Goal: Task Accomplishment & Management: Use online tool/utility

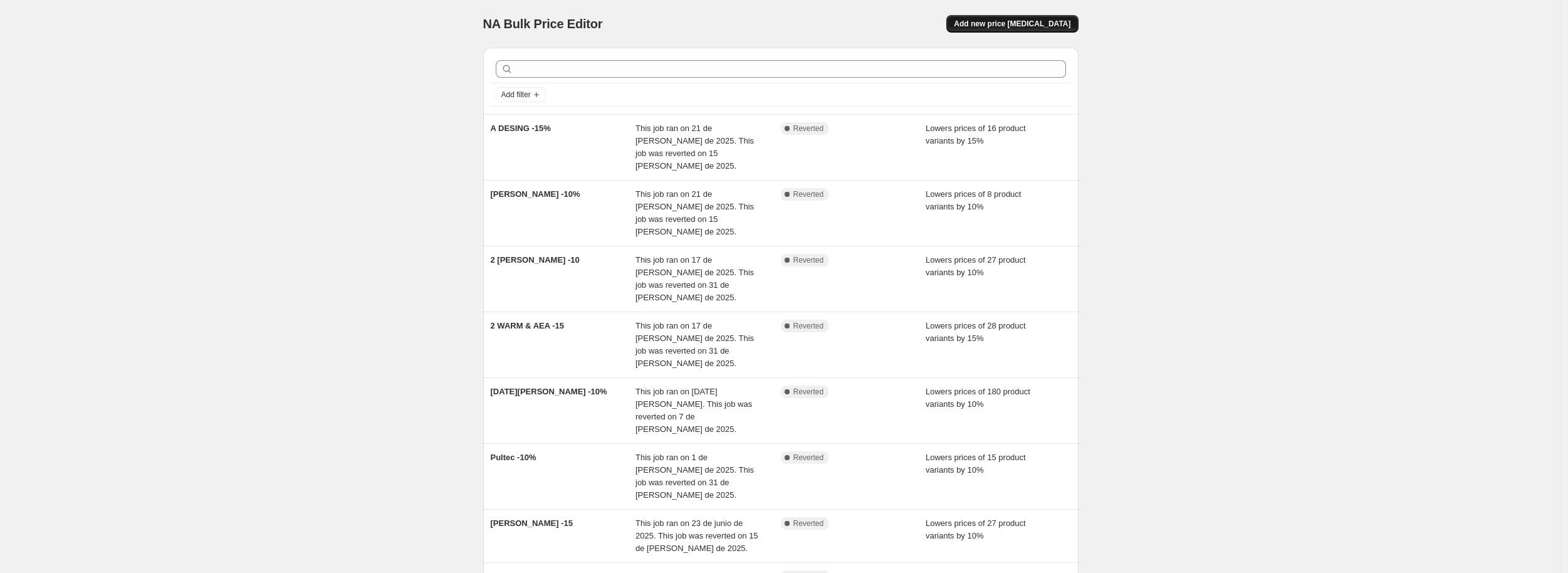
click at [1029, 23] on span "Add new price [MEDICAL_DATA]" at bounding box center [1012, 24] width 116 height 10
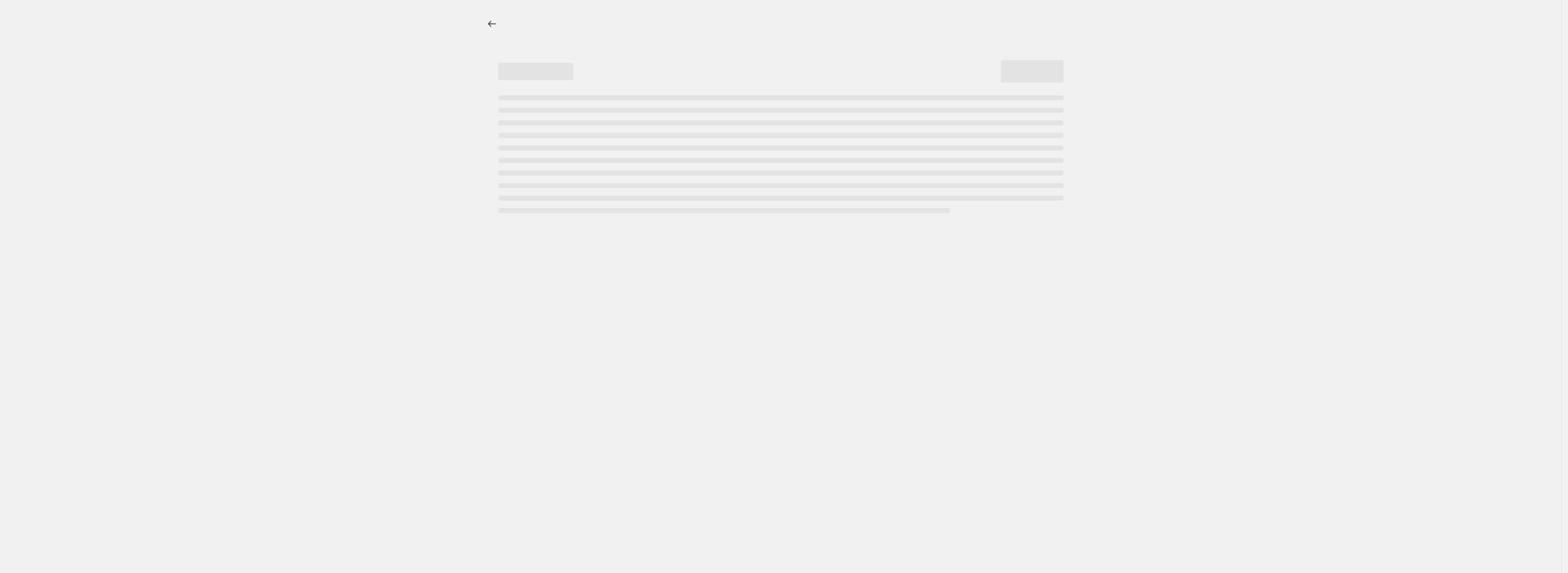
select select "percentage"
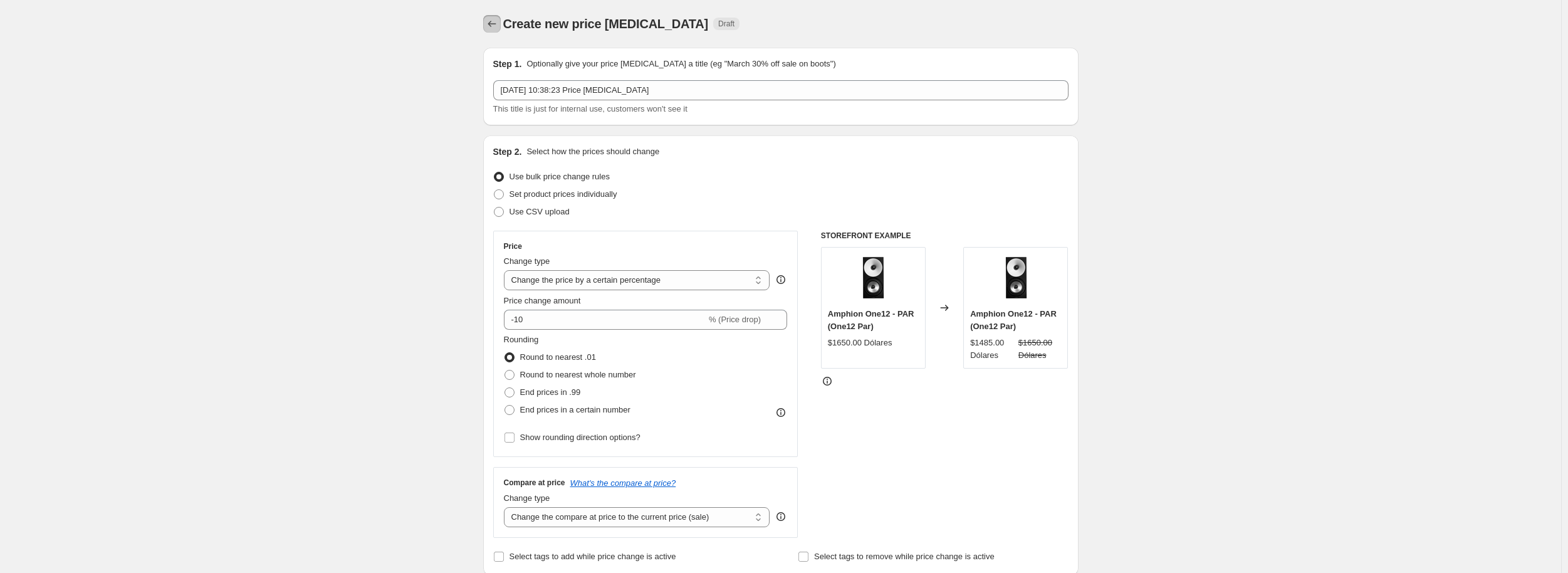
click at [498, 21] on icon "Price change jobs" at bounding box center [491, 24] width 13 height 13
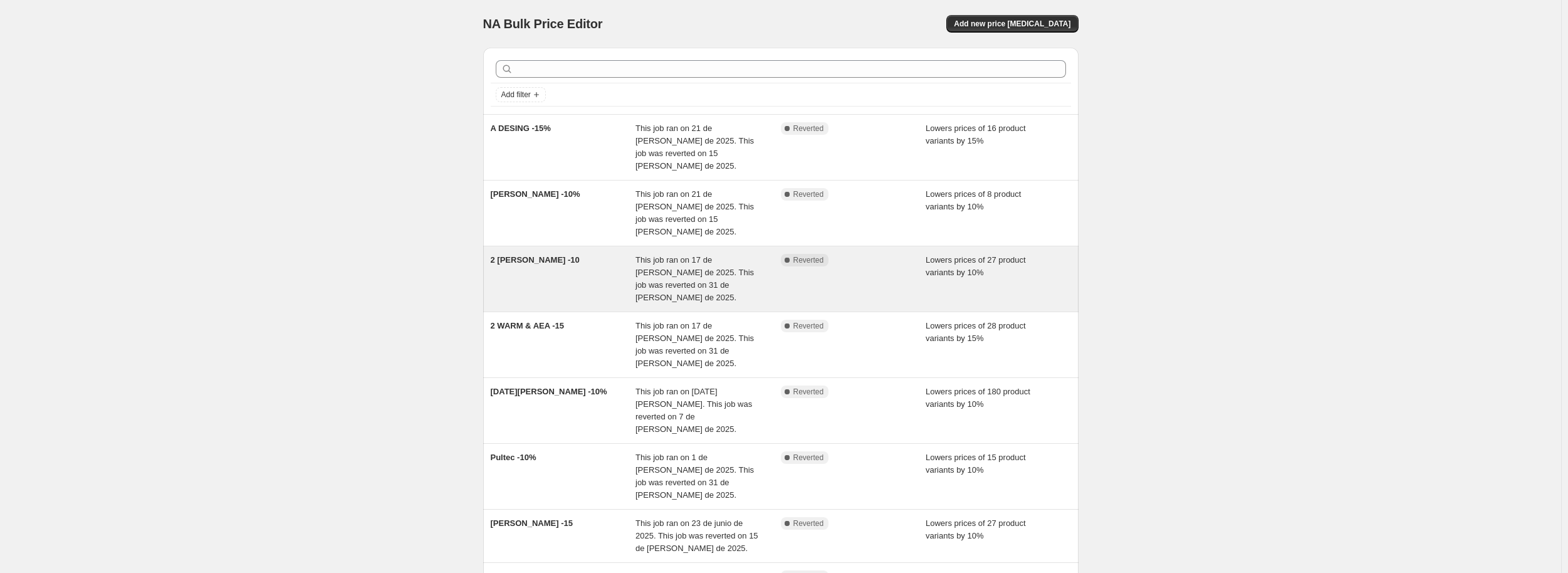
click at [565, 246] on div "2 [PERSON_NAME] -10 This job ran on 17 de [PERSON_NAME] de 2025. This job was r…" at bounding box center [781, 279] width 595 height 65
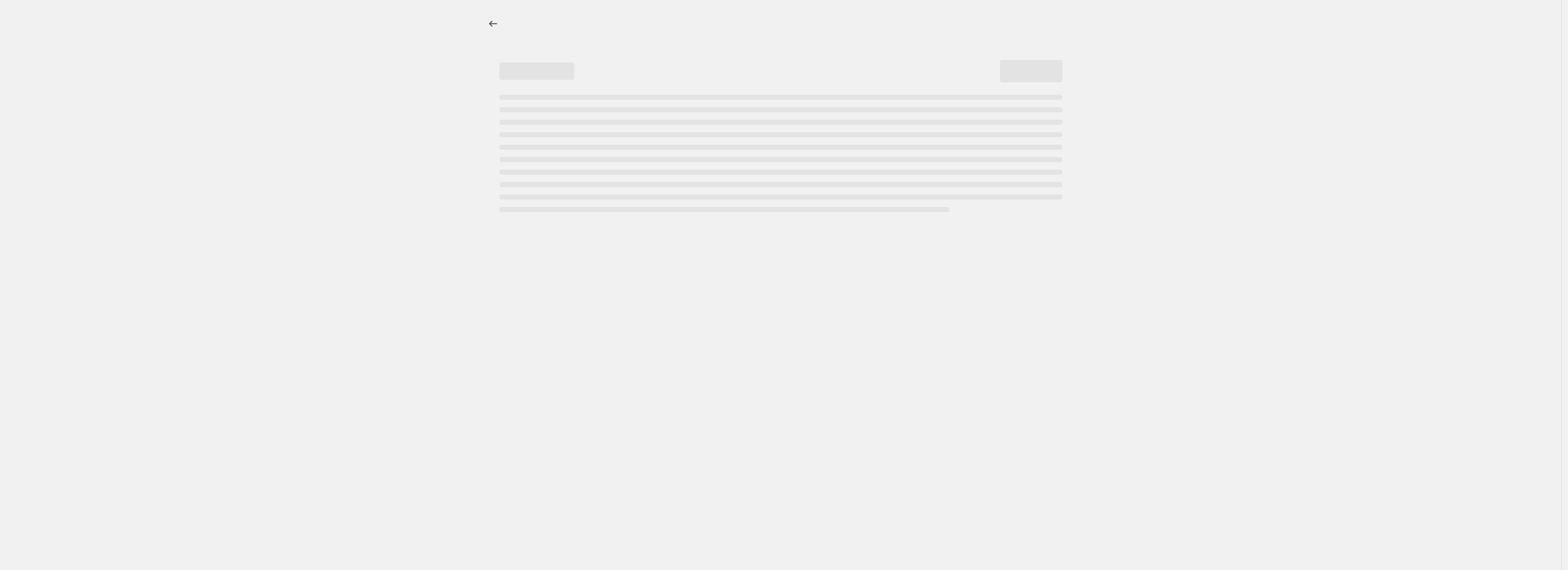
select select "percentage"
select select "pp"
select select "collection"
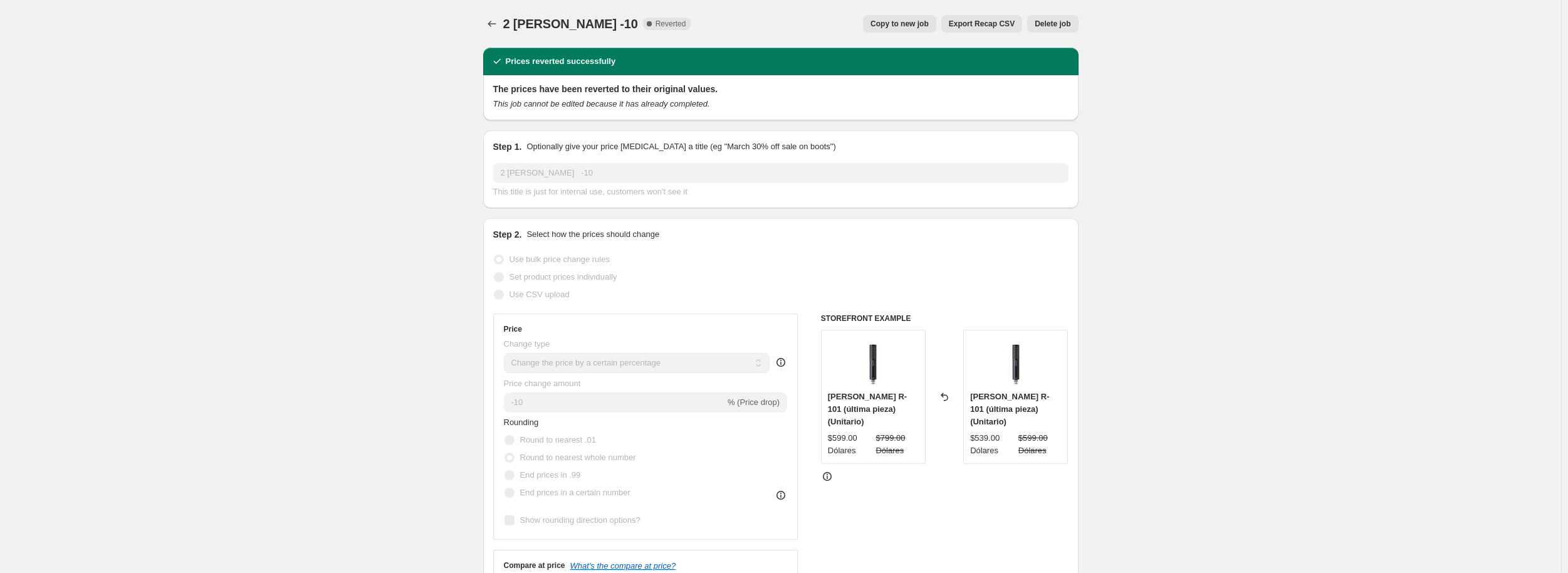
click at [920, 26] on span "Copy to new job" at bounding box center [899, 24] width 58 height 10
select select "percentage"
select select "pp"
select select "collection"
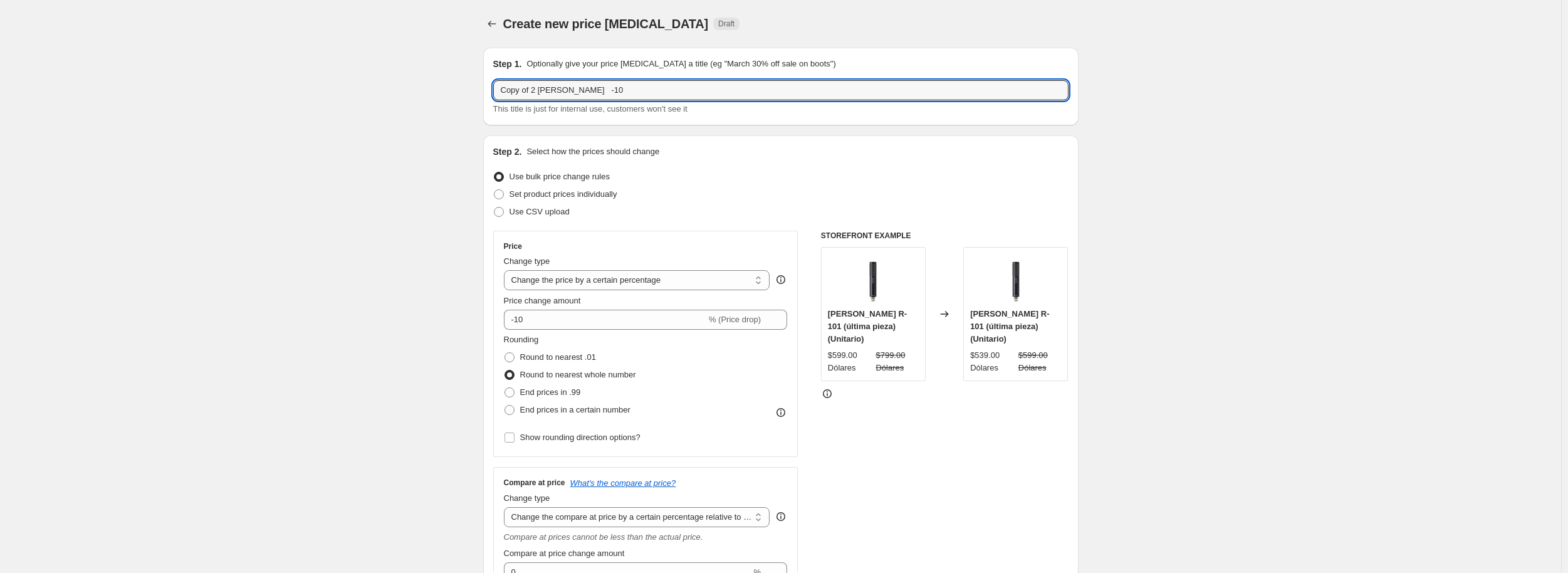
drag, startPoint x: 505, startPoint y: 91, endPoint x: 403, endPoint y: 98, distance: 102.2
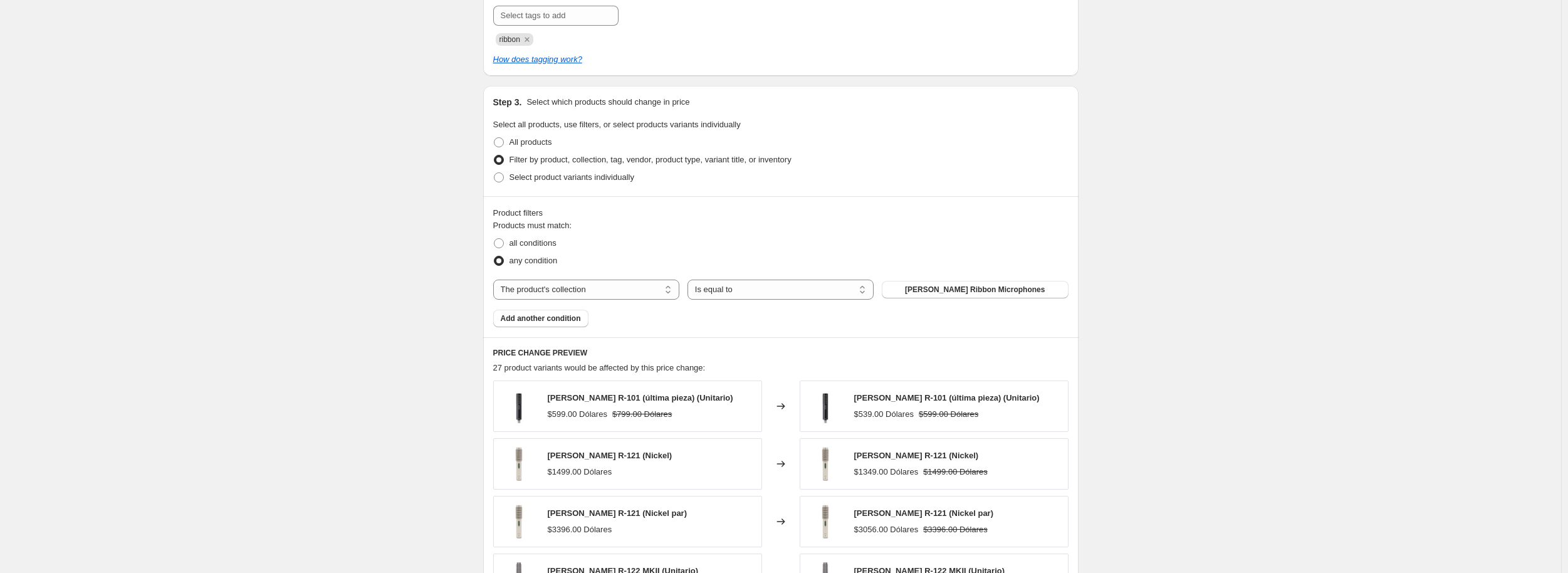
scroll to position [753, 0]
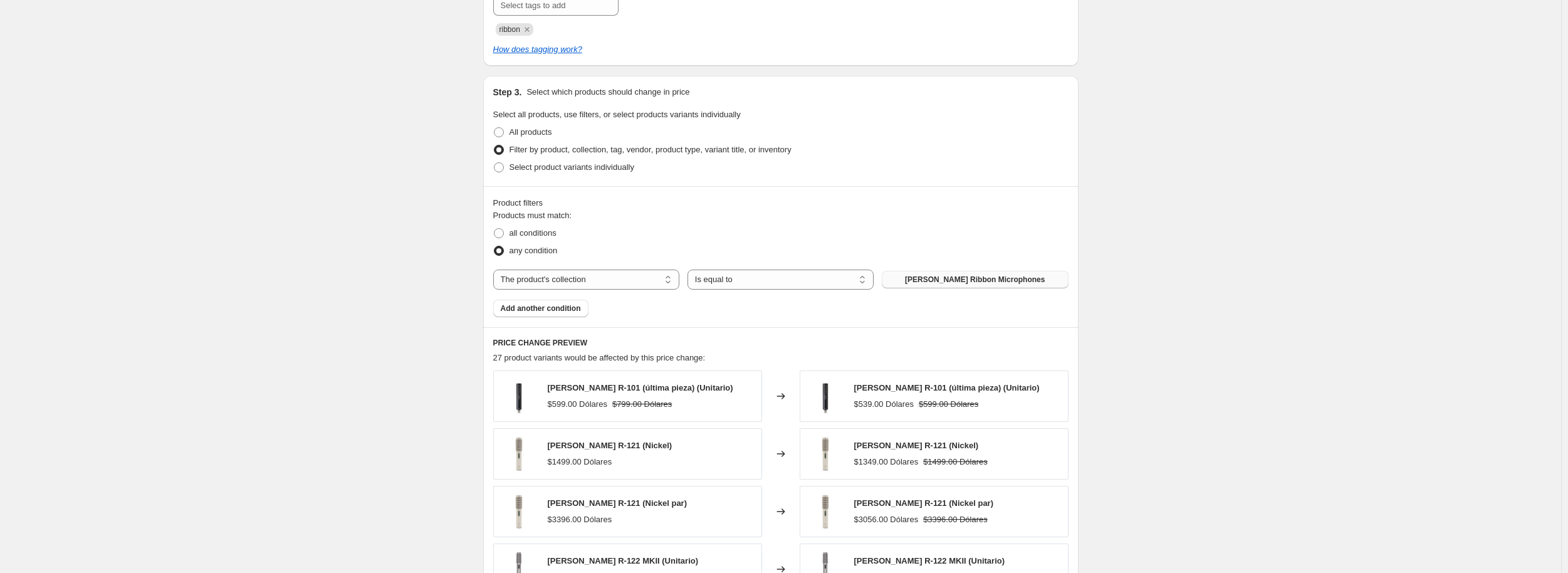
type input "MONITORES -10"
click at [935, 279] on span "Royer Ribbon Microphones" at bounding box center [975, 279] width 140 height 10
click at [551, 310] on span "Add another condition" at bounding box center [540, 309] width 80 height 10
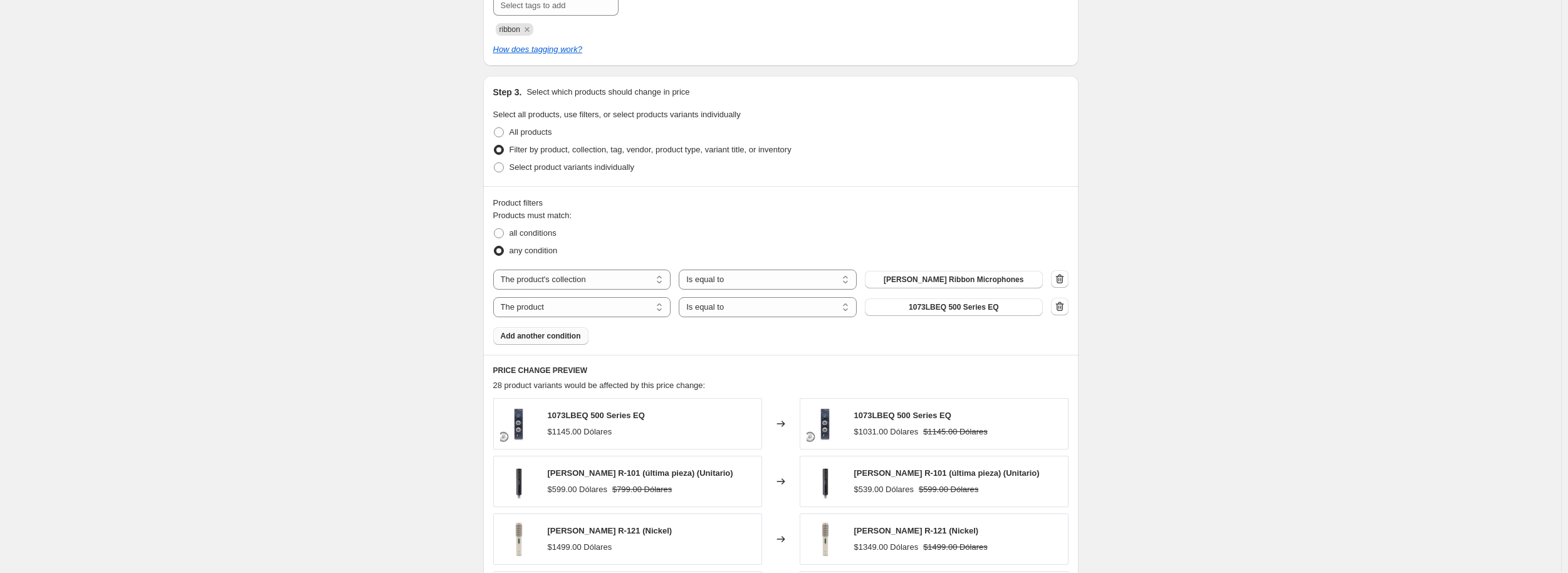
click at [1052, 279] on div "The product The product's collection The product's tag The product's vendor The…" at bounding box center [780, 279] width 575 height 20
click at [1059, 278] on icon "button" at bounding box center [1060, 279] width 13 height 13
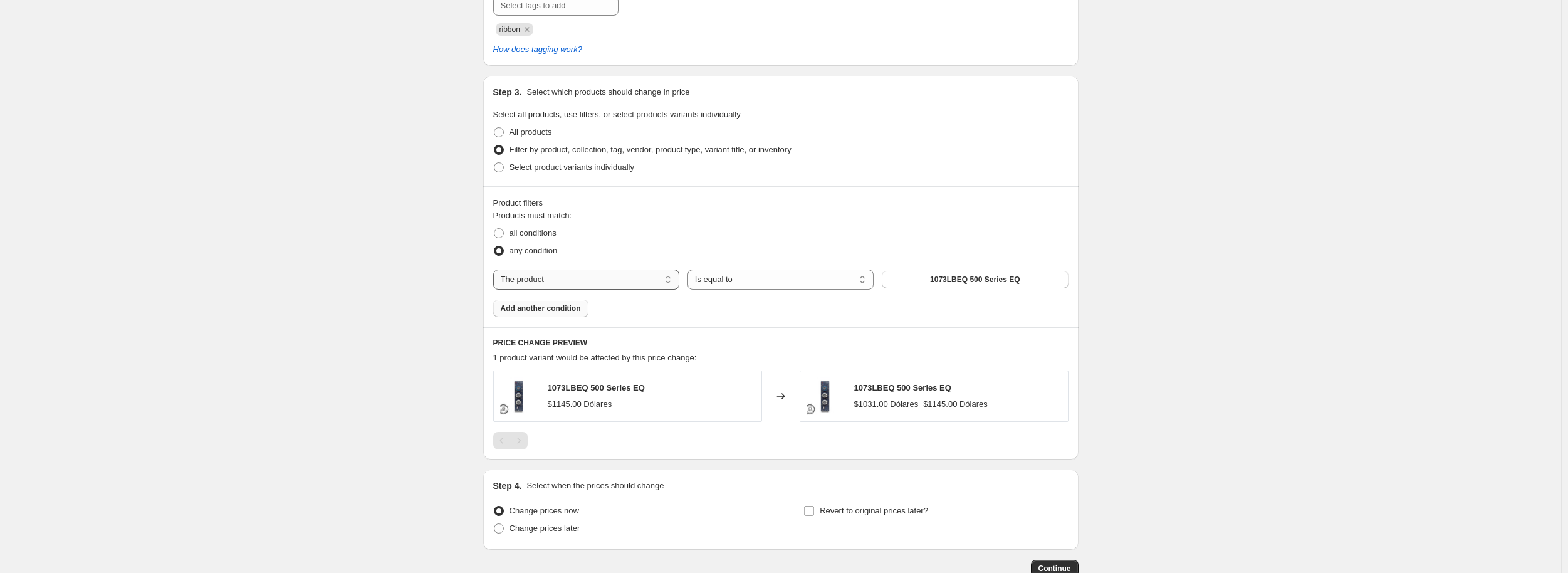
click at [643, 274] on select "The product The product's collection The product's tag The product's vendor The…" at bounding box center [586, 279] width 186 height 20
select select "collection"
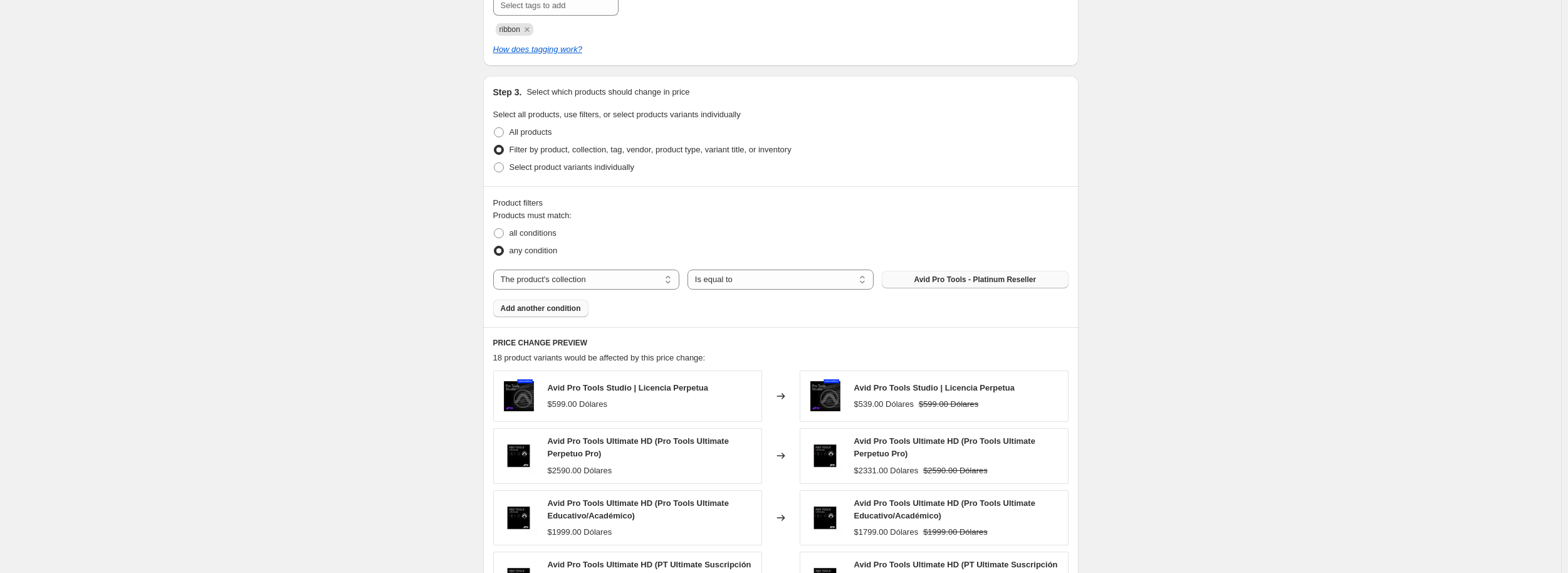
click at [951, 285] on button "Avid Pro Tools - Platinum Reseller" at bounding box center [975, 279] width 186 height 18
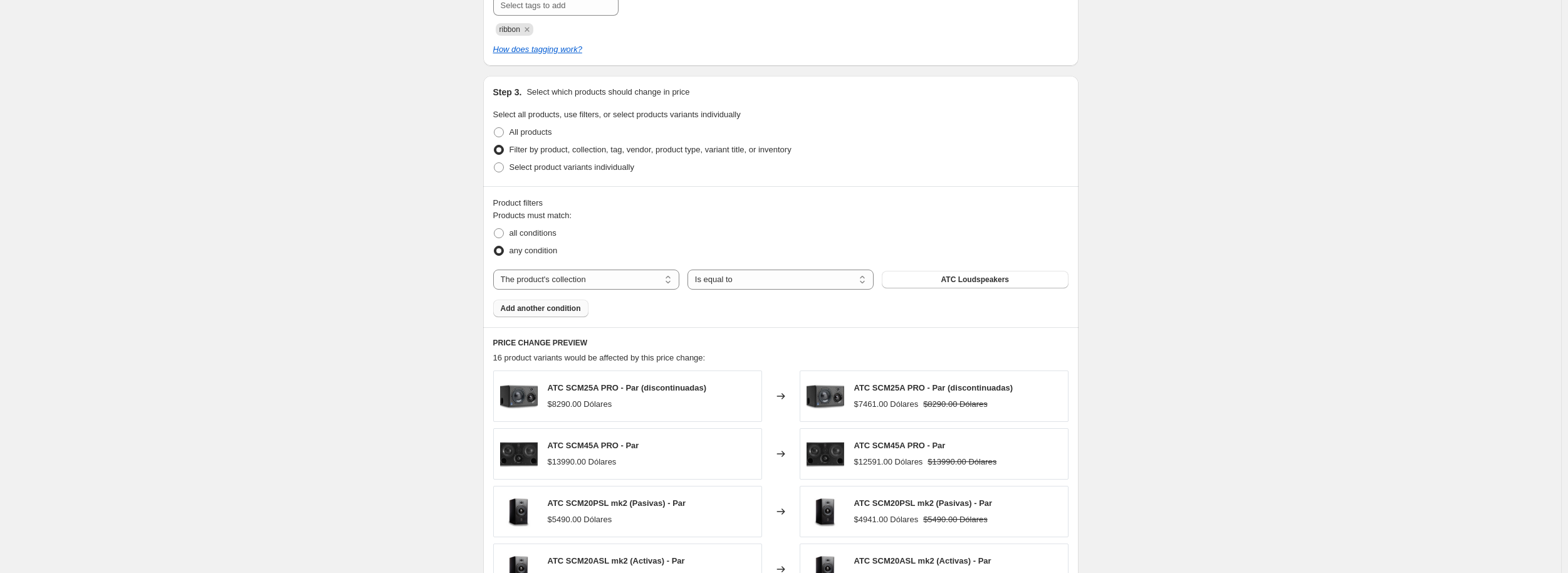
click at [552, 316] on button "Add another condition" at bounding box center [540, 309] width 95 height 18
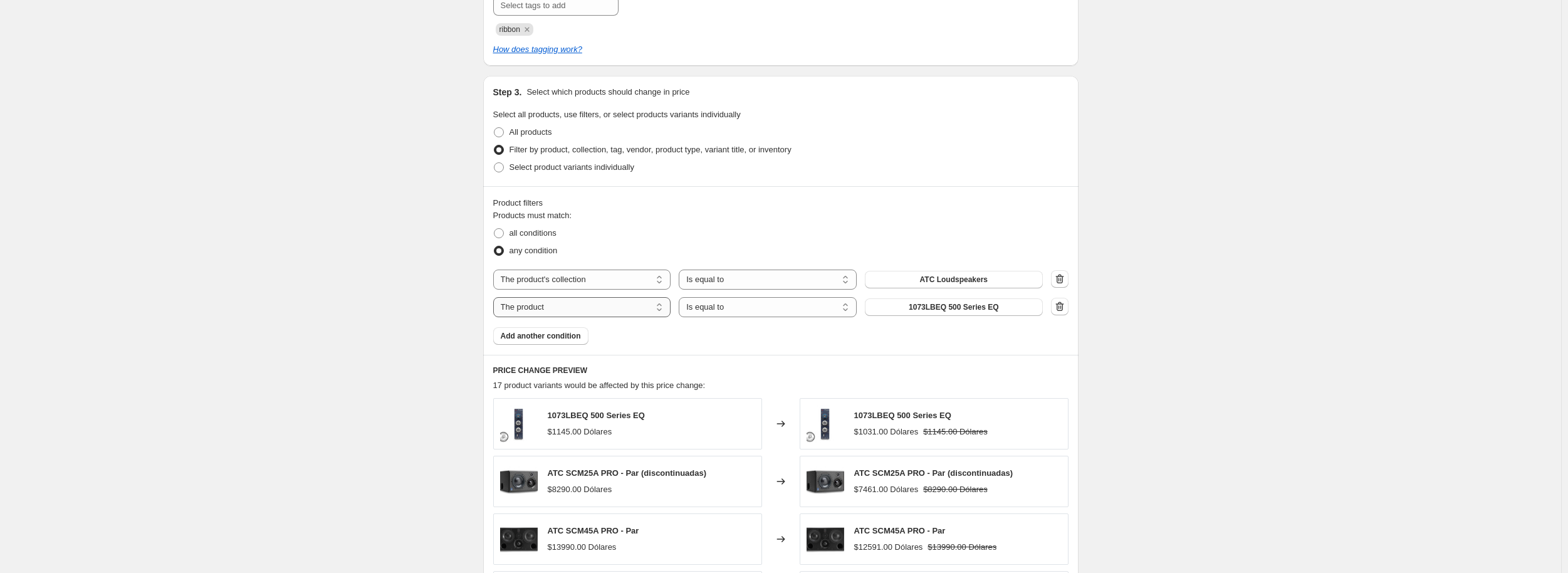
click at [584, 309] on select "The product The product's collection The product's tag The product's vendor The…" at bounding box center [582, 307] width 178 height 20
select select "collection"
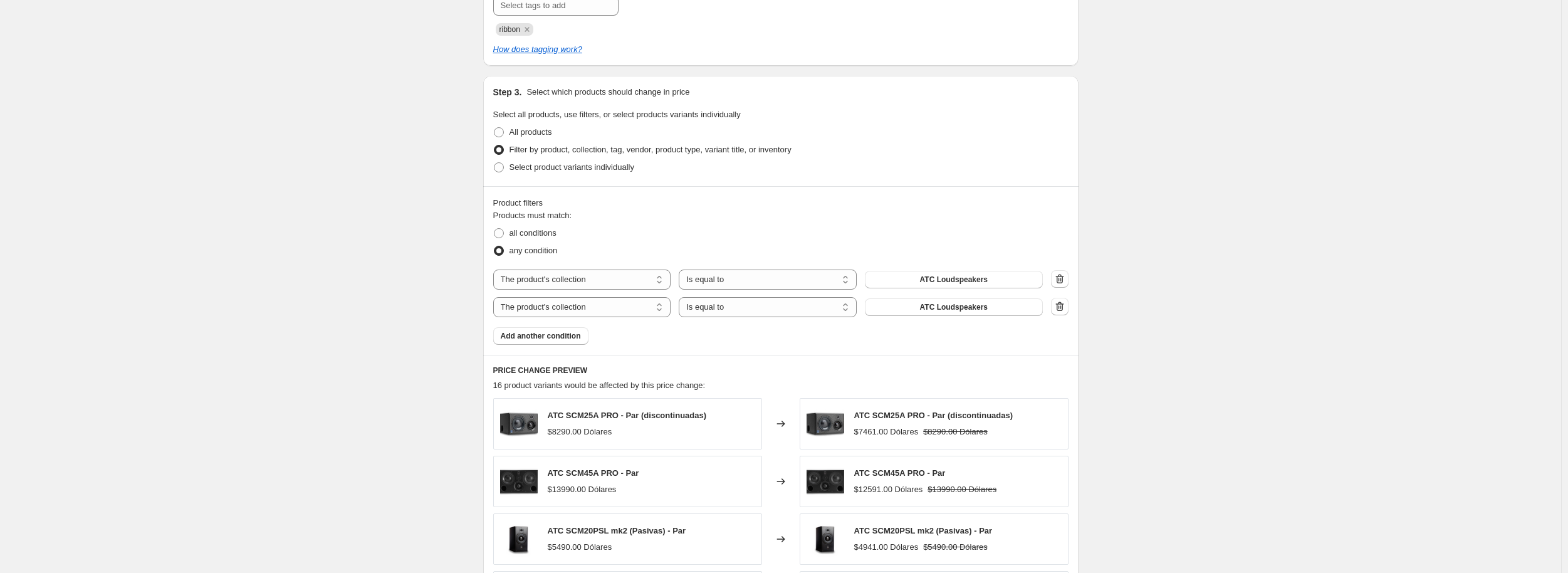
click at [540, 333] on span "Add another condition" at bounding box center [540, 336] width 80 height 10
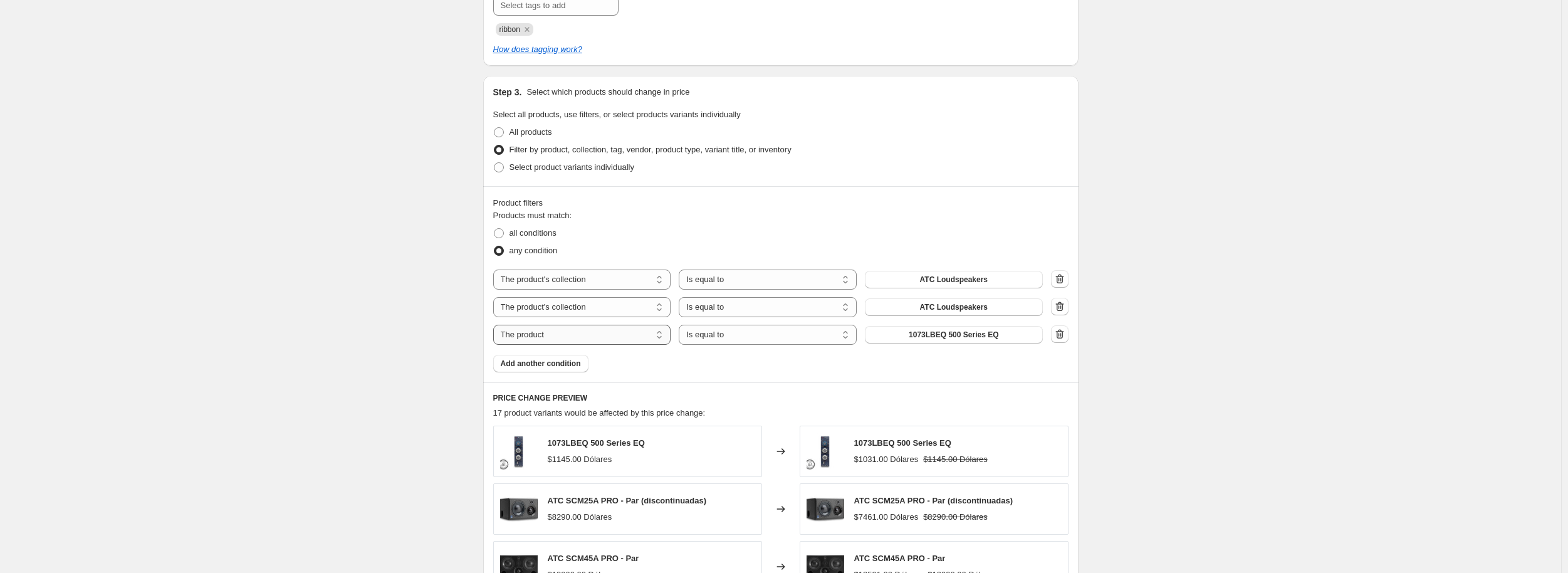
click at [579, 337] on select "The product The product's collection The product's tag The product's vendor The…" at bounding box center [582, 335] width 178 height 20
select select "collection"
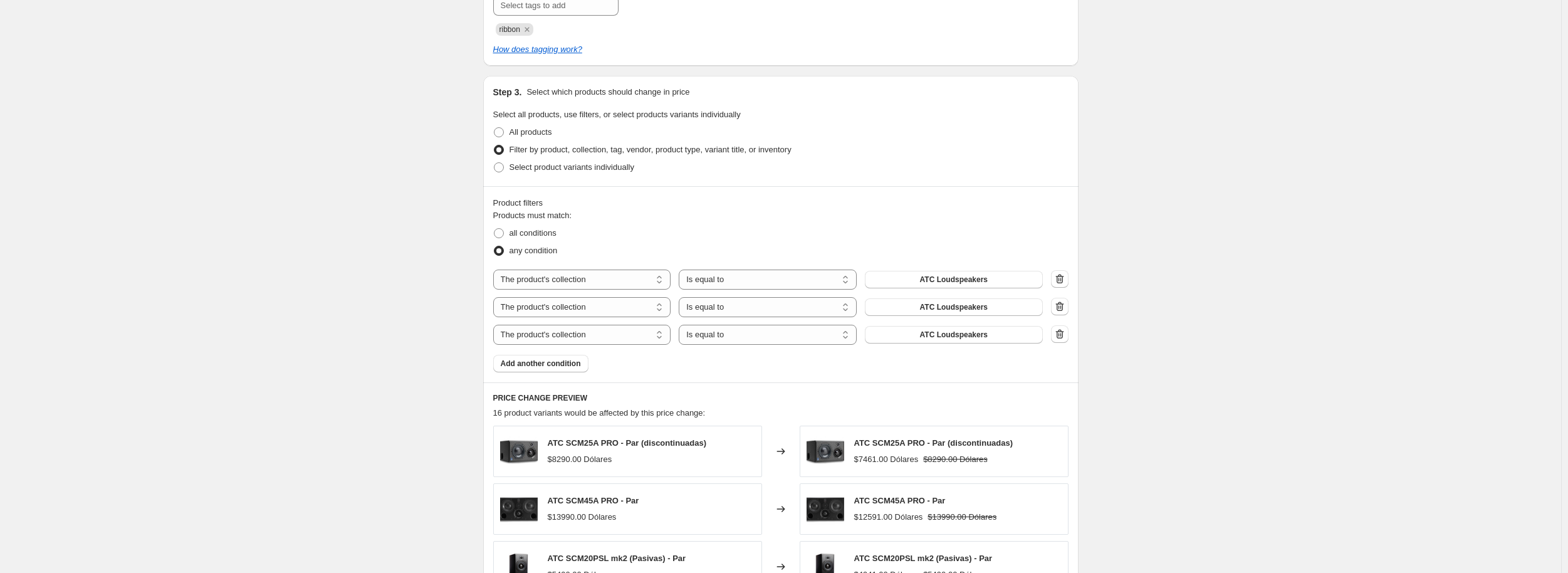
click at [542, 367] on span "Add another condition" at bounding box center [540, 364] width 80 height 10
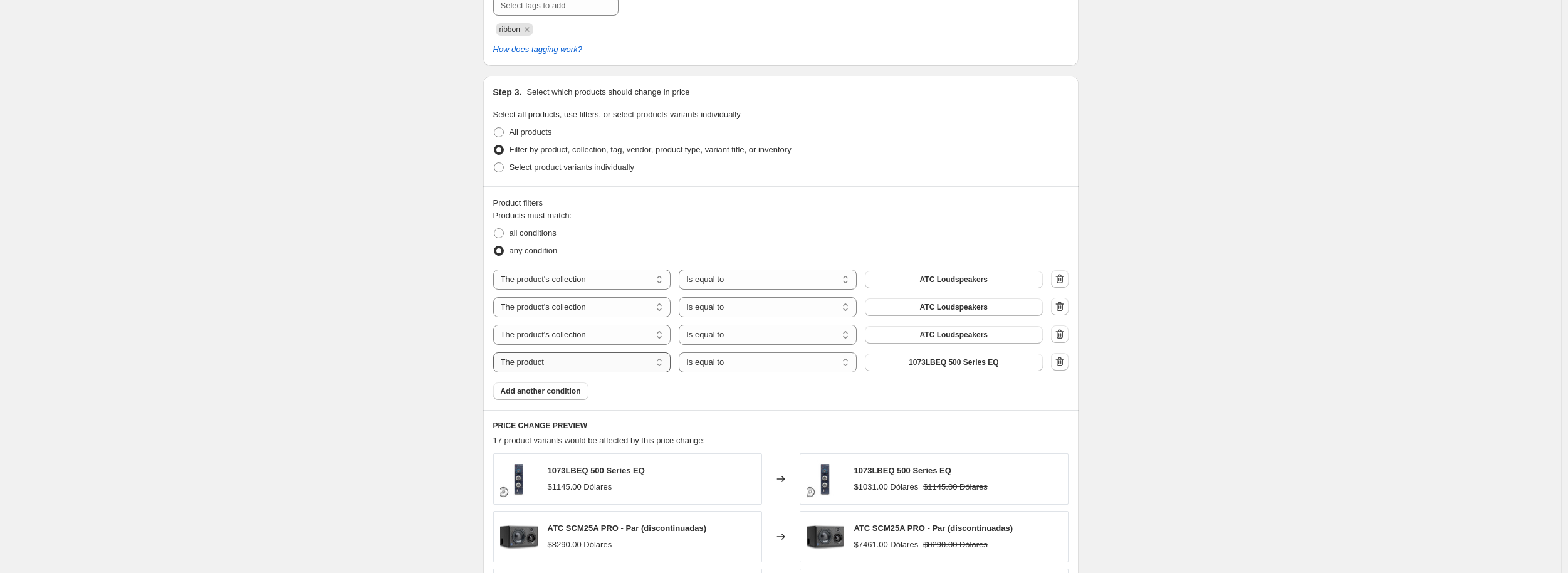
click at [581, 362] on select "The product The product's collection The product's tag The product's vendor The…" at bounding box center [582, 362] width 178 height 20
select select "collection"
click at [545, 396] on span "Add another condition" at bounding box center [540, 392] width 80 height 10
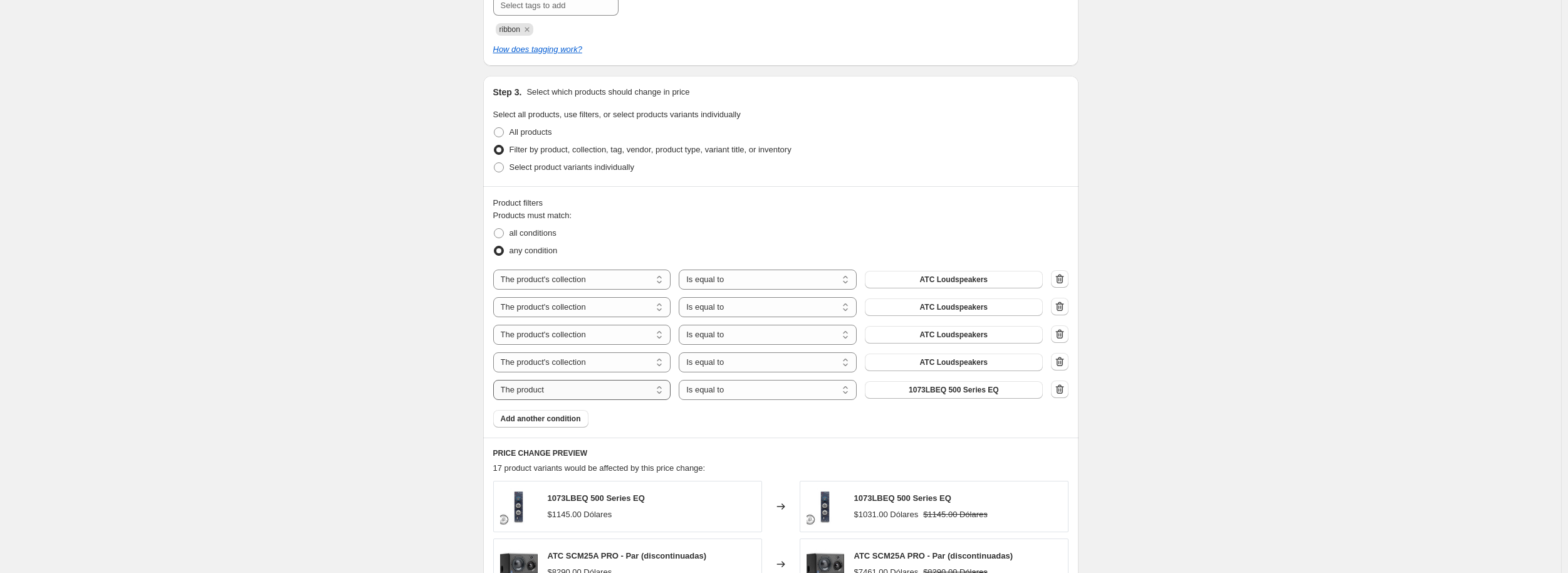
click at [606, 389] on select "The product The product's collection The product's tag The product's vendor The…" at bounding box center [582, 389] width 178 height 20
select select "collection"
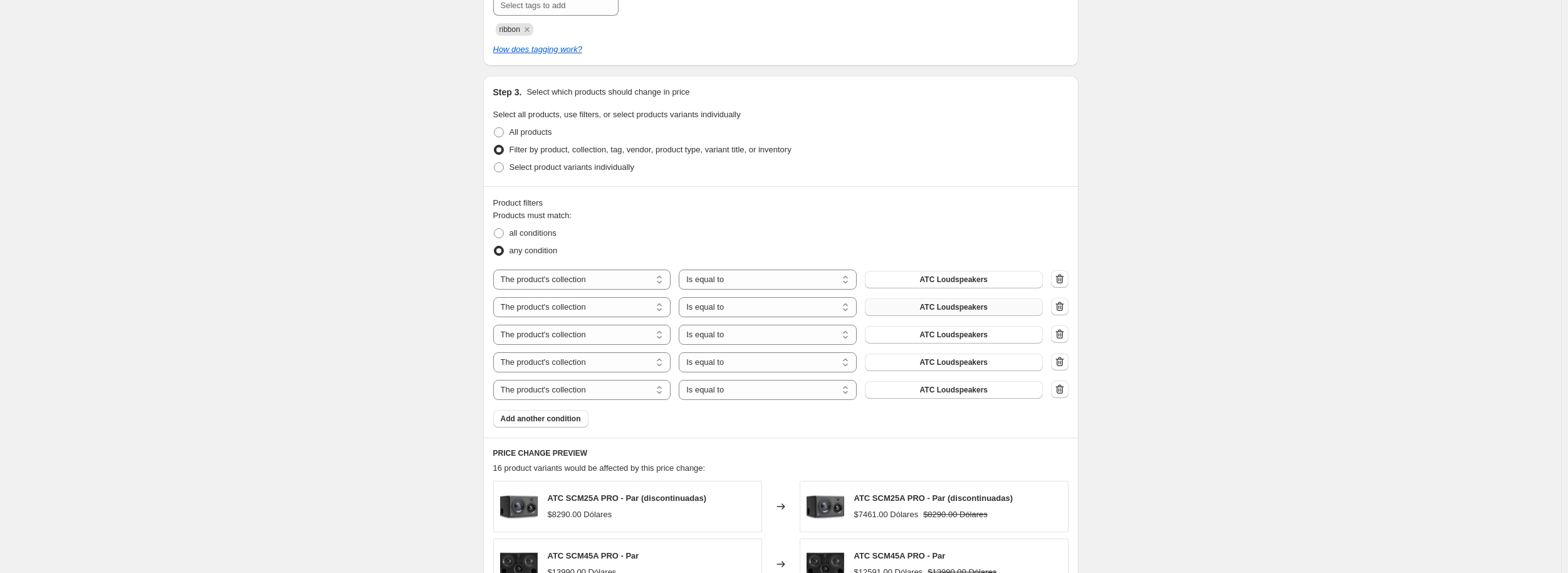
click at [962, 313] on button "ATC Loudspeakers" at bounding box center [954, 308] width 178 height 18
click at [951, 333] on span "ATC Loudspeakers" at bounding box center [953, 335] width 68 height 10
click at [944, 366] on span "ATC Loudspeakers" at bounding box center [953, 363] width 68 height 10
click at [940, 395] on span "ATC Loudspeakers" at bounding box center [953, 390] width 68 height 10
click at [147, 88] on div "Create new price change job. This page is ready Create new price change job Dra…" at bounding box center [780, 121] width 1561 height 1748
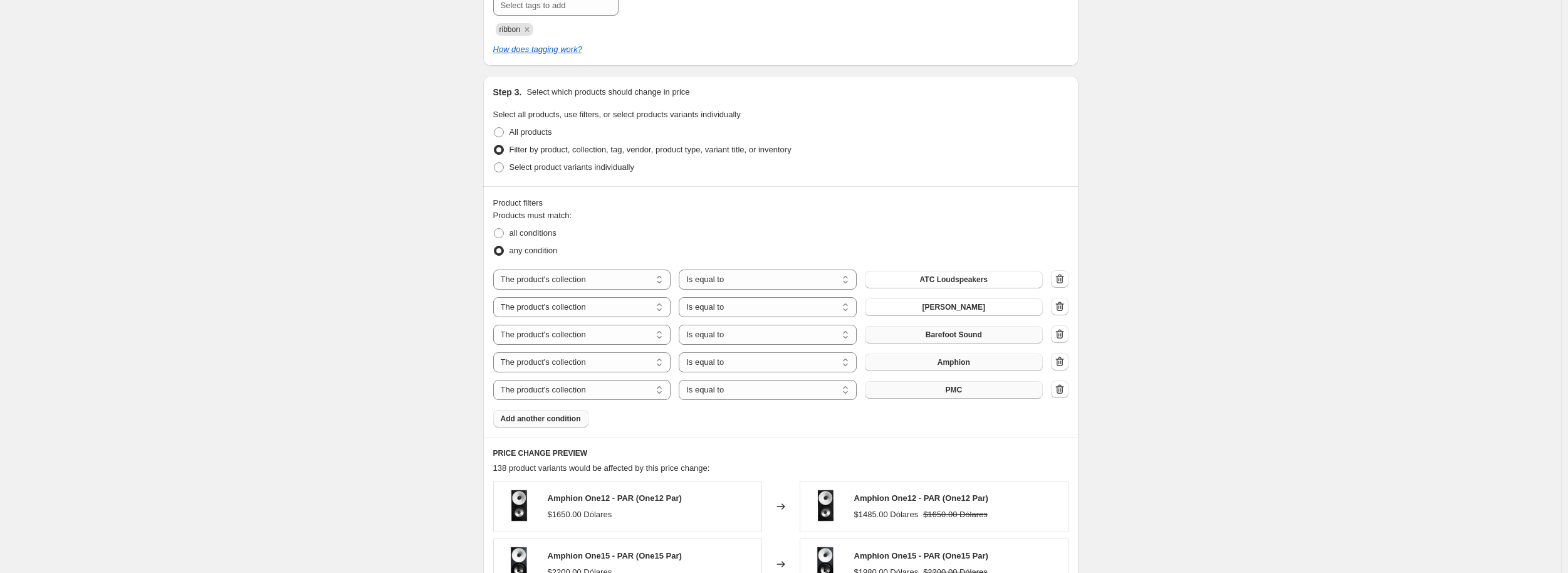
click at [551, 421] on span "Add another condition" at bounding box center [540, 419] width 80 height 10
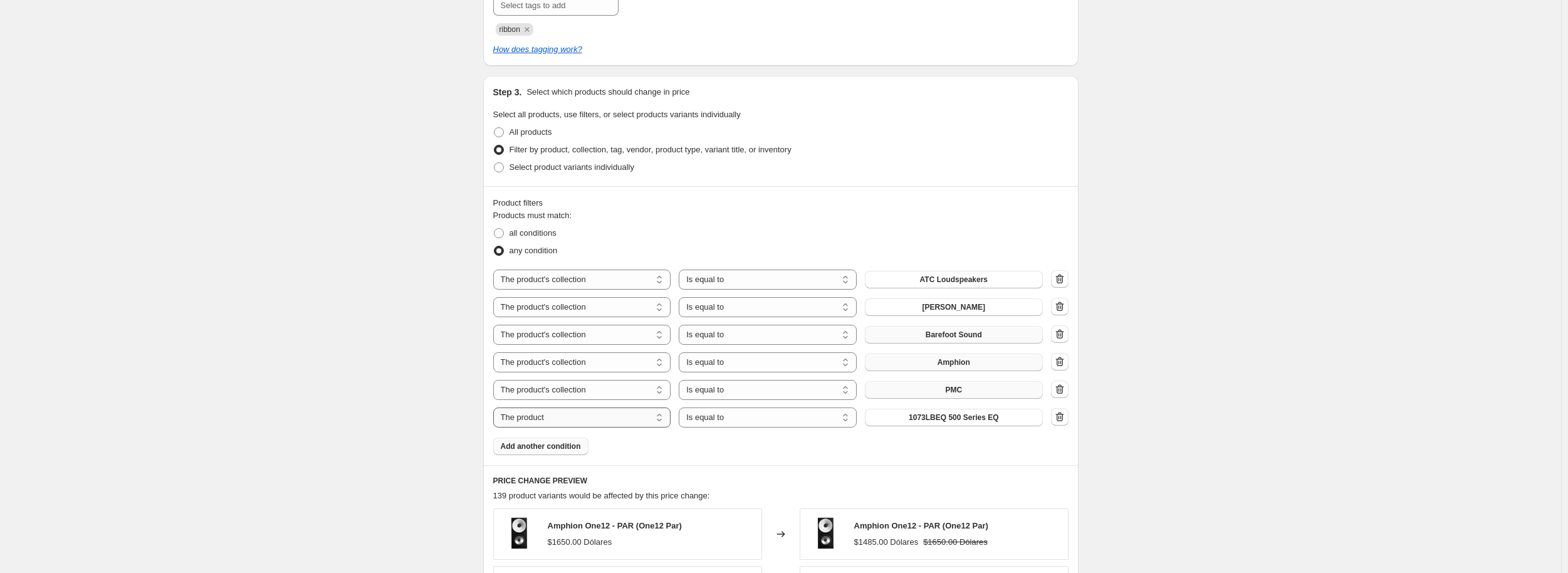
click at [599, 414] on select "The product The product's collection The product's tag The product's vendor The…" at bounding box center [582, 417] width 178 height 20
select select "collection"
click at [925, 423] on button "Amphion" at bounding box center [954, 417] width 178 height 18
click at [1196, 279] on div "Create new price change job. This page is ready Create new price change job Dra…" at bounding box center [780, 135] width 1561 height 1776
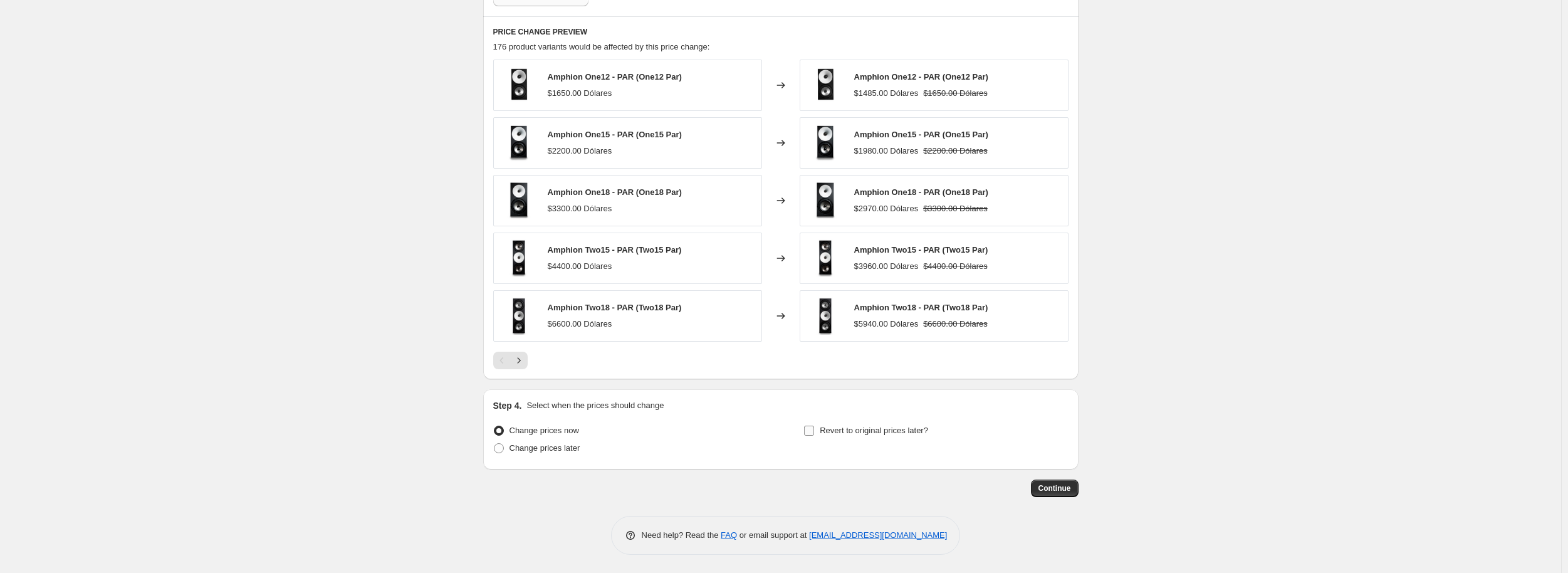
click at [811, 427] on input "Revert to original prices later?" at bounding box center [809, 431] width 10 height 10
checkbox input "true"
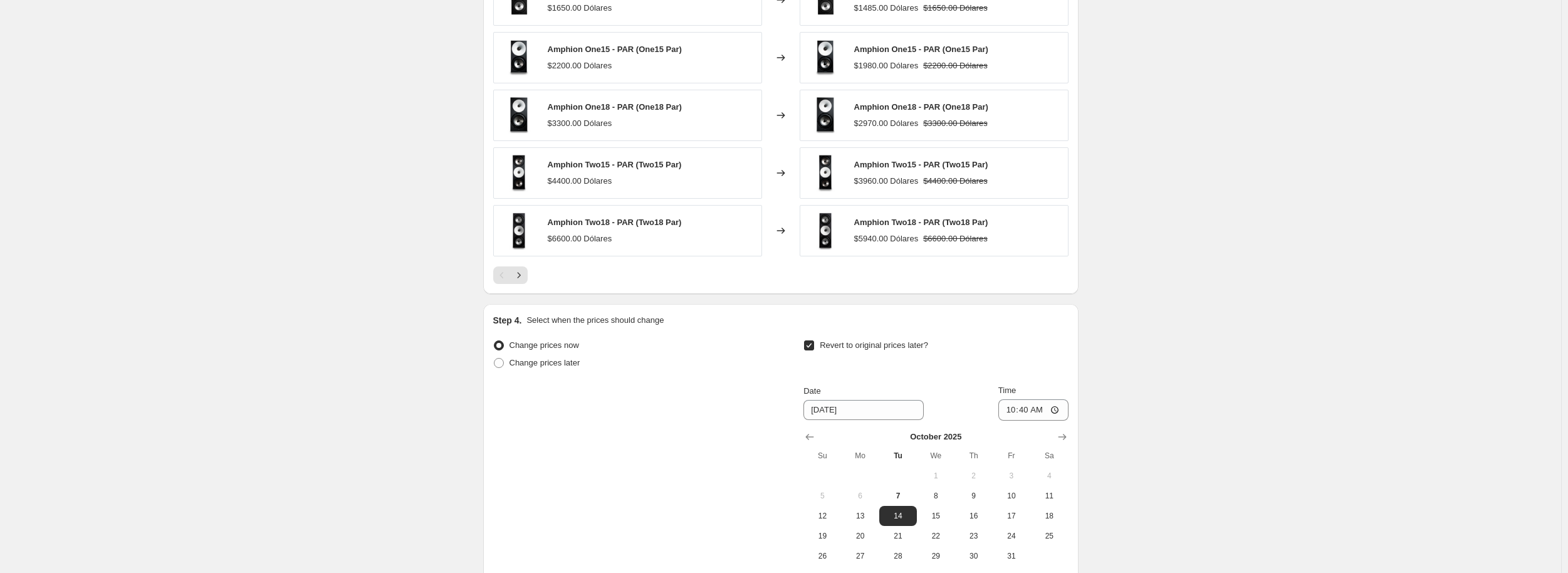
scroll to position [1390, 0]
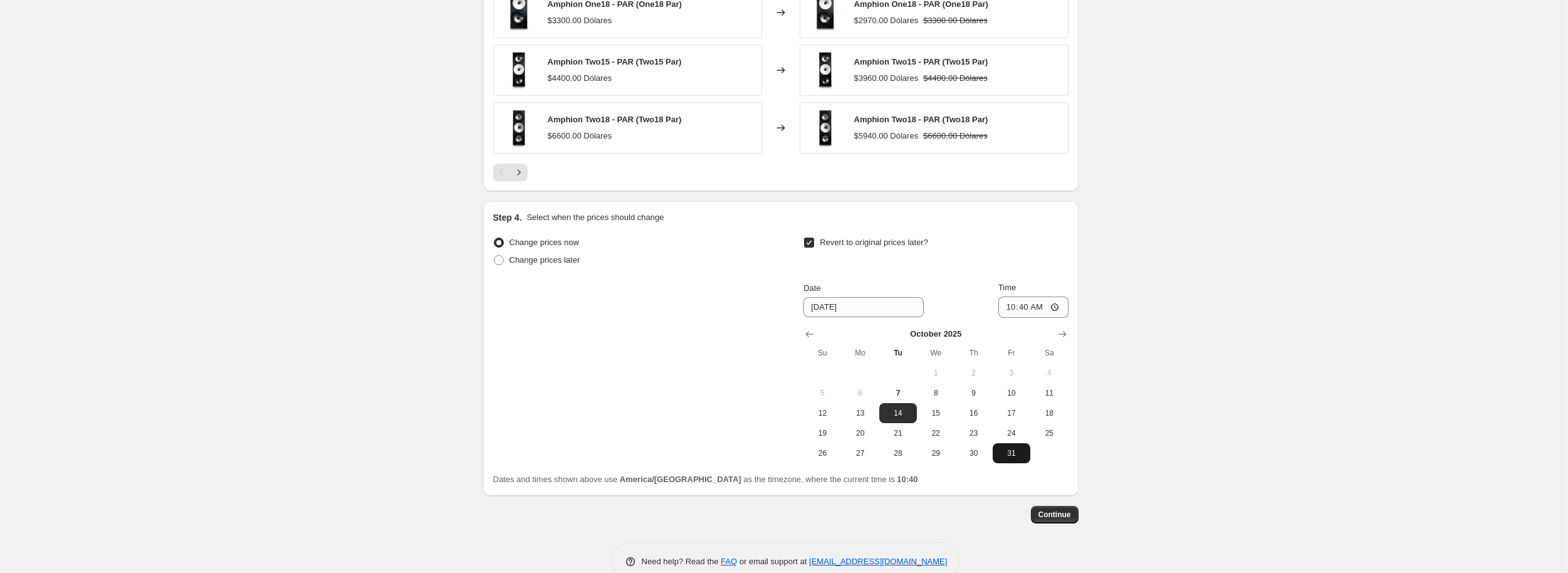
click at [1007, 451] on span "31" at bounding box center [1011, 454] width 27 height 10
type input "[DATE]"
click at [1062, 299] on input "10:40" at bounding box center [1033, 307] width 70 height 21
click at [1058, 304] on input "10:40" at bounding box center [1033, 307] width 70 height 21
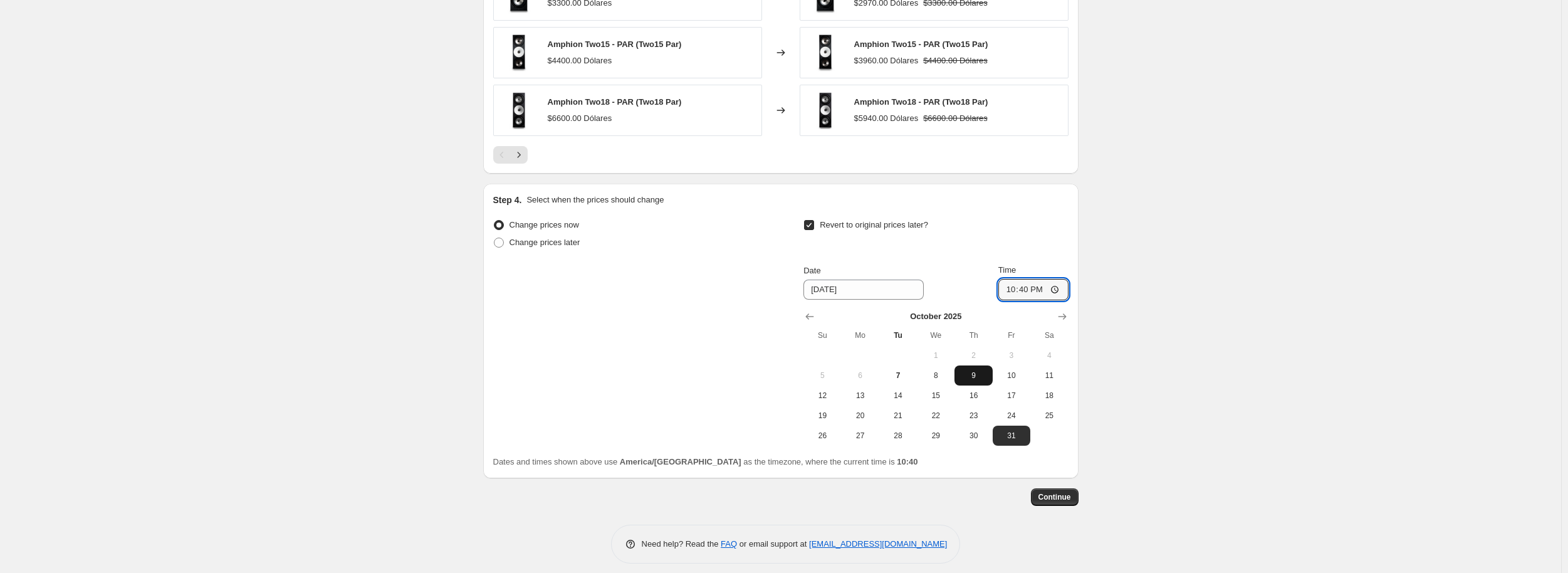
scroll to position [1415, 0]
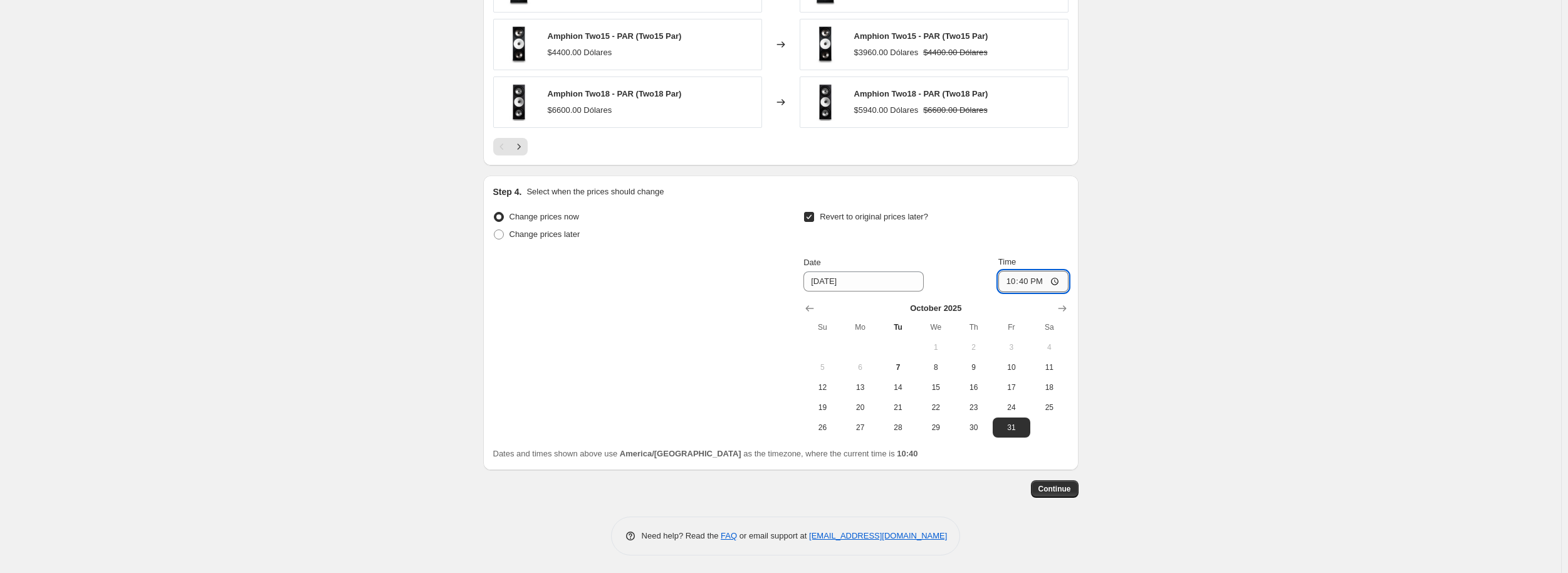
click at [1060, 282] on input "22:40" at bounding box center [1033, 281] width 70 height 21
type input "23:59"
click at [1057, 490] on span "Continue" at bounding box center [1054, 490] width 32 height 10
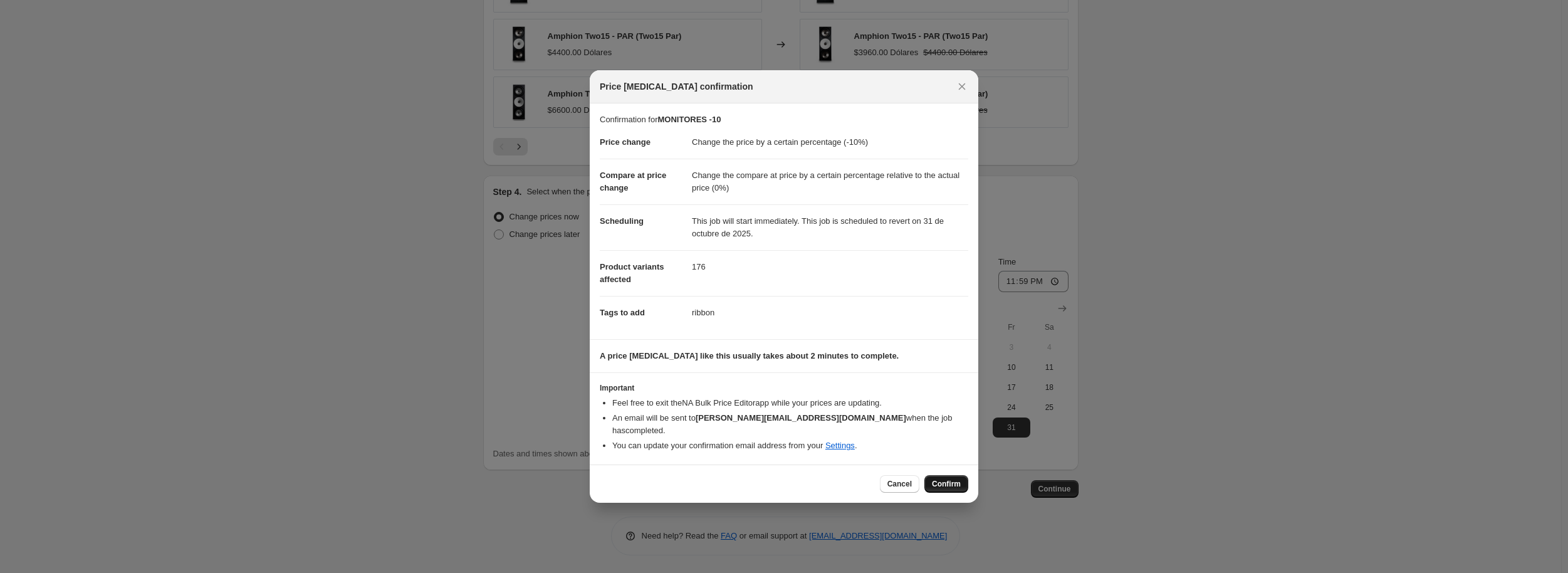
click at [937, 479] on span "Confirm" at bounding box center [946, 485] width 29 height 10
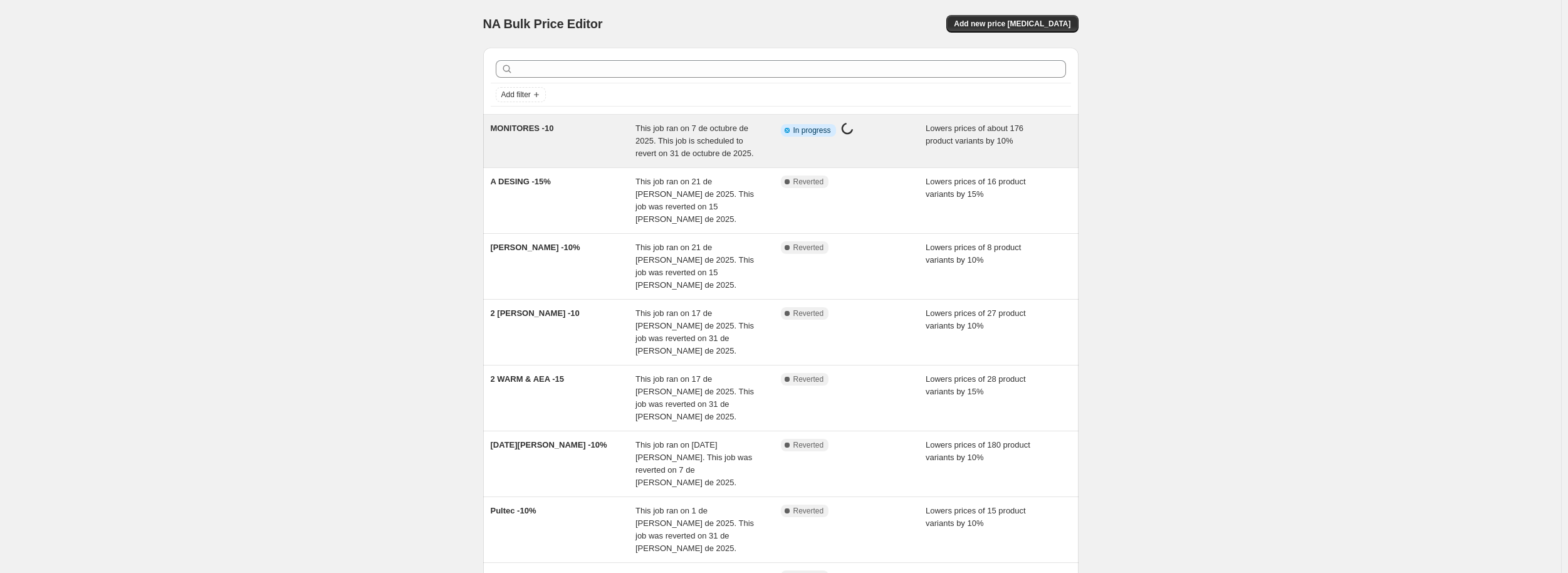
click at [587, 144] on div "MONITORES -10" at bounding box center [563, 141] width 145 height 38
select select "percentage"
select select "pp"
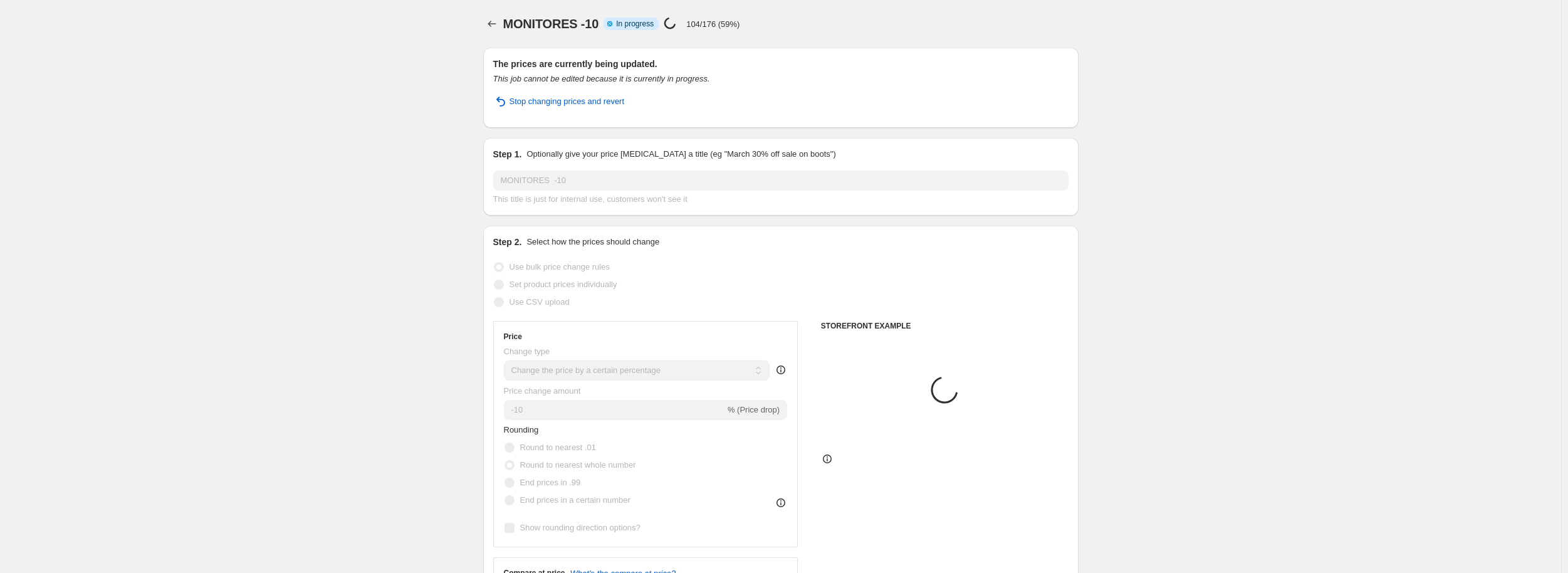
select select "collection"
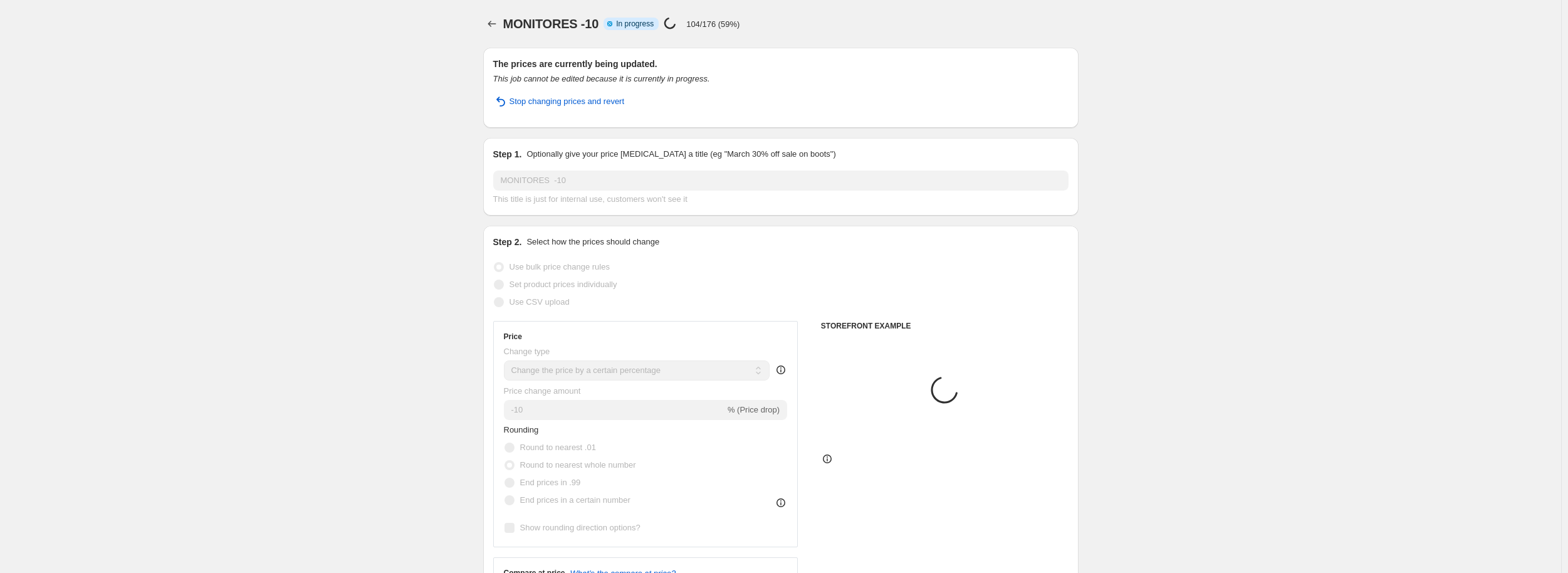
select select "collection"
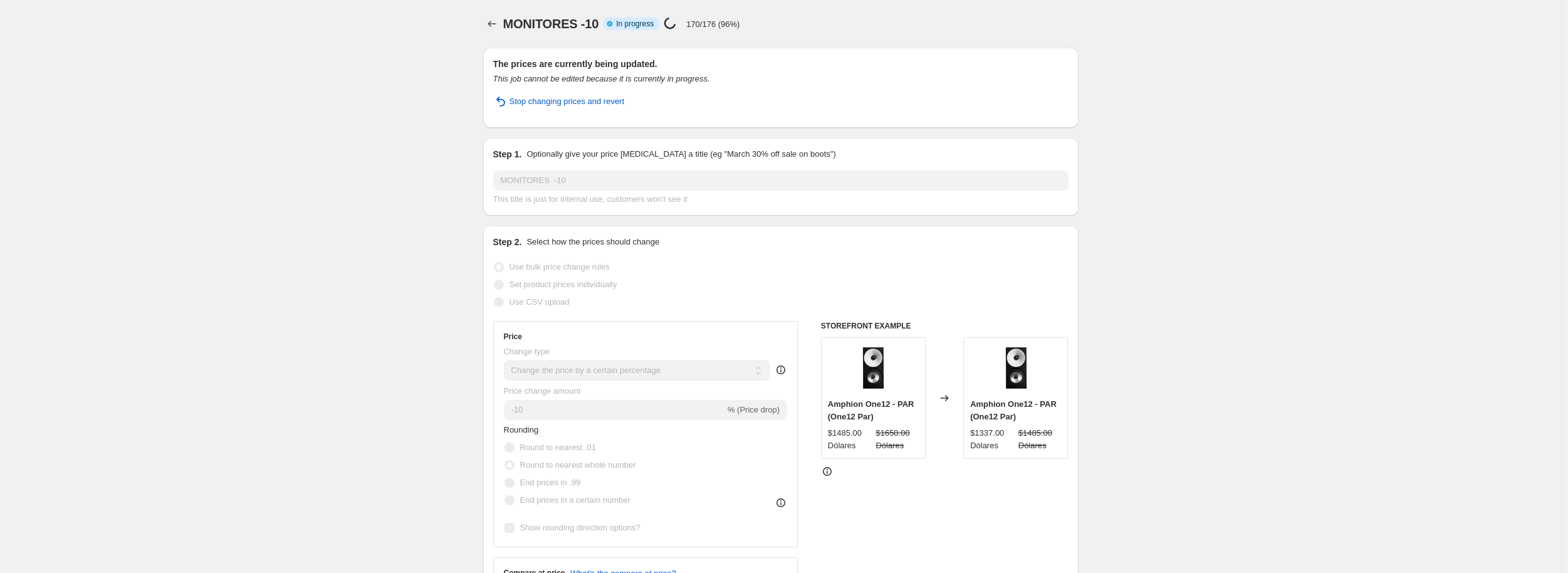
select select "percentage"
select select "pp"
select select "collection"
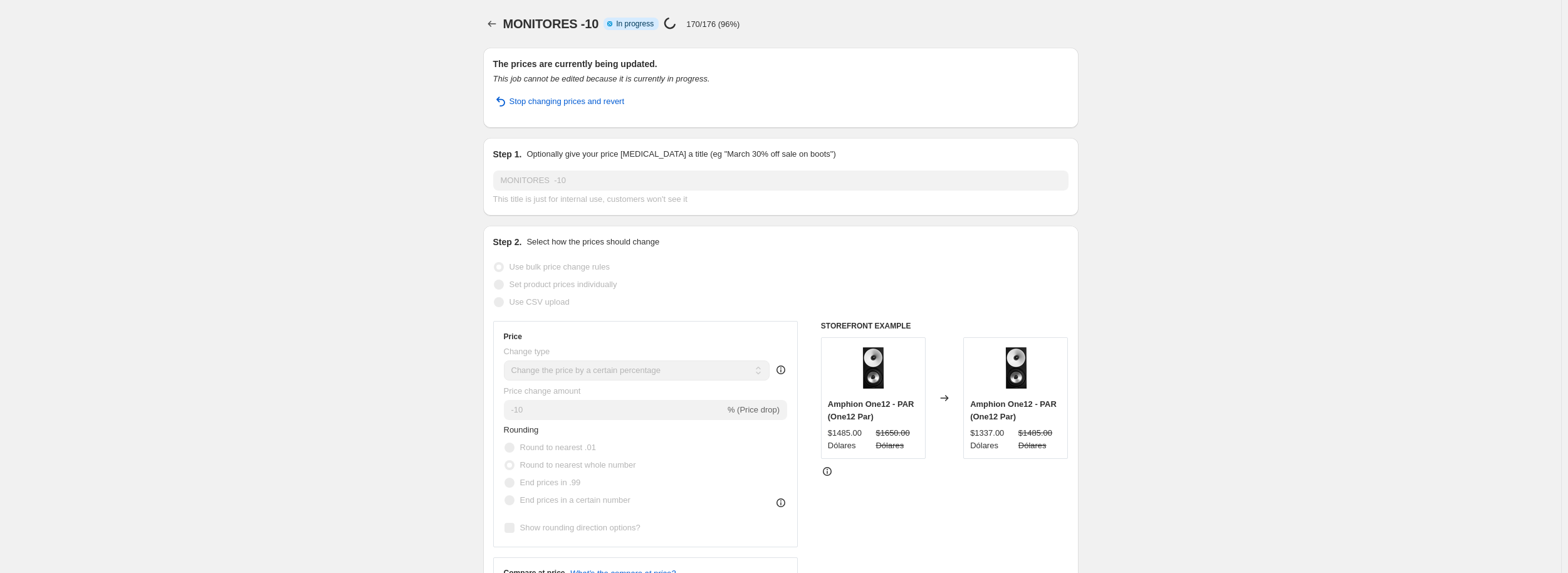
select select "collection"
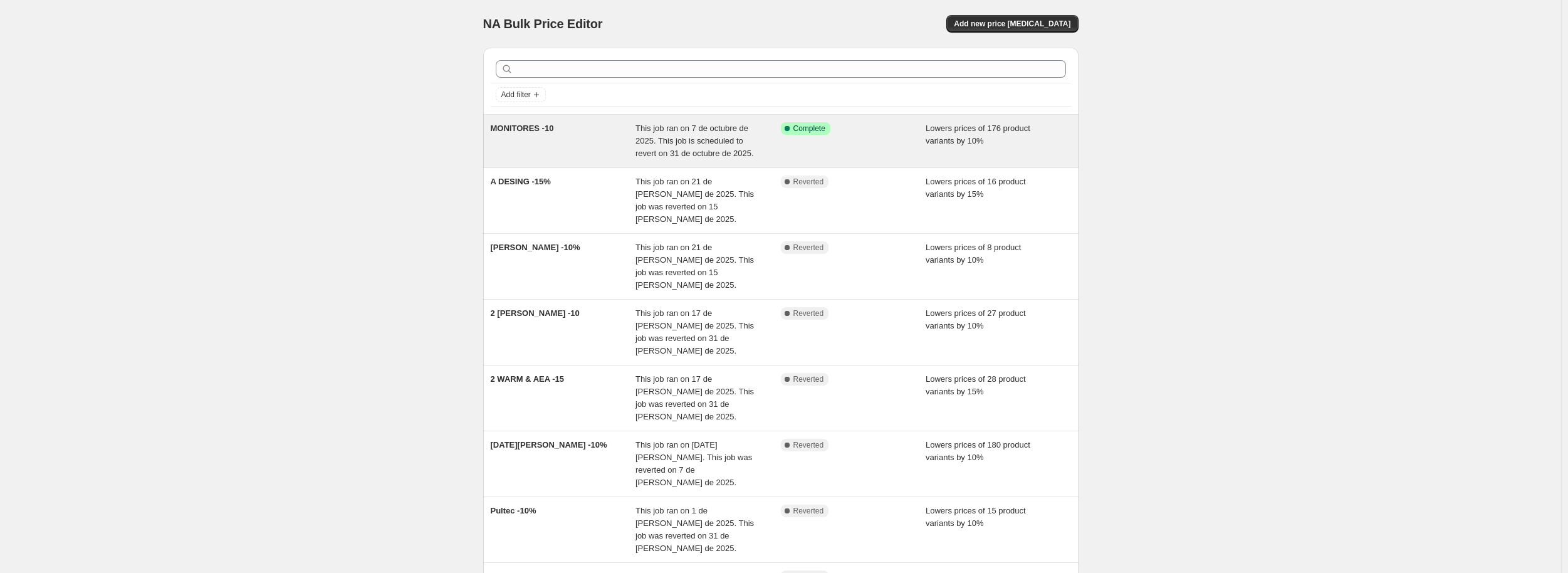
click at [775, 146] on div "This job ran on 7 de octubre de 2025. This job is scheduled to revert on 31 de …" at bounding box center [707, 141] width 145 height 38
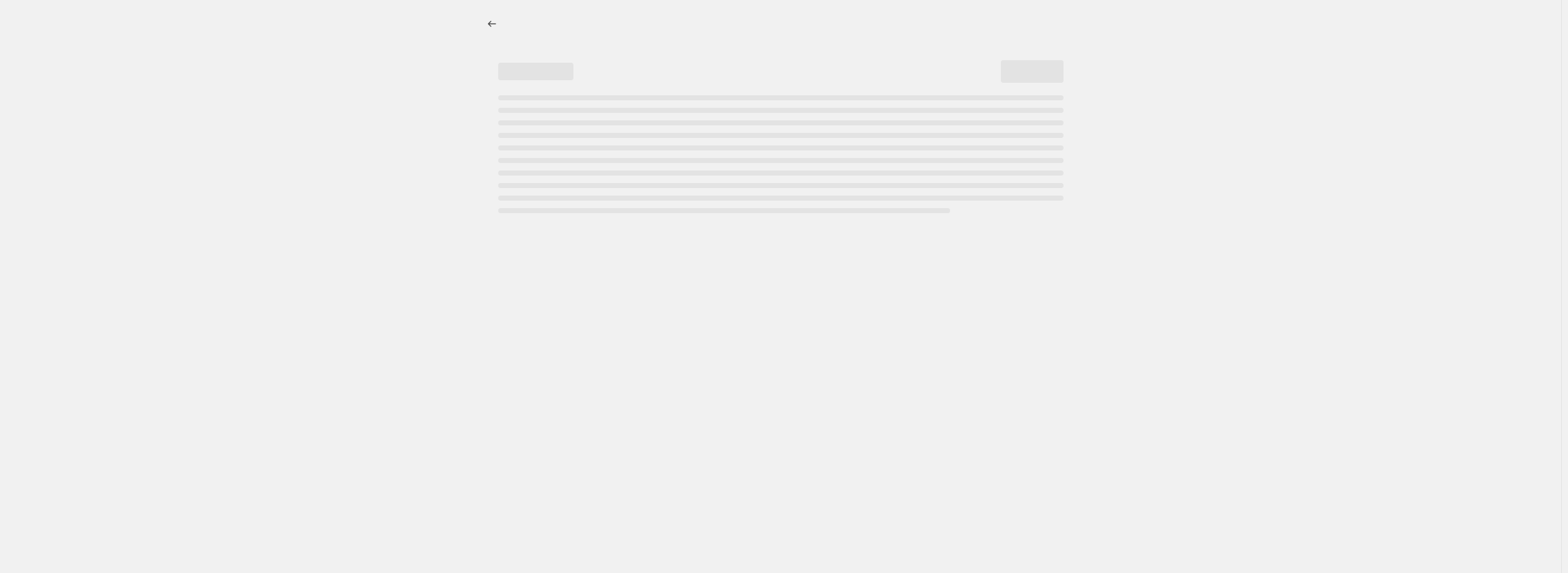
select select "percentage"
select select "pp"
select select "collection"
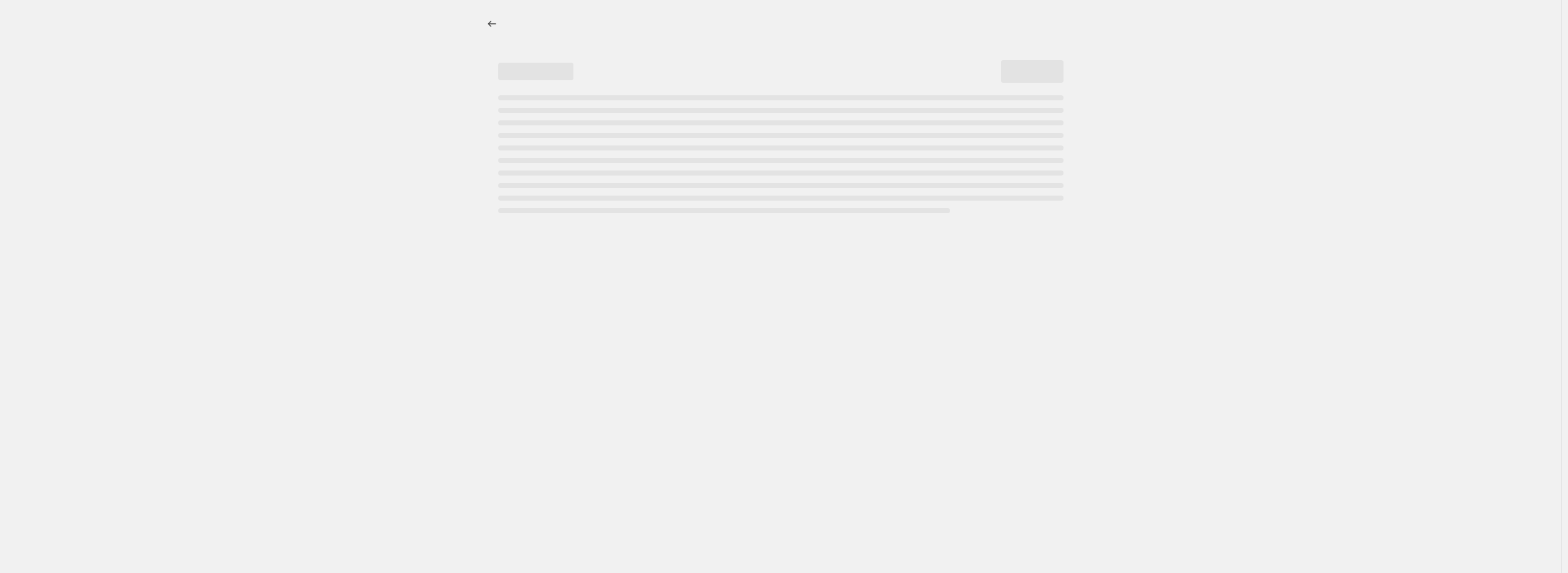
select select "collection"
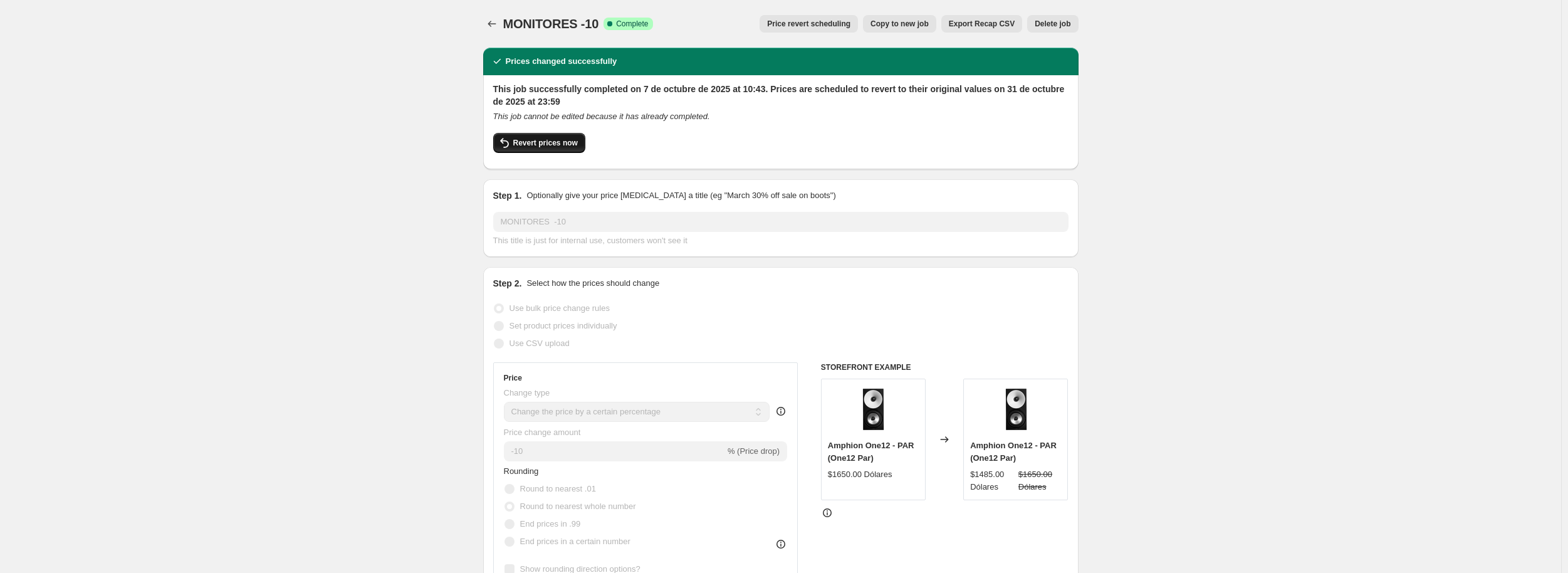
click at [564, 142] on span "Revert prices now" at bounding box center [546, 143] width 65 height 10
checkbox input "false"
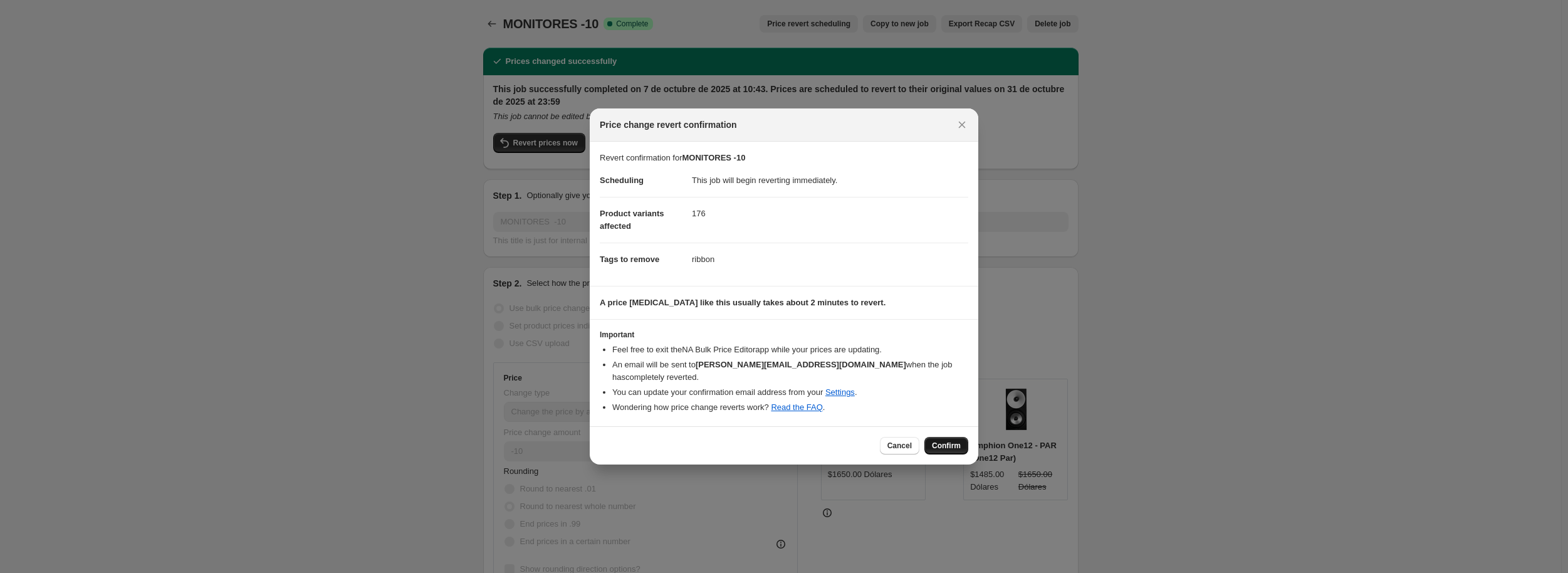
click at [949, 442] on span "Confirm" at bounding box center [946, 446] width 29 height 10
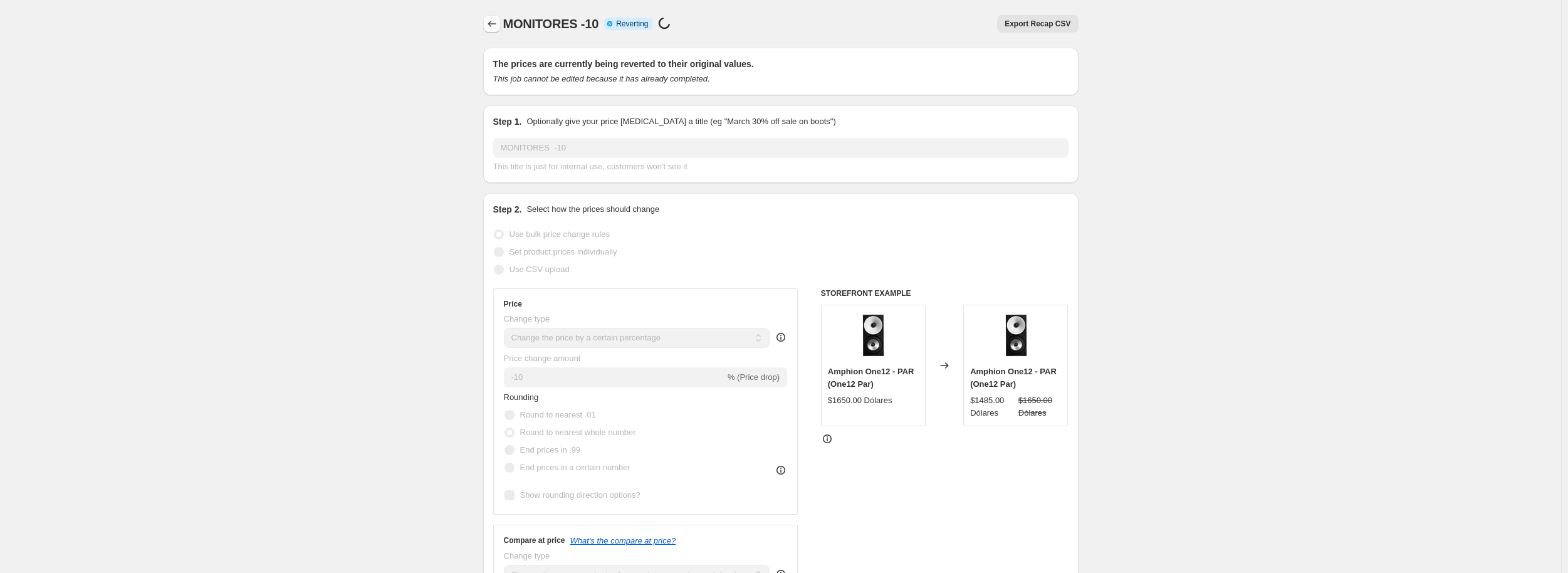
click at [494, 20] on icon "Price change jobs" at bounding box center [491, 24] width 13 height 13
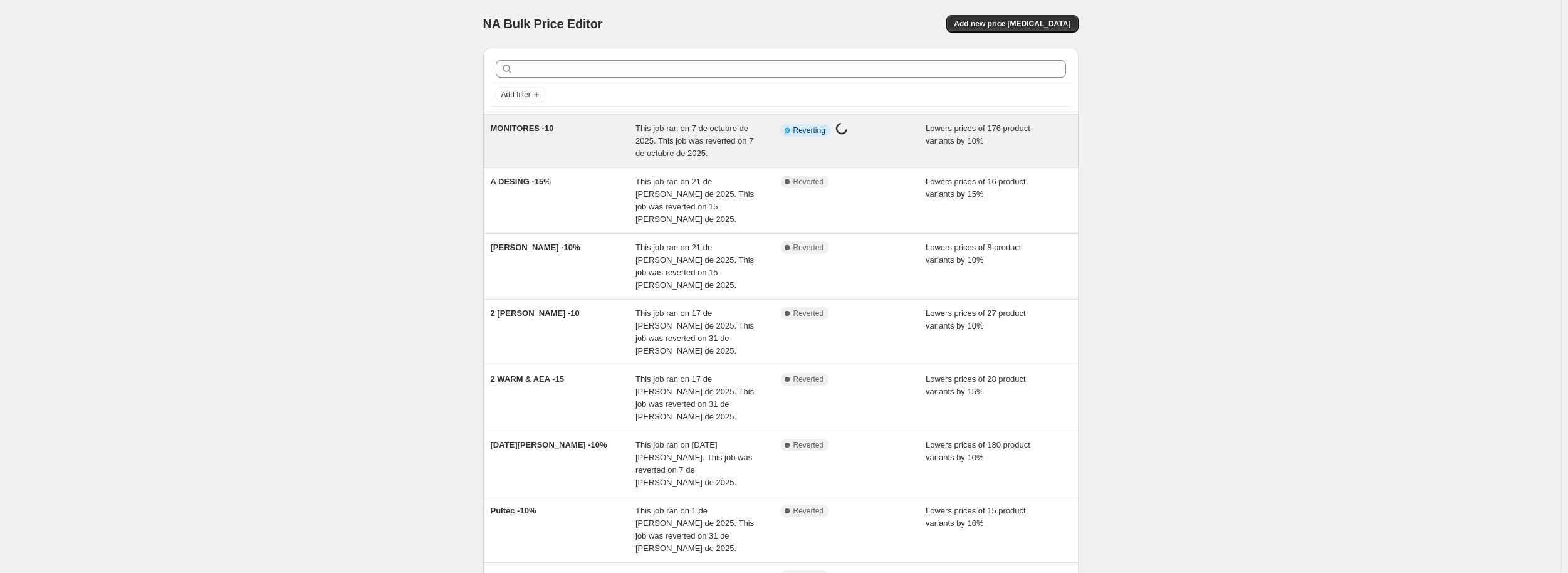
click at [604, 152] on div "MONITORES -10" at bounding box center [563, 141] width 145 height 38
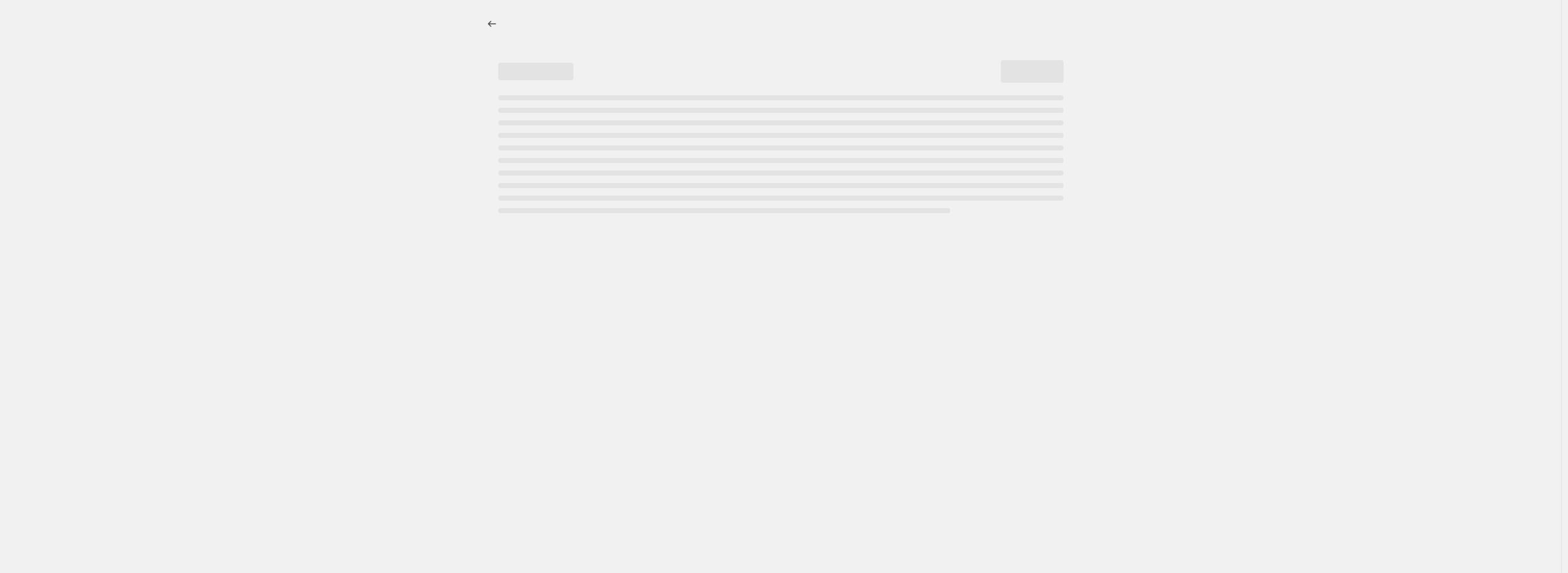
select select "percentage"
select select "pp"
select select "collection"
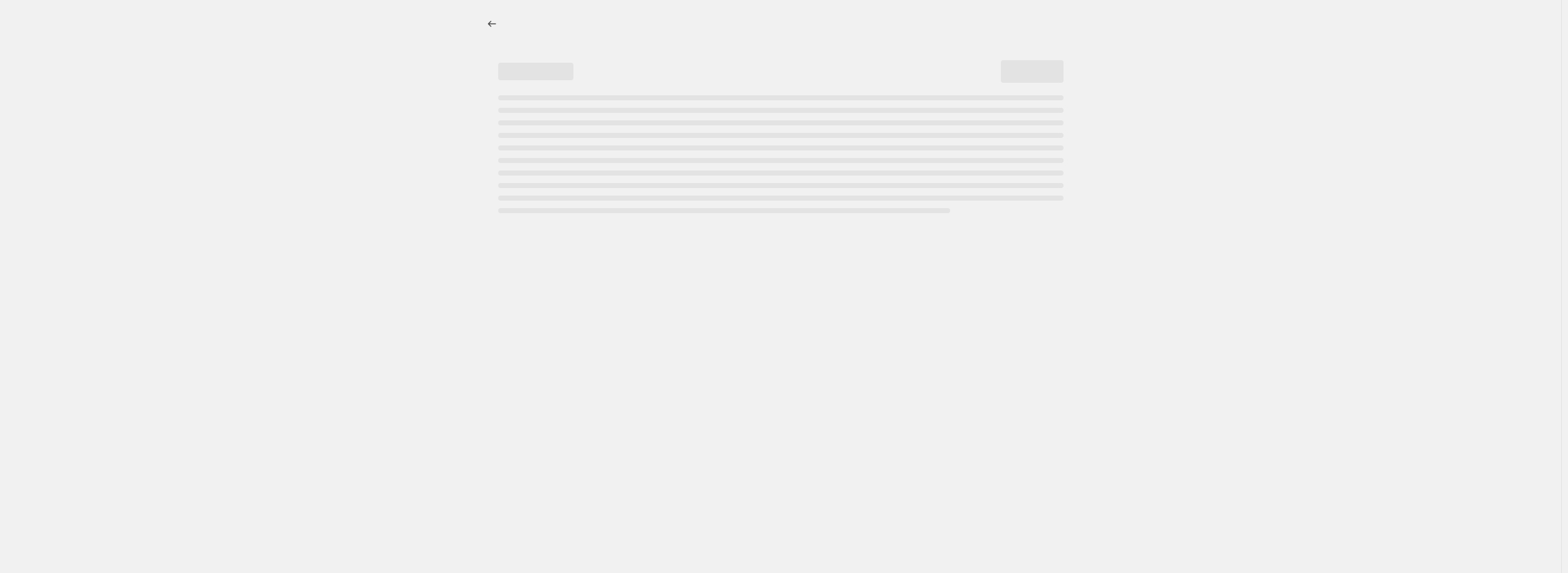
select select "collection"
select select "percentage"
select select "pp"
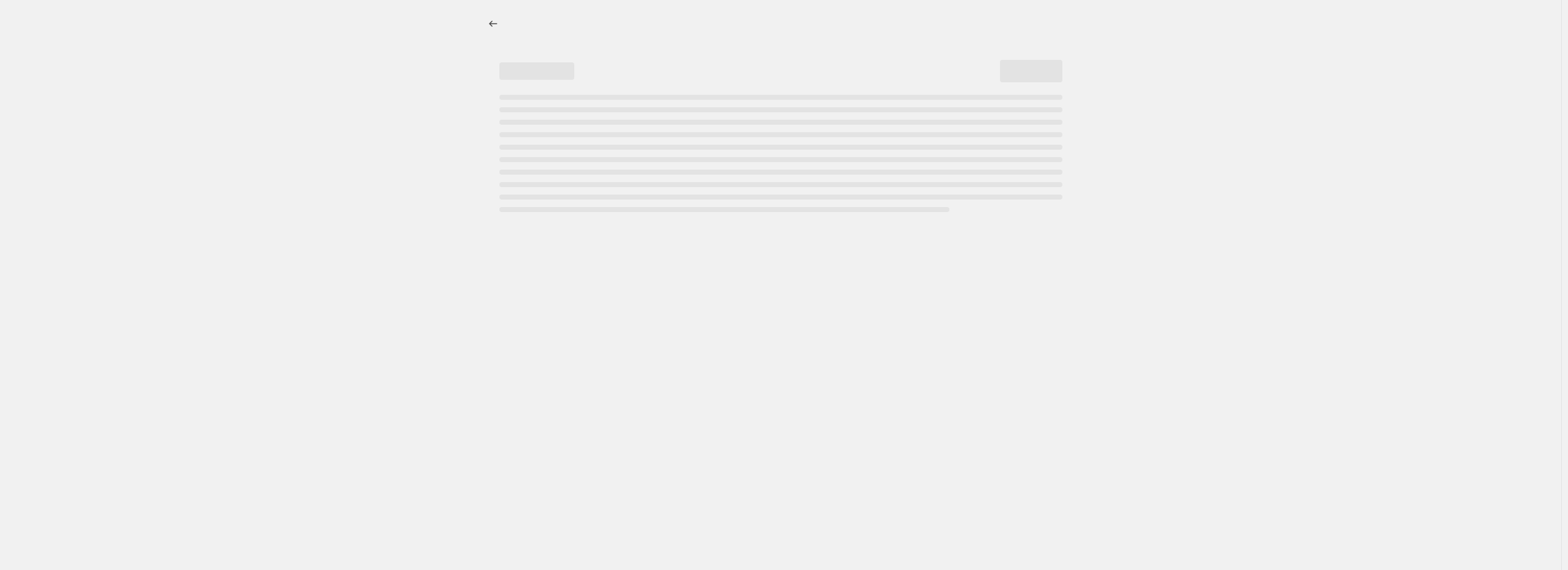
select select "collection"
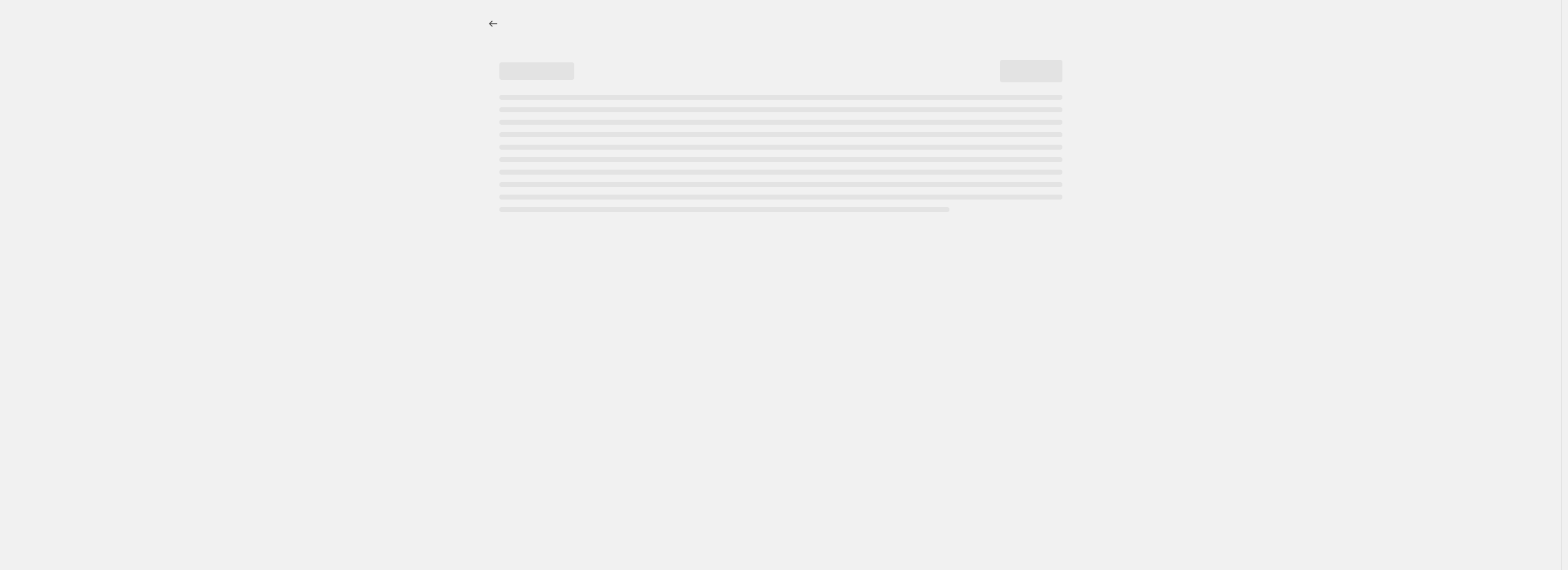
select select "collection"
select select "percentage"
select select "pp"
select select "collection"
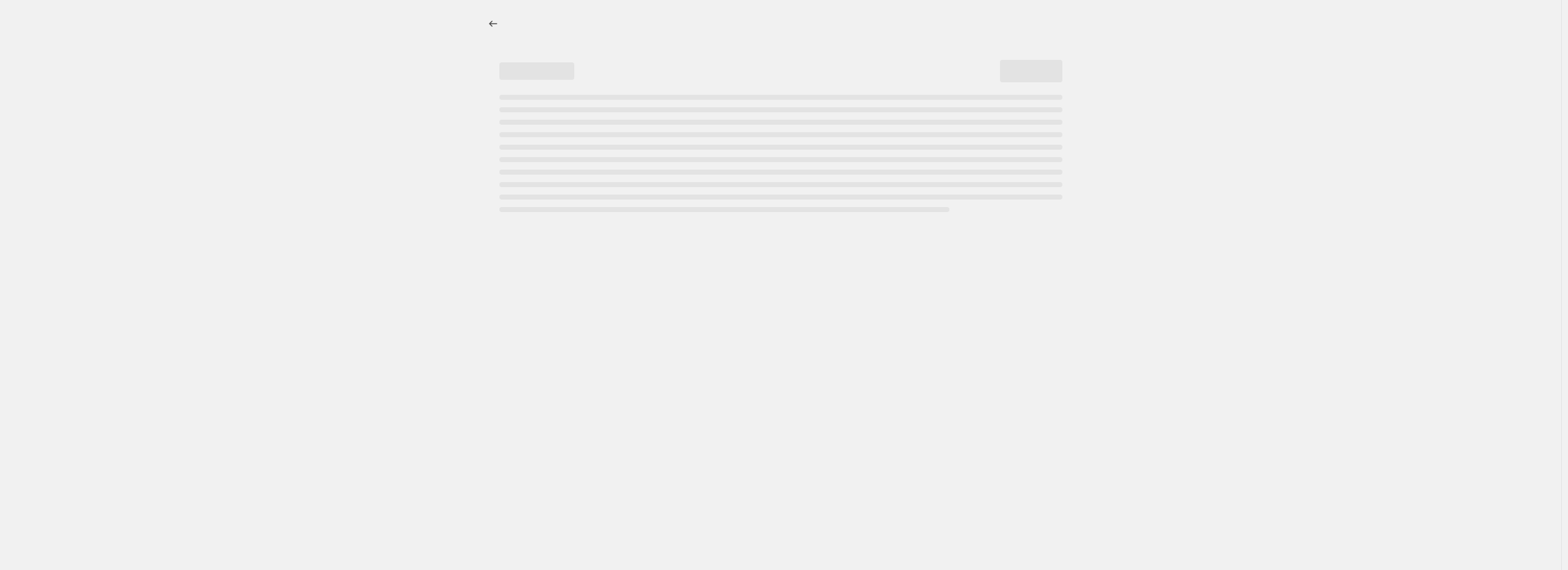
select select "collection"
select select "percentage"
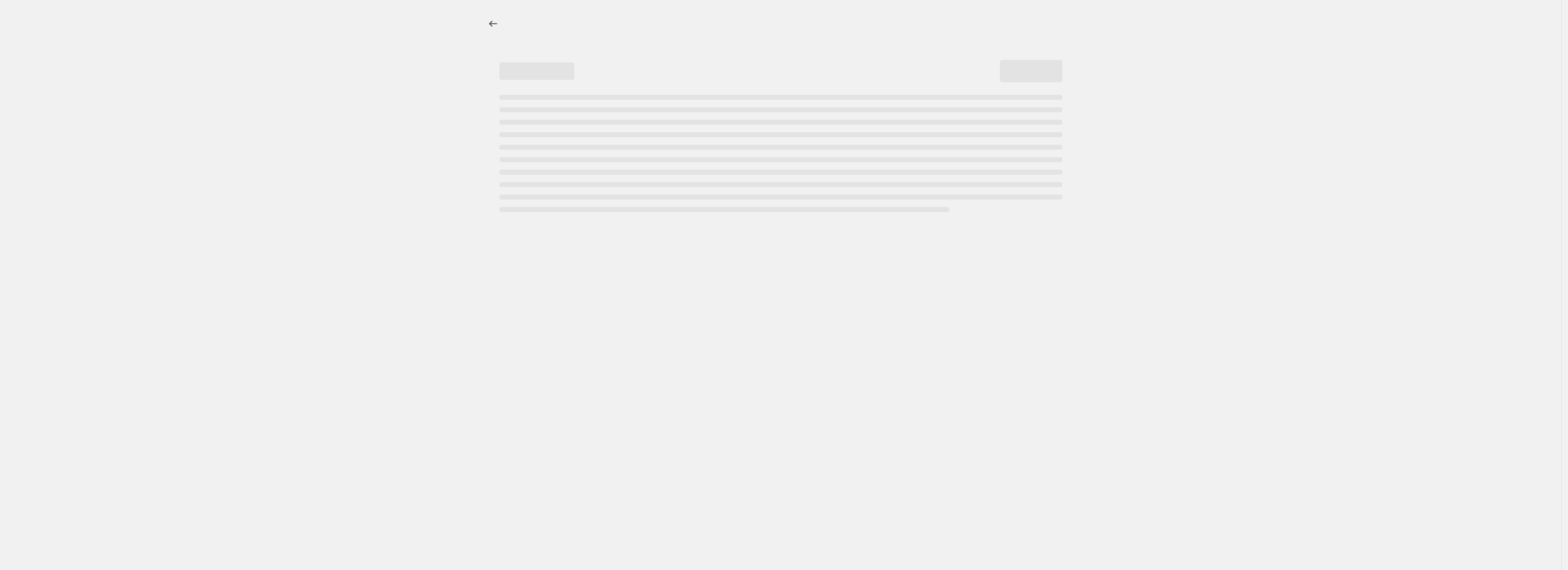
select select "pp"
select select "collection"
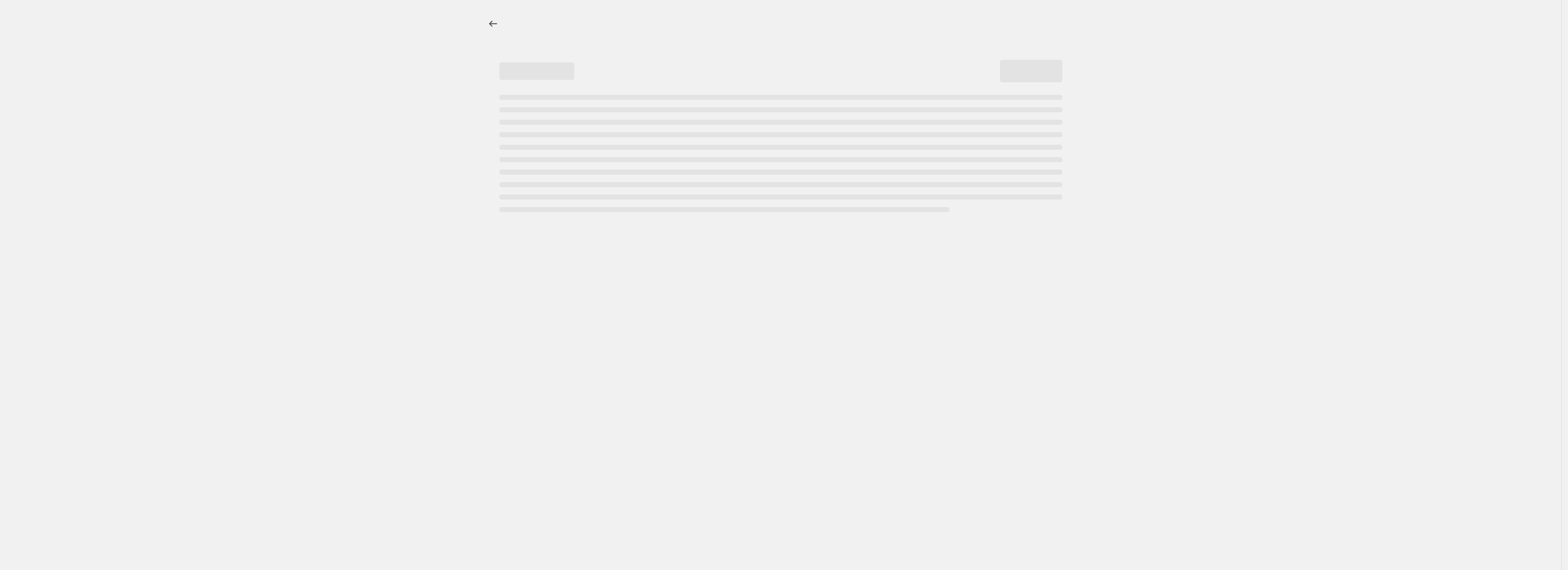
select select "collection"
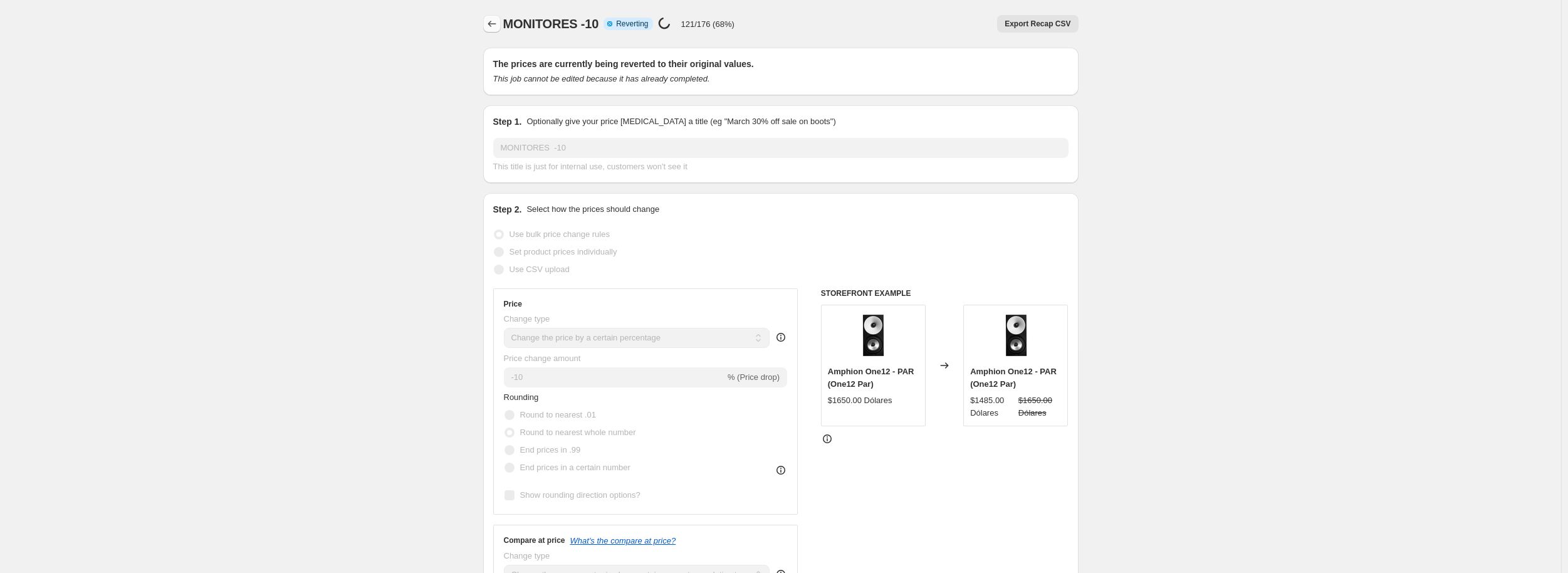
click at [495, 23] on icon "Price change jobs" at bounding box center [491, 24] width 13 height 13
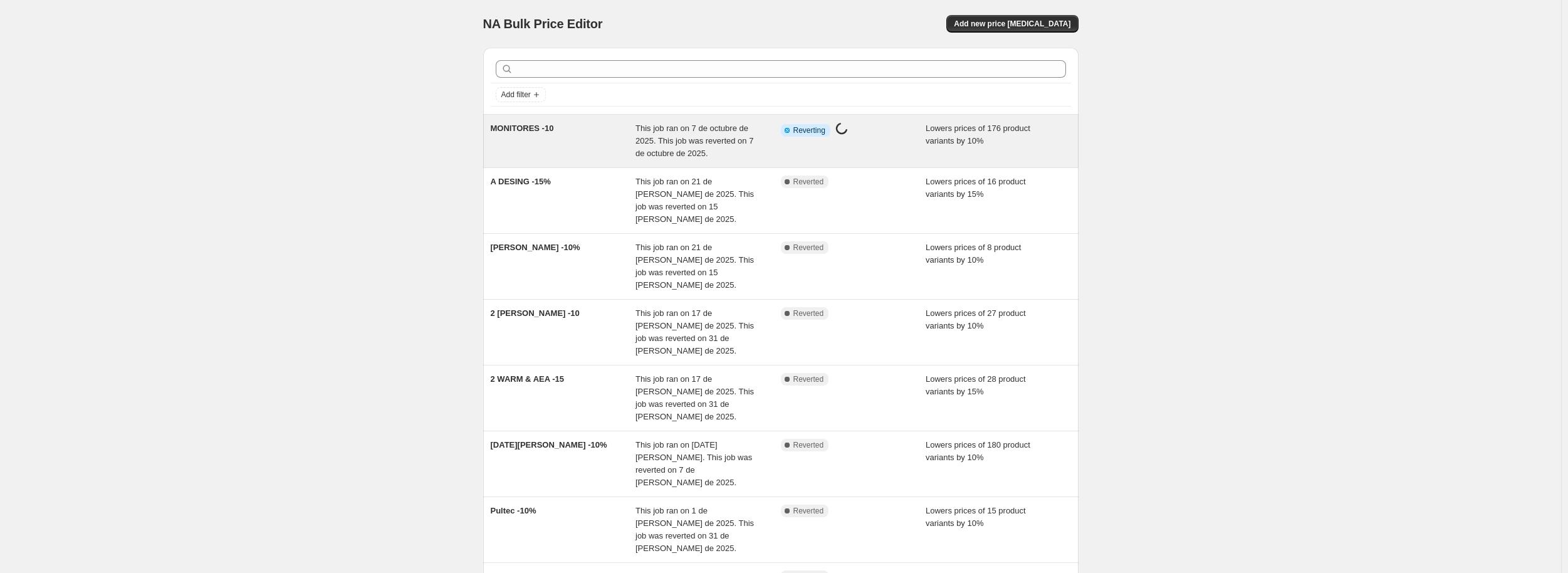
click at [638, 139] on span "This job ran on 7 de octubre de 2025. This job was reverted on 7 de octubre de …" at bounding box center [694, 141] width 118 height 35
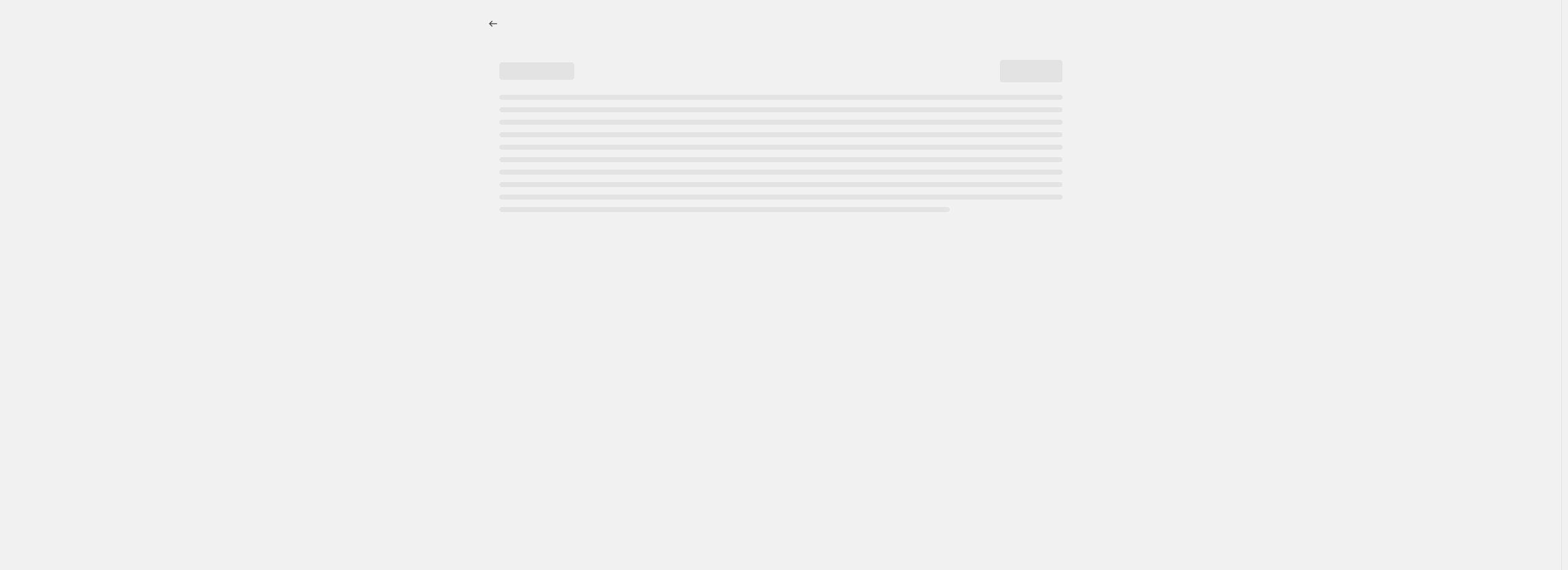
select select "percentage"
select select "pp"
select select "collection"
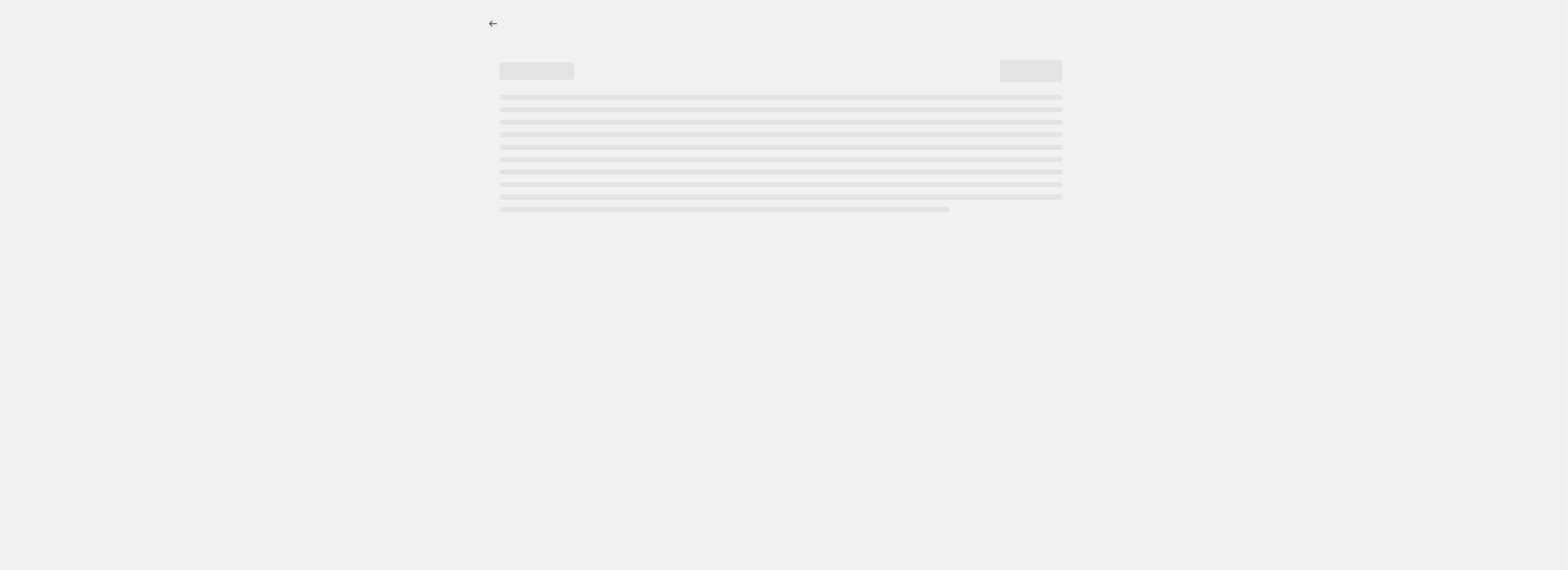
select select "collection"
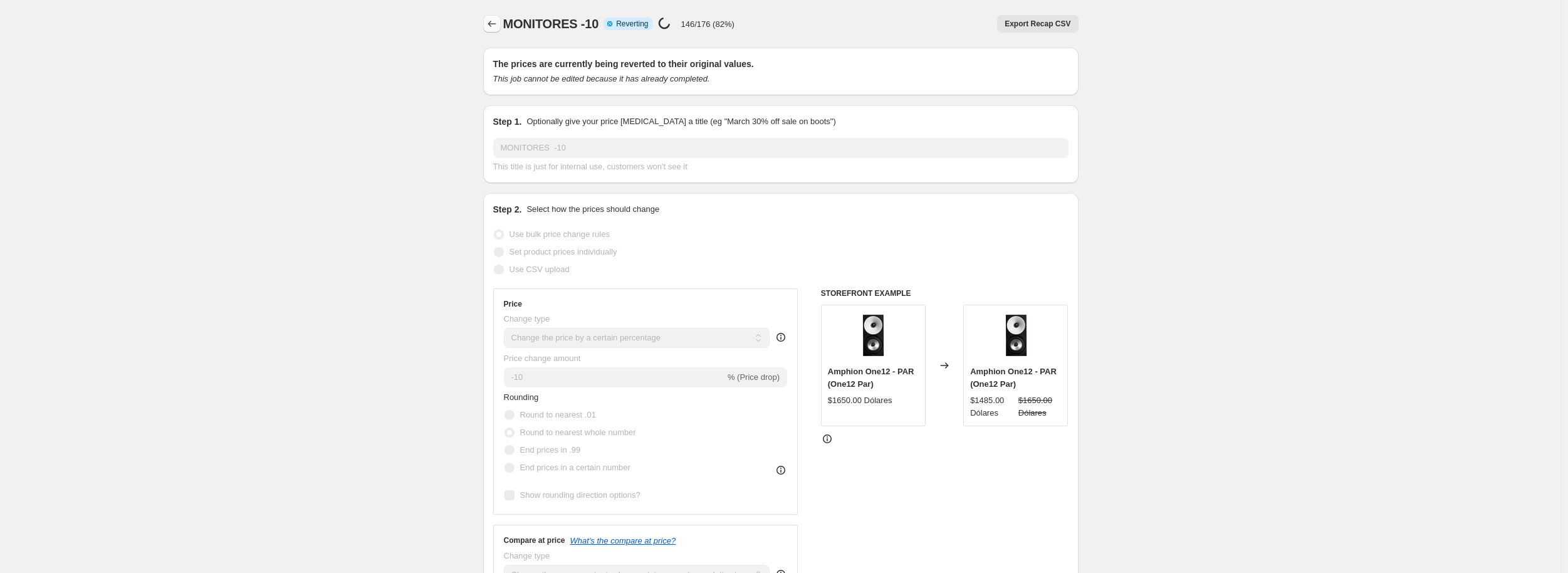
click at [493, 24] on icon "Price change jobs" at bounding box center [491, 24] width 8 height 7
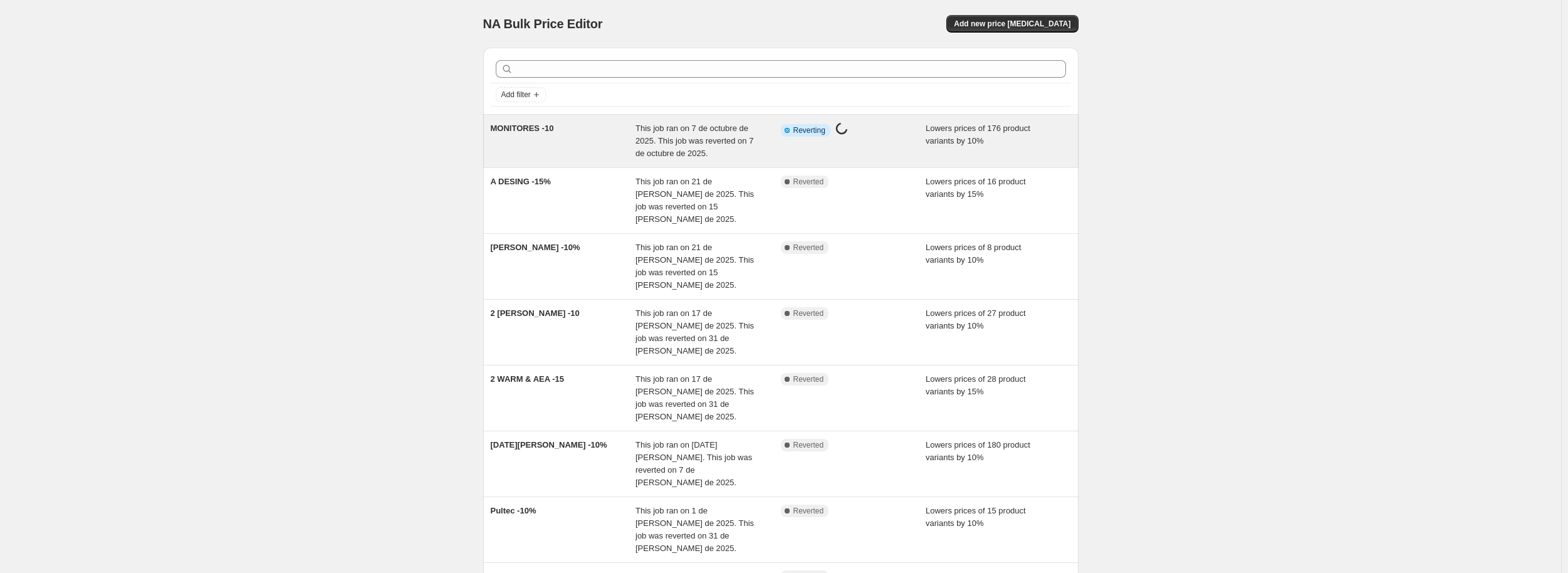
click at [594, 131] on div "MONITORES -10" at bounding box center [563, 141] width 145 height 38
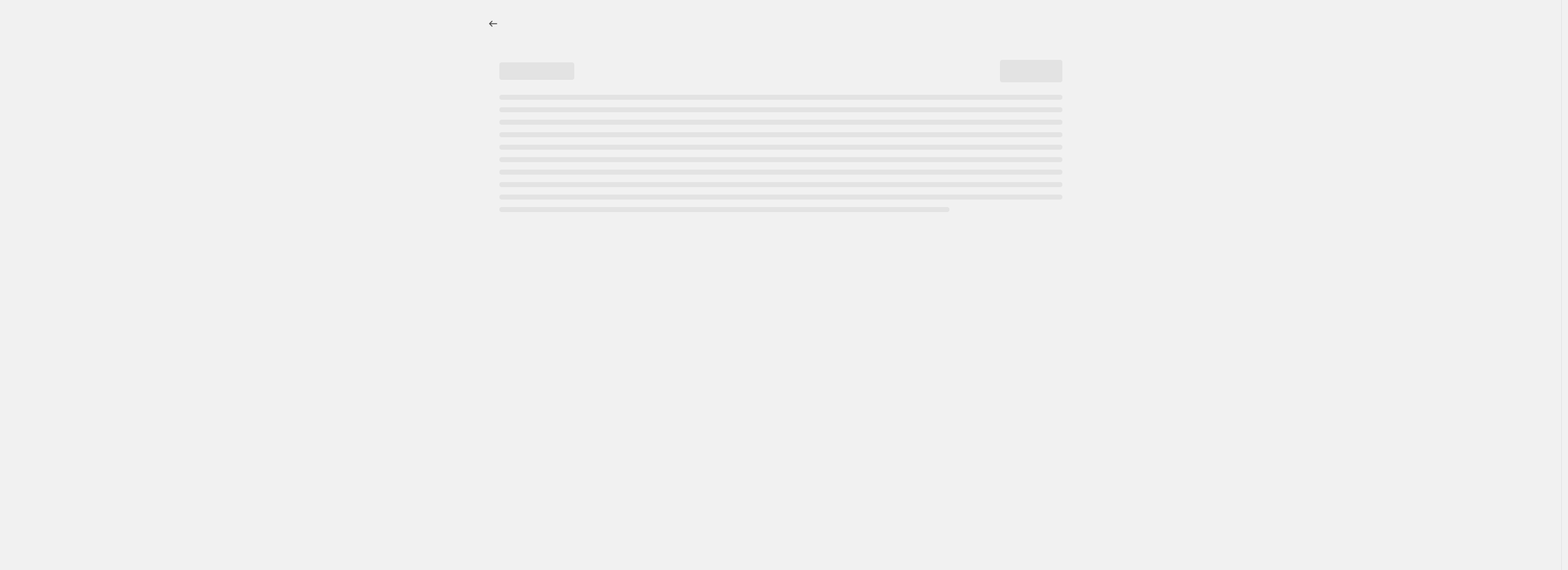
select select "percentage"
select select "pp"
select select "collection"
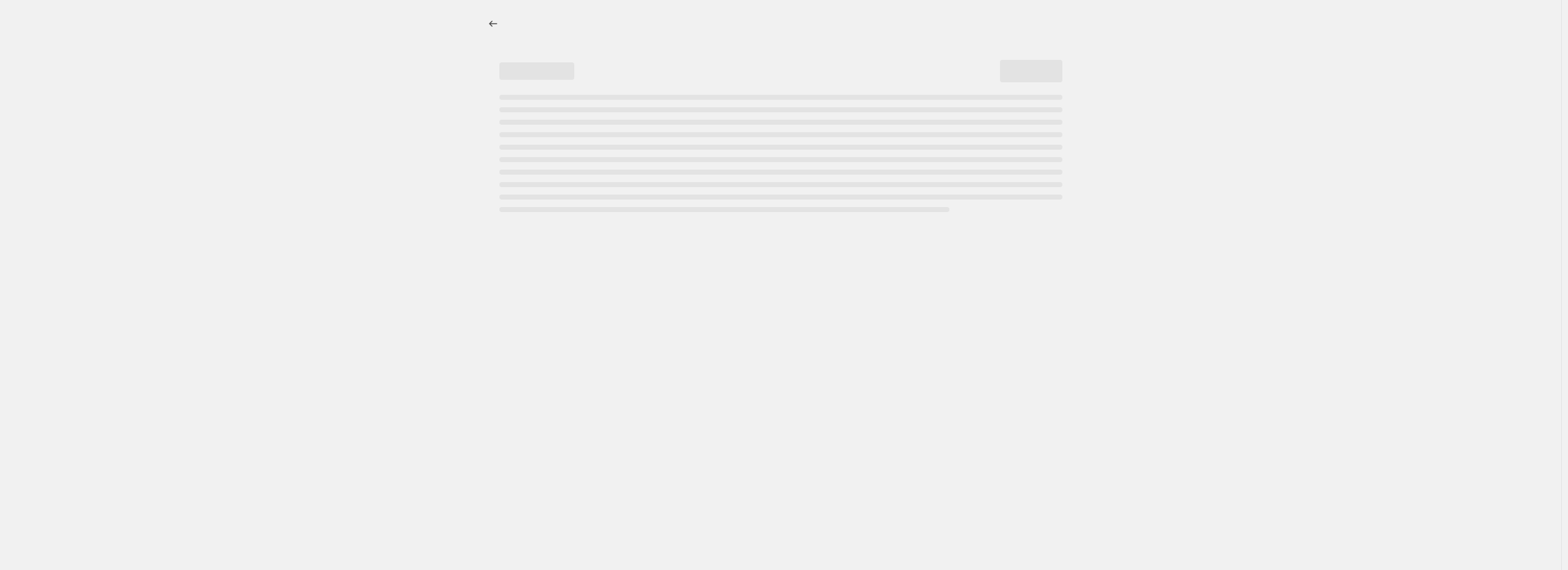
select select "collection"
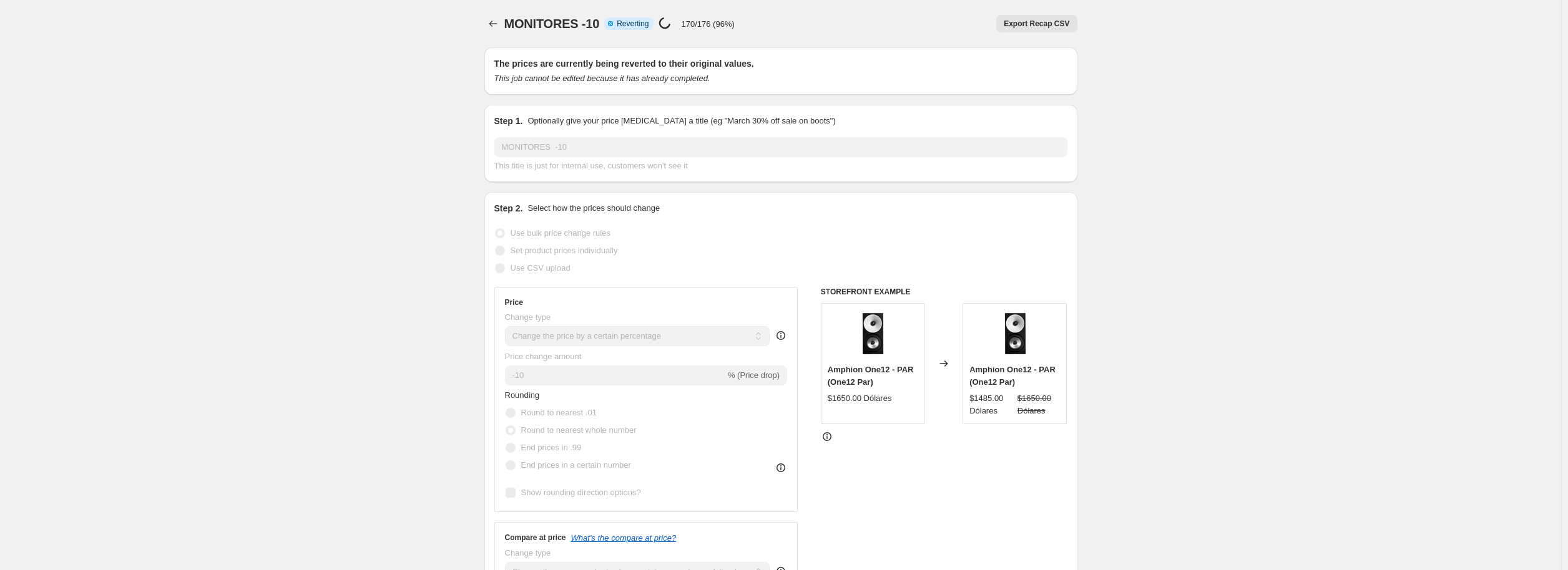
select select "percentage"
select select "pp"
select select "collection"
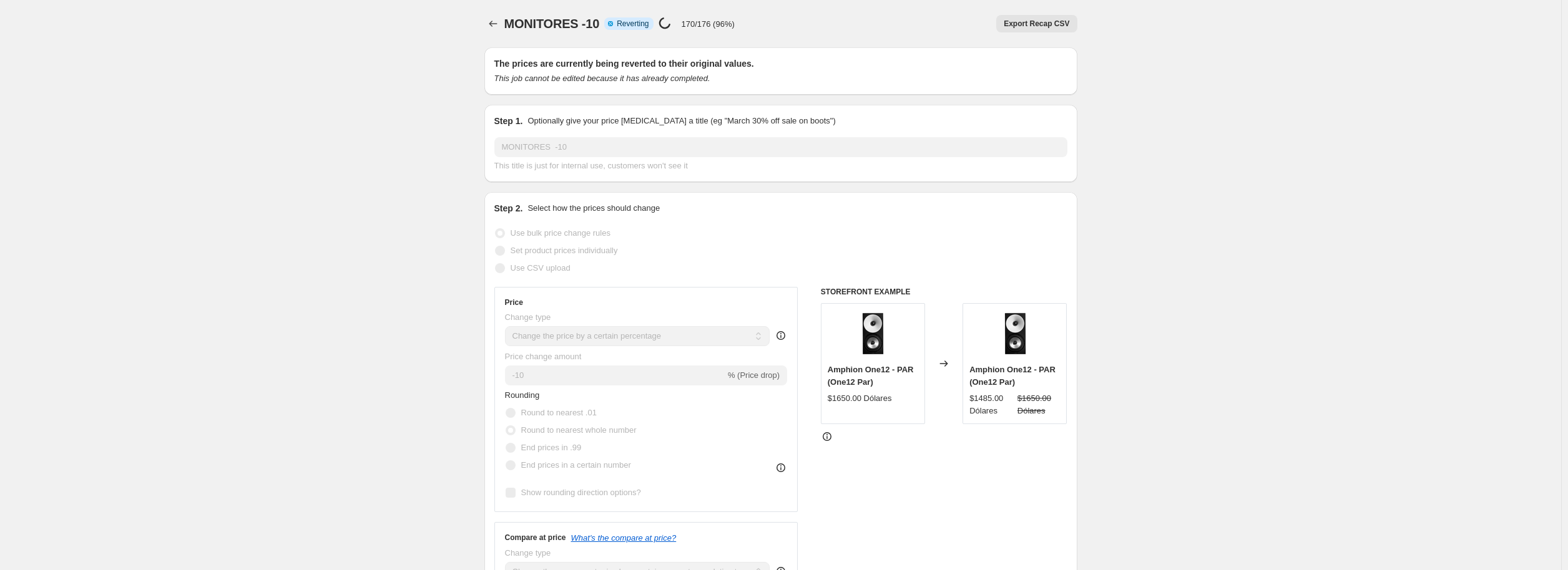
select select "collection"
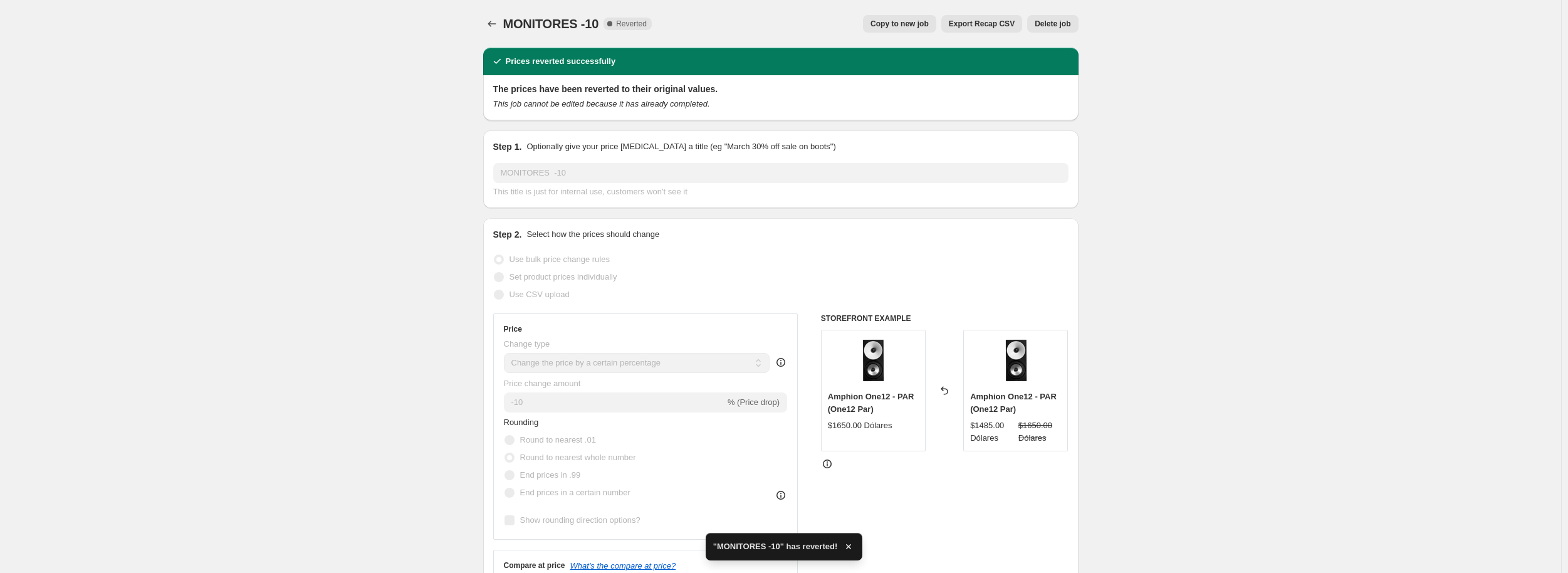
click at [899, 27] on span "Copy to new job" at bounding box center [899, 24] width 58 height 10
select select "percentage"
select select "pp"
select select "collection"
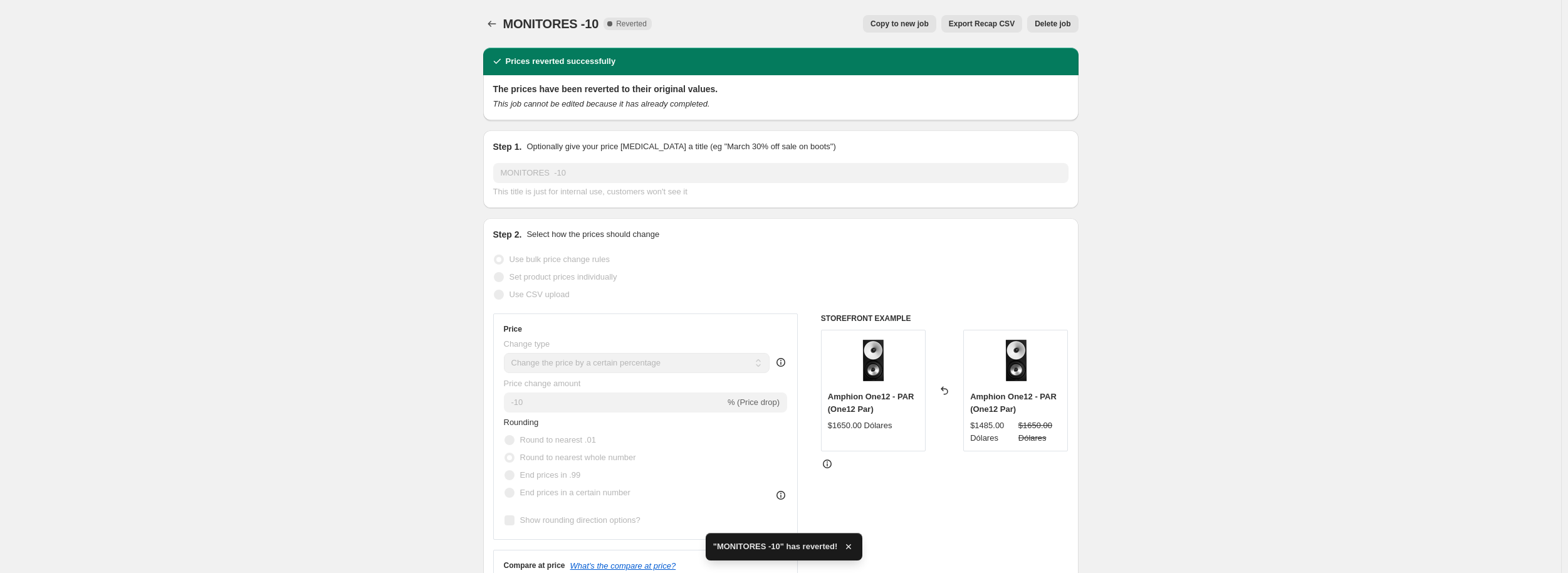
select select "collection"
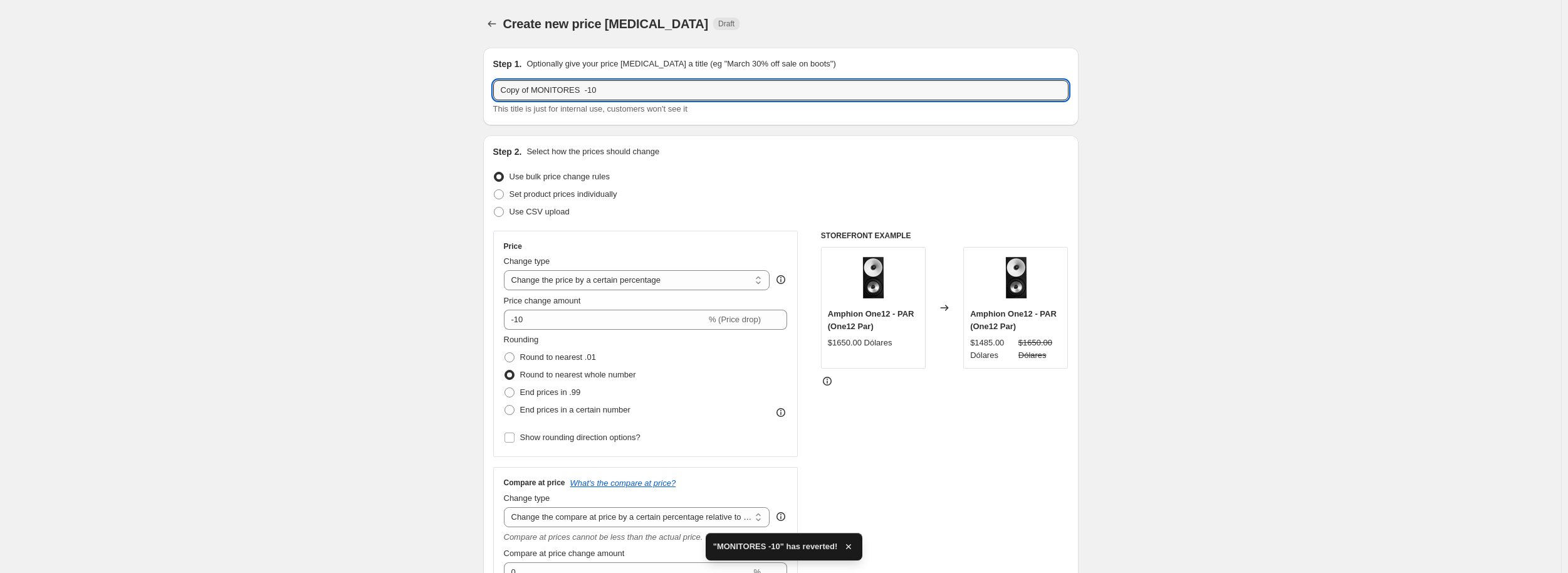
drag, startPoint x: 531, startPoint y: 91, endPoint x: 441, endPoint y: 83, distance: 90.4
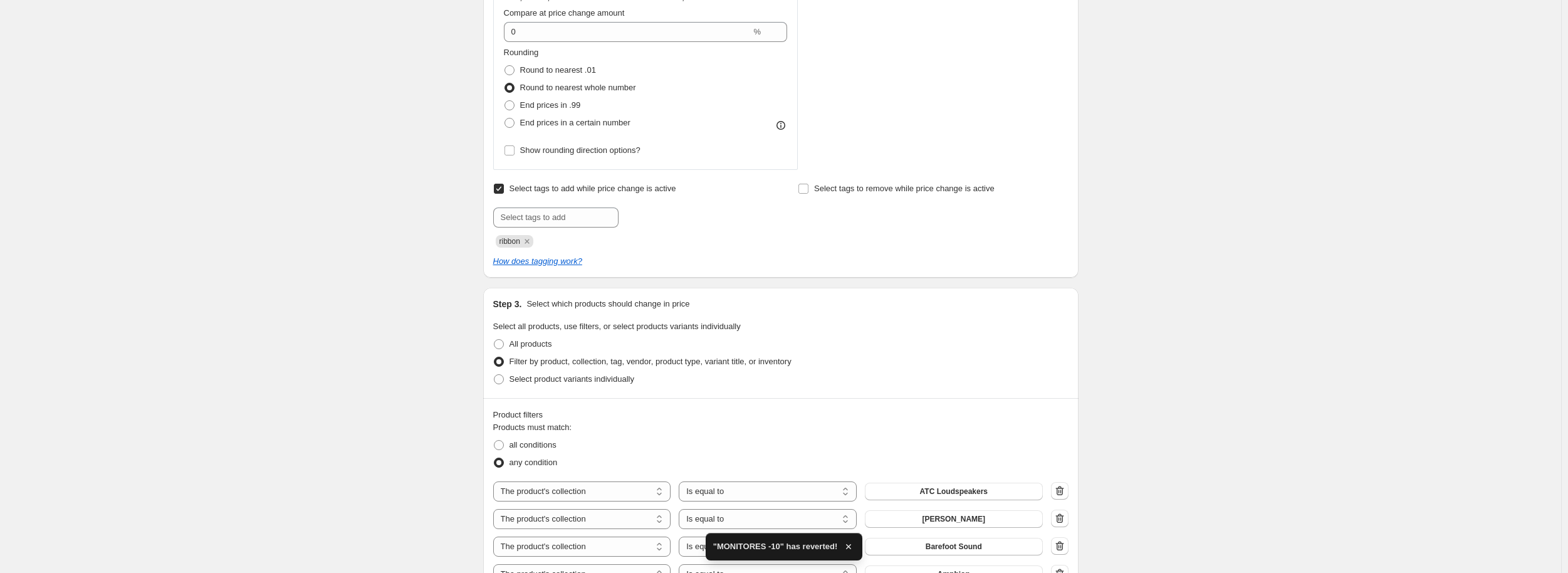
scroll to position [878, 0]
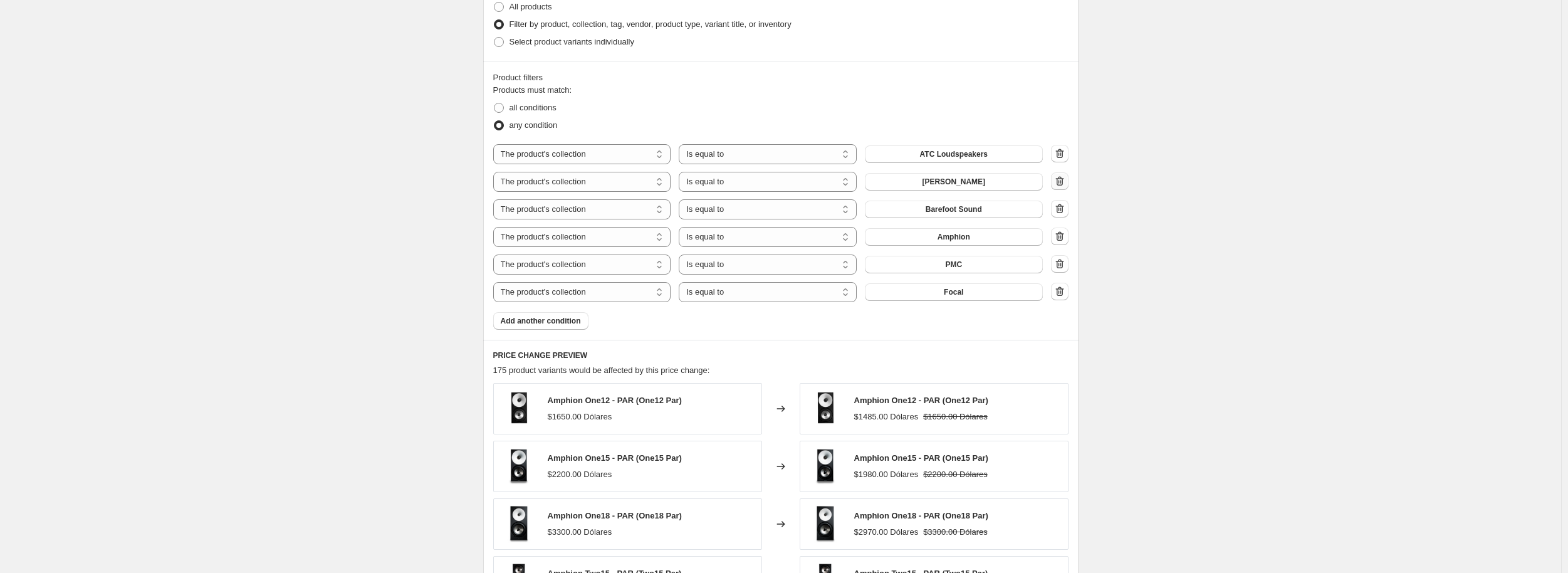
type input "MONITORES -10"
click at [1066, 183] on icon "button" at bounding box center [1060, 181] width 13 height 13
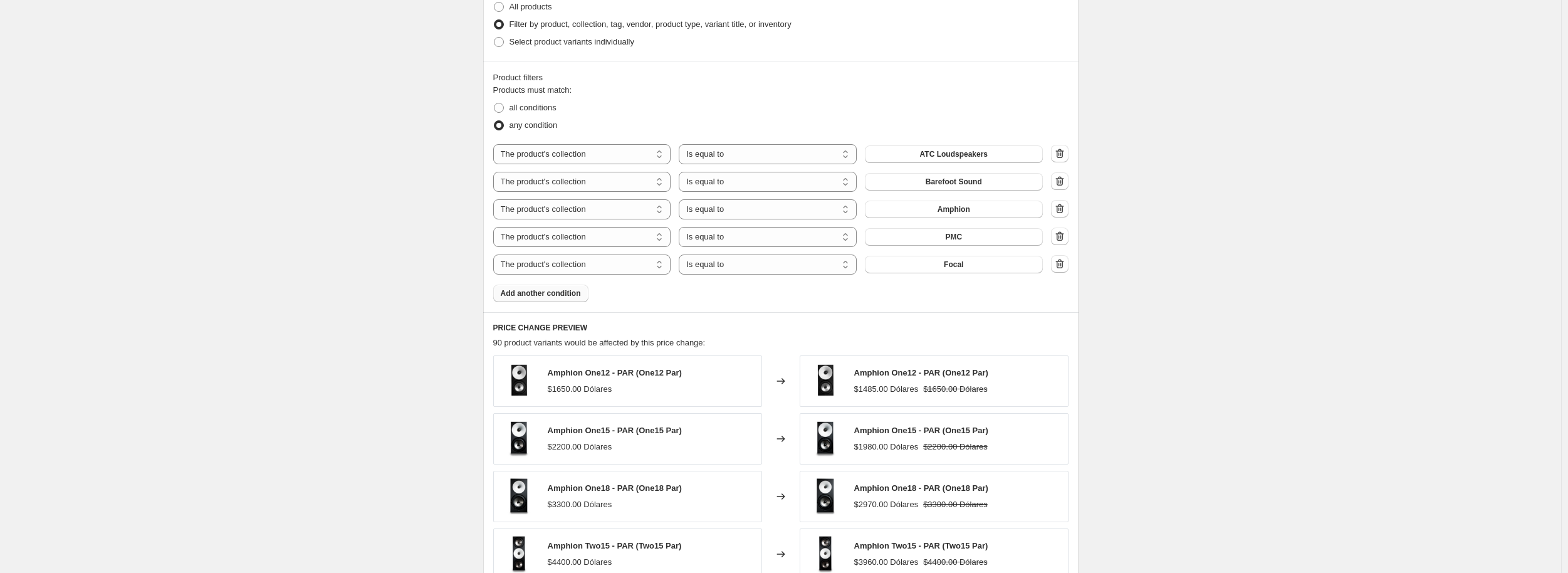
click at [571, 296] on span "Add another condition" at bounding box center [540, 294] width 80 height 10
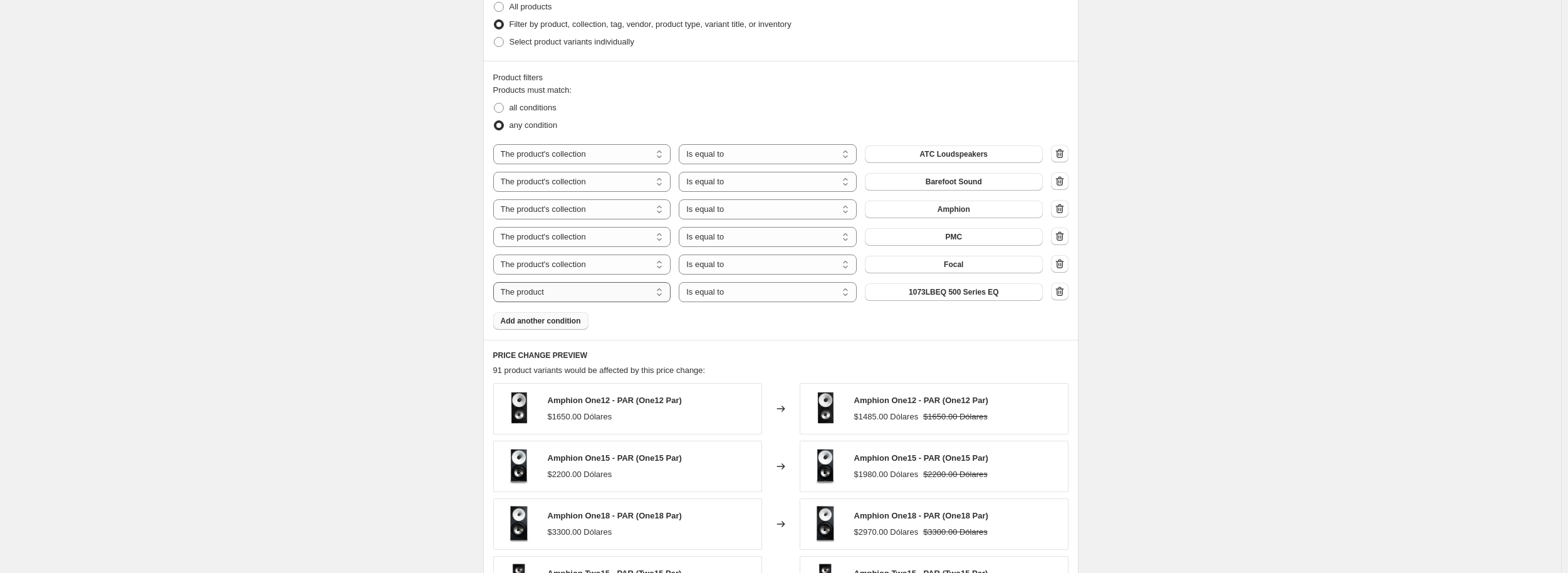
click at [565, 296] on select "The product The product's collection The product's tag The product's vendor The…" at bounding box center [582, 292] width 178 height 20
click at [907, 287] on input "1" at bounding box center [945, 292] width 159 height 20
click at [634, 294] on select "The product The product's collection The product's tag The product's vendor The…" at bounding box center [582, 292] width 178 height 20
select select "product"
click at [923, 294] on span "1073LBEQ 500 Series EQ" at bounding box center [953, 292] width 90 height 10
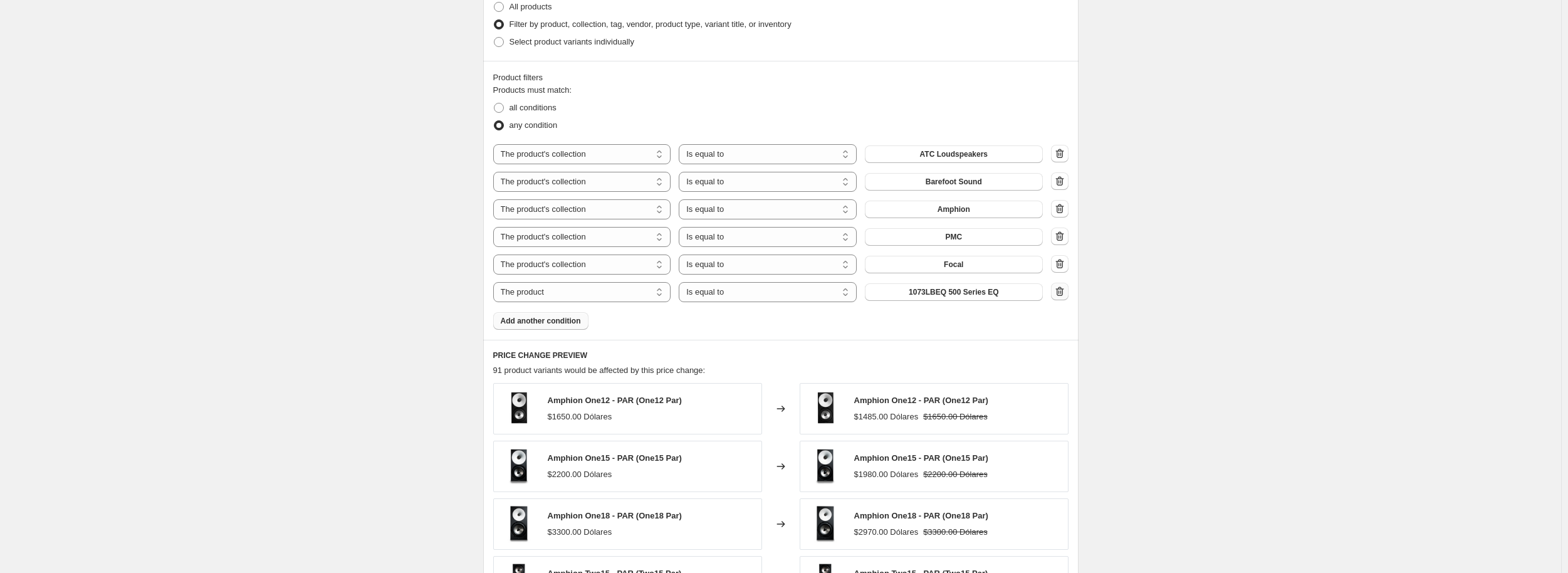
click at [1063, 291] on icon "button" at bounding box center [1060, 291] width 13 height 13
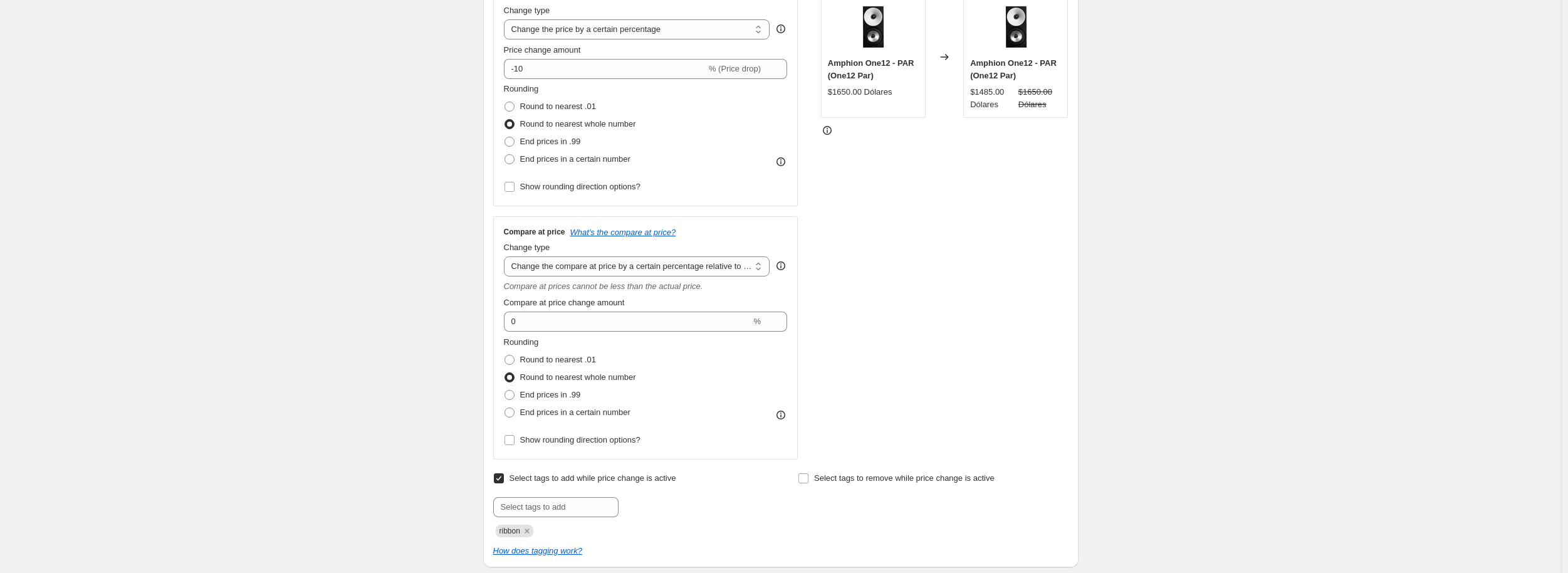
scroll to position [0, 0]
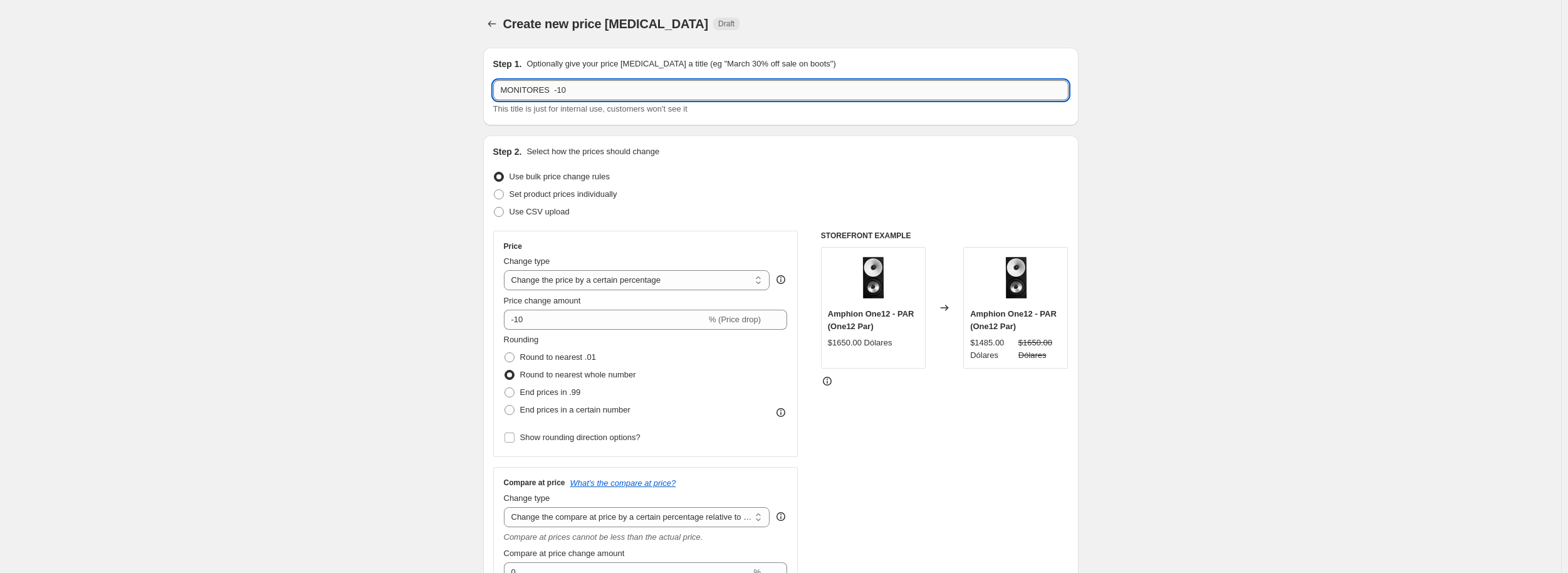
click at [551, 94] on input "MONITORES -10" at bounding box center [780, 90] width 575 height 20
type input "MONITORES FOCAL ATC BF AMPHION PMC -10"
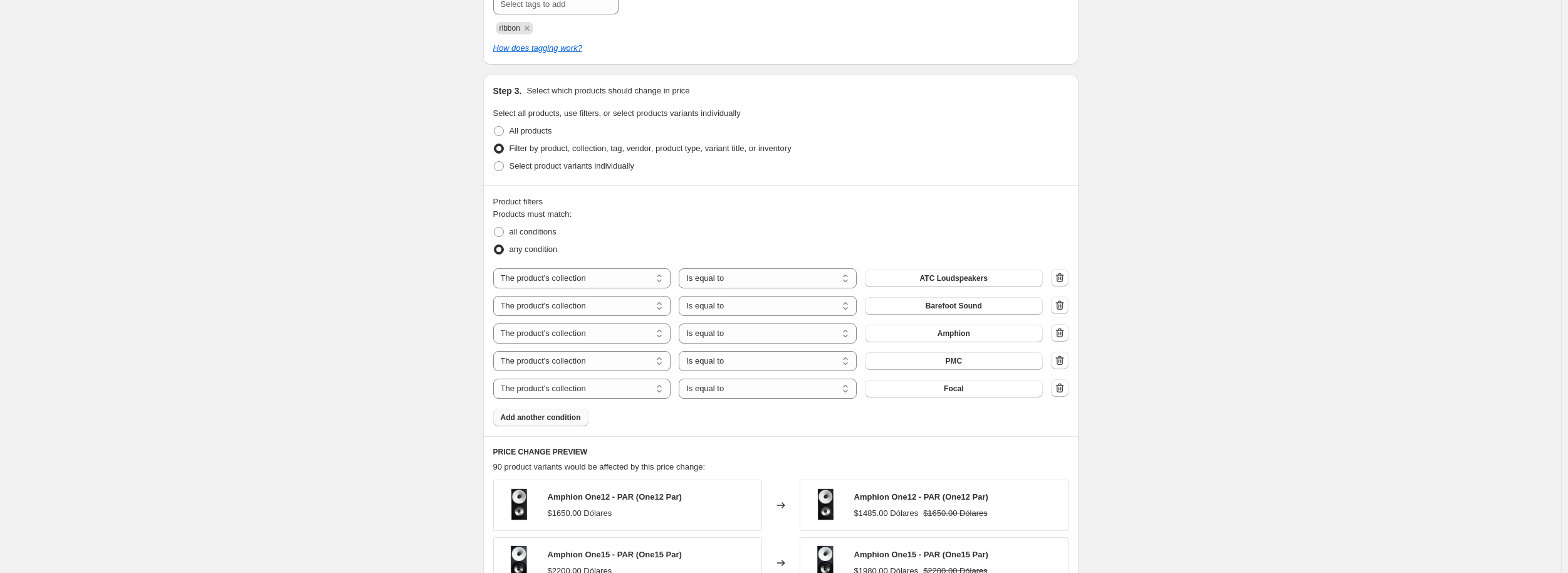
scroll to position [690, 0]
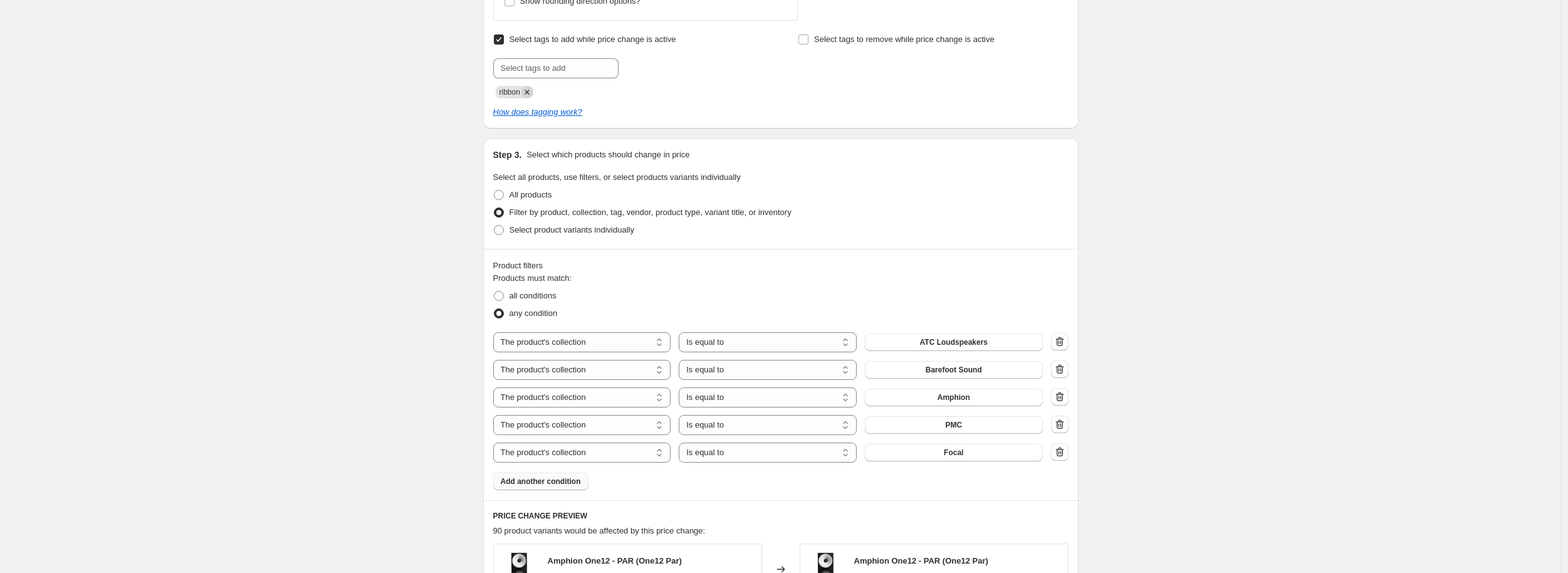
click at [528, 91] on icon "Remove ribbon" at bounding box center [527, 91] width 11 height 11
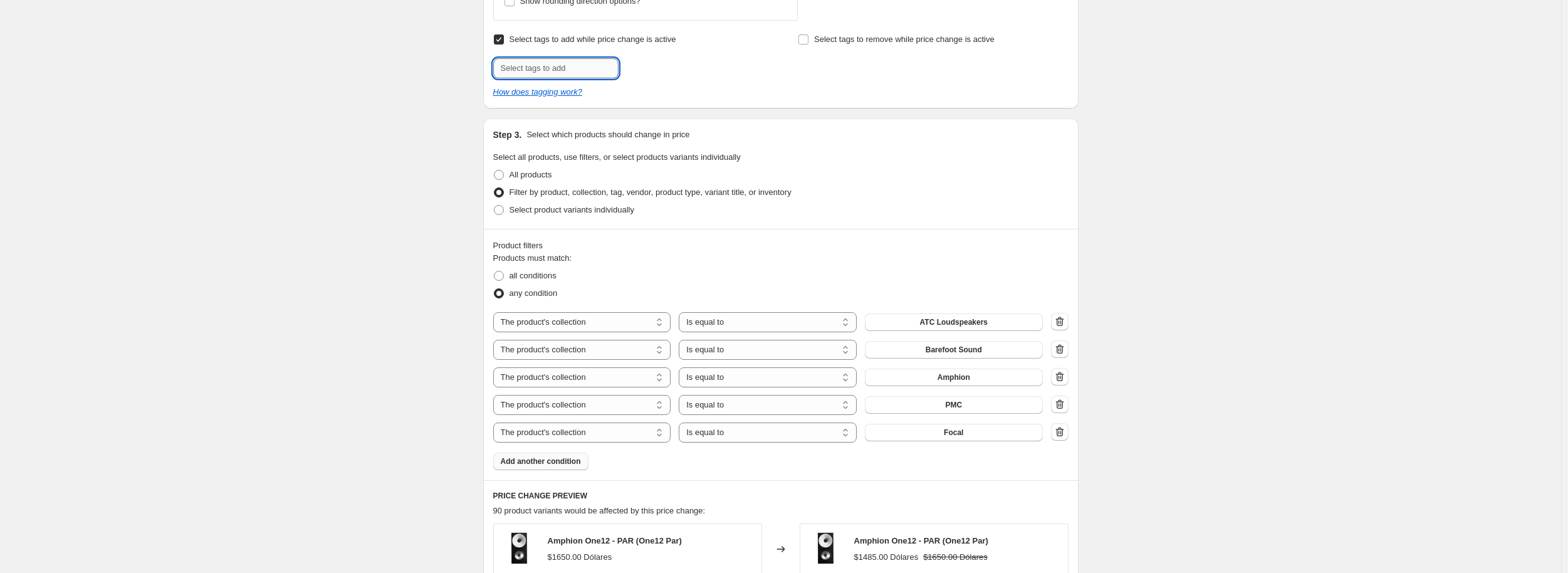
click at [545, 70] on input "text" at bounding box center [556, 68] width 125 height 20
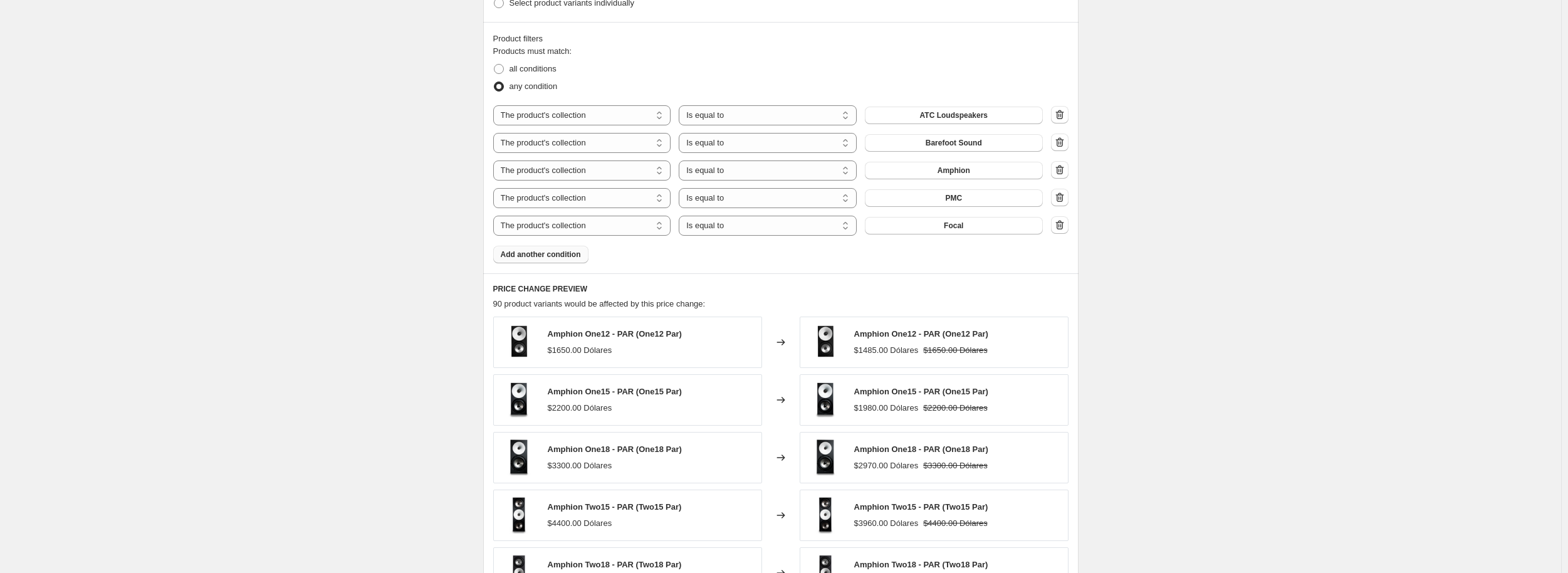
scroll to position [1154, 0]
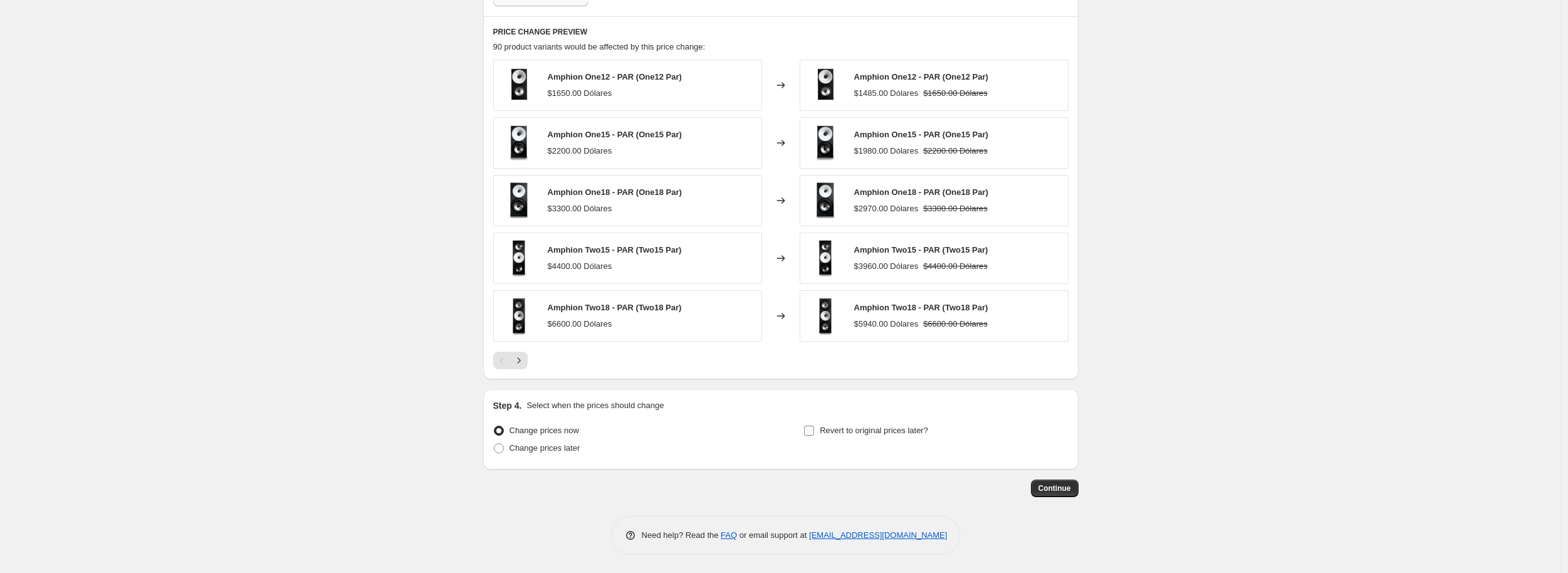
click at [807, 434] on div "Change prices now Change prices later Revert to original prices later?" at bounding box center [780, 440] width 575 height 38
click at [812, 434] on input "Revert to original prices later?" at bounding box center [809, 431] width 10 height 10
checkbox input "true"
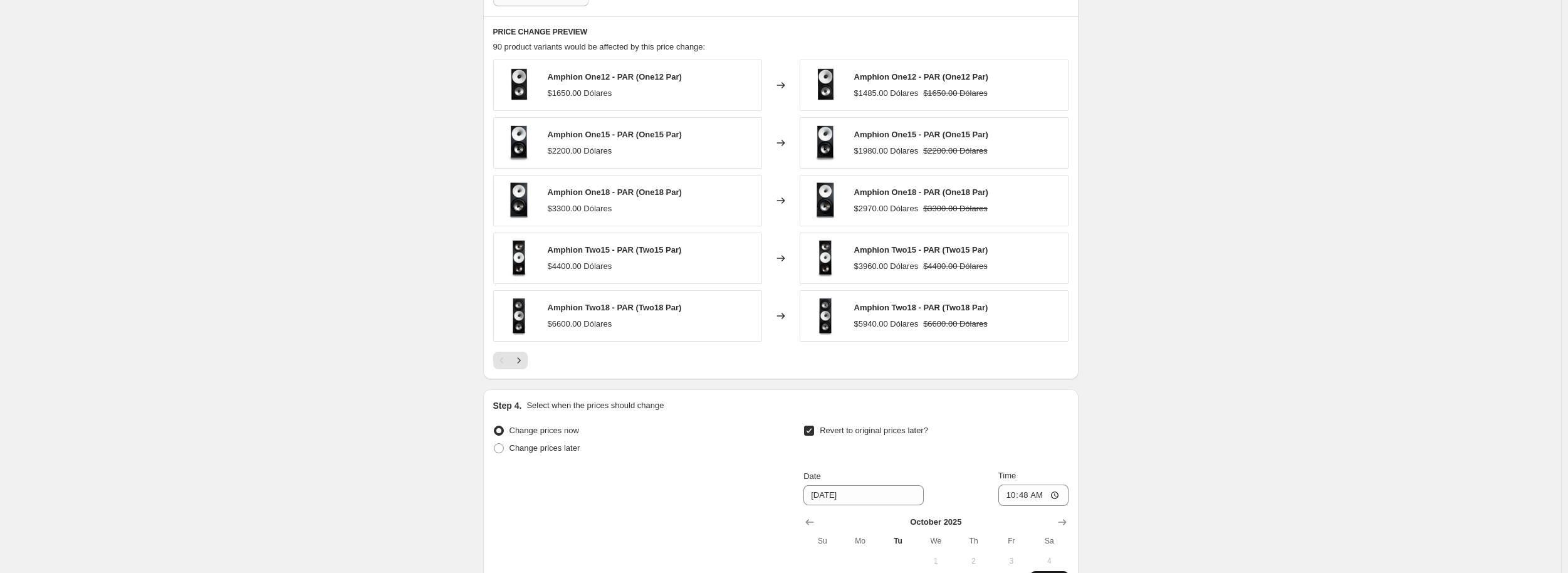
scroll to position [1368, 0]
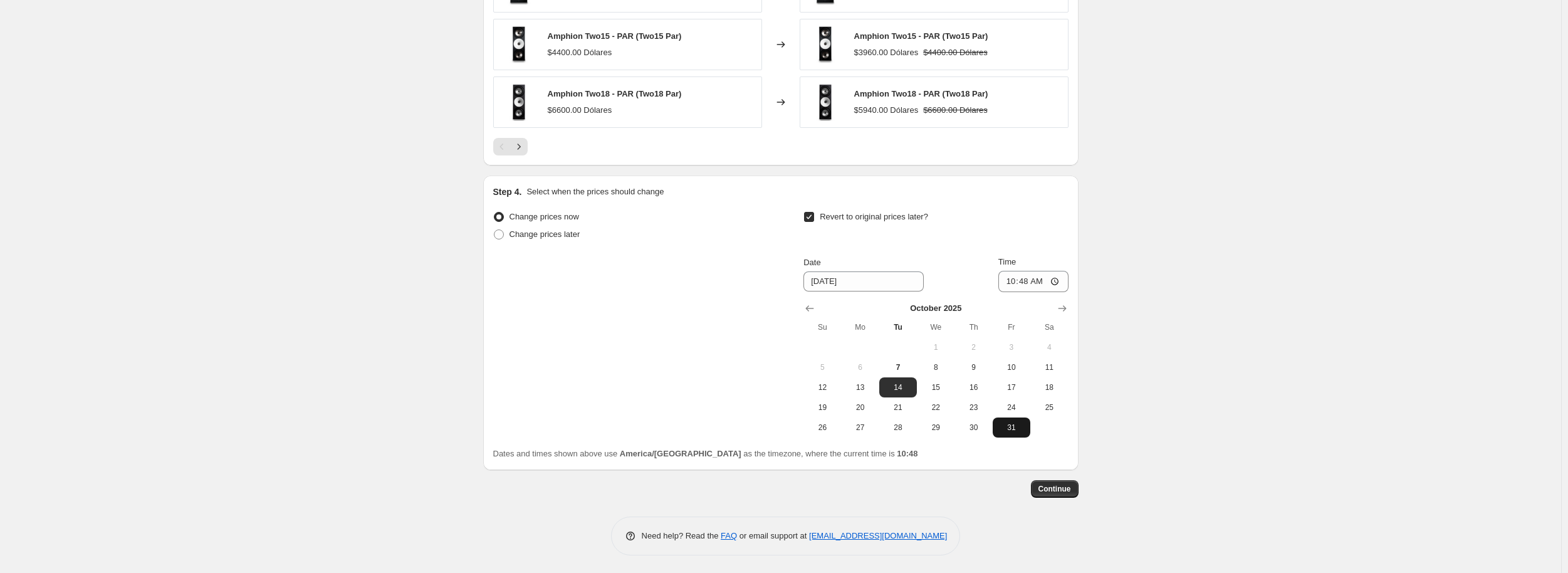
click at [1018, 433] on button "31" at bounding box center [1011, 427] width 38 height 20
type input "[DATE]"
click at [1019, 423] on span "31" at bounding box center [1011, 428] width 27 height 10
click at [1060, 283] on input "10:48" at bounding box center [1033, 281] width 70 height 21
type input "23:54"
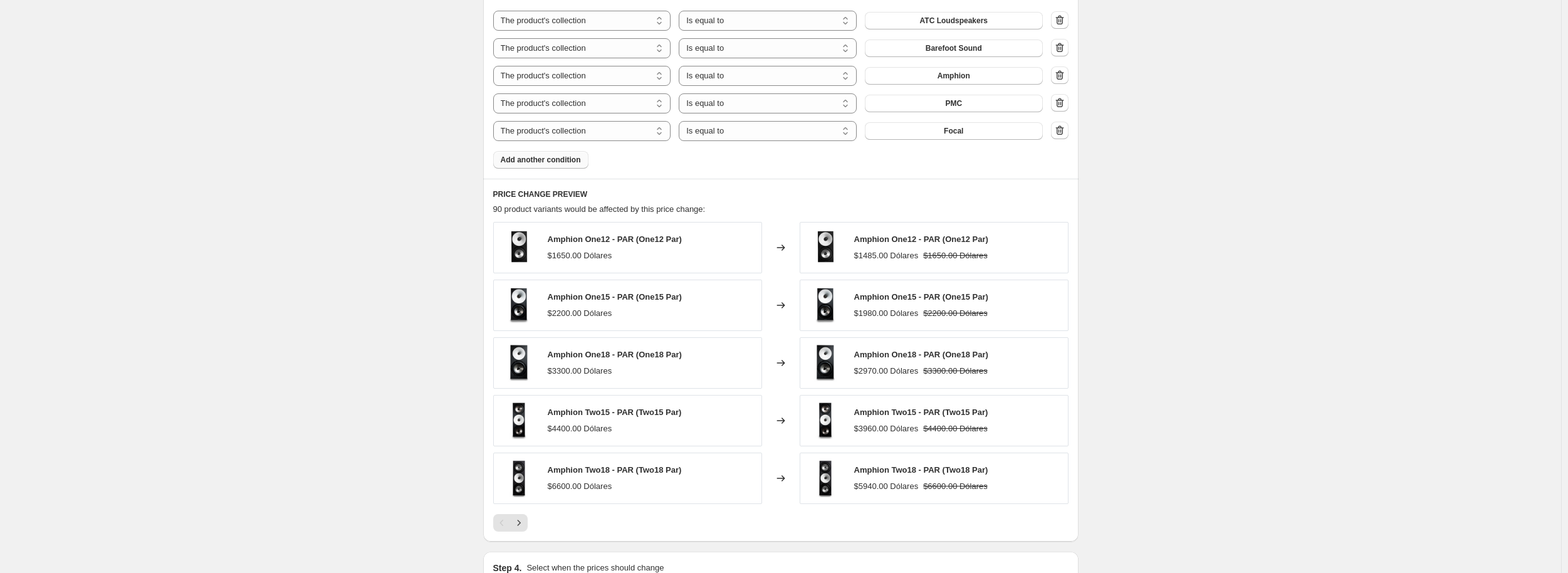
scroll to position [928, 0]
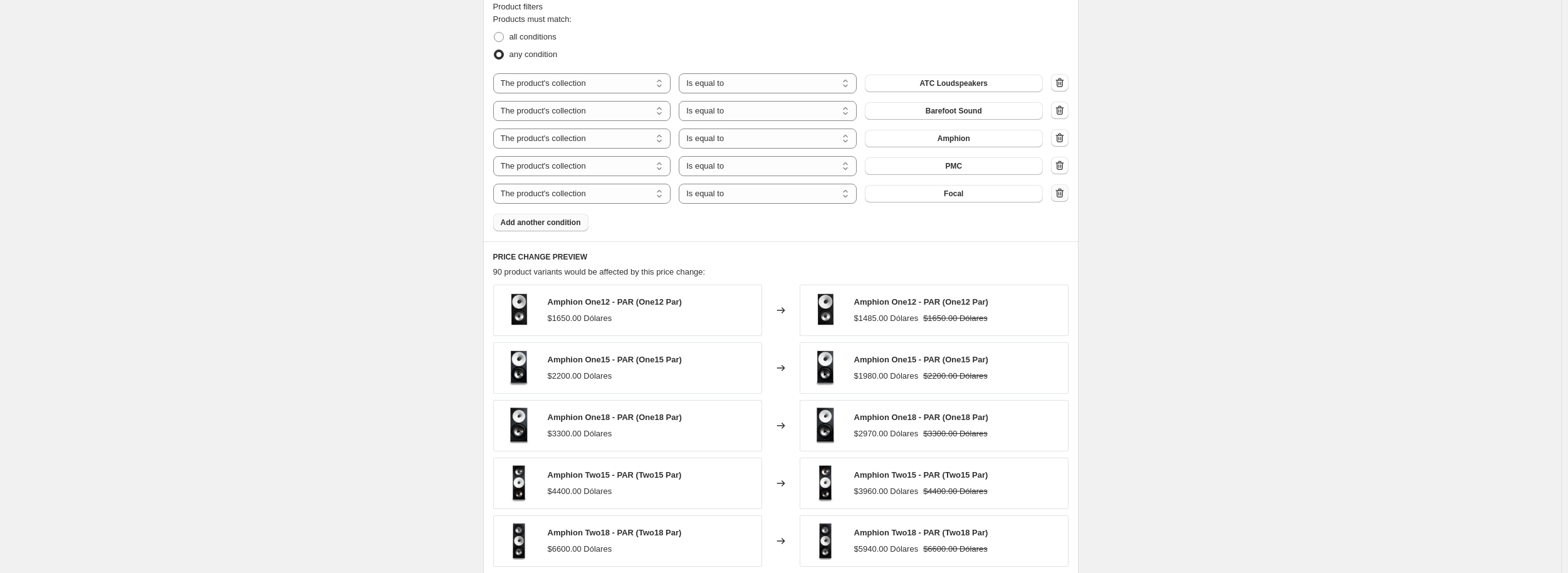
click at [1063, 197] on icon "button" at bounding box center [1060, 192] width 13 height 13
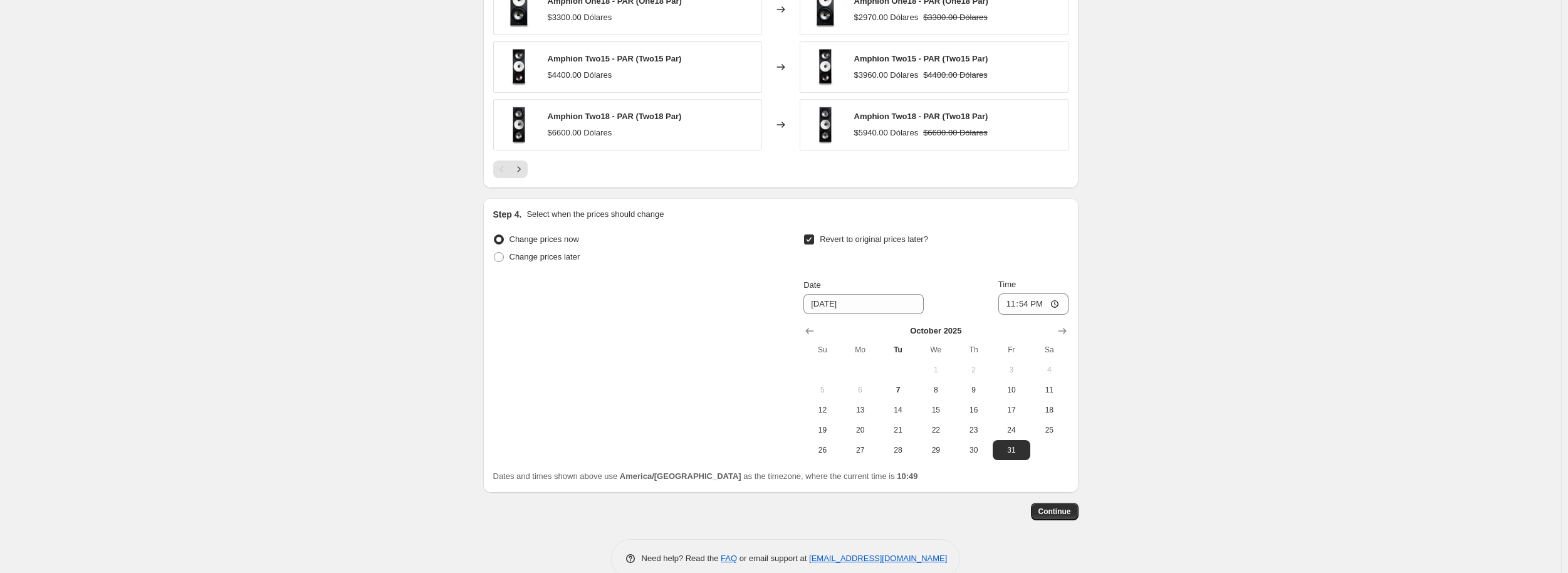
scroll to position [1340, 0]
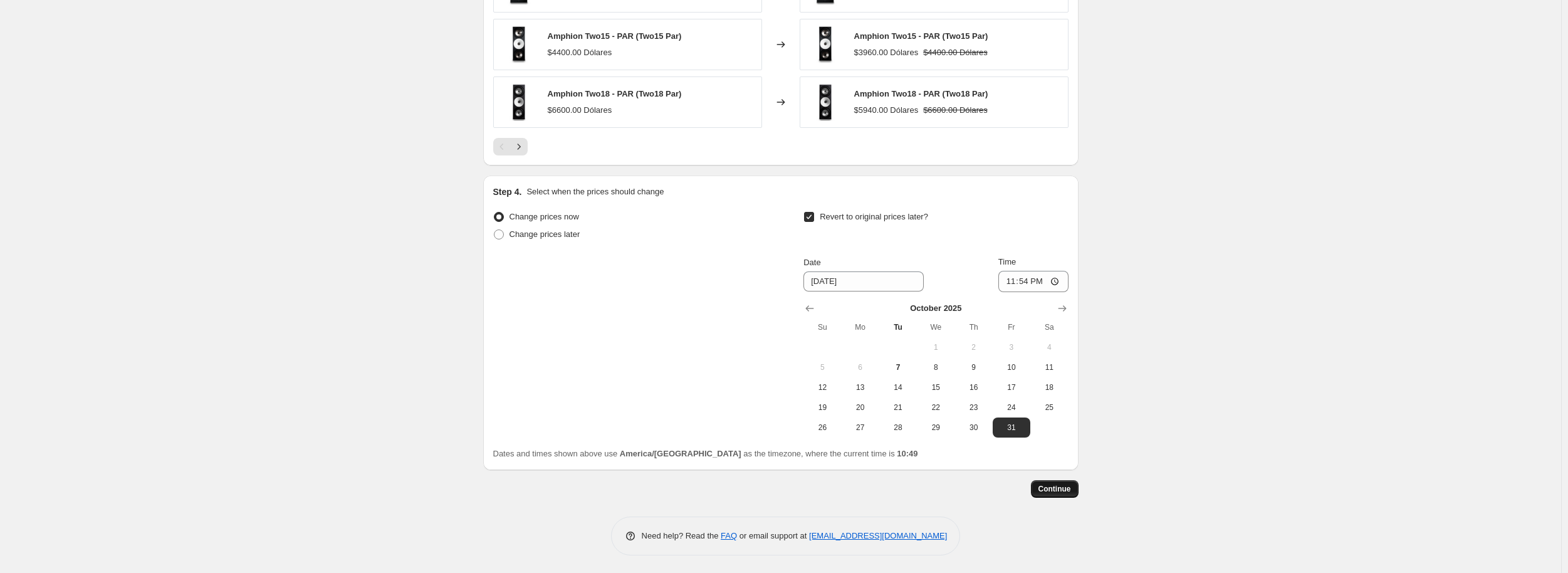
click at [1057, 486] on span "Continue" at bounding box center [1054, 490] width 32 height 10
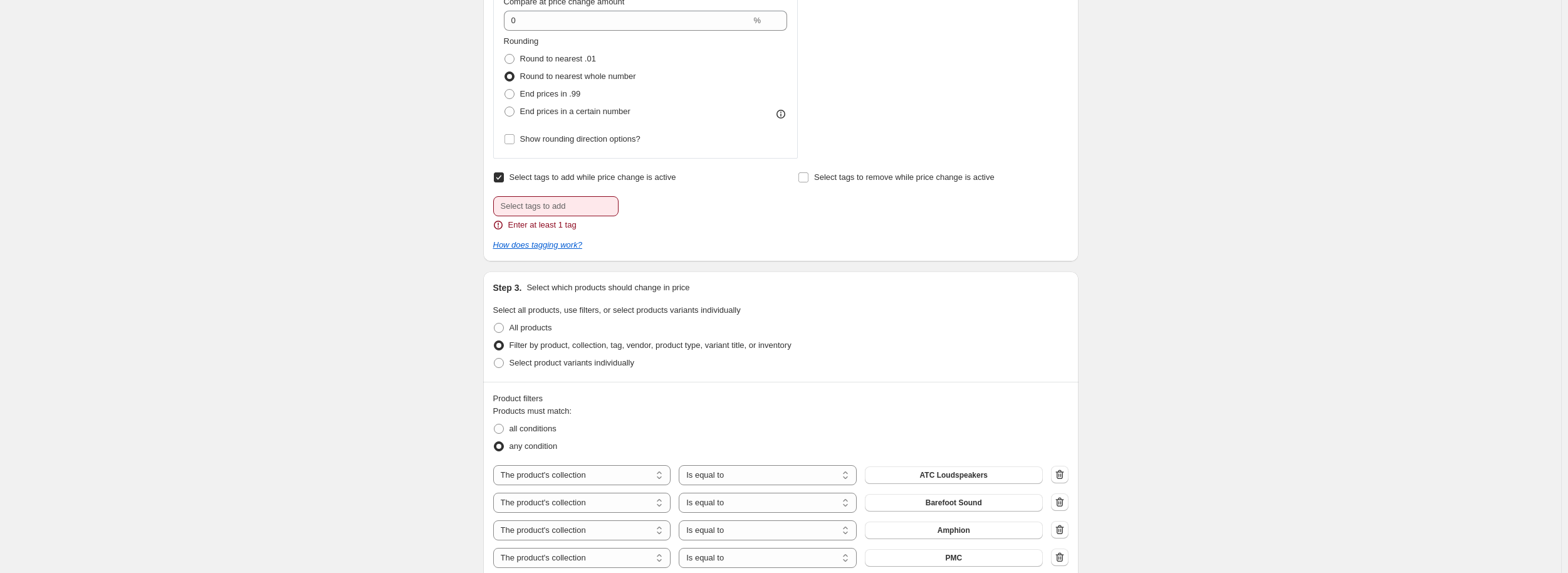
scroll to position [627, 0]
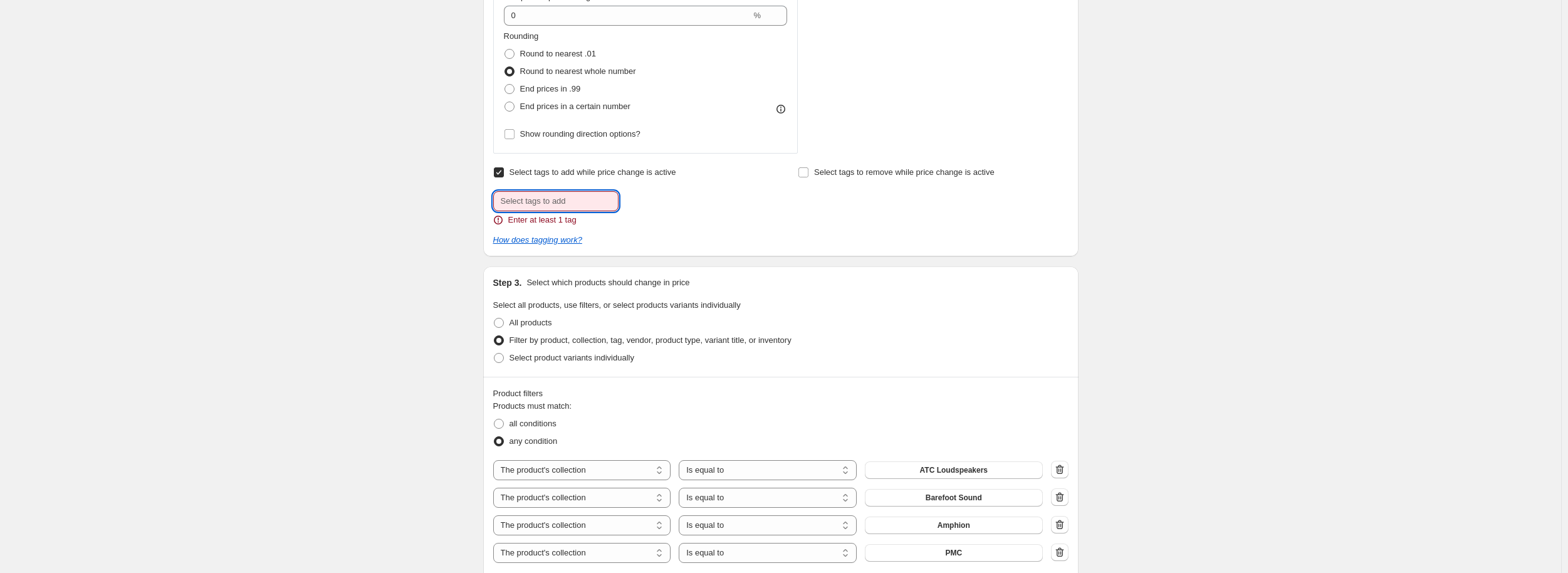
click at [531, 208] on input "text" at bounding box center [556, 201] width 125 height 20
click at [588, 200] on input "text" at bounding box center [556, 201] width 125 height 20
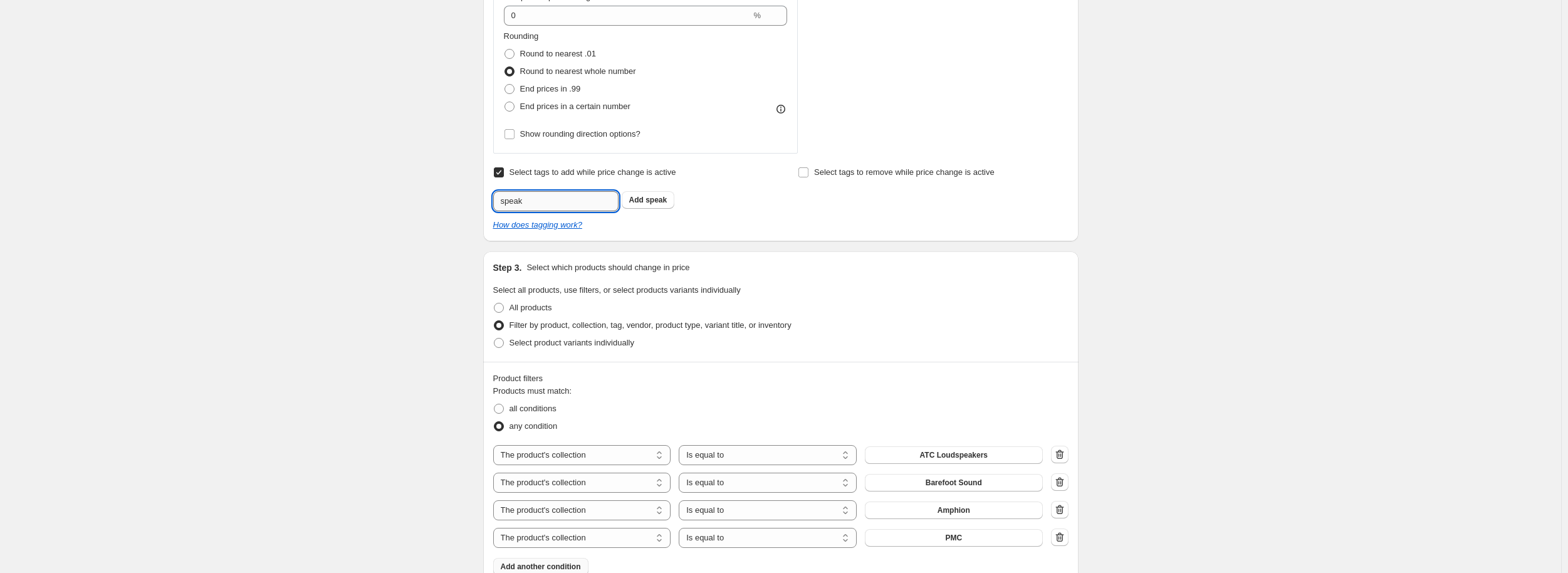
click at [547, 196] on input "speak" at bounding box center [556, 201] width 125 height 20
click at [245, 302] on div "Create new price change job. This page is ready Create new price change job Dra…" at bounding box center [780, 400] width 1561 height 1914
click at [561, 199] on input "speaker" at bounding box center [556, 201] width 125 height 20
paste input "month"
type input "speakermonth"
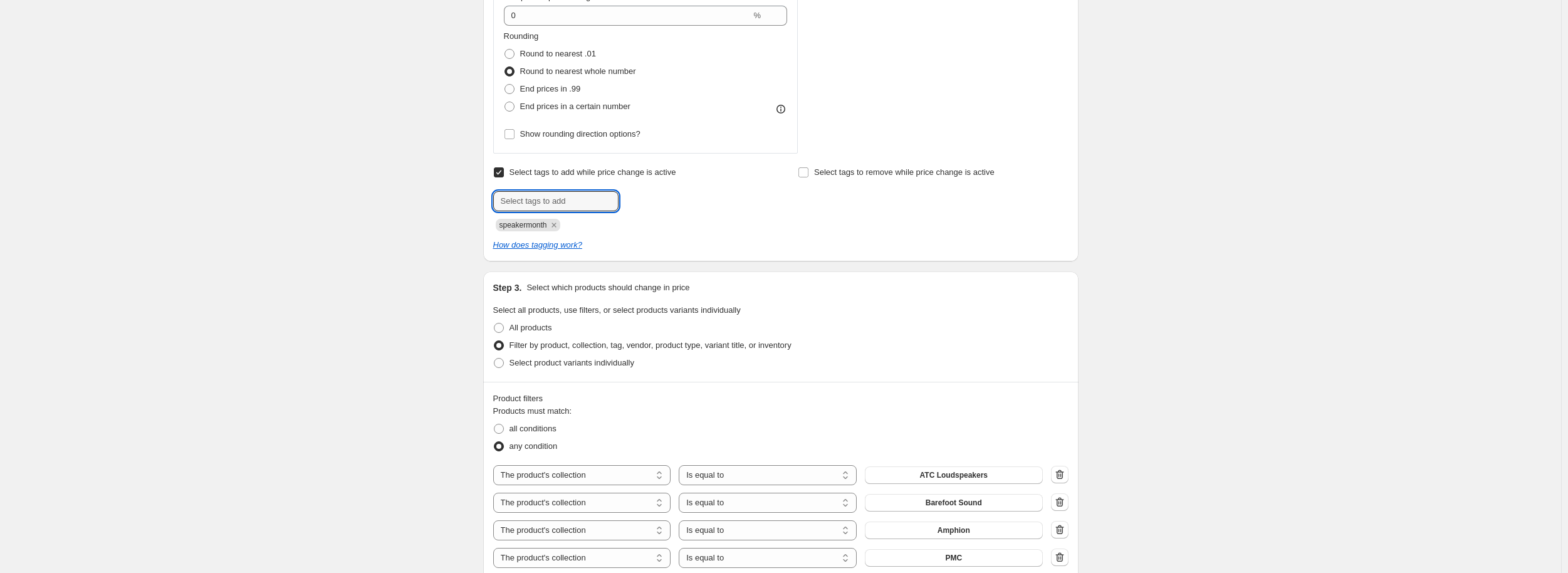
click at [1146, 222] on div "Create new price change job. This page is ready Create new price change job Dra…" at bounding box center [780, 411] width 1561 height 1935
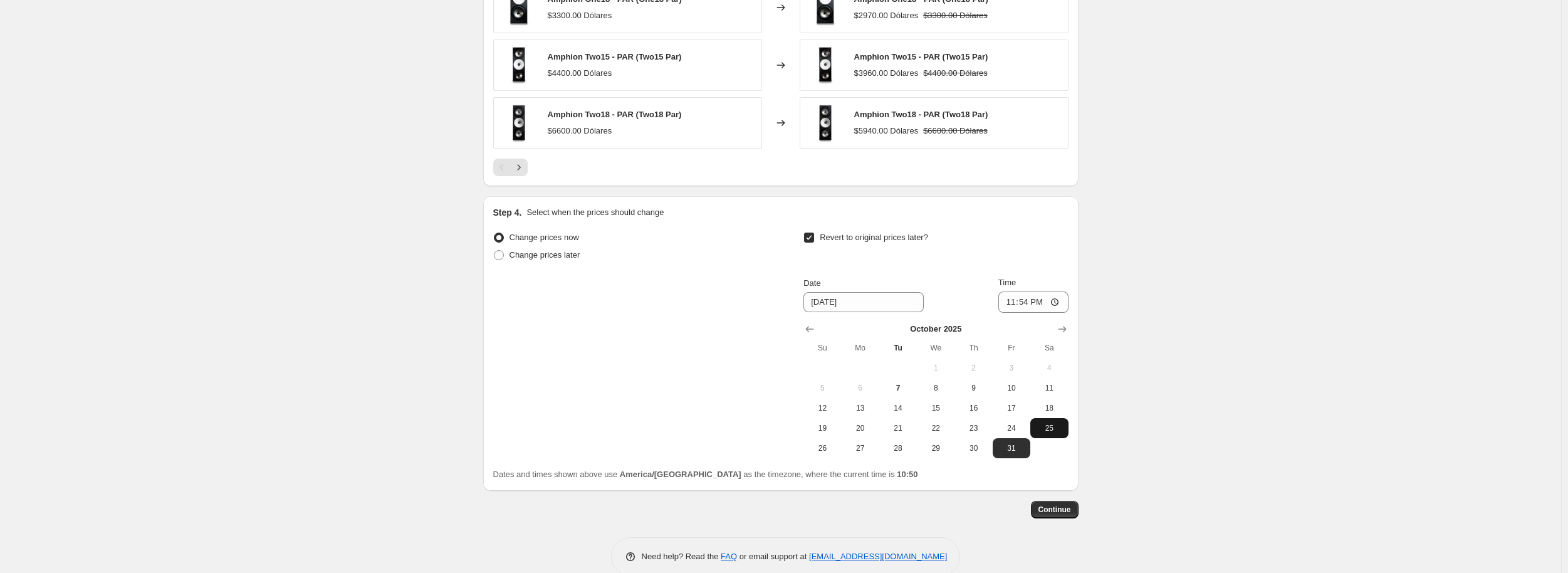
scroll to position [1361, 0]
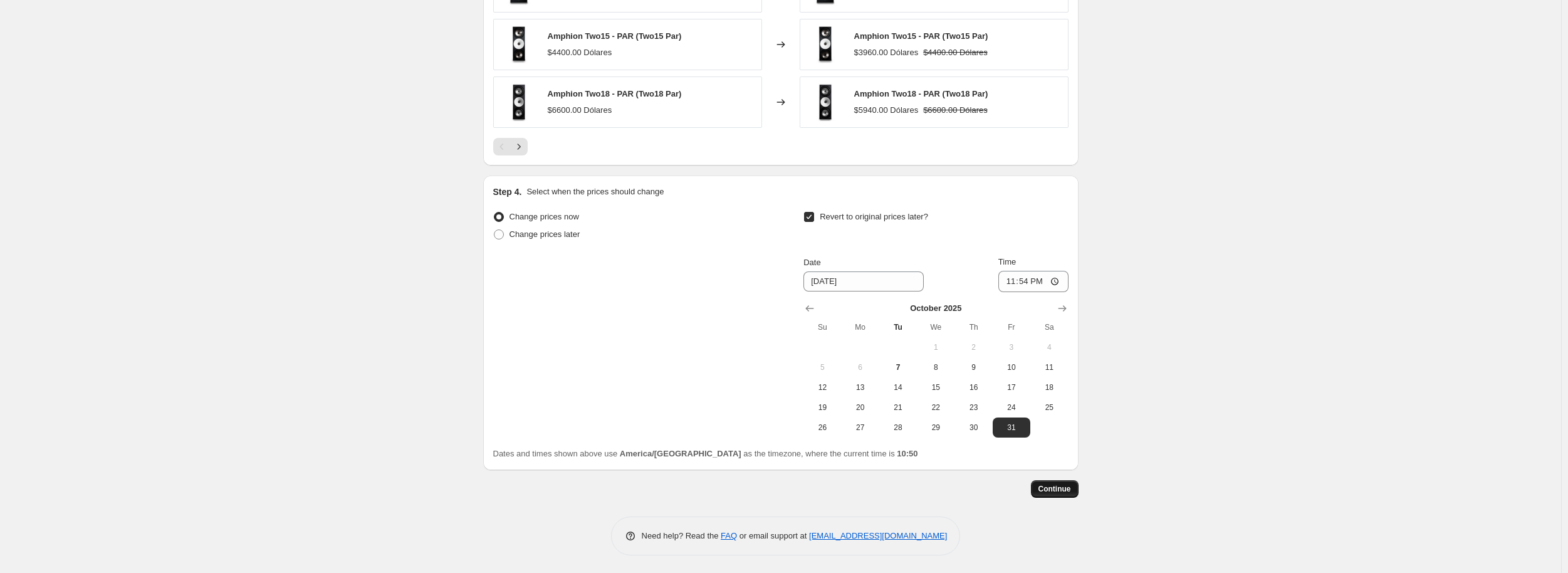
click at [1063, 489] on span "Continue" at bounding box center [1054, 490] width 32 height 10
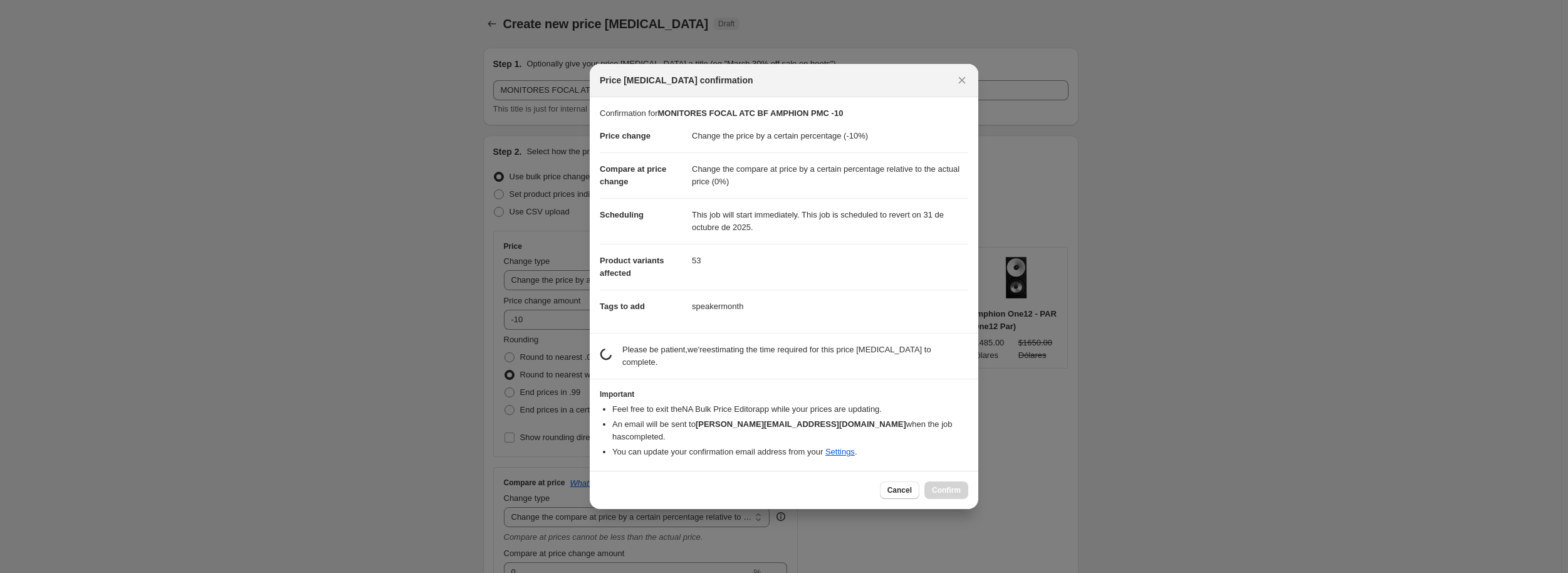
scroll to position [0, 0]
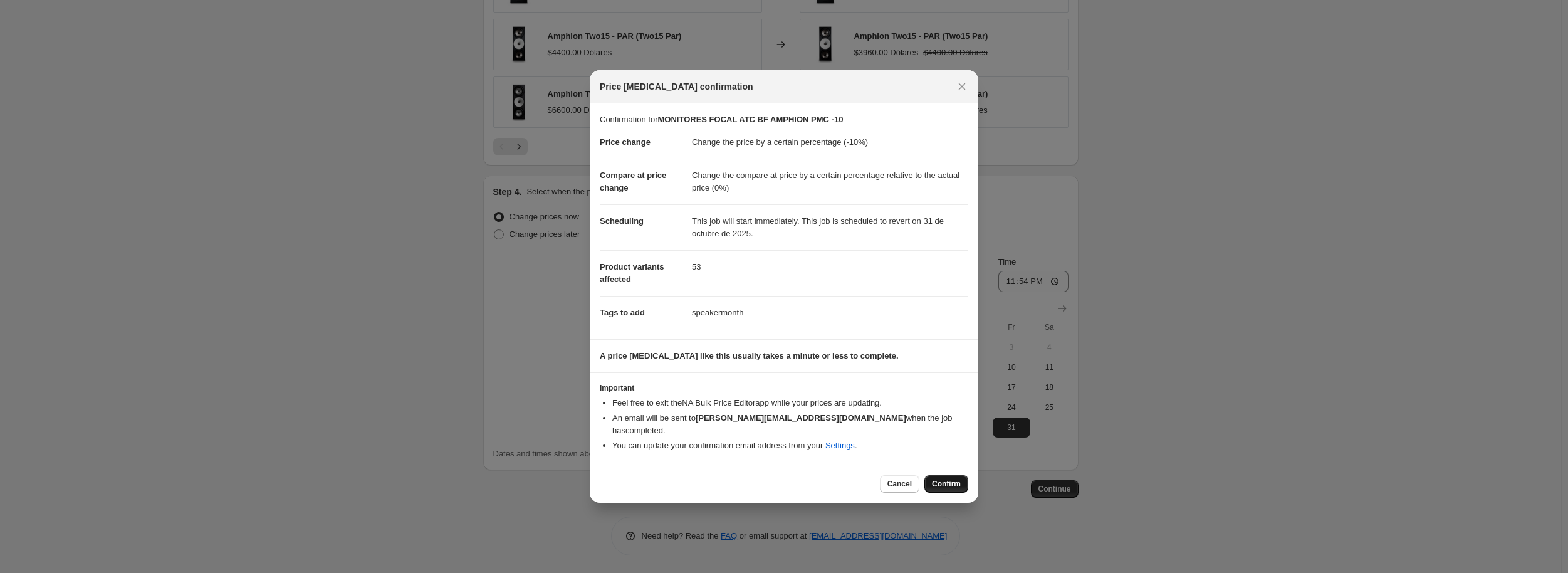
click at [945, 479] on span "Confirm" at bounding box center [946, 485] width 29 height 10
type input "MONITORES FOCAL ATC BF AMPHION PMC -10"
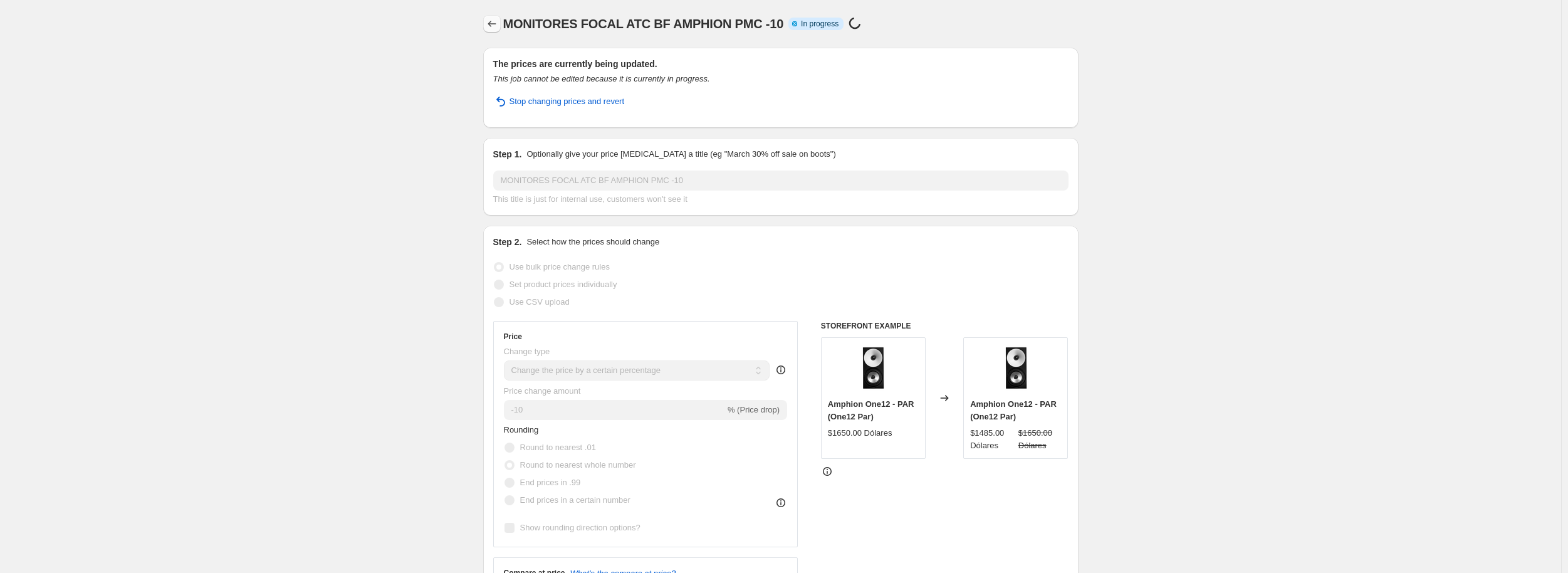
click at [496, 18] on icon "Price change jobs" at bounding box center [491, 24] width 13 height 13
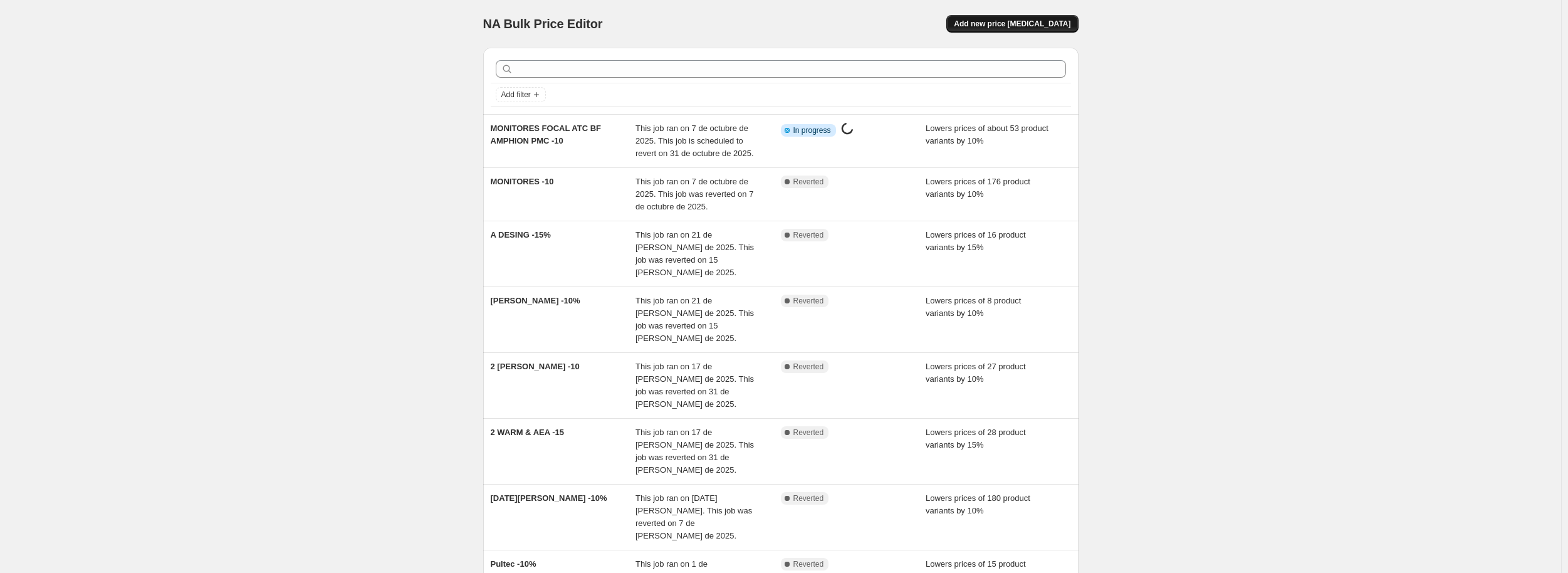
click at [1035, 23] on span "Add new price change job" at bounding box center [1012, 24] width 116 height 10
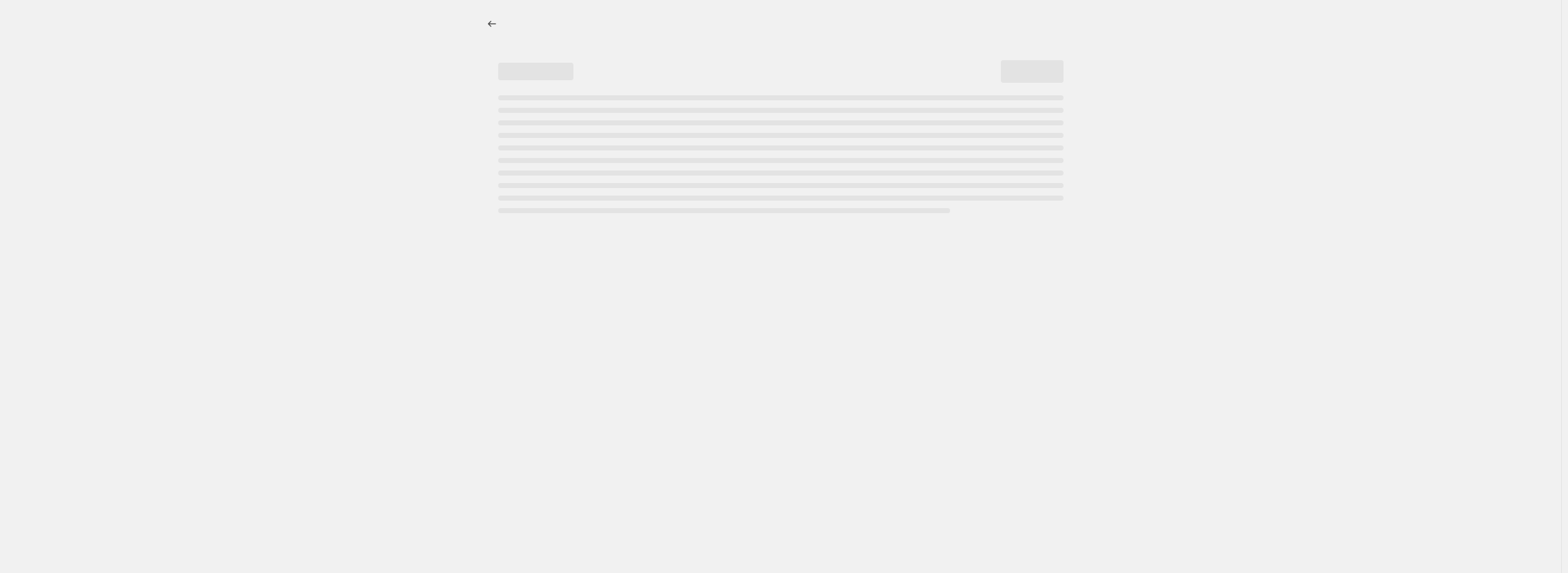
select select "percentage"
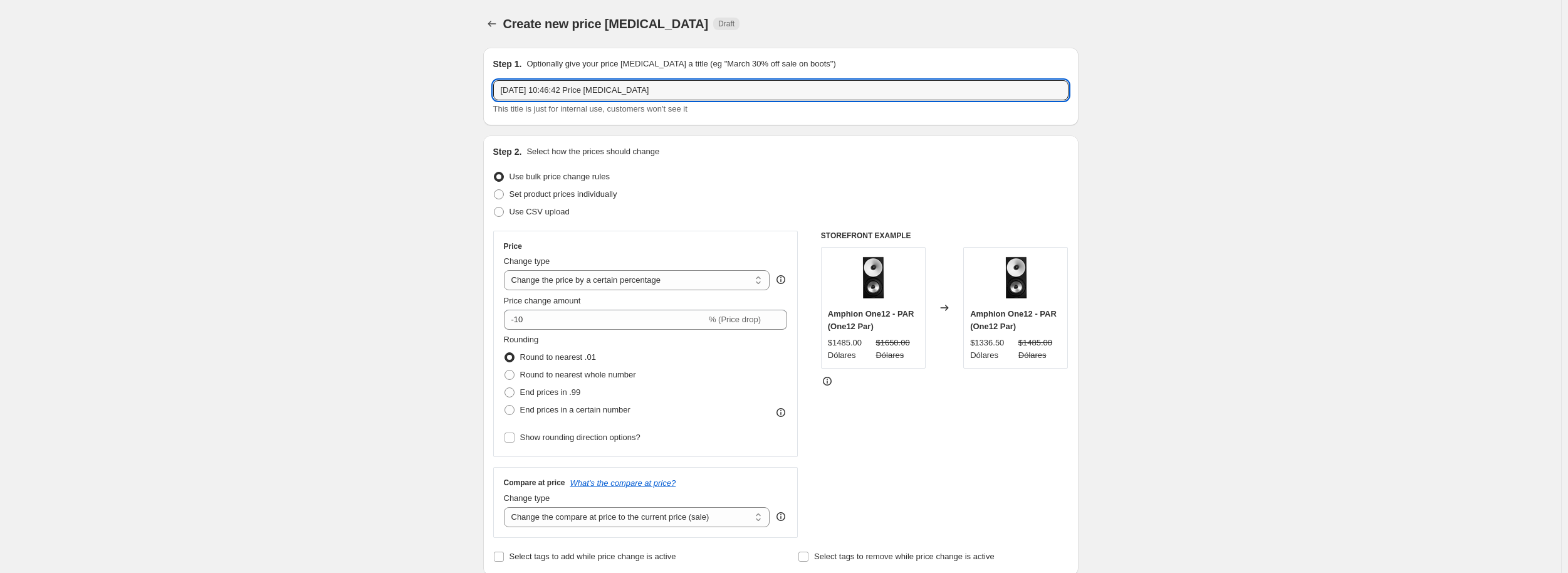
drag, startPoint x: 492, startPoint y: 80, endPoint x: 407, endPoint y: 72, distance: 85.4
click at [497, 17] on button "Price change jobs" at bounding box center [492, 24] width 18 height 18
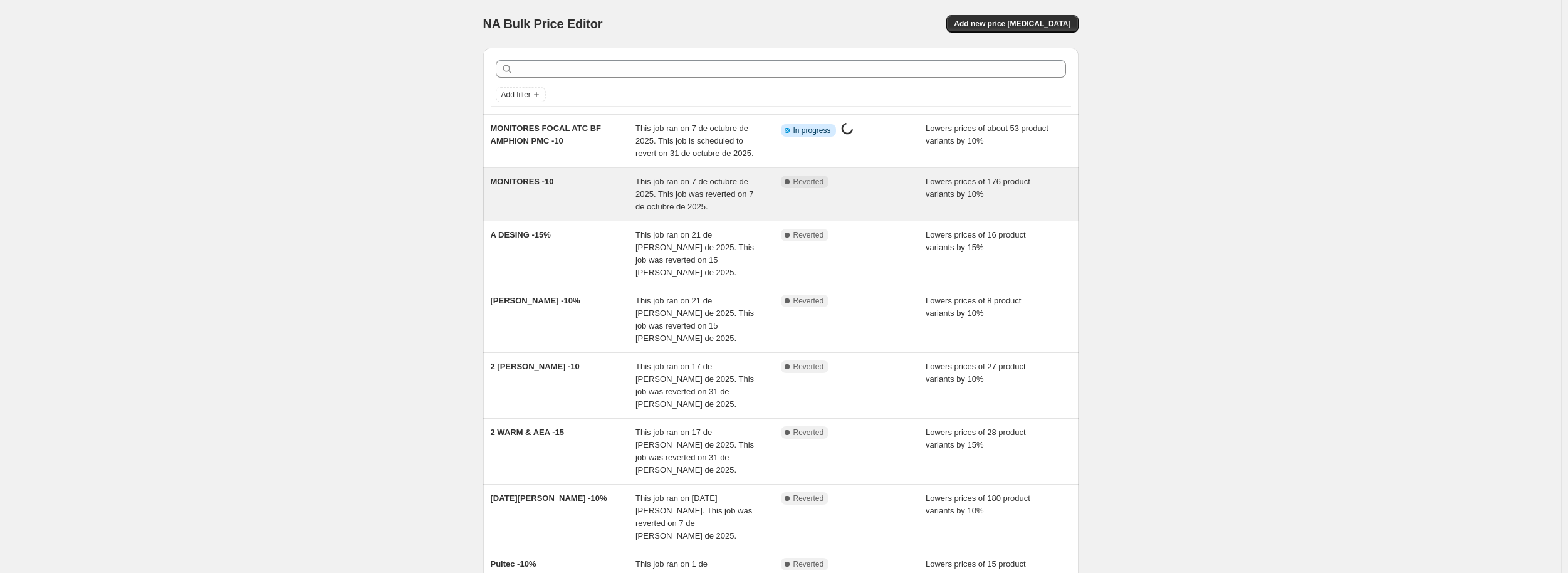
click at [589, 186] on div "MONITORES -10" at bounding box center [563, 194] width 145 height 38
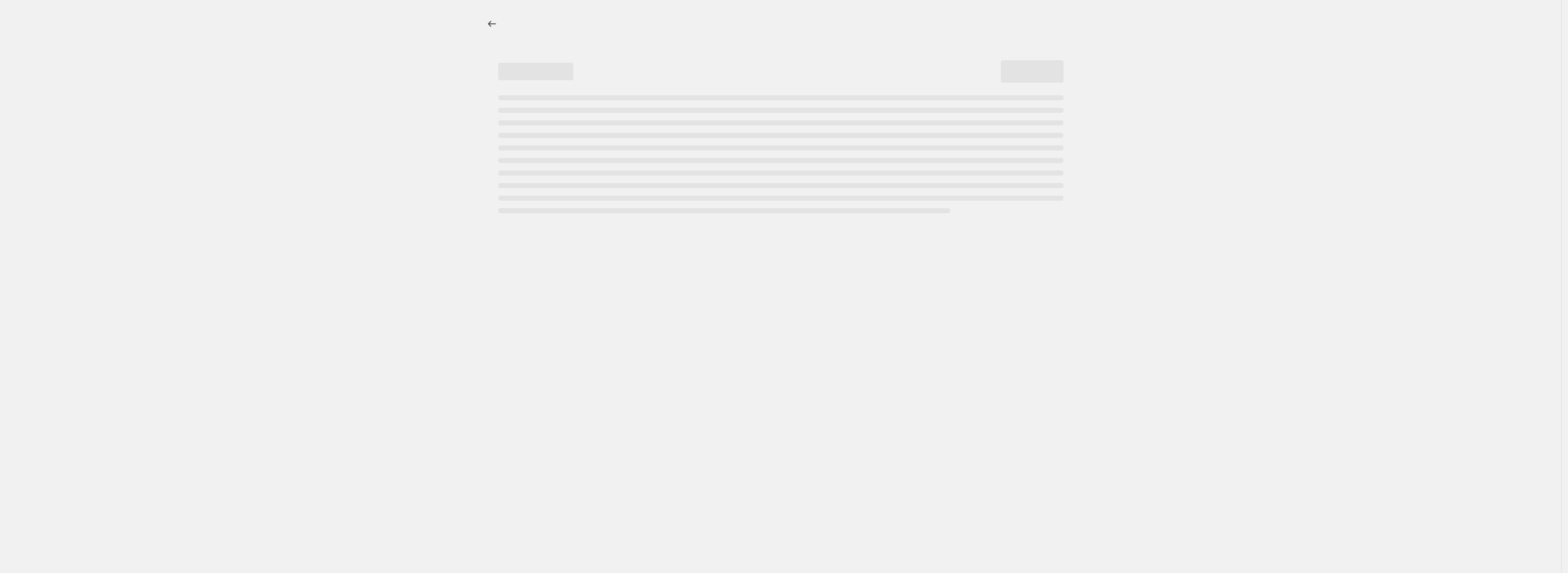
select select "percentage"
select select "pp"
select select "collection"
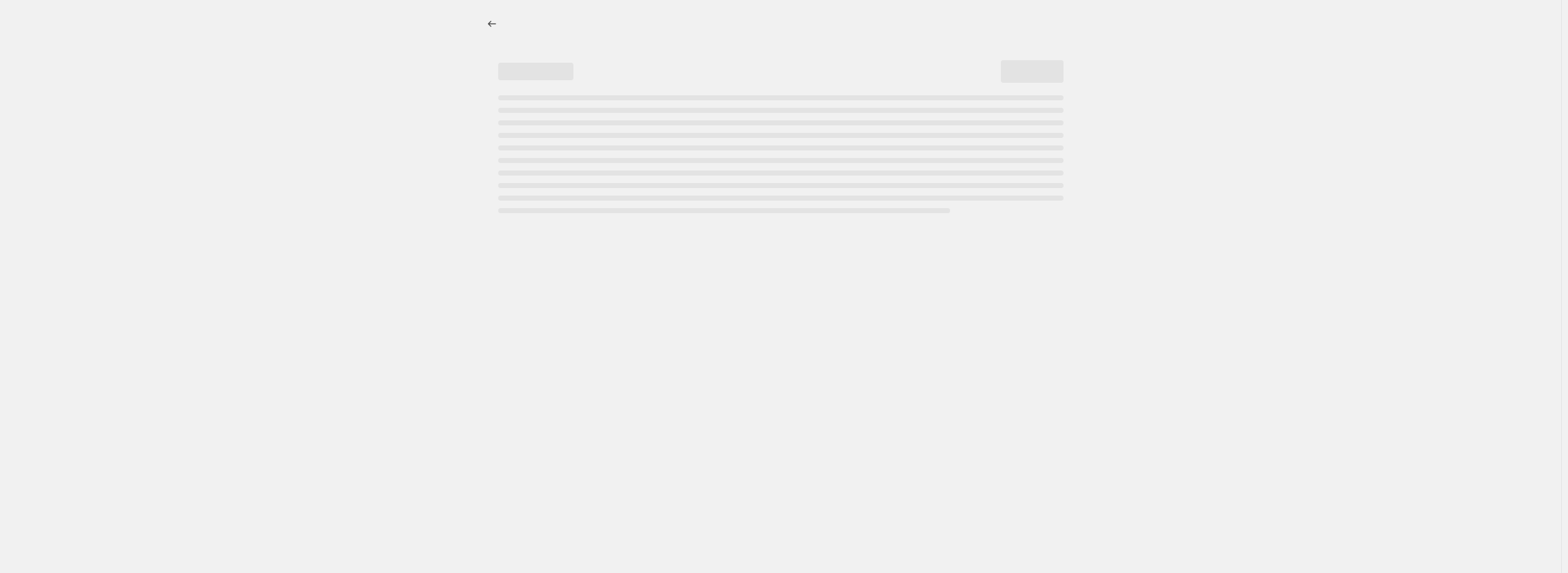
select select "collection"
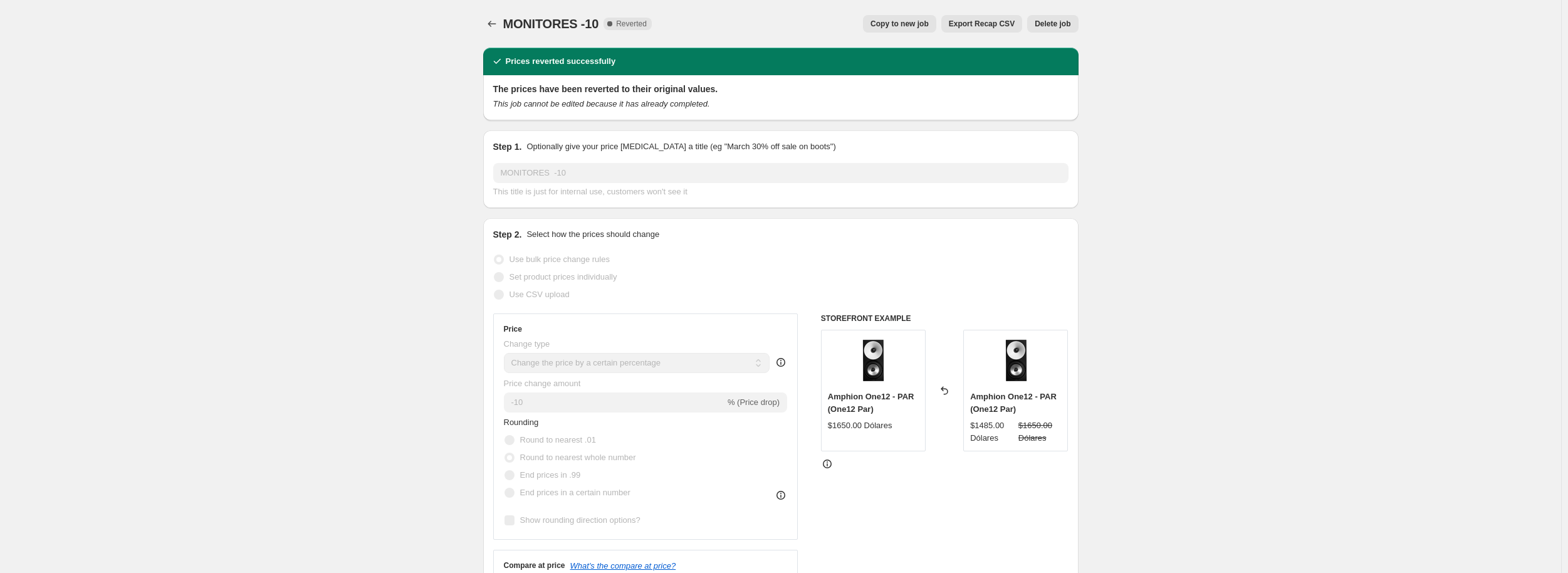
click at [928, 21] on span "Copy to new job" at bounding box center [899, 24] width 58 height 10
select select "percentage"
select select "pp"
select select "collection"
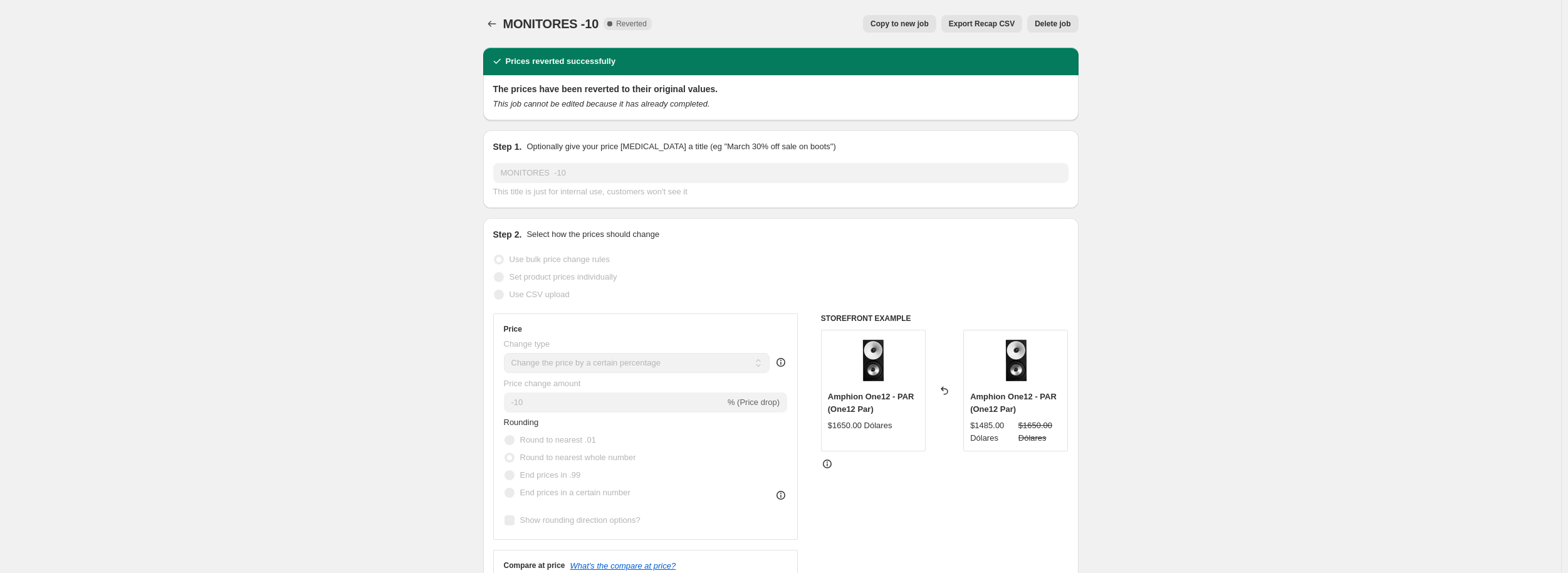
select select "collection"
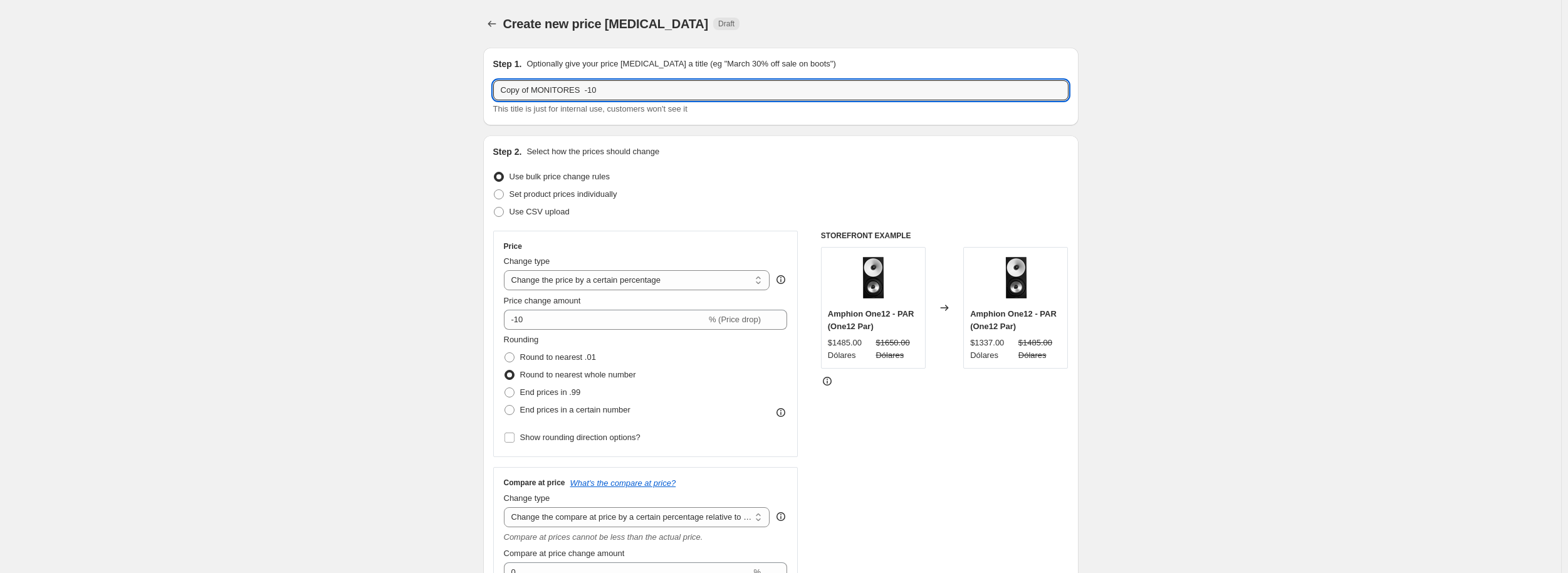
drag, startPoint x: 524, startPoint y: 91, endPoint x: 433, endPoint y: 88, distance: 91.0
type input "[PERSON_NAME] antelope MONITORES -10"
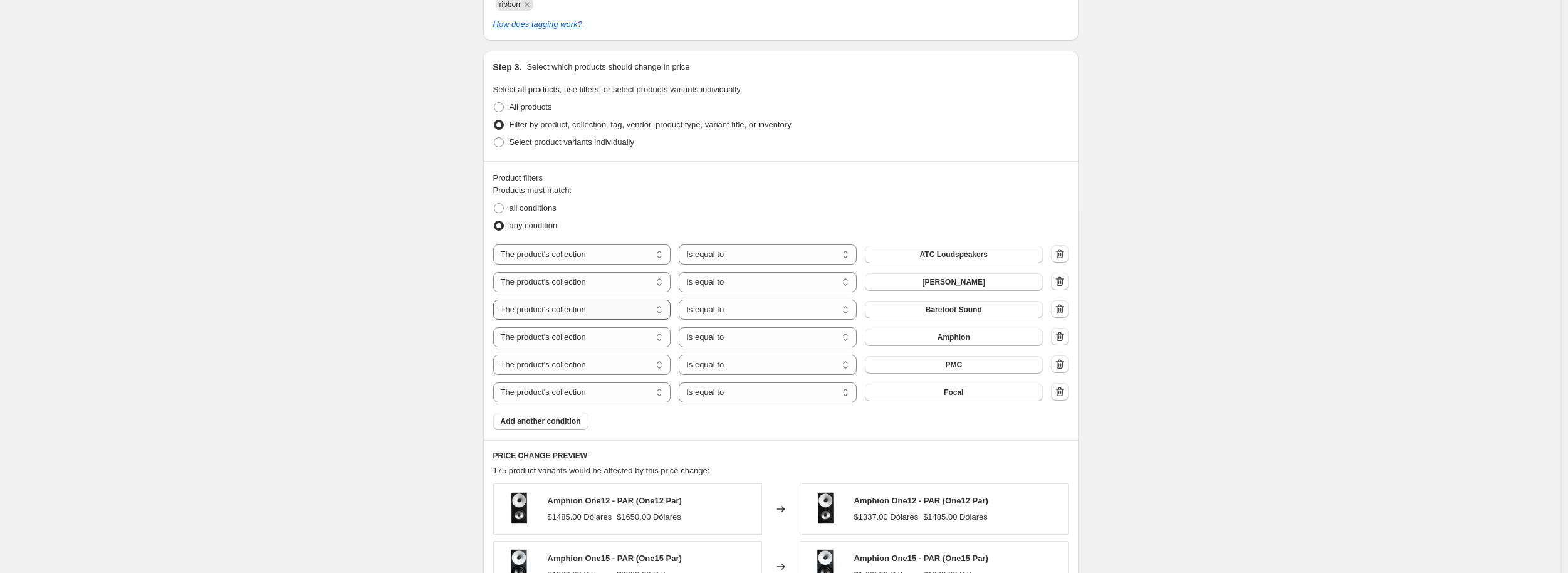
scroll to position [941, 0]
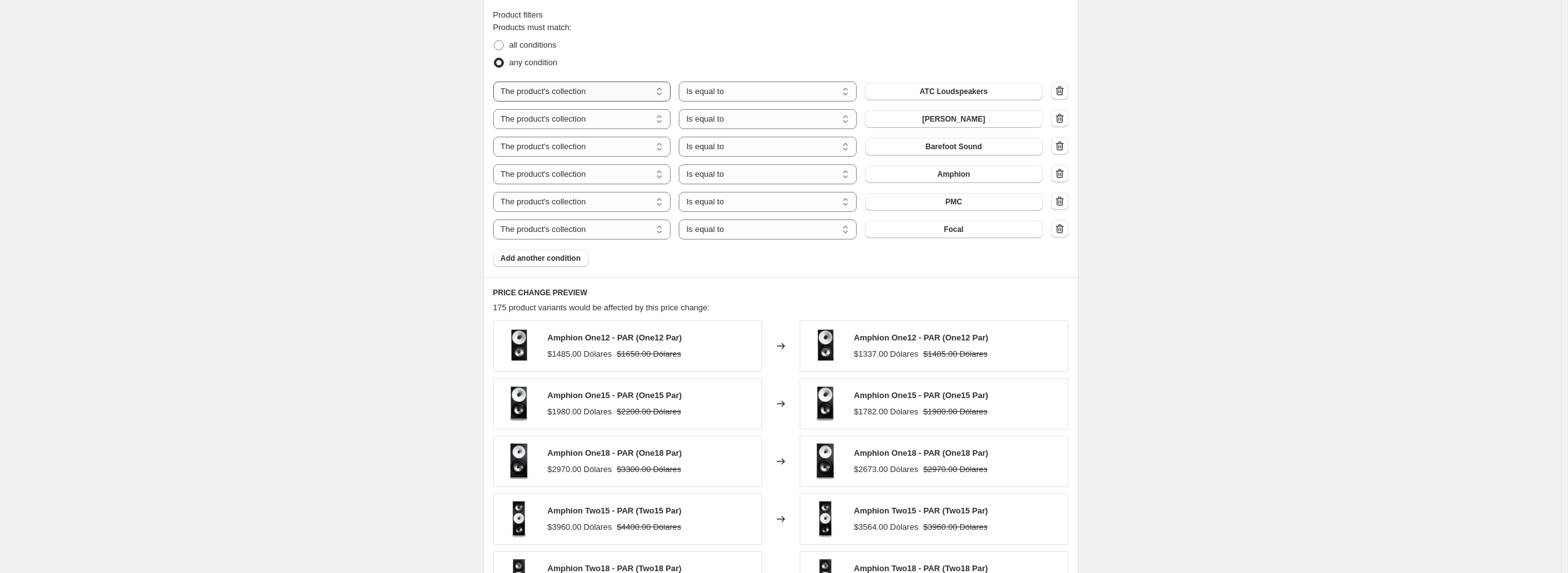
click at [606, 94] on select "The product The product's collection The product's tag The product's vendor The…" at bounding box center [582, 91] width 178 height 20
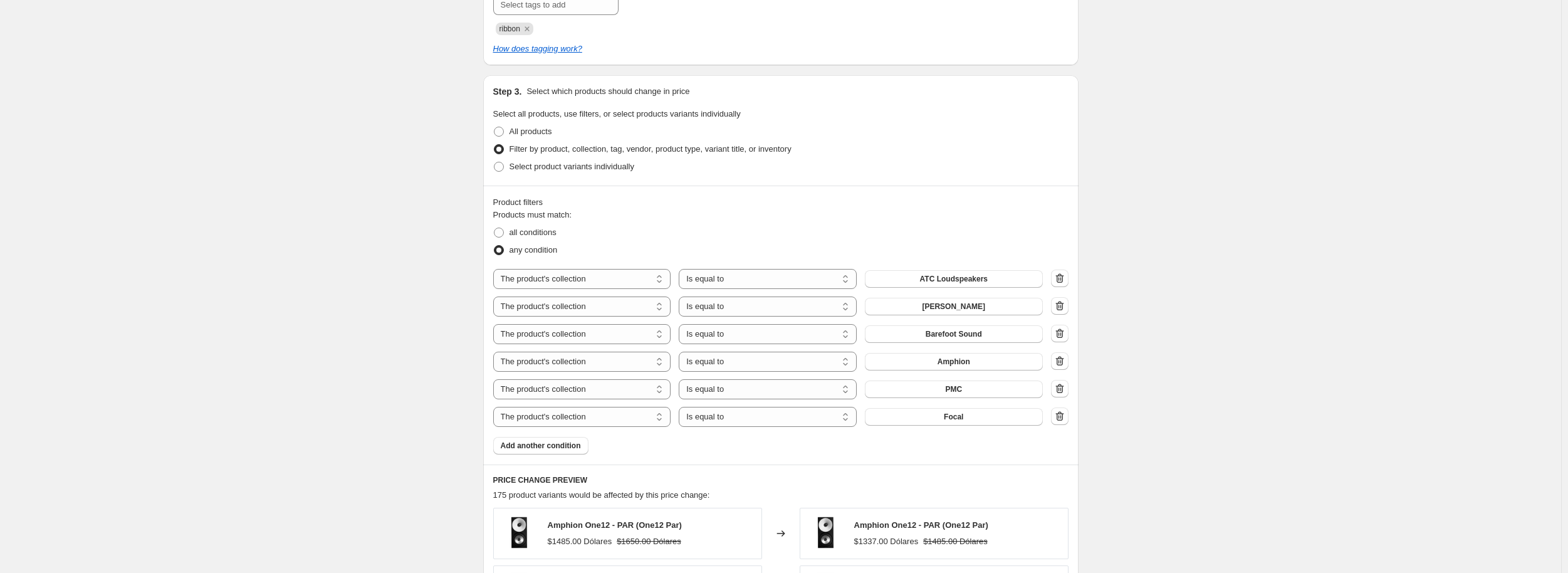
scroll to position [753, 0]
click at [539, 164] on span "Select product variants individually" at bounding box center [571, 167] width 125 height 10
click at [494, 163] on input "Select product variants individually" at bounding box center [494, 162] width 1 height 1
radio input "true"
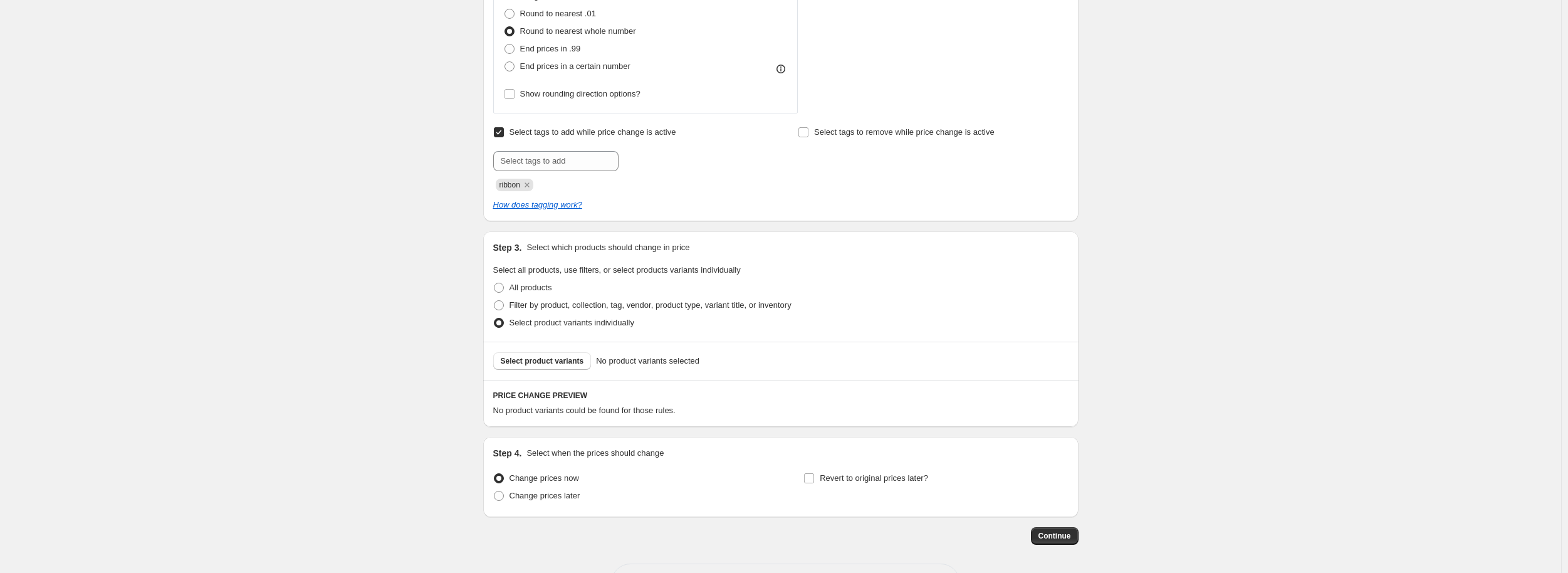
scroll to position [583, 0]
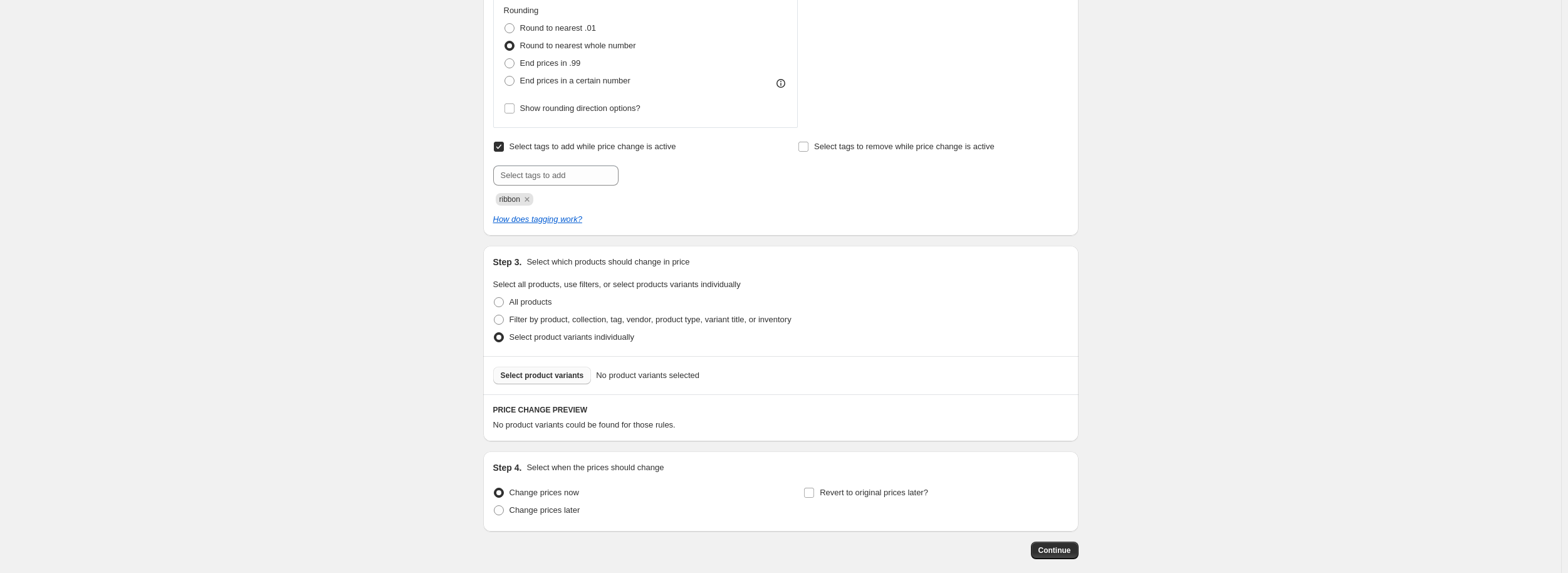
click at [547, 380] on span "Select product variants" at bounding box center [542, 376] width 83 height 10
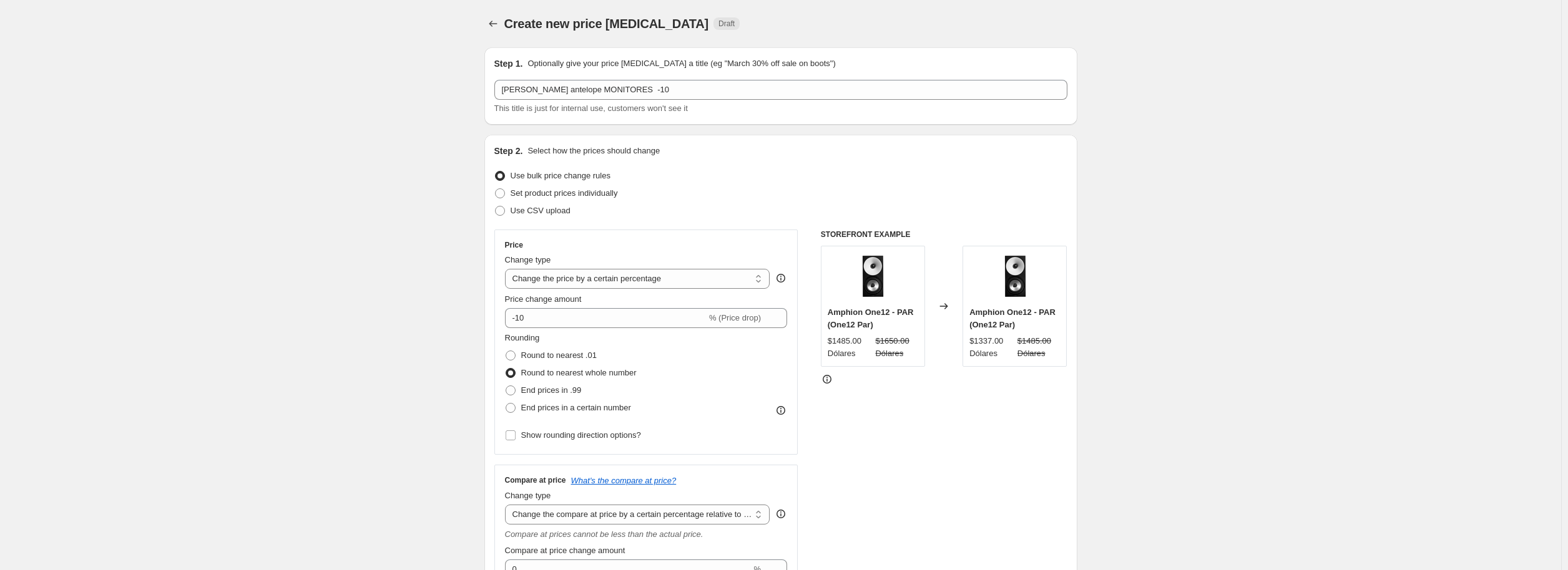
select select "percentage"
select select "pp"
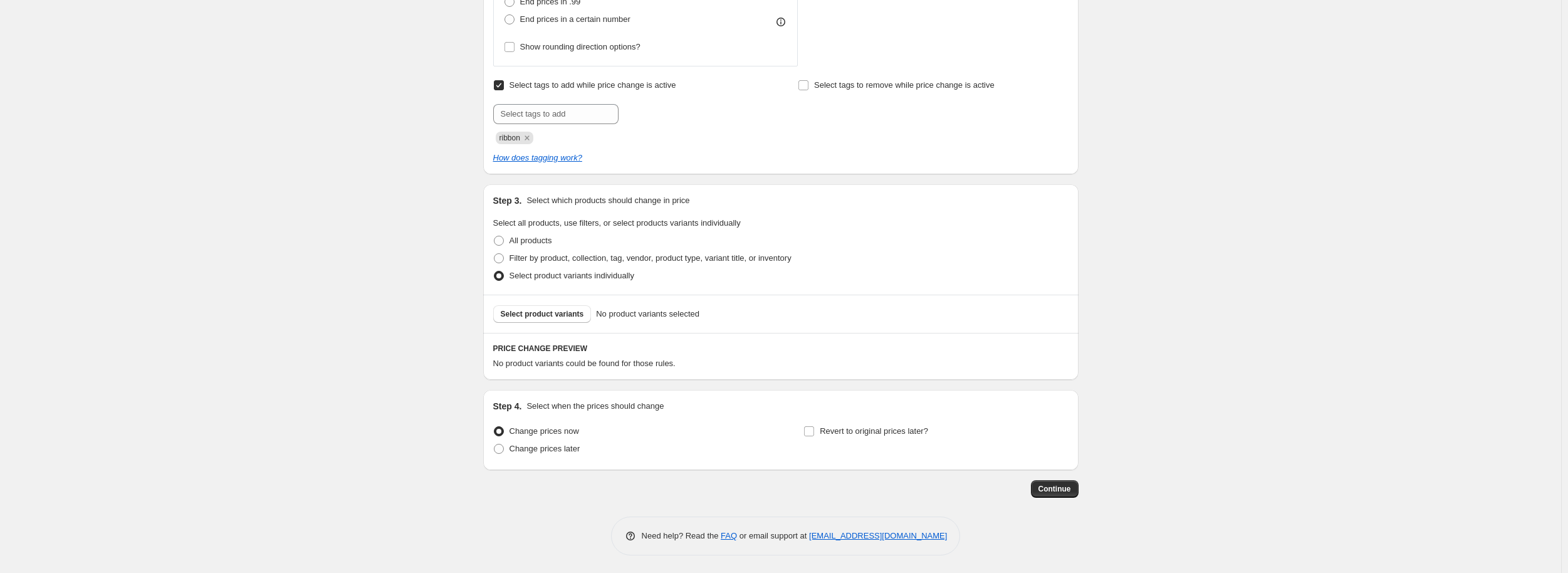
scroll to position [645, 0]
click at [536, 319] on button "Select product variants" at bounding box center [542, 313] width 99 height 18
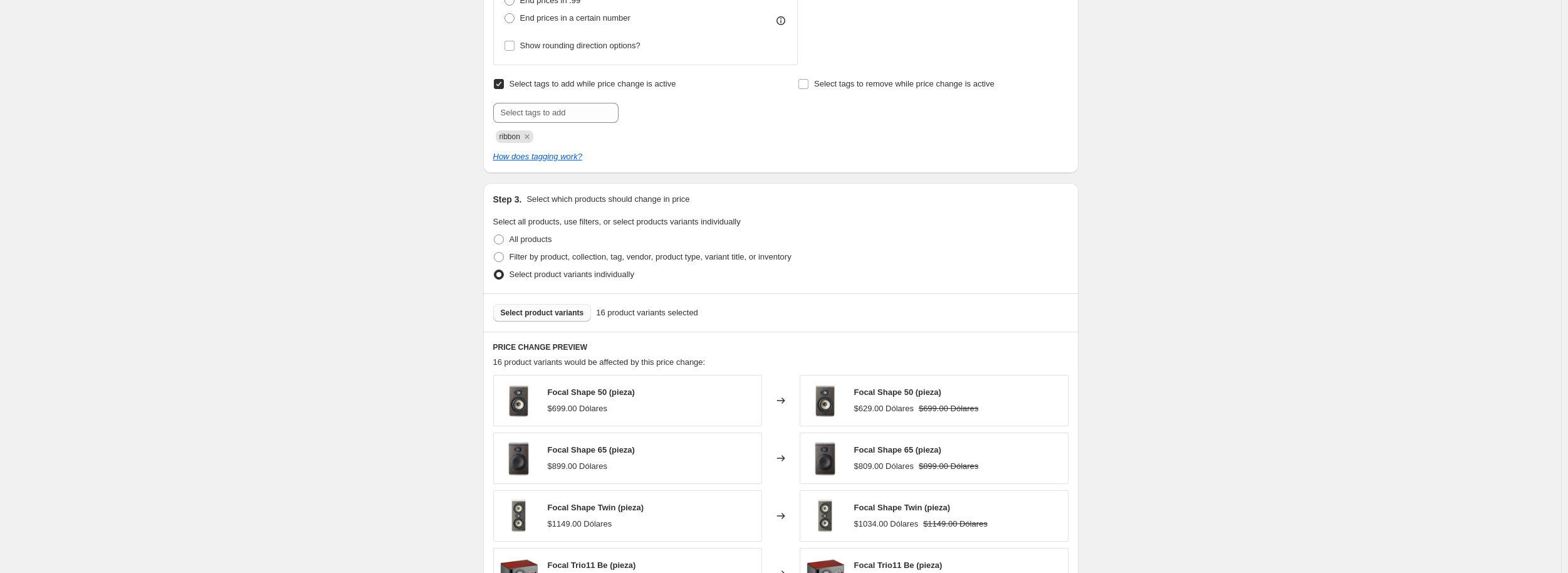
click at [545, 313] on span "Select product variants" at bounding box center [542, 313] width 83 height 10
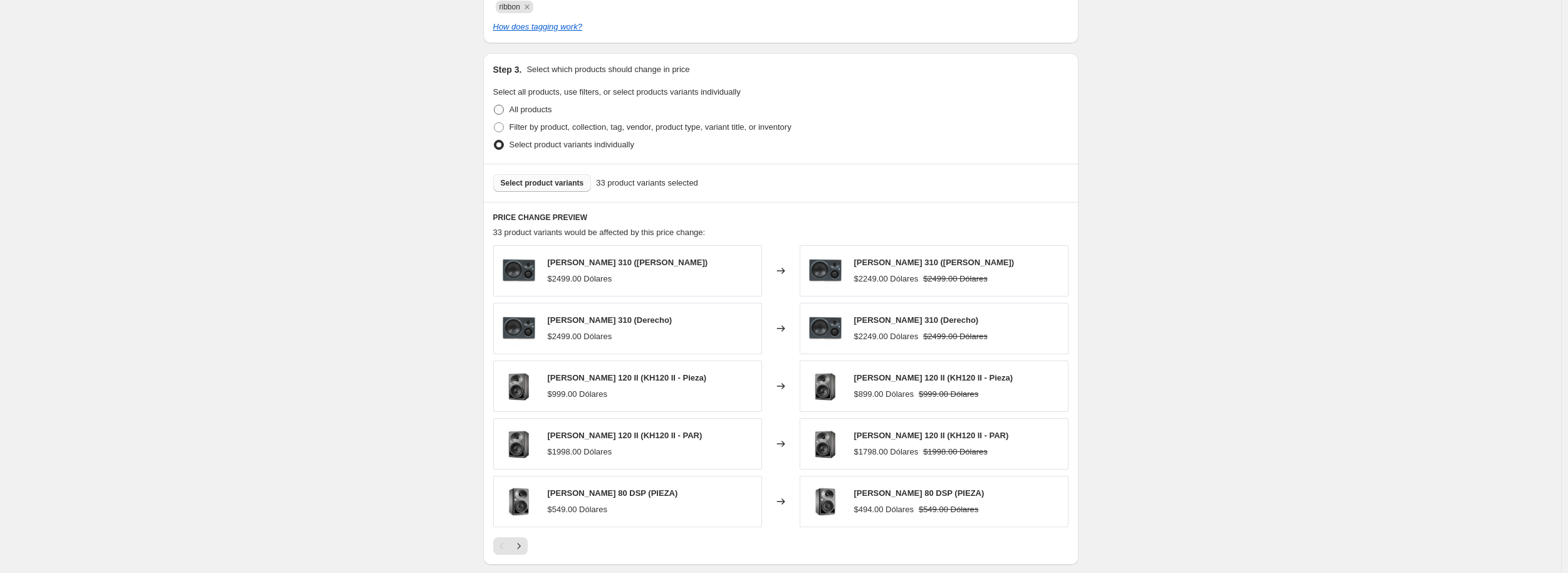
scroll to position [773, 0]
click at [536, 184] on span "Select product variants" at bounding box center [542, 186] width 83 height 10
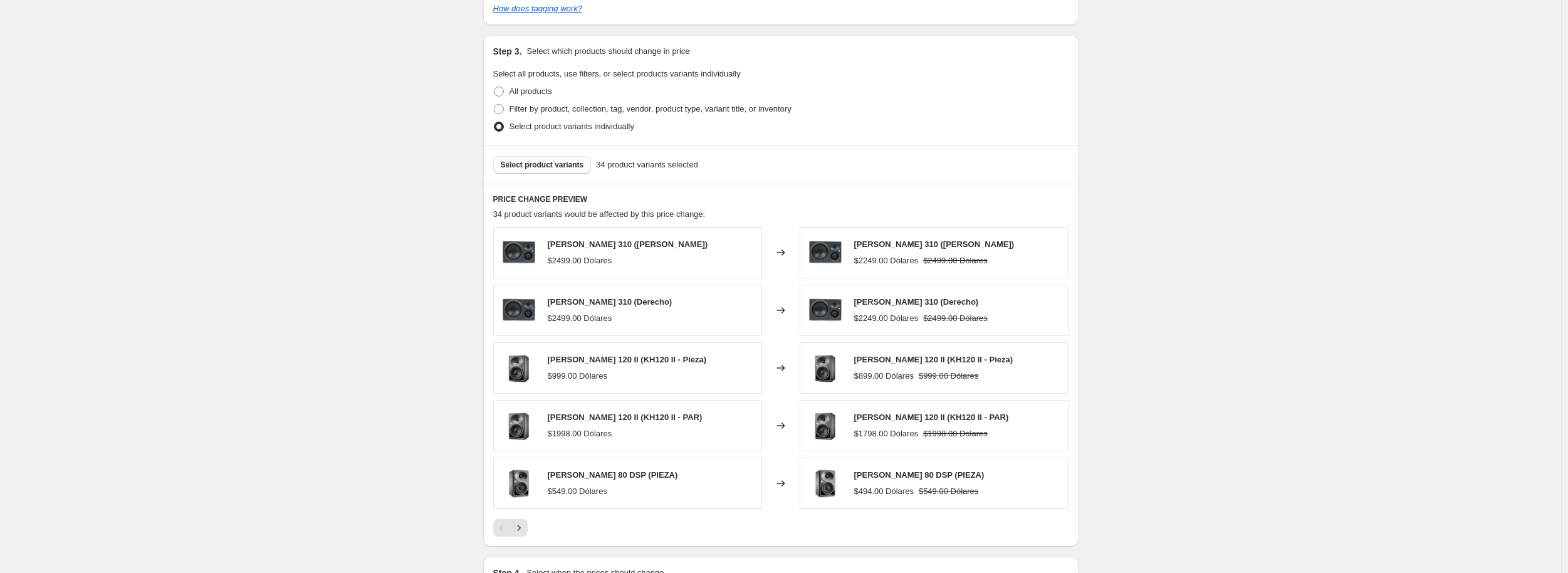
scroll to position [961, 0]
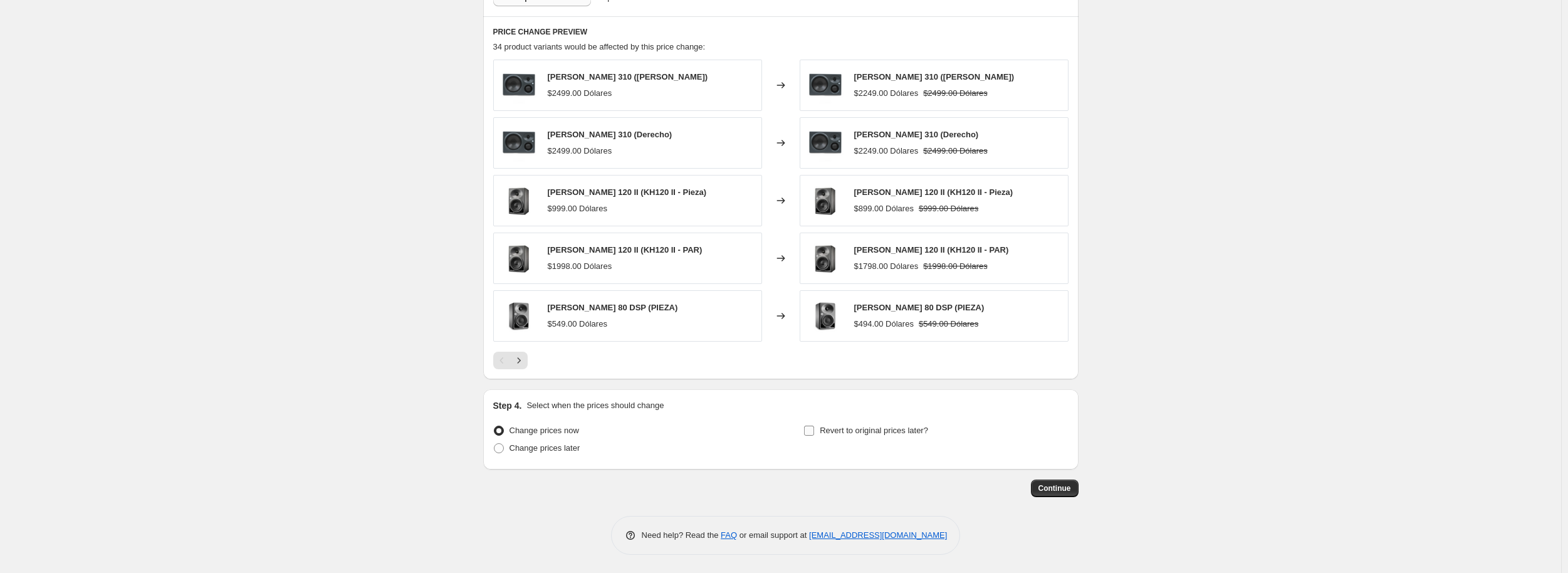
click at [819, 432] on label "Revert to original prices later?" at bounding box center [865, 431] width 125 height 18
click at [814, 432] on input "Revert to original prices later?" at bounding box center [809, 431] width 10 height 10
checkbox input "true"
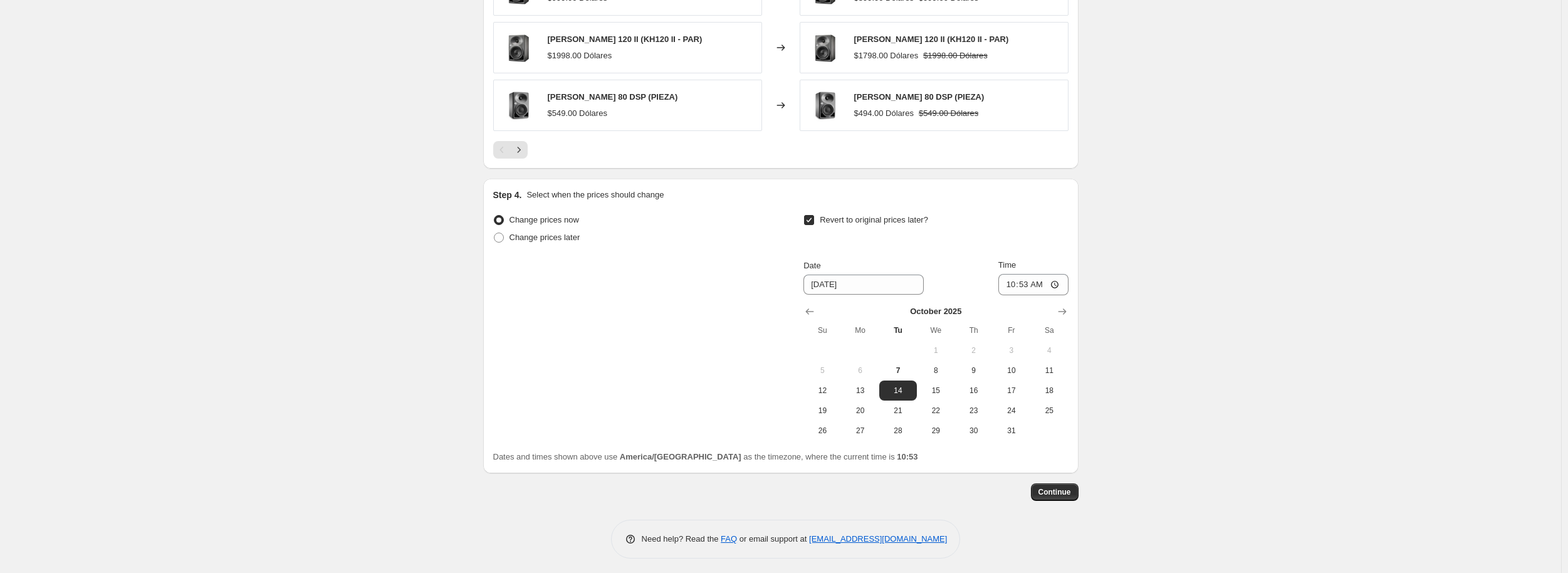
scroll to position [1175, 0]
click at [1007, 430] on span "31" at bounding box center [1011, 428] width 27 height 10
type input "[DATE]"
click at [1055, 278] on input "10:53" at bounding box center [1033, 281] width 70 height 21
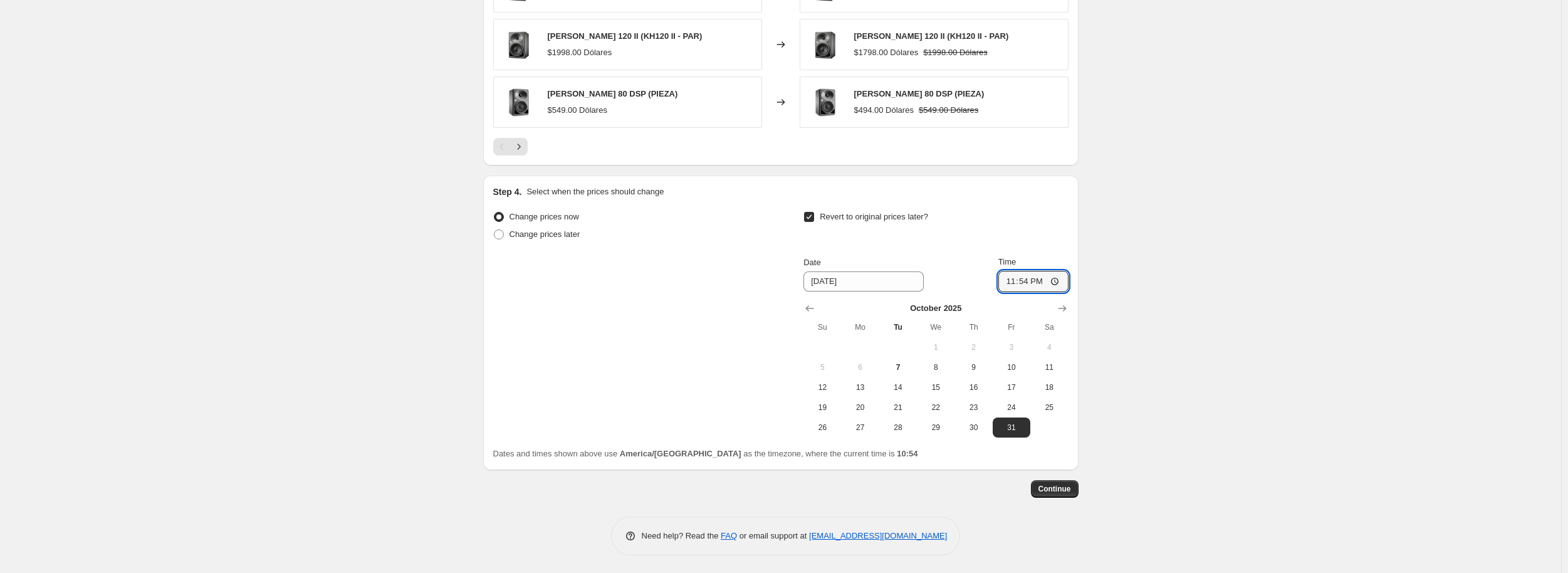
type input "23:54"
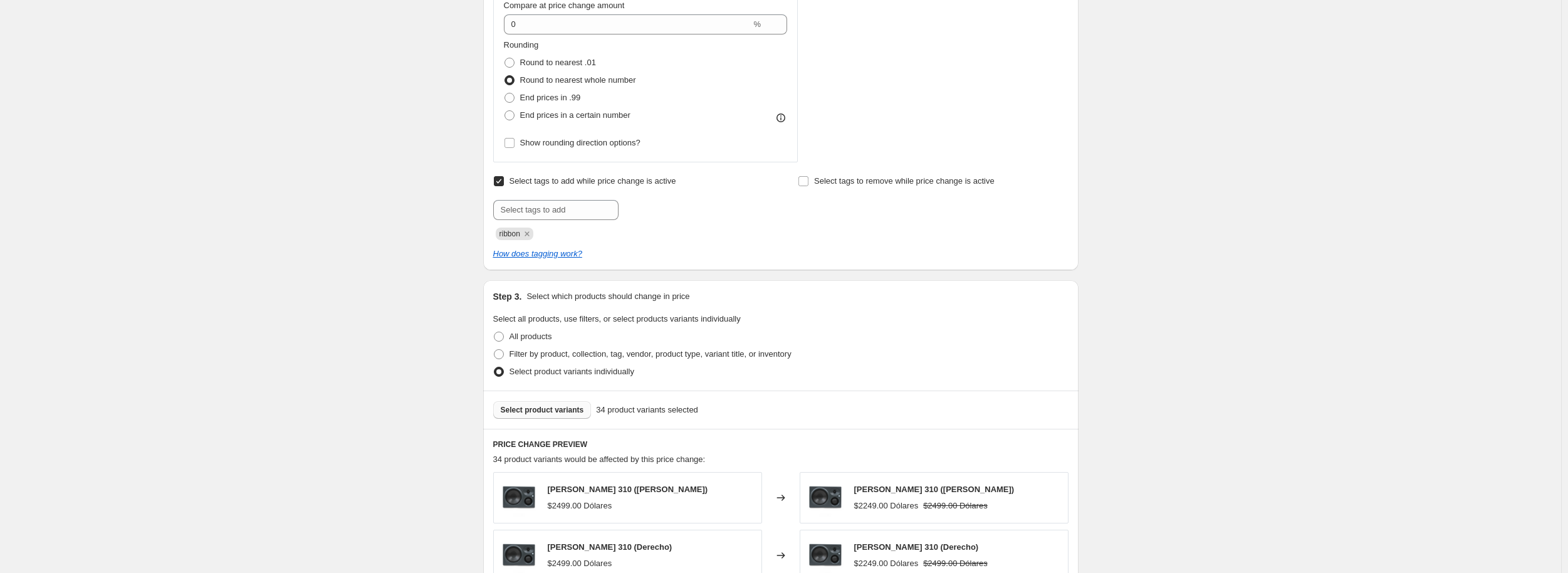
scroll to position [547, 0]
click at [527, 240] on icon "Remove ribbon" at bounding box center [527, 234] width 11 height 11
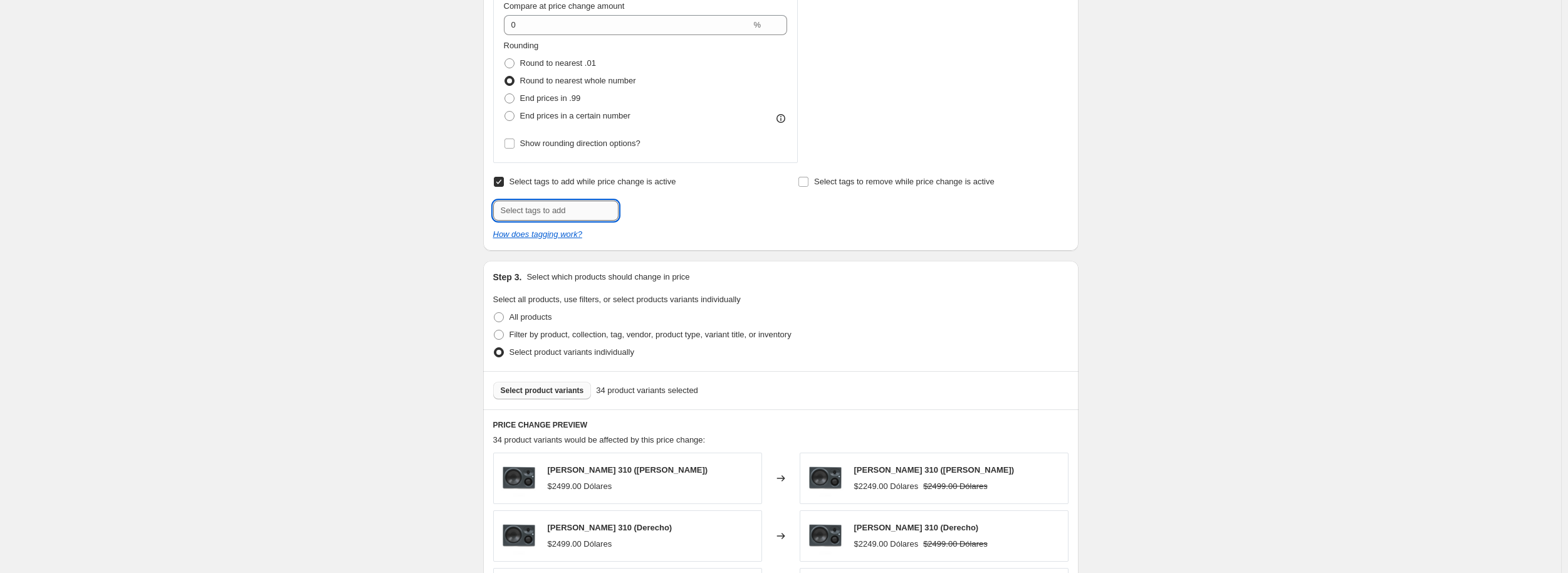
click at [572, 201] on input "text" at bounding box center [556, 210] width 125 height 20
paste input "speakermonth"
type input "speakermonth"
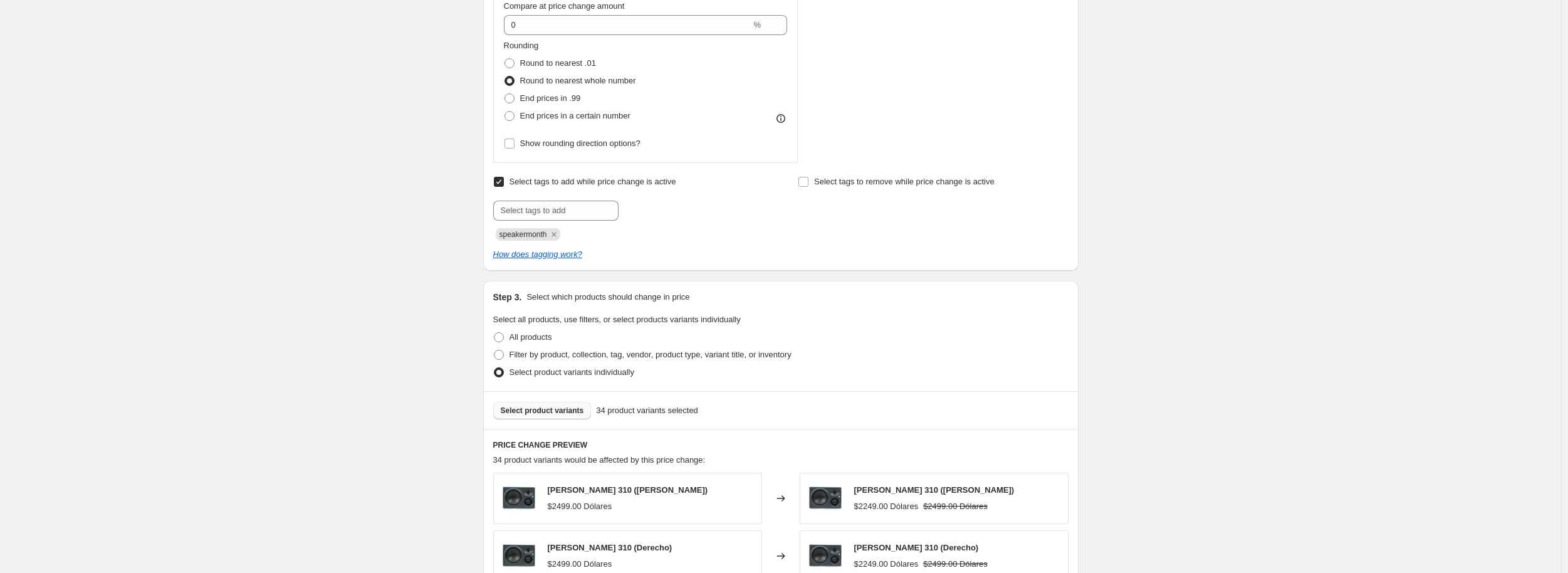
click at [275, 257] on div "Create new price change job. This page is ready Create new price change job Dra…" at bounding box center [780, 327] width 1561 height 1749
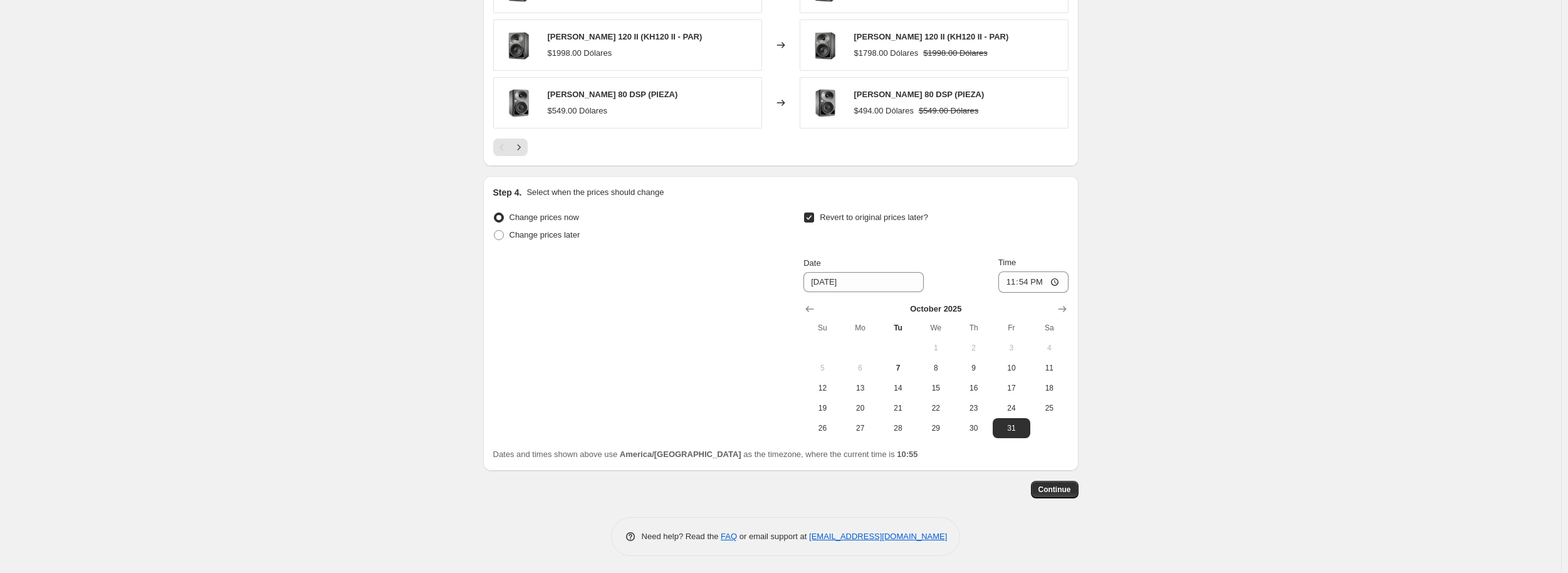
scroll to position [1175, 0]
click at [1062, 487] on span "Continue" at bounding box center [1054, 490] width 32 height 10
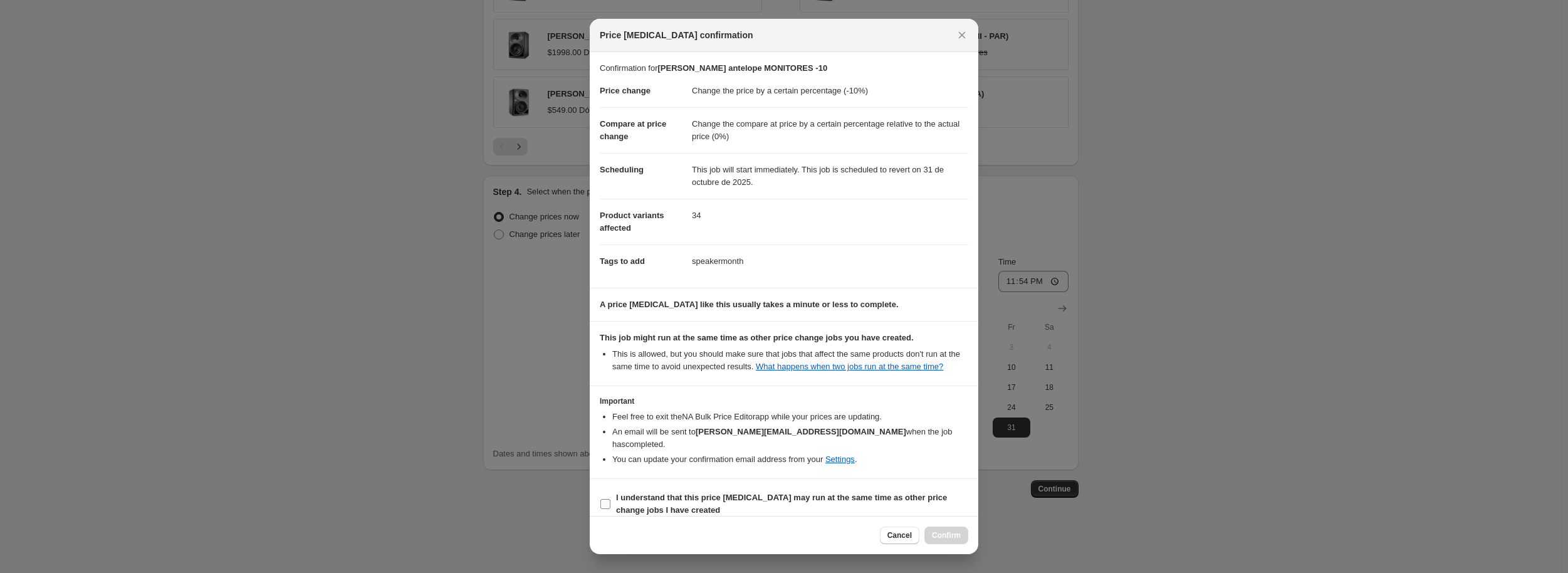
click at [606, 499] on input "I understand that this price change job may run at the same time as other price…" at bounding box center [606, 504] width 10 height 10
checkbox input "true"
click at [942, 530] on button "Confirm" at bounding box center [946, 535] width 44 height 18
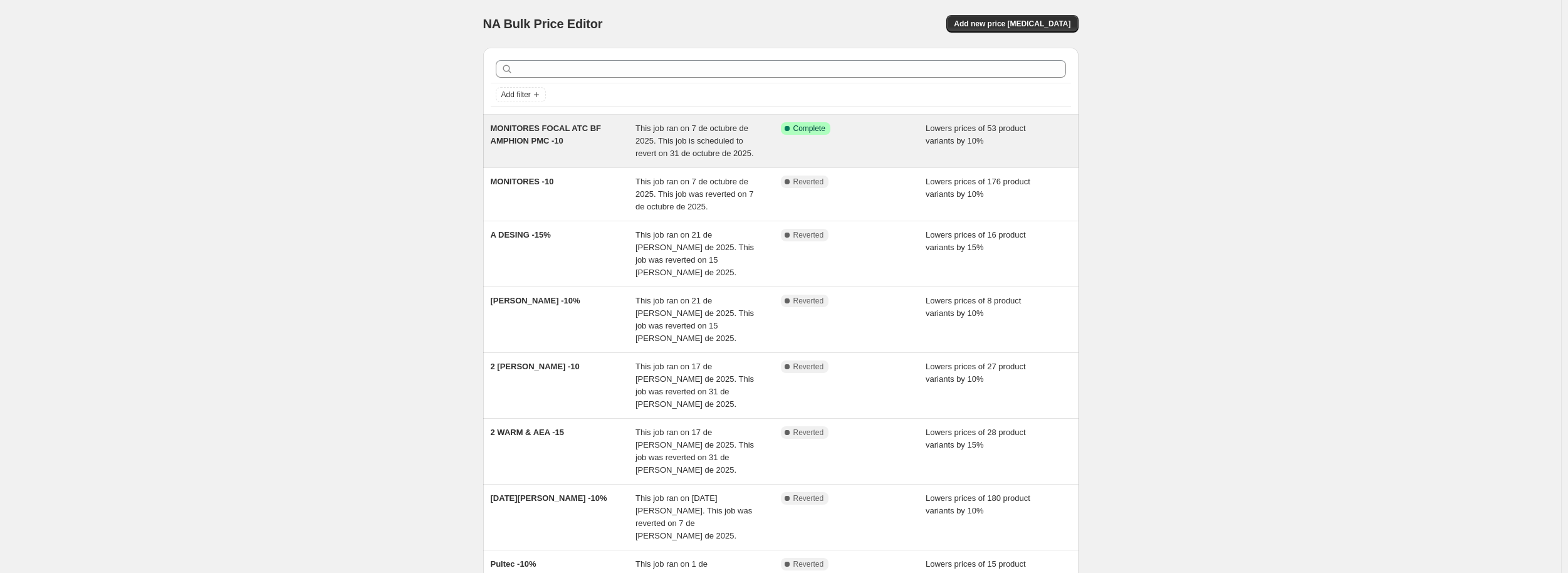
click at [587, 145] on div "MONITORES FOCAL ATC BF AMPHION PMC -10" at bounding box center [563, 141] width 145 height 38
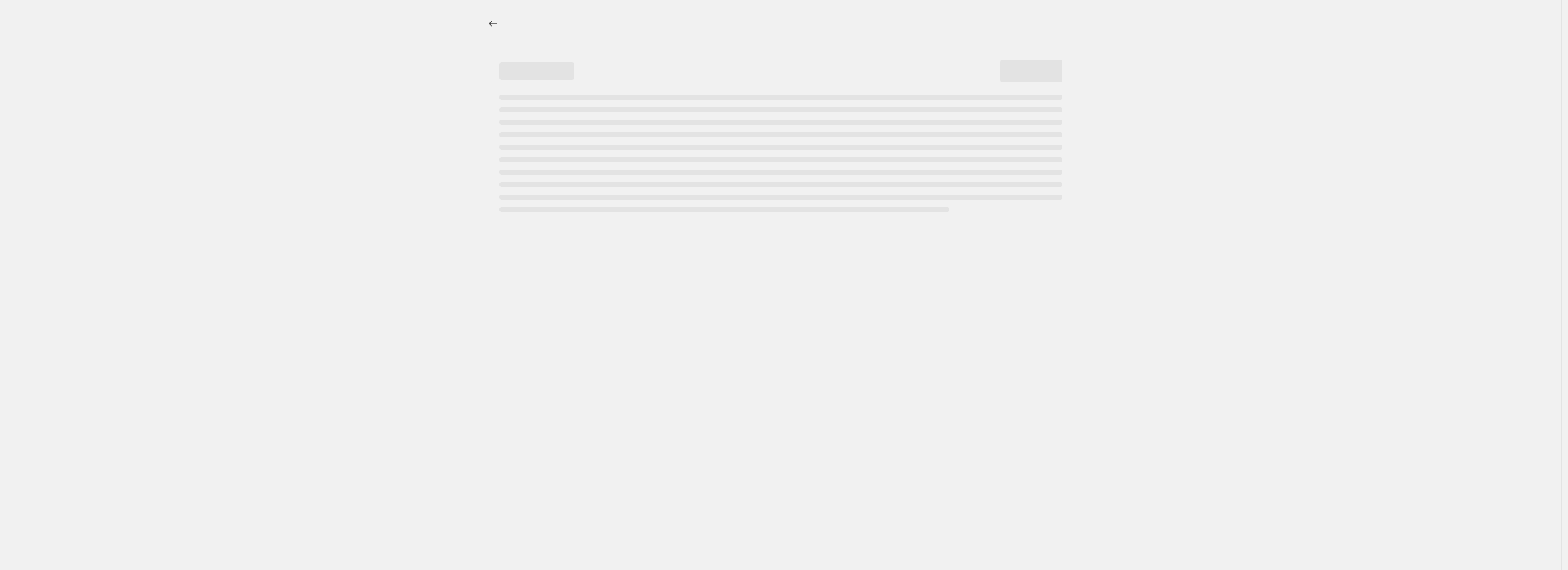
select select "percentage"
select select "pp"
select select "collection"
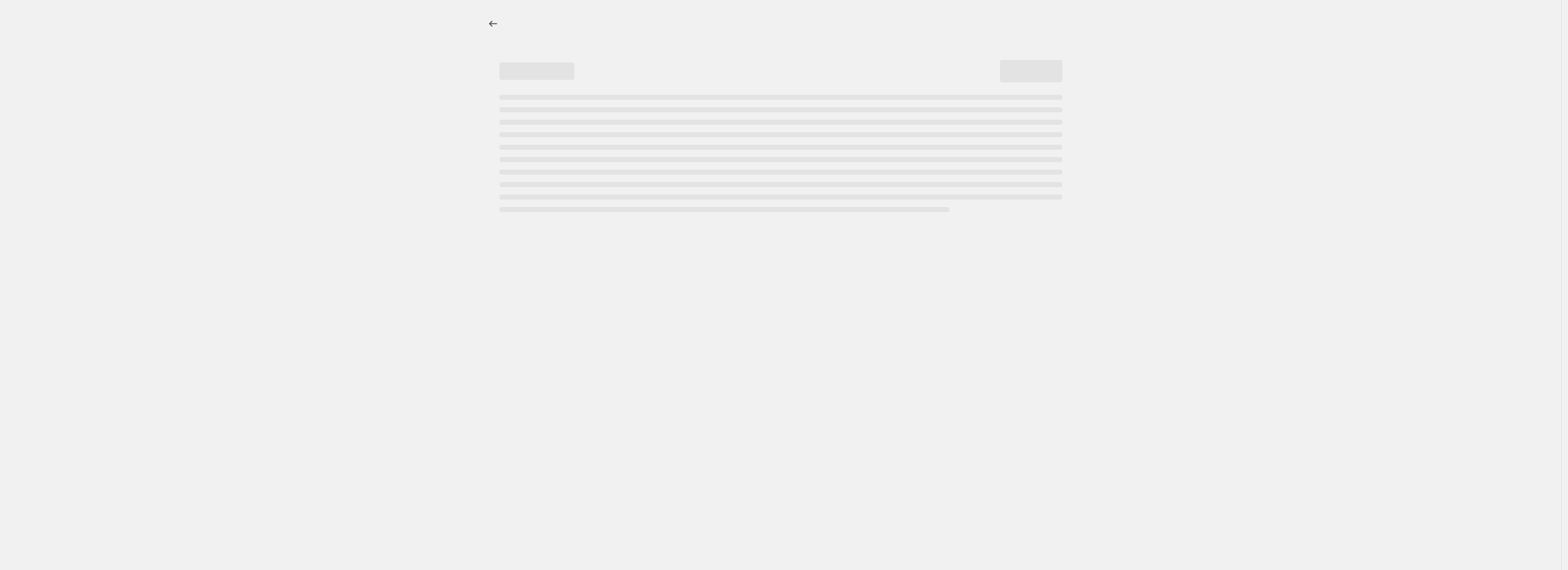
select select "collection"
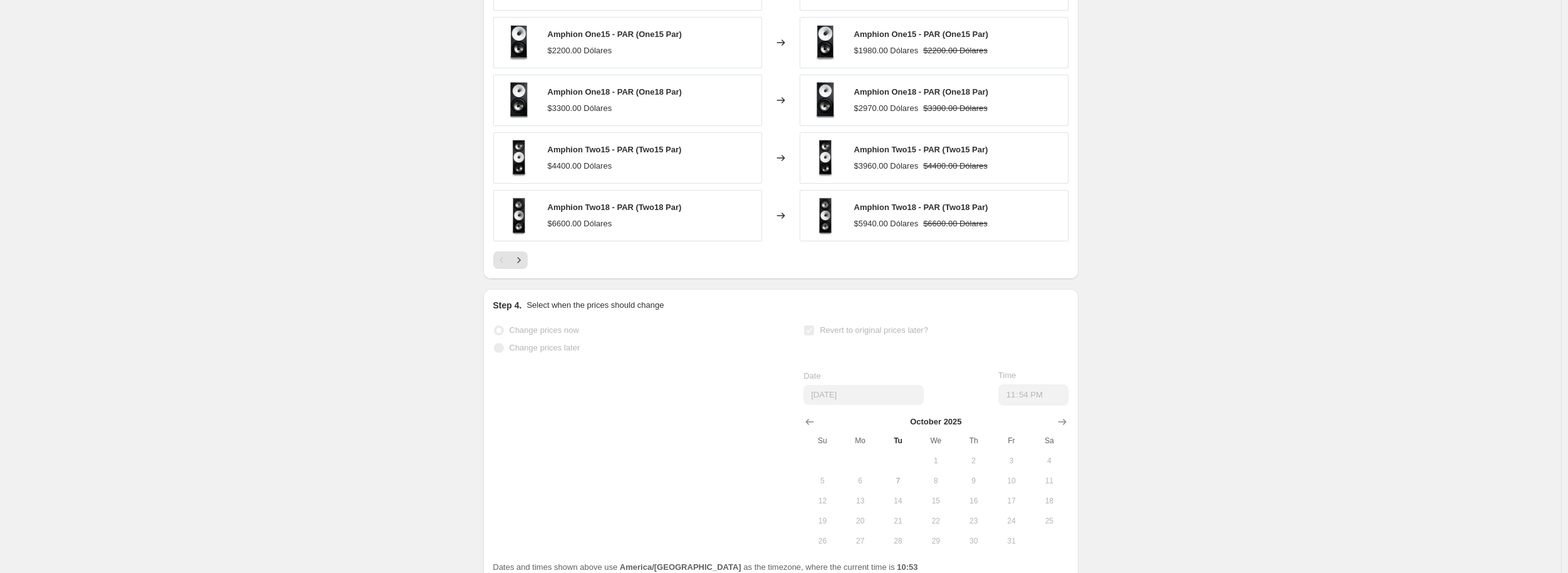
scroll to position [1380, 0]
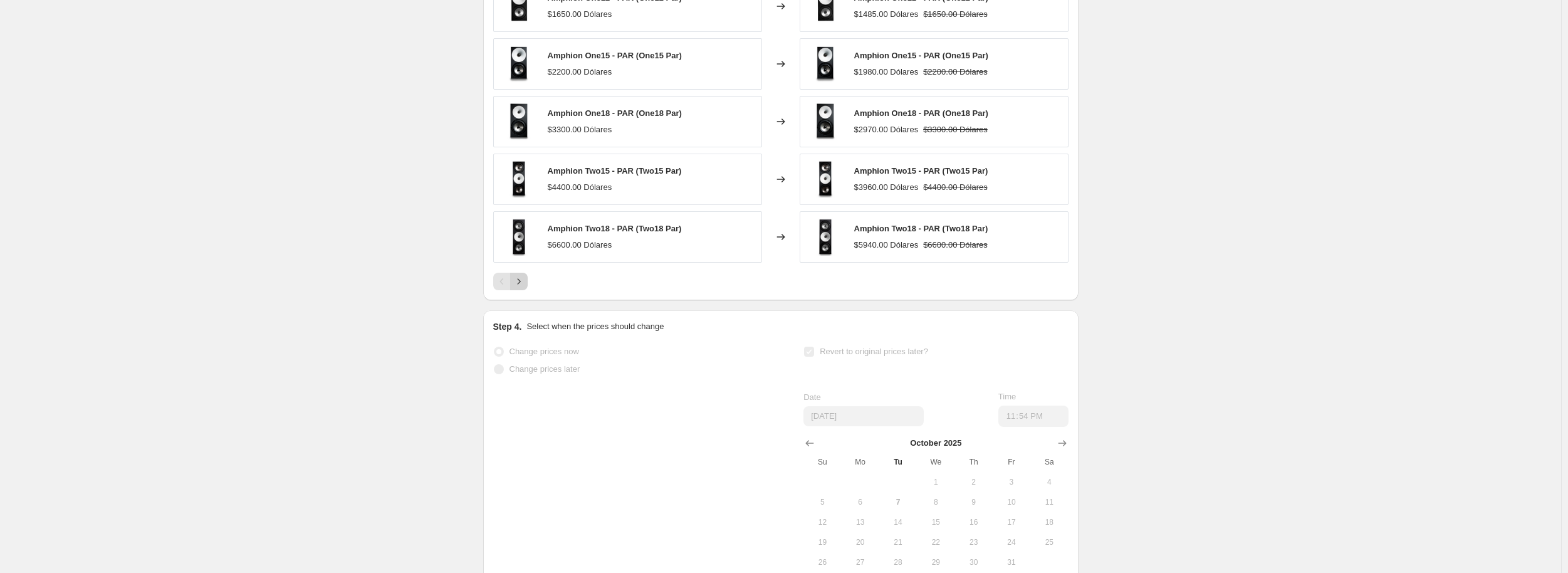
click at [520, 275] on icon "Next" at bounding box center [519, 281] width 13 height 13
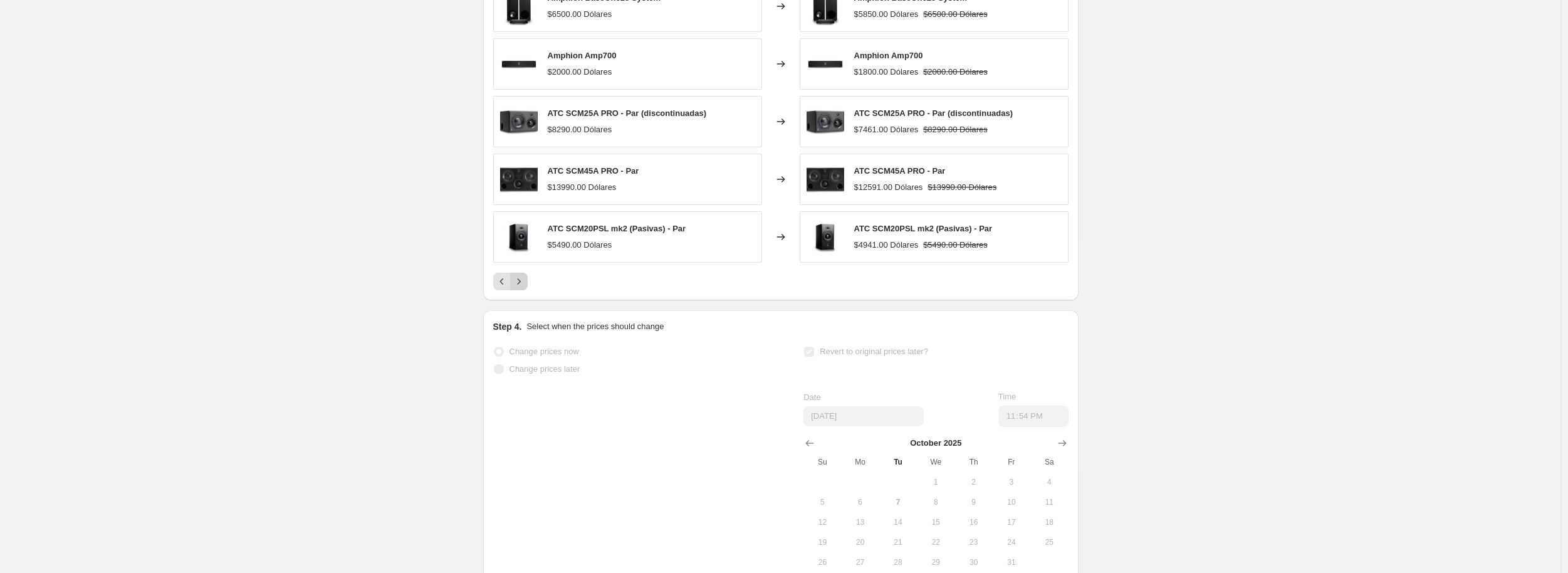
click at [523, 275] on icon "Next" at bounding box center [519, 281] width 13 height 13
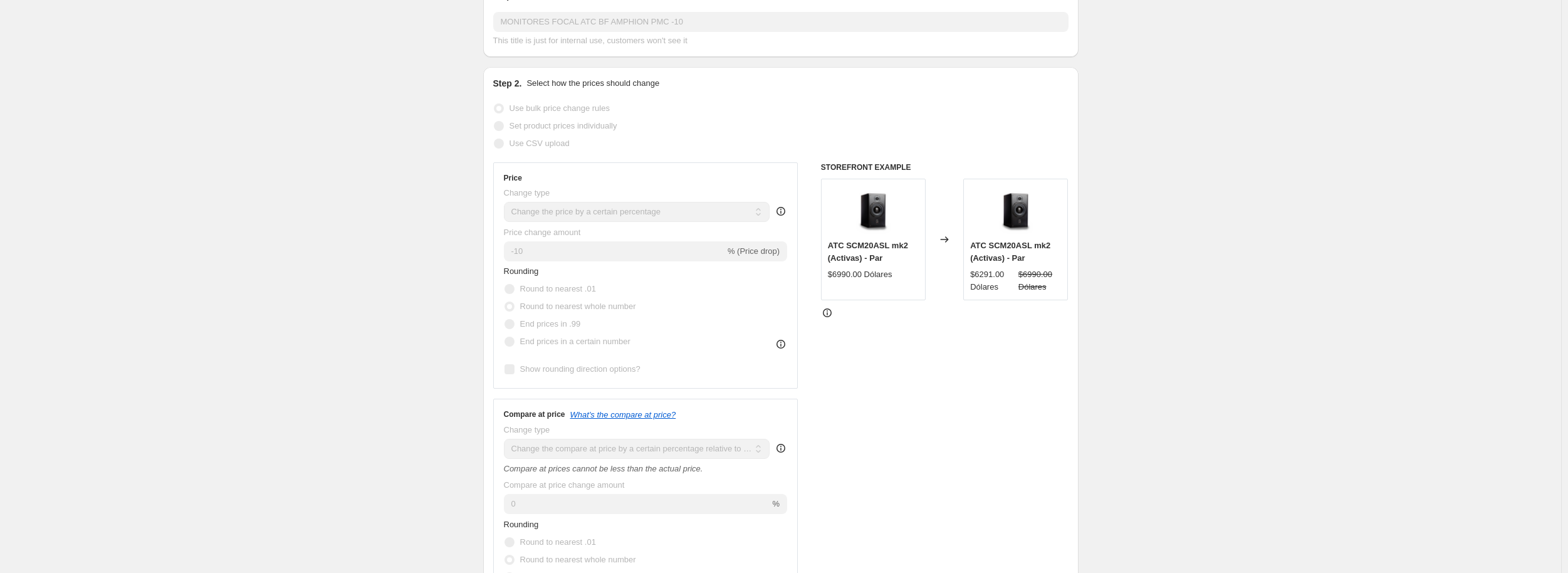
scroll to position [0, 0]
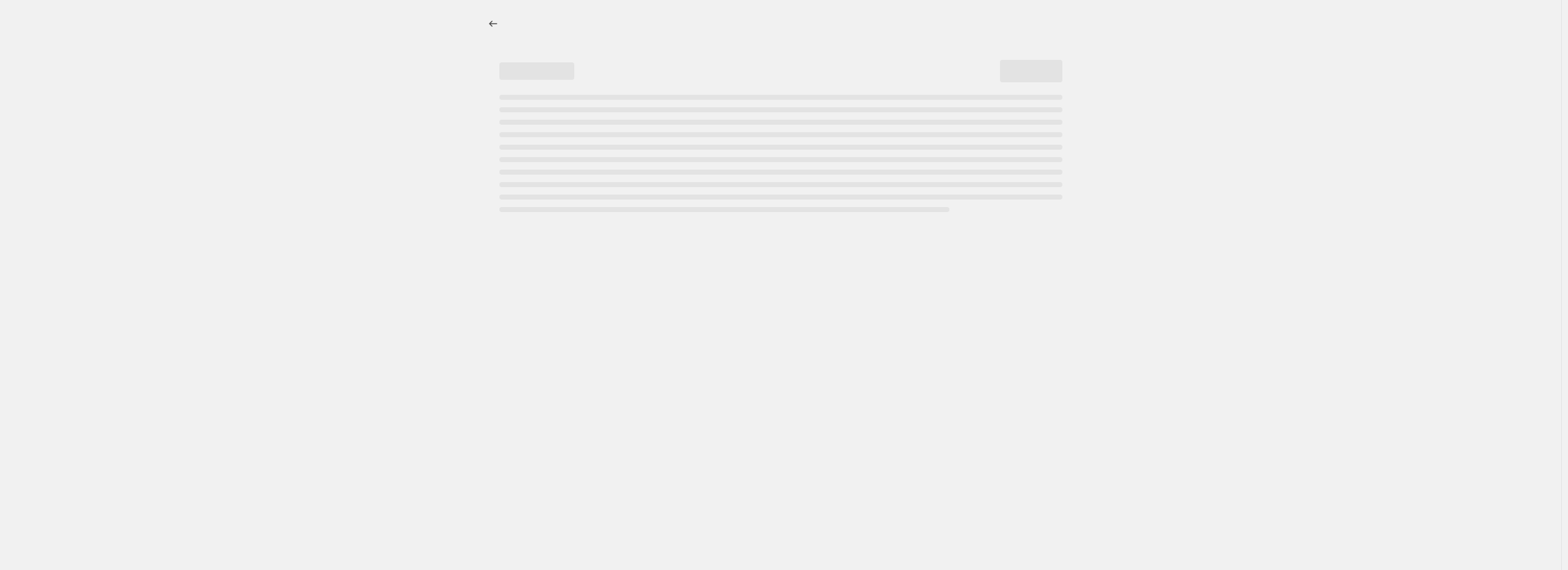
select select "percentage"
select select "pp"
select select "collection"
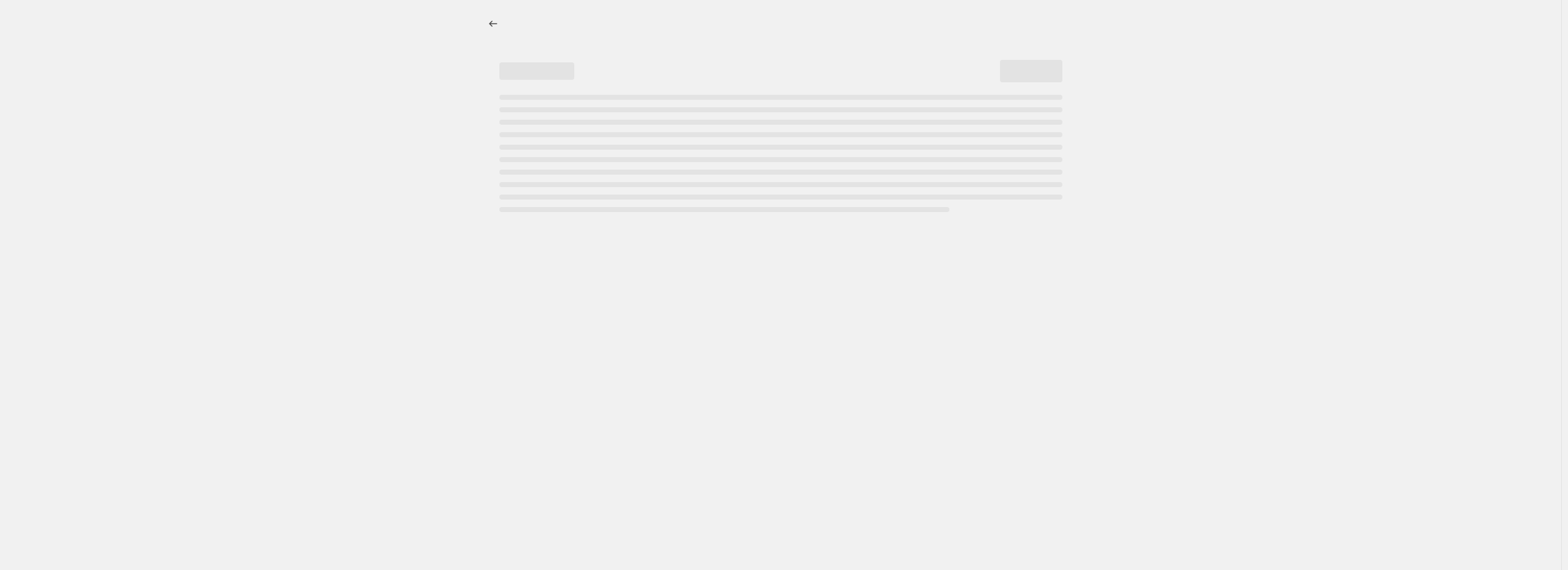
select select "collection"
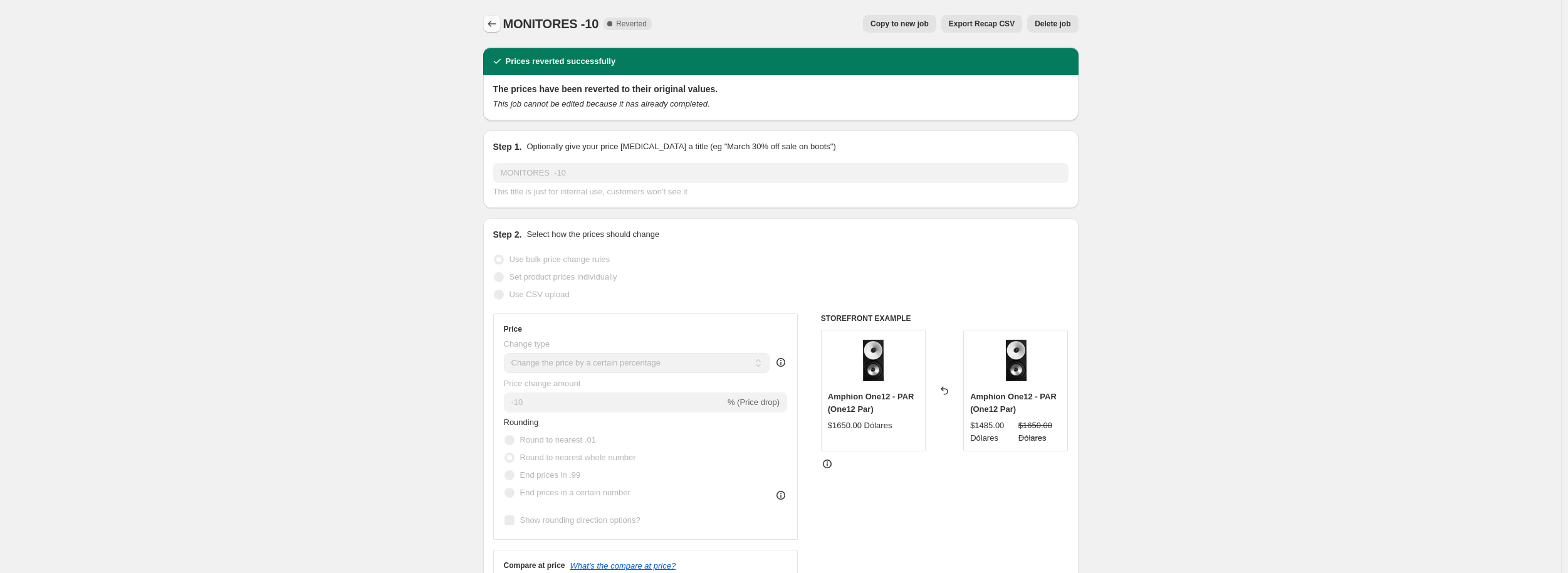
click at [497, 19] on icon "Price change jobs" at bounding box center [491, 24] width 13 height 13
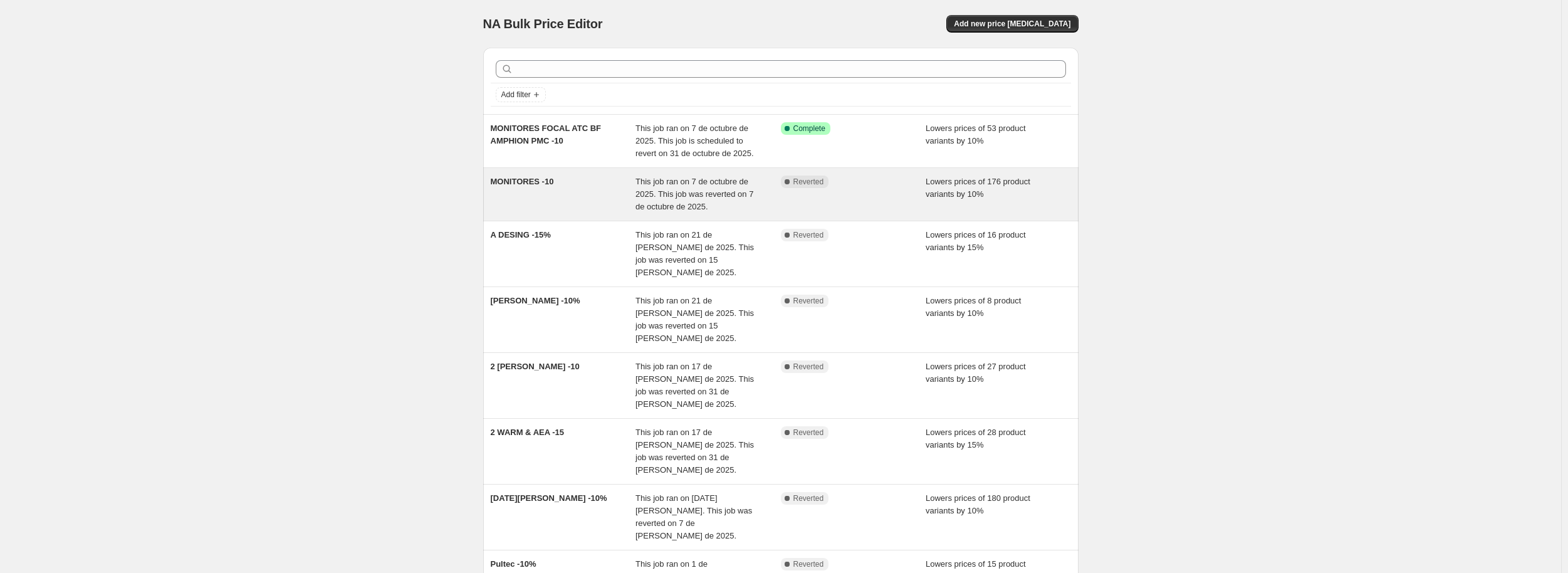
click at [604, 186] on div "MONITORES -10" at bounding box center [563, 194] width 145 height 38
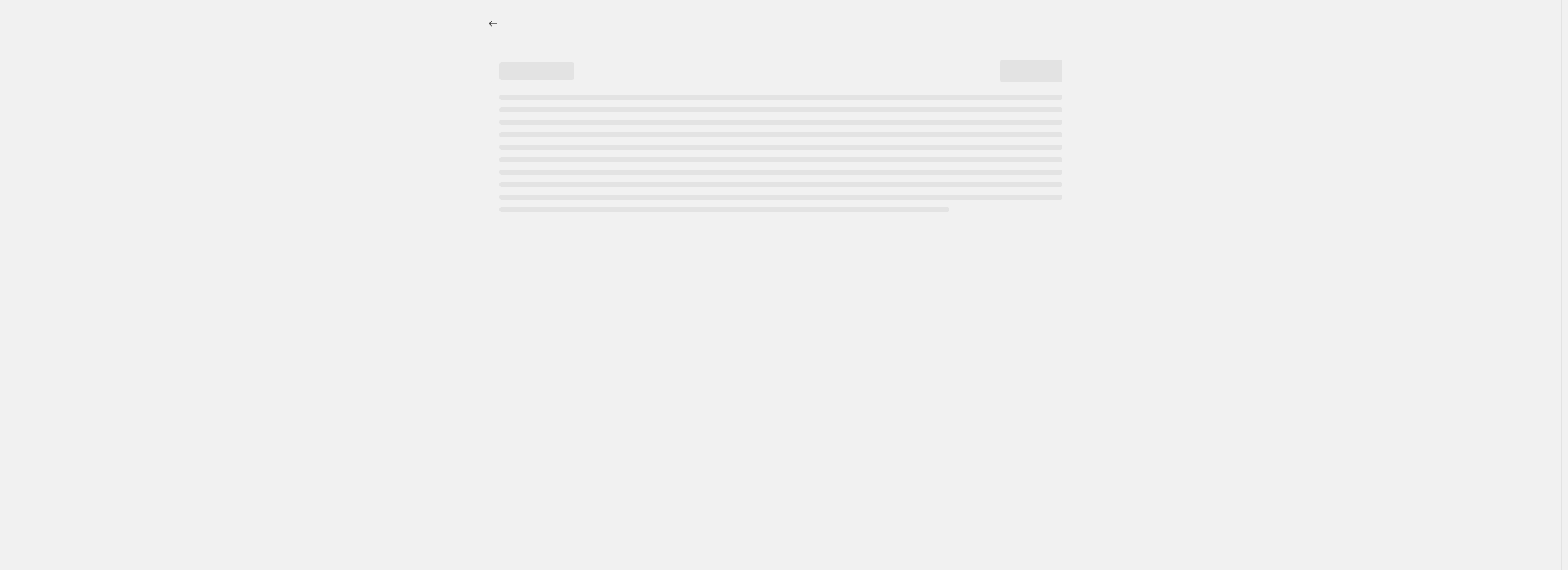
select select "percentage"
select select "pp"
select select "collection"
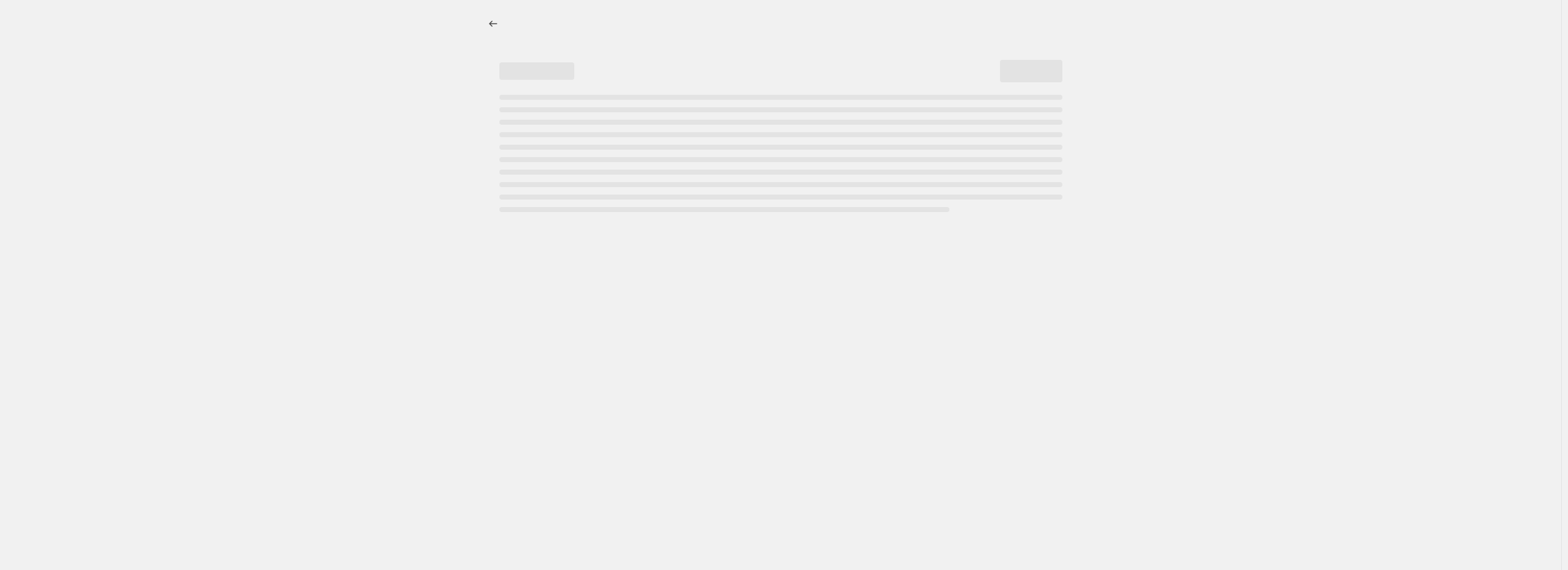
select select "collection"
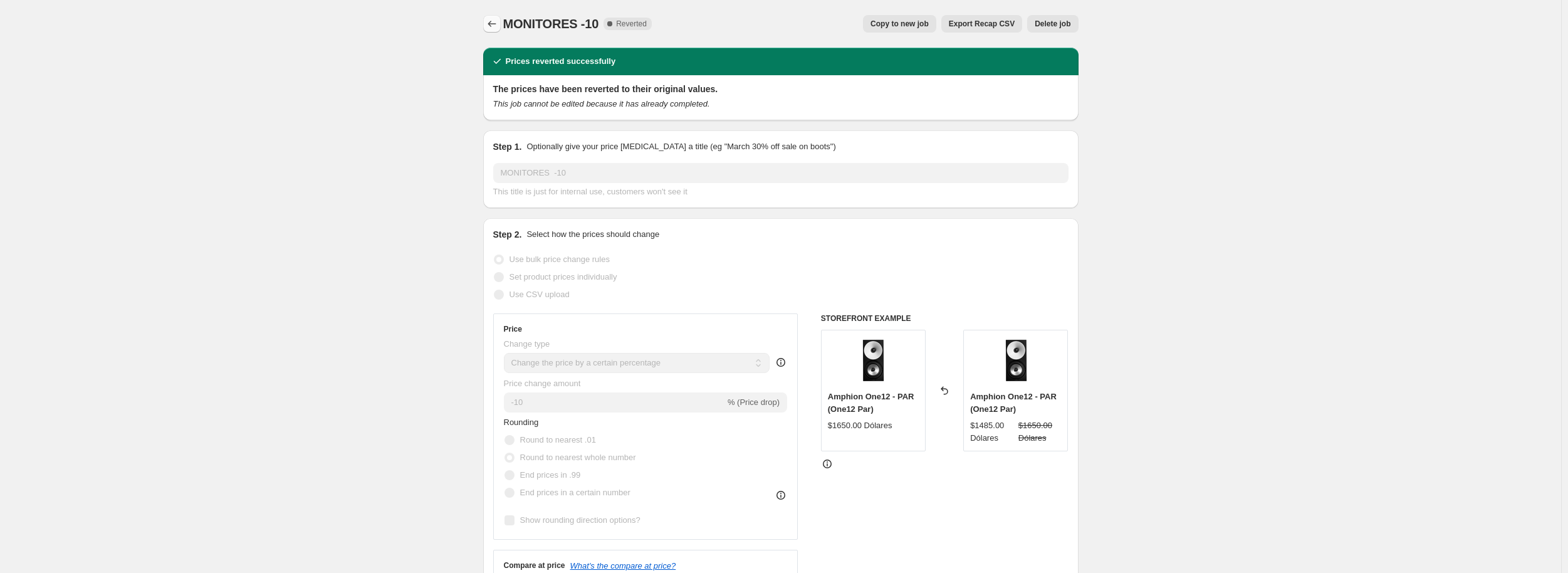
click at [498, 24] on icon "Price change jobs" at bounding box center [491, 24] width 13 height 13
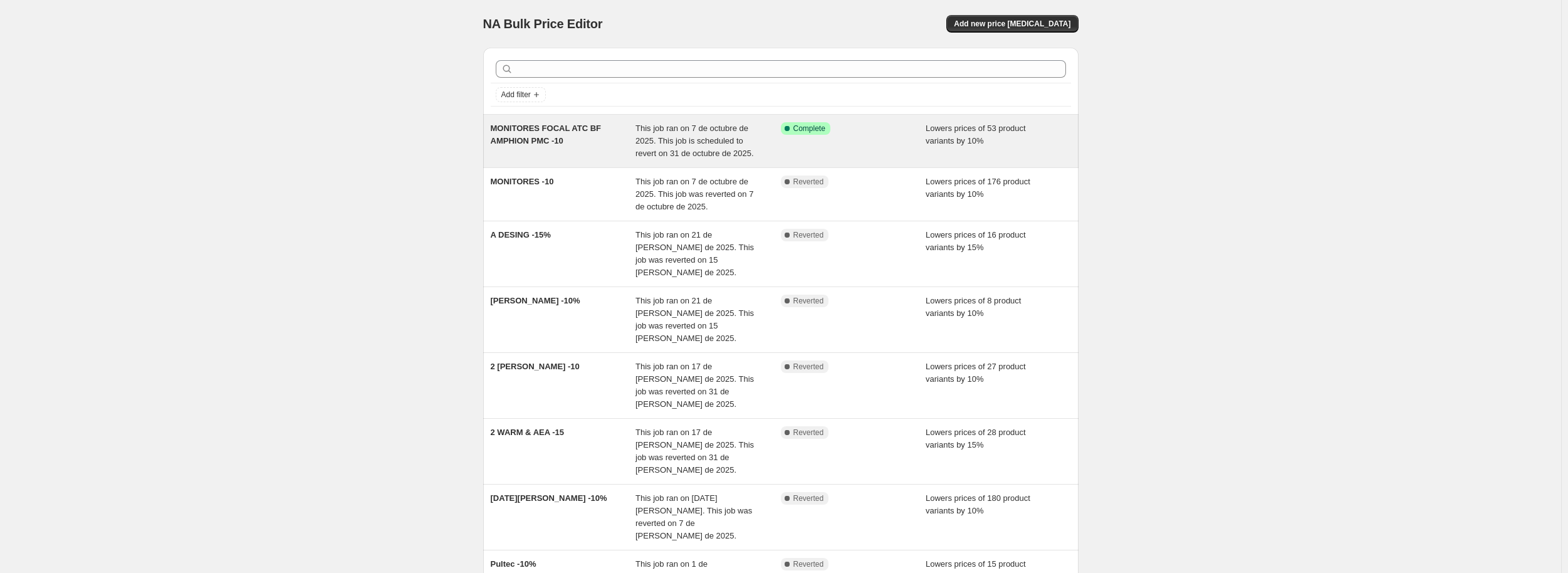
click at [598, 147] on div "MONITORES FOCAL ATC BF AMPHION PMC -10" at bounding box center [563, 141] width 145 height 38
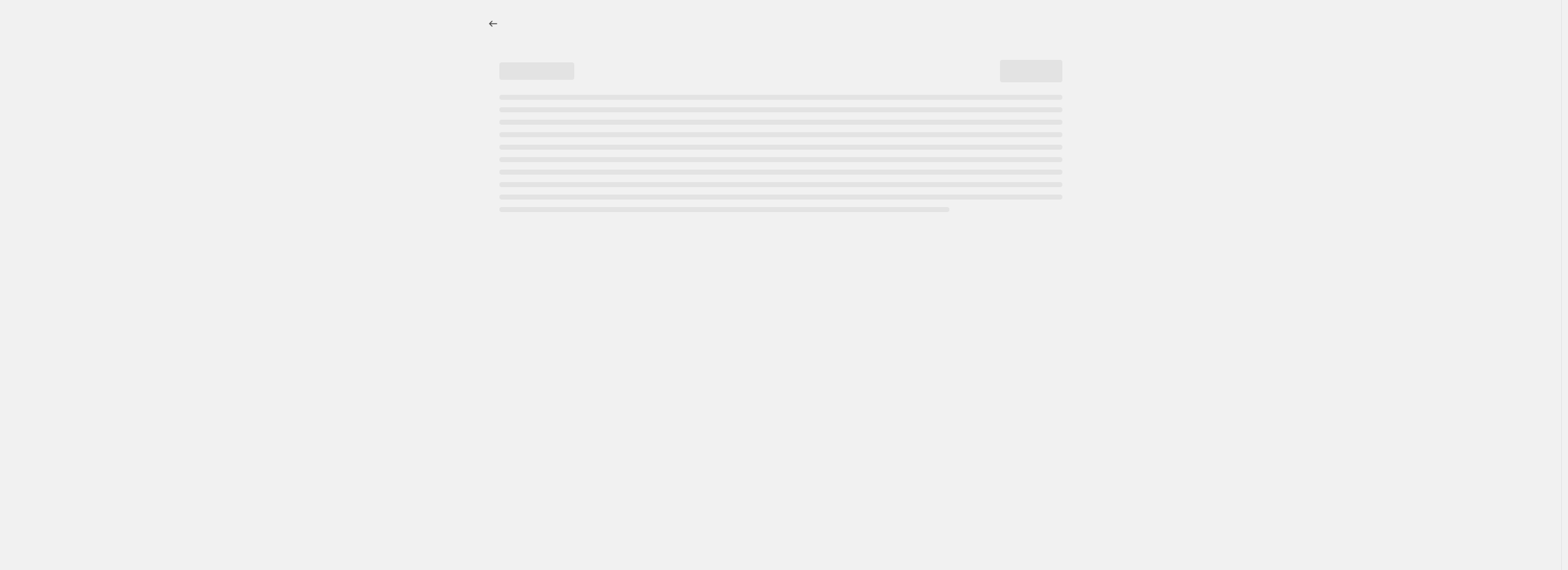
select select "percentage"
select select "pp"
select select "collection"
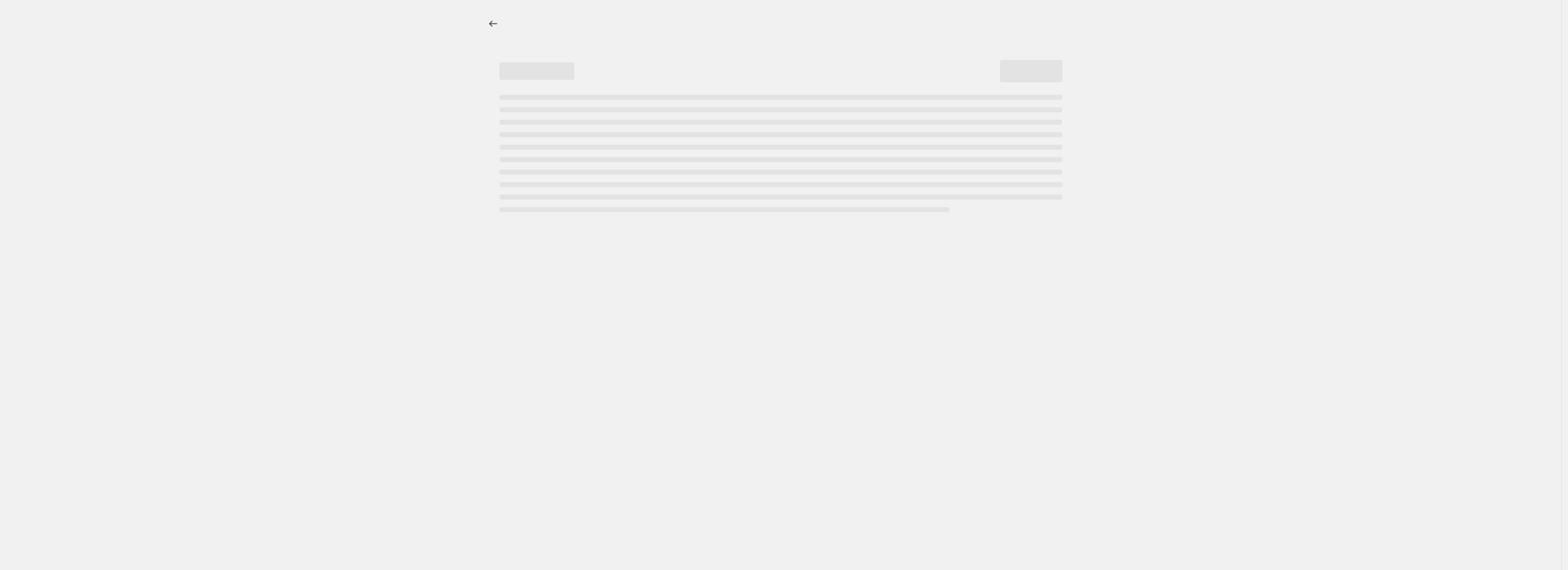
select select "collection"
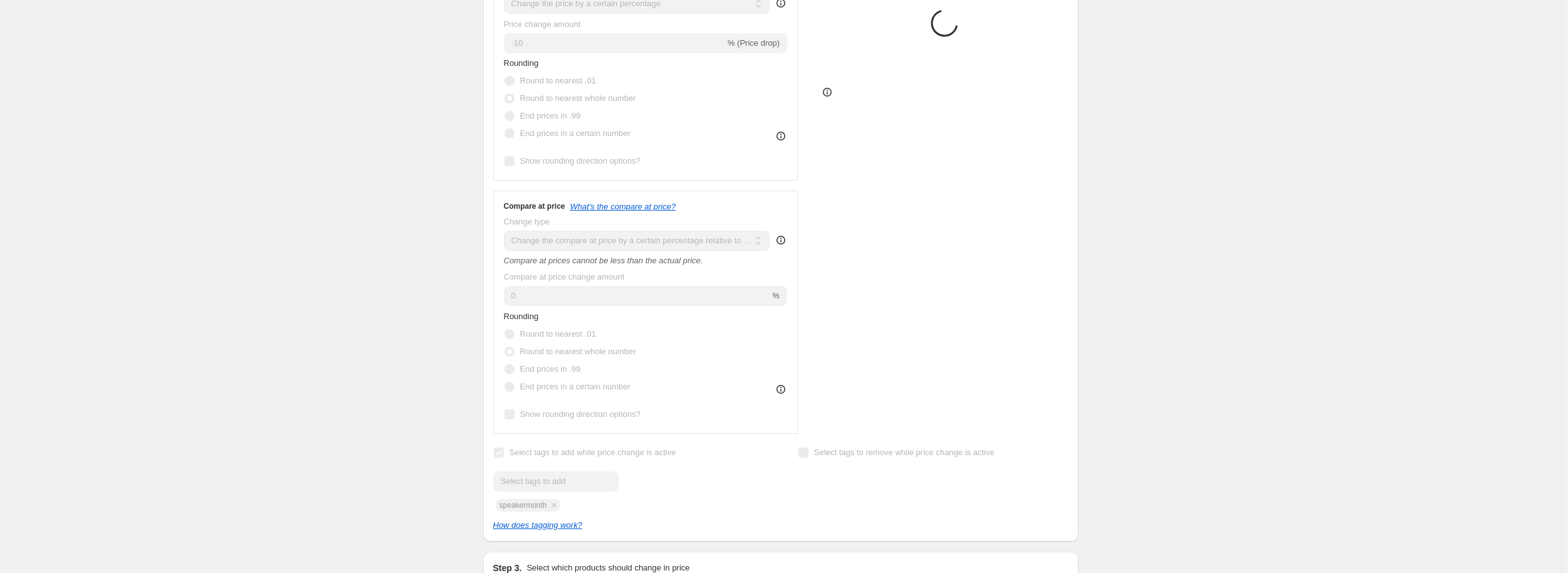
scroll to position [564, 0]
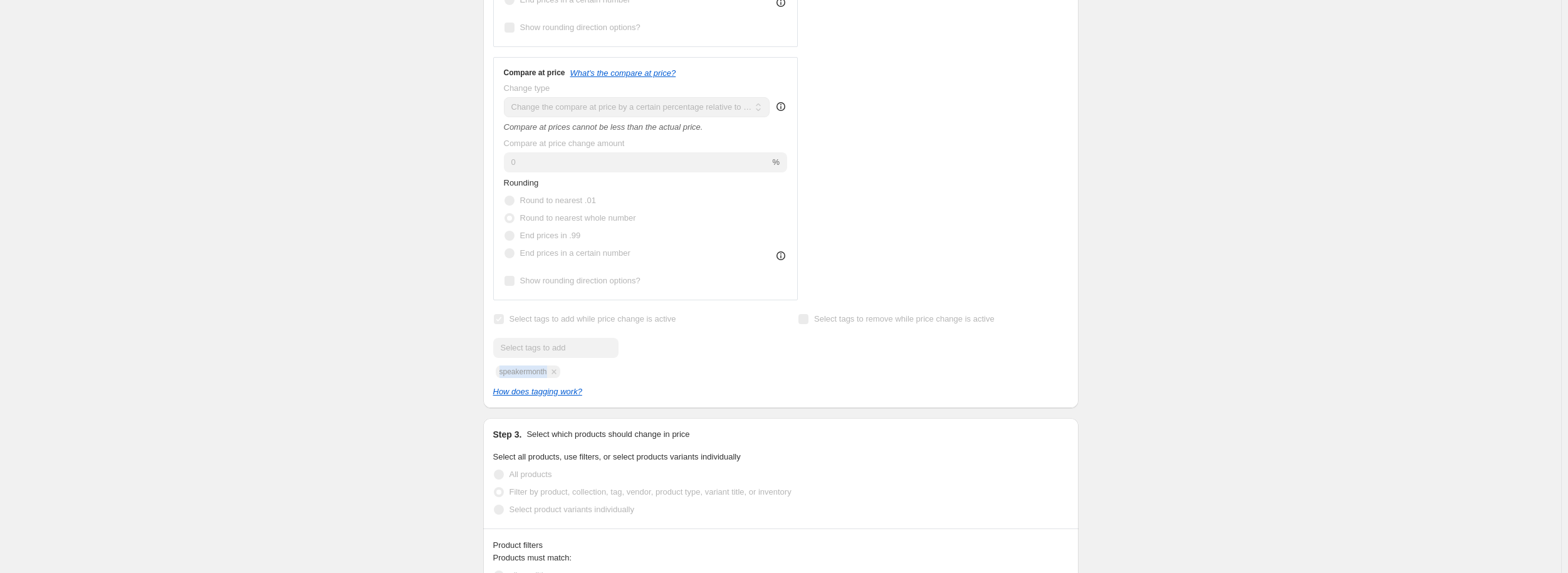
drag, startPoint x: 553, startPoint y: 351, endPoint x: 497, endPoint y: 353, distance: 56.0
click at [497, 353] on div "Submit speakermonth" at bounding box center [628, 358] width 270 height 40
copy span "speakermonth"
select select "percentage"
select select "pp"
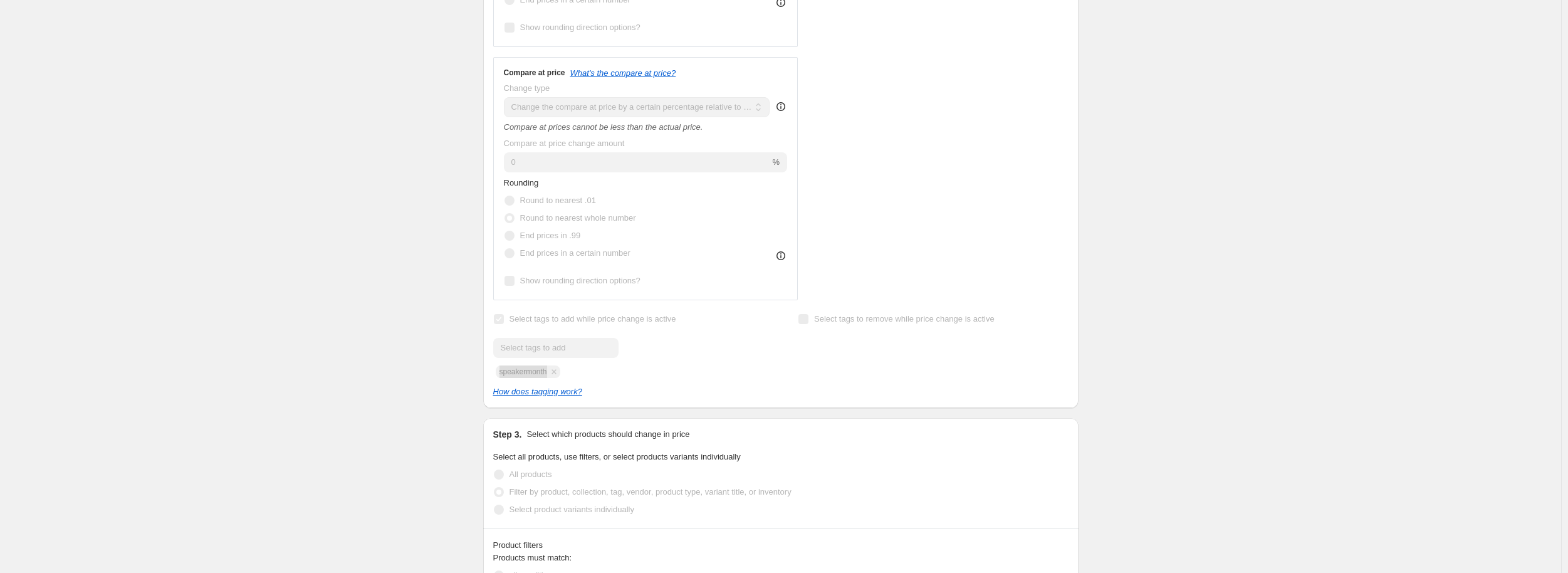
select select "collection"
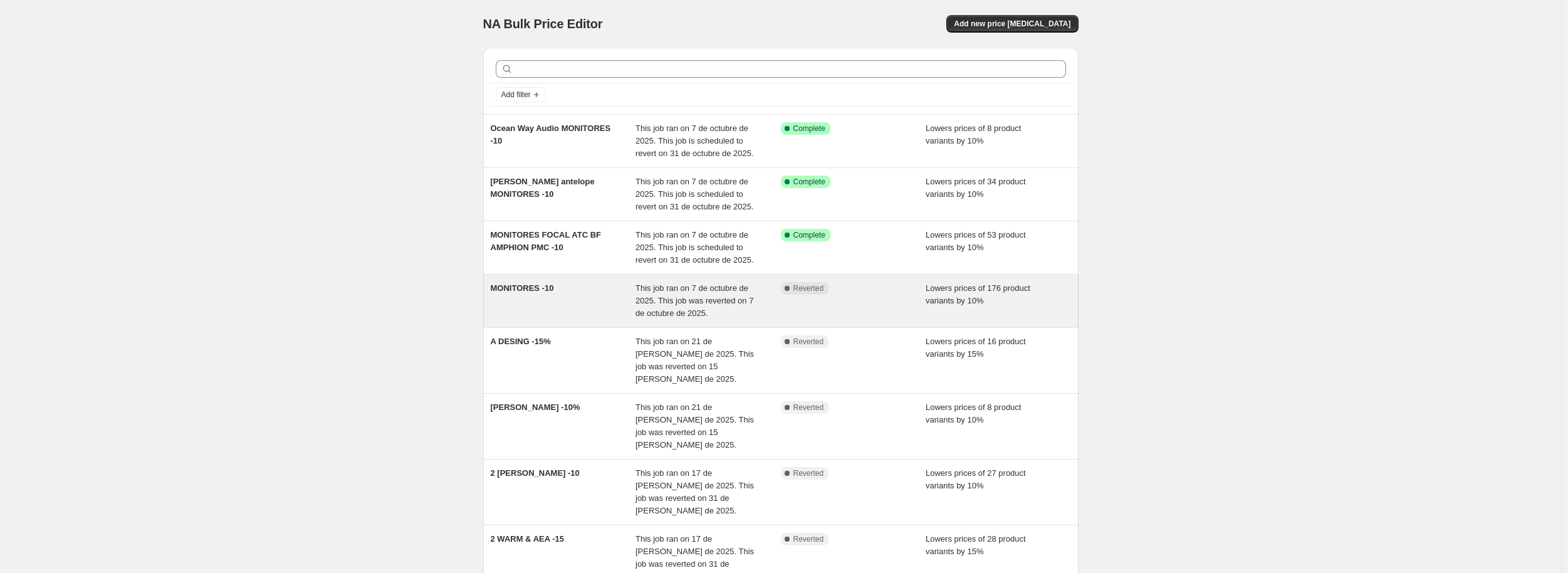
click at [563, 298] on div "MONITORES -10" at bounding box center [563, 301] width 145 height 38
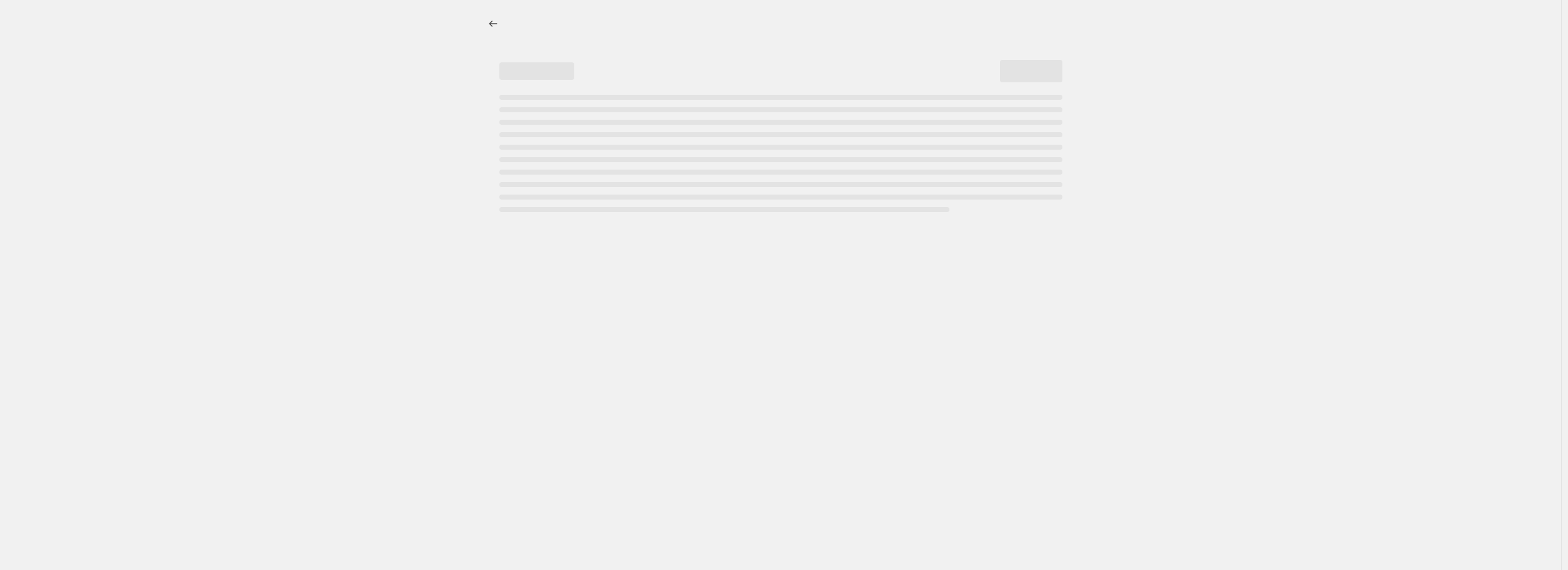
select select "percentage"
select select "pp"
select select "collection"
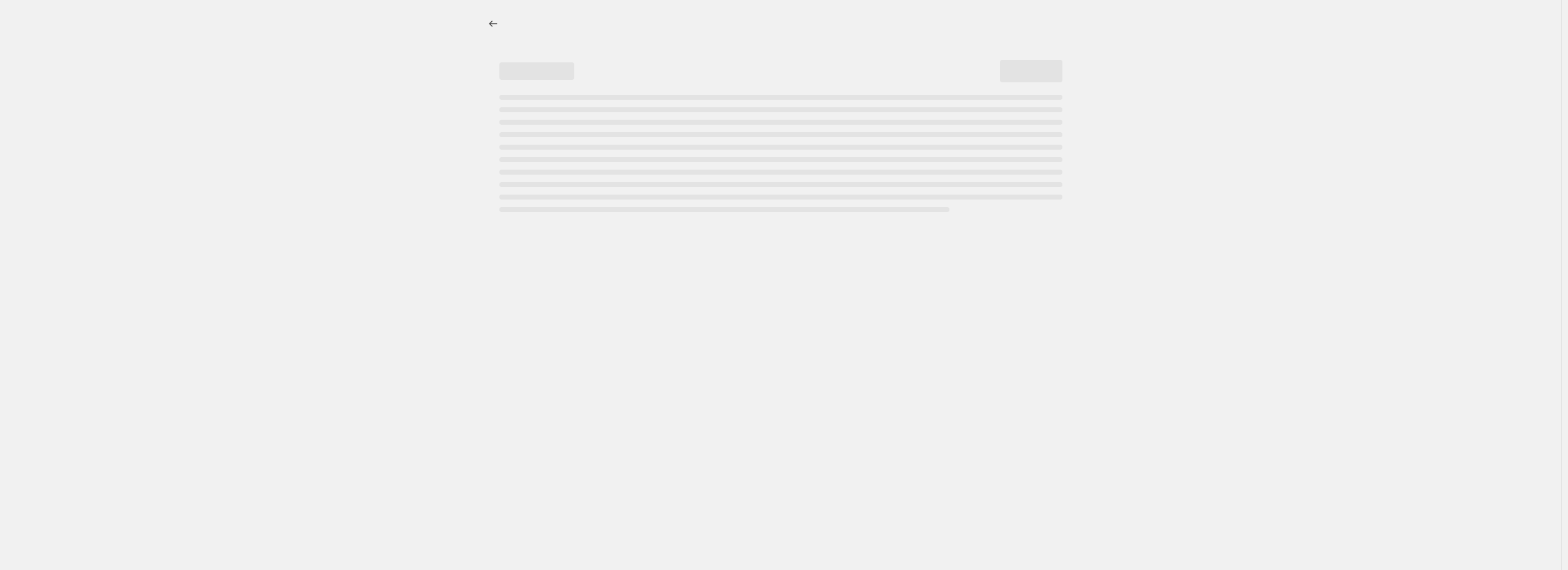
select select "collection"
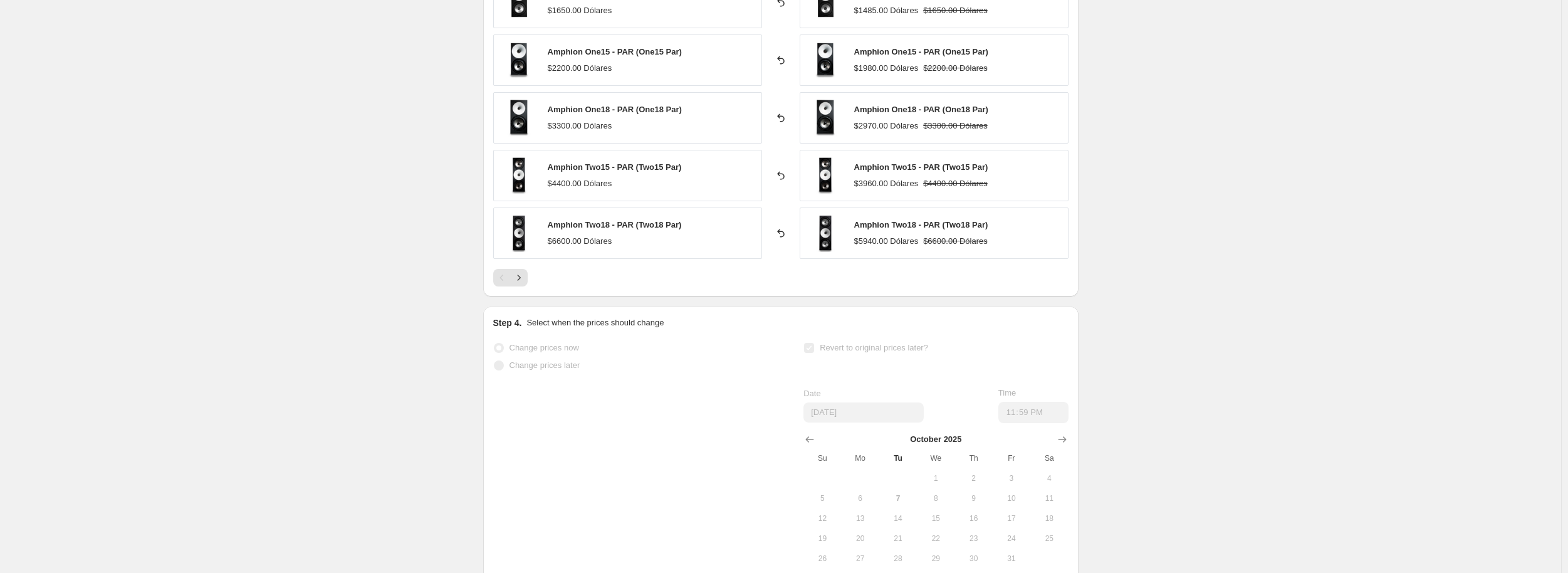
scroll to position [1345, 0]
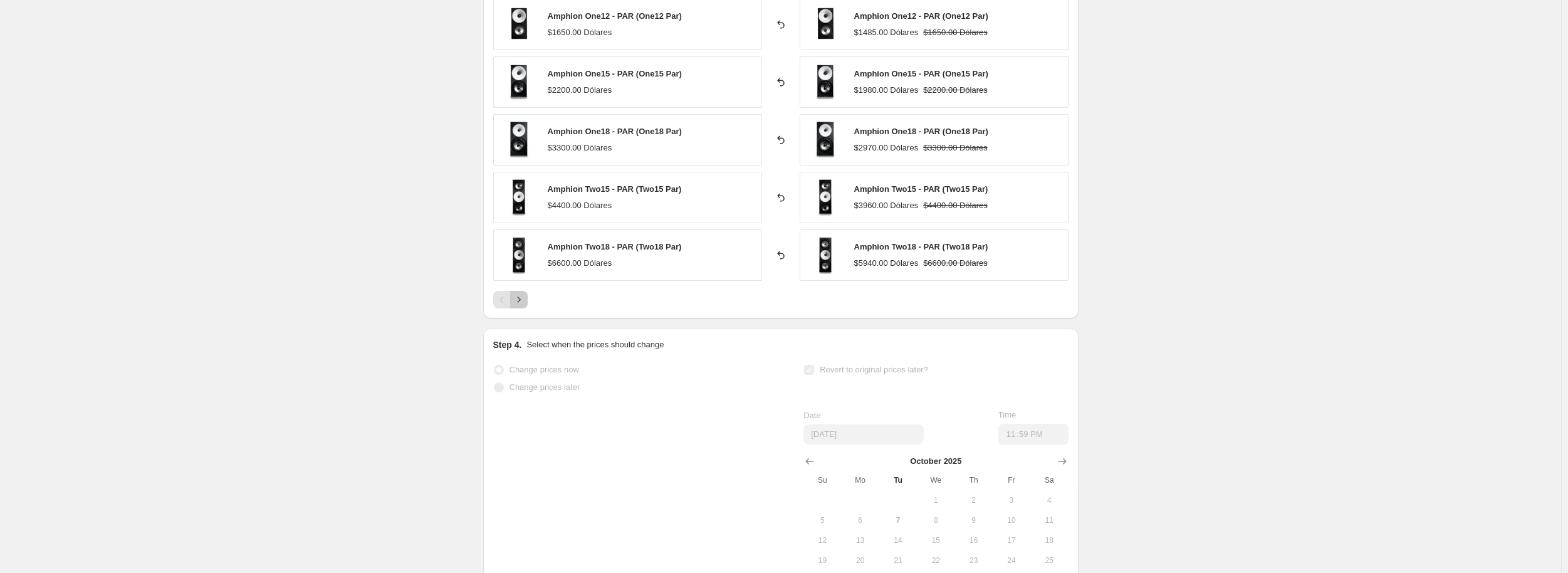
click at [528, 296] on button "Next" at bounding box center [519, 300] width 18 height 18
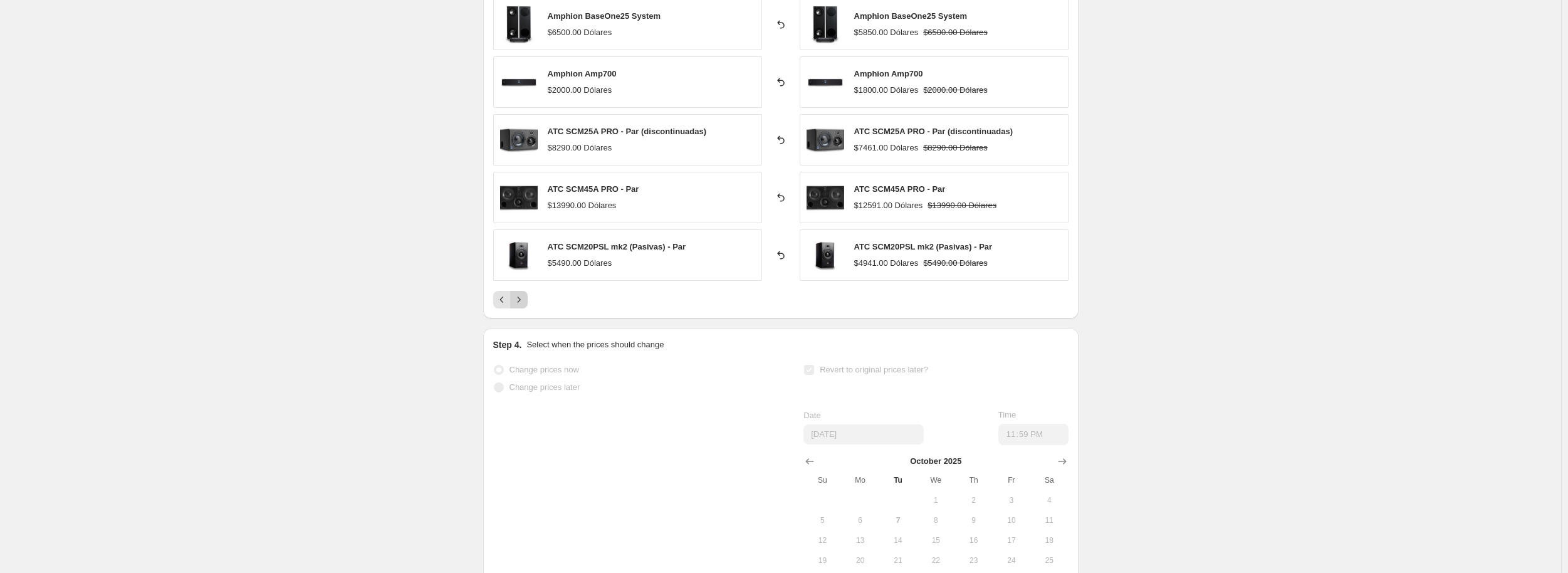
click at [519, 296] on icon "Next" at bounding box center [519, 299] width 13 height 13
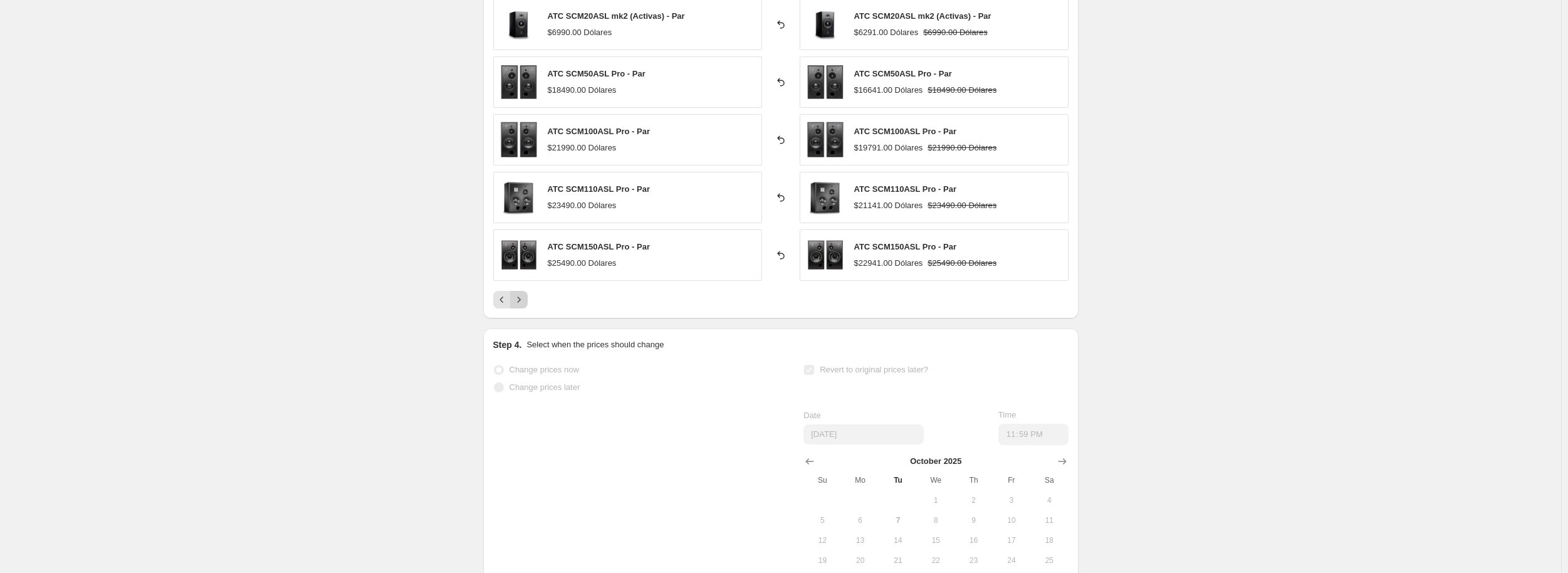
click at [525, 296] on icon "Next" at bounding box center [519, 299] width 13 height 13
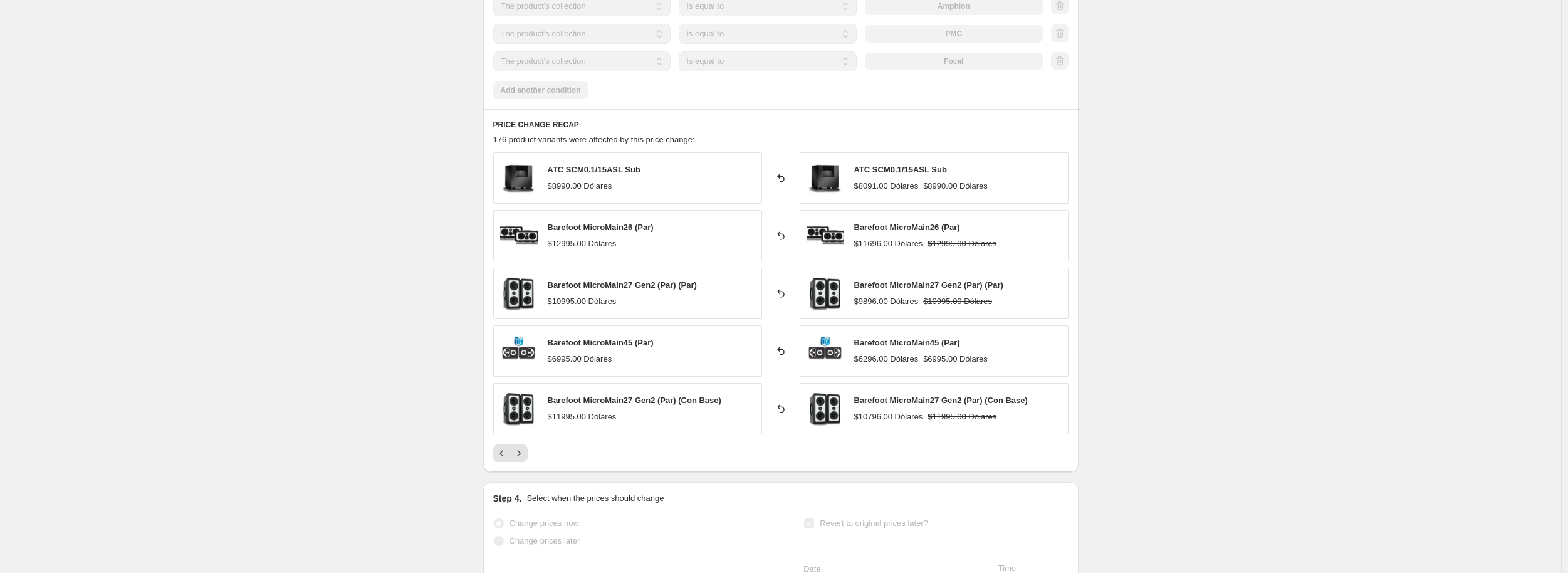
scroll to position [1220, 0]
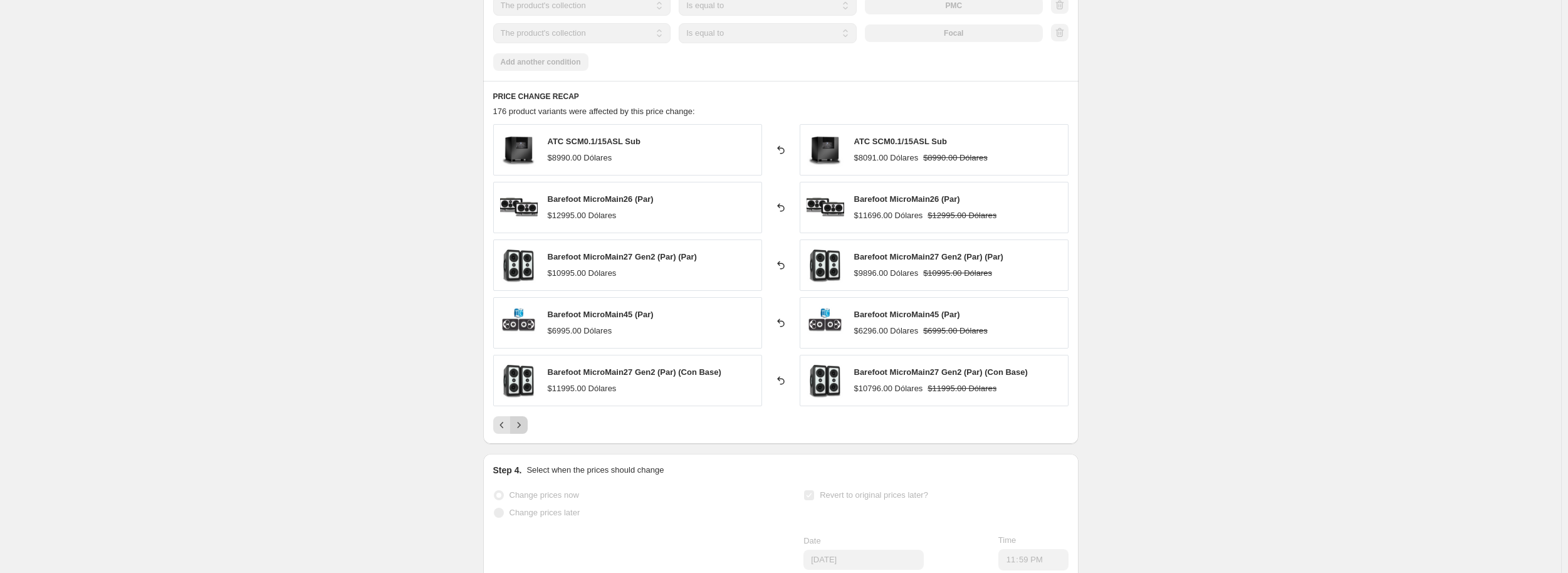
click at [522, 426] on icon "Next" at bounding box center [519, 425] width 13 height 13
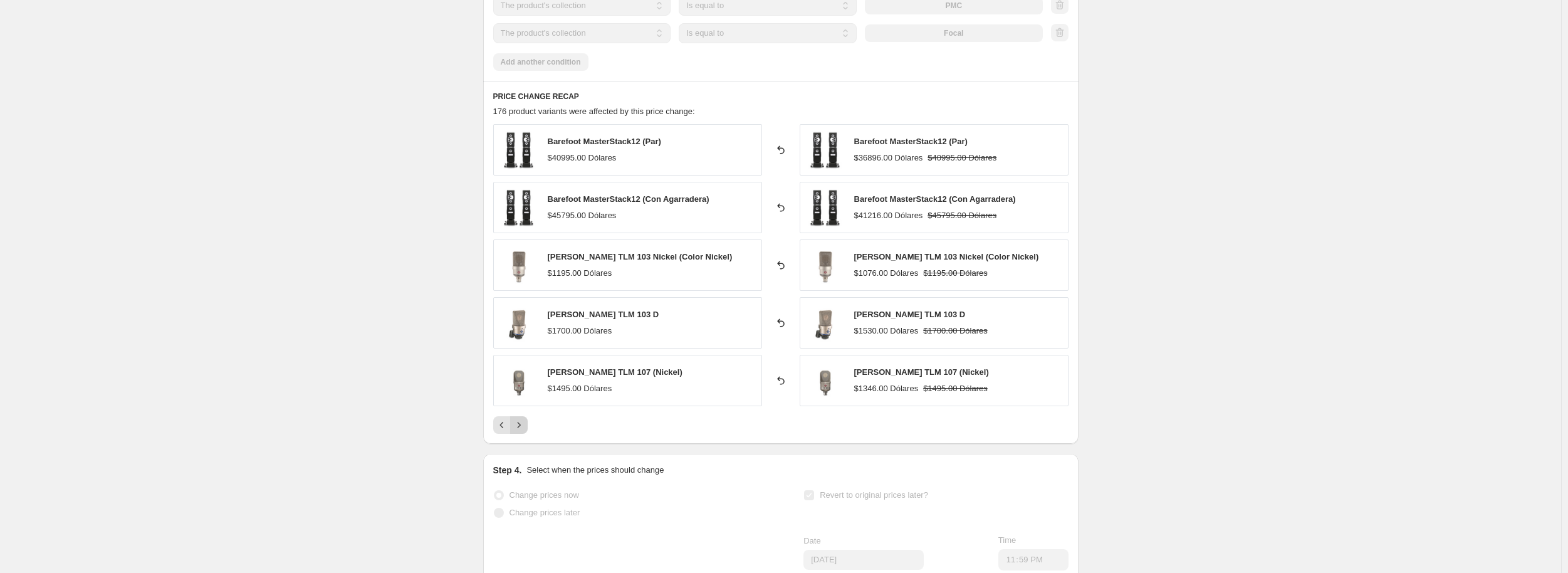
click at [522, 426] on icon "Next" at bounding box center [519, 425] width 13 height 13
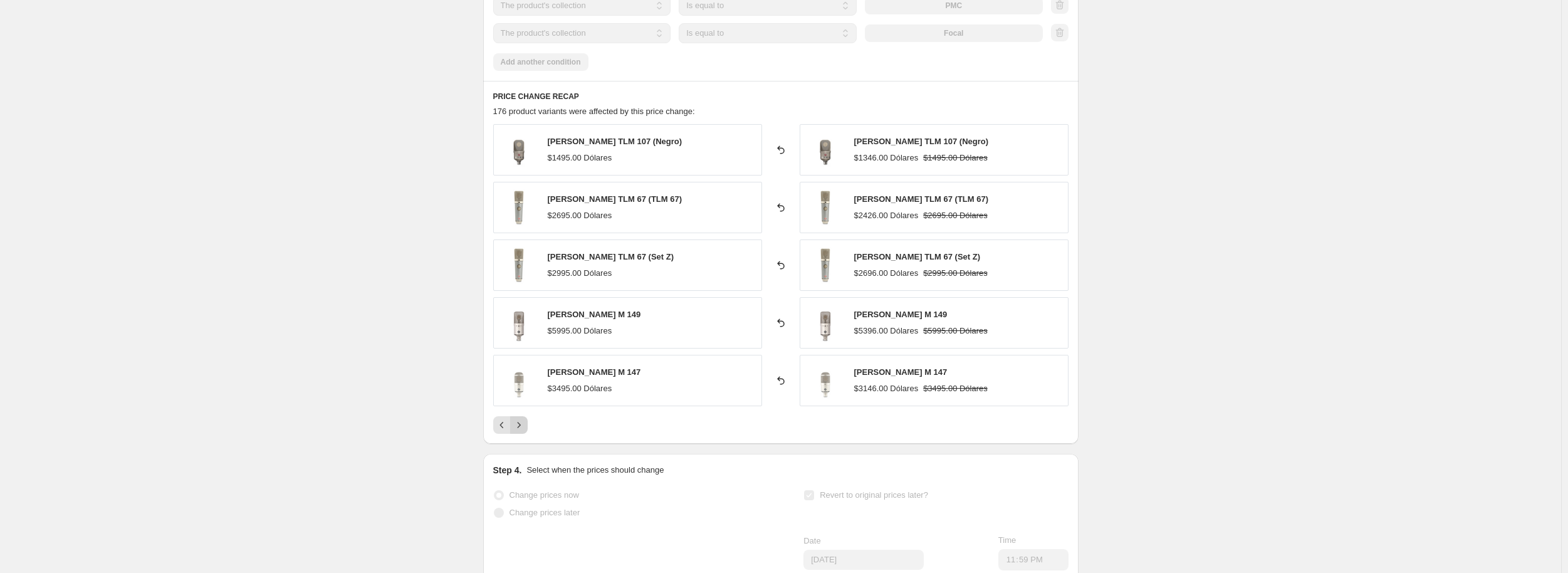
click at [522, 426] on icon "Next" at bounding box center [519, 425] width 13 height 13
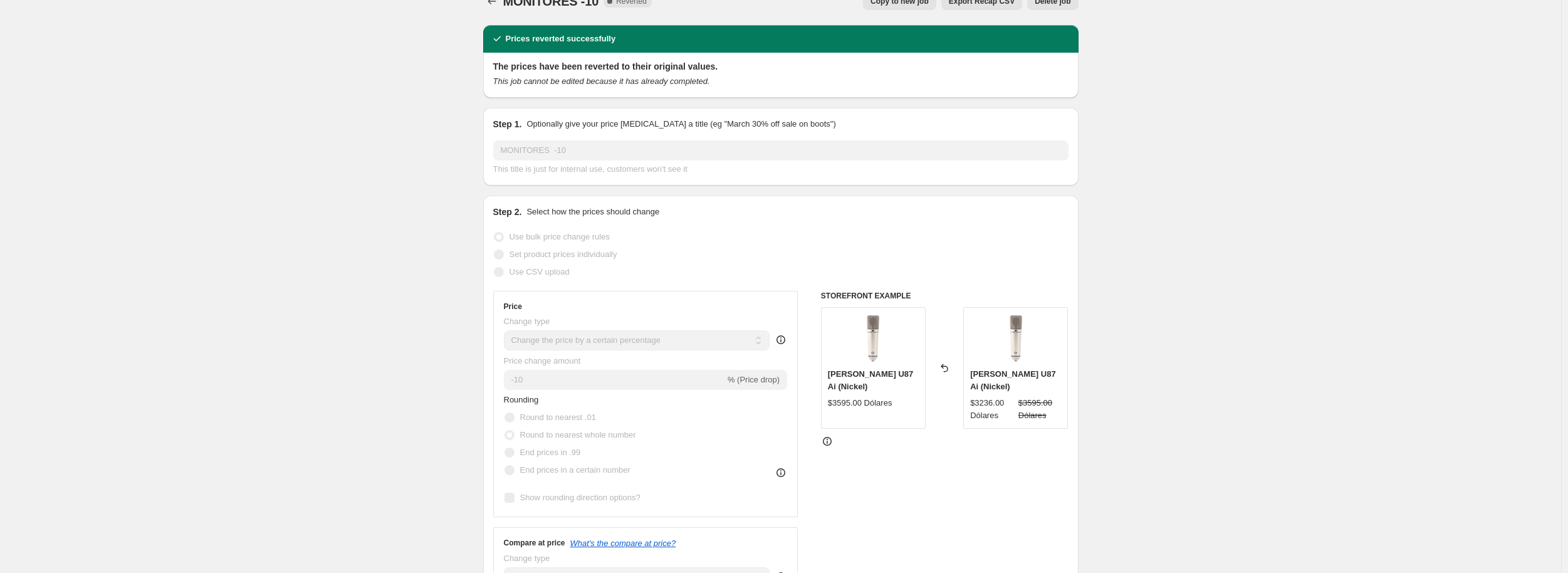
scroll to position [0, 0]
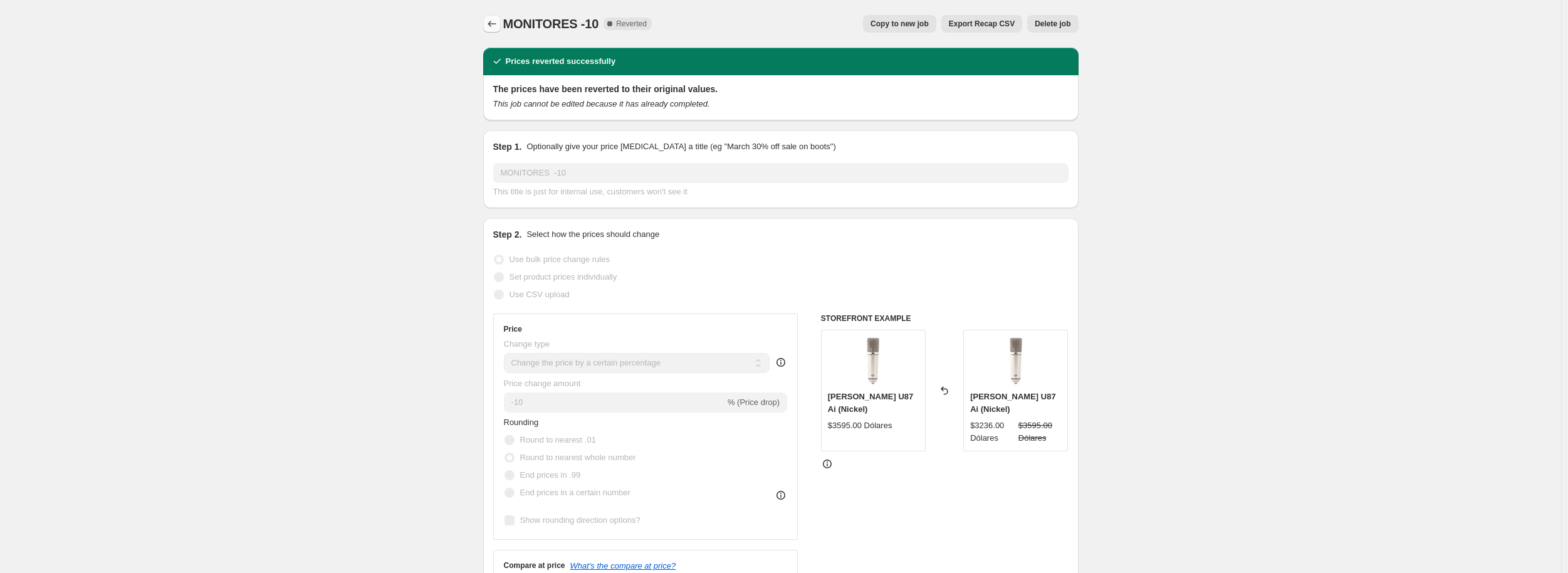
click at [488, 25] on icon "Price change jobs" at bounding box center [491, 24] width 13 height 13
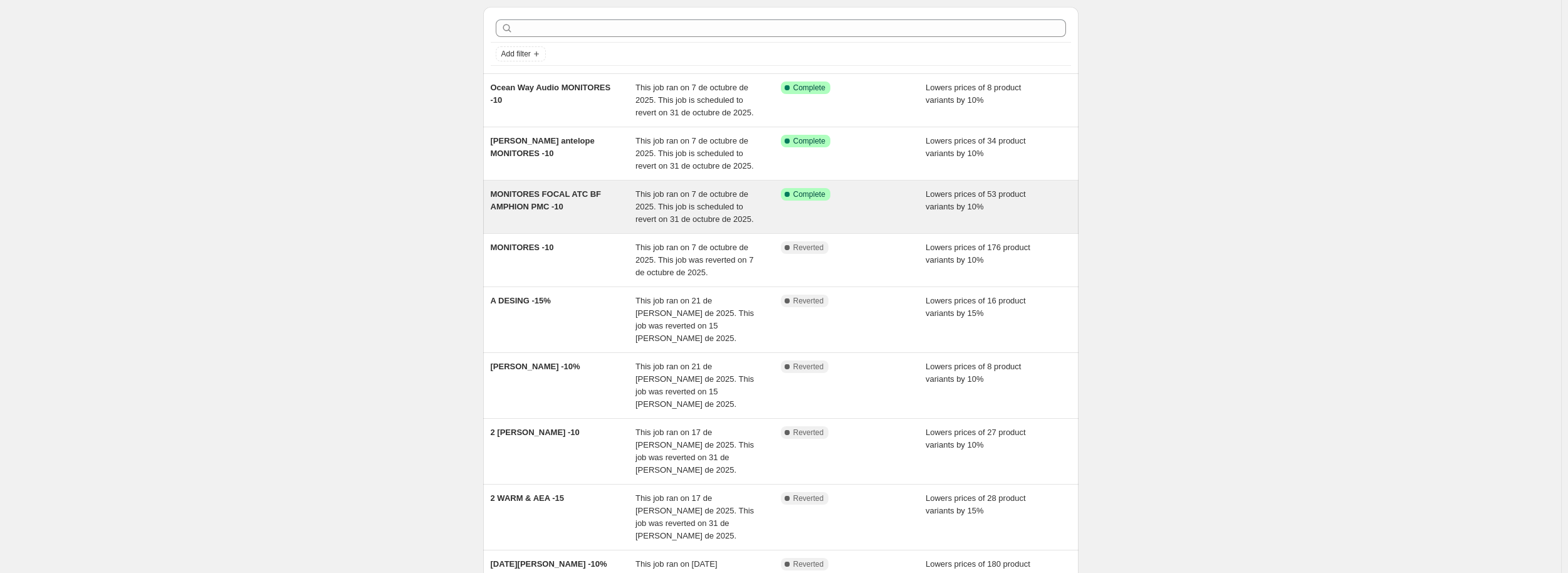
scroll to position [63, 0]
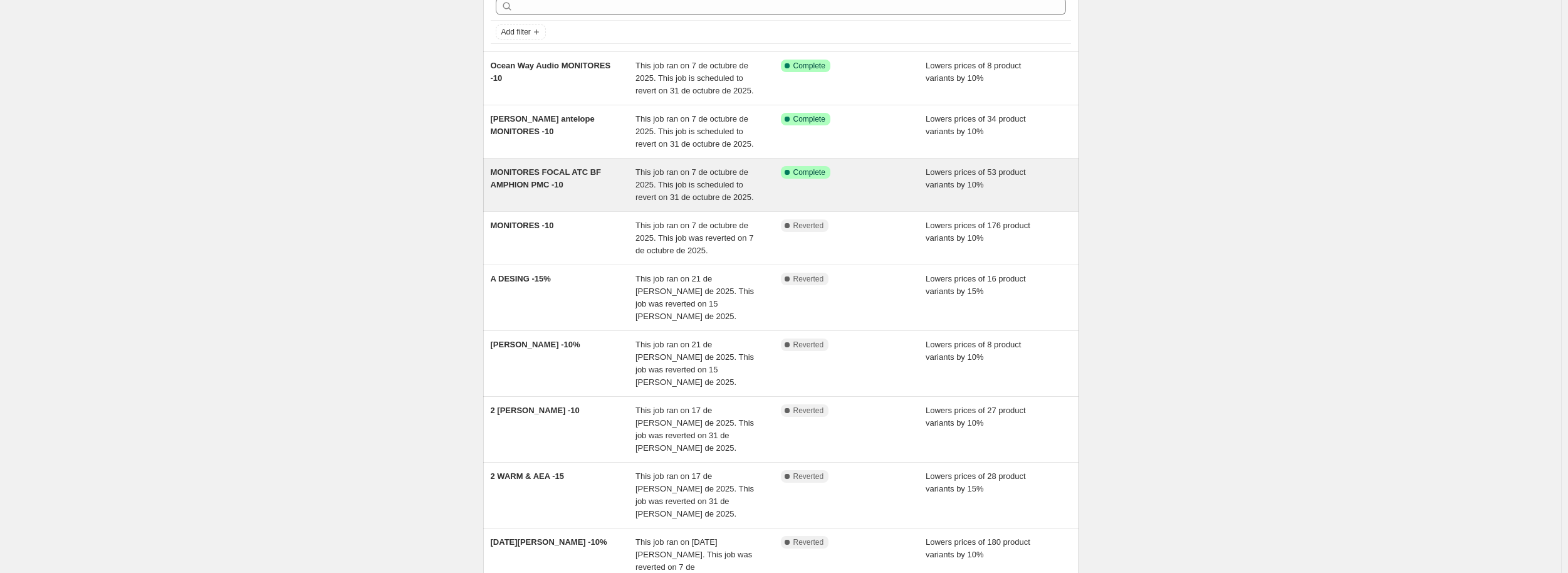
click at [580, 191] on div "MONITORES FOCAL ATC BF AMPHION PMC -10" at bounding box center [563, 184] width 145 height 38
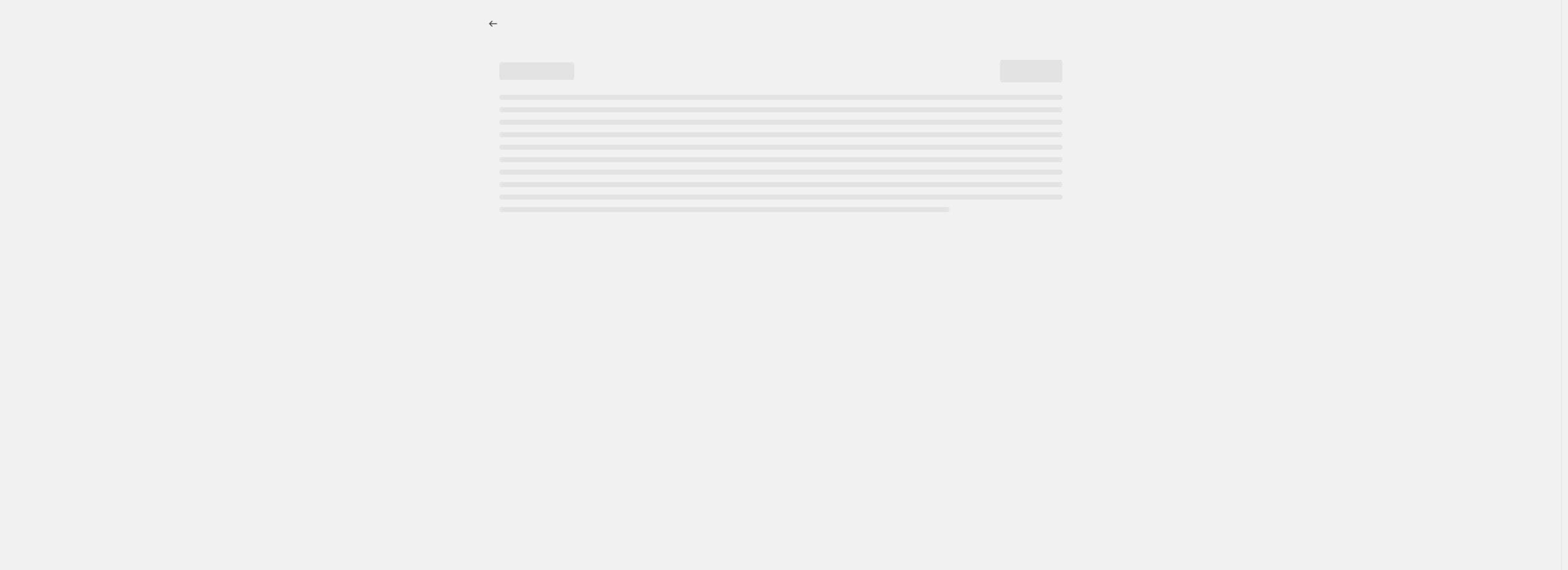
select select "percentage"
select select "pp"
select select "collection"
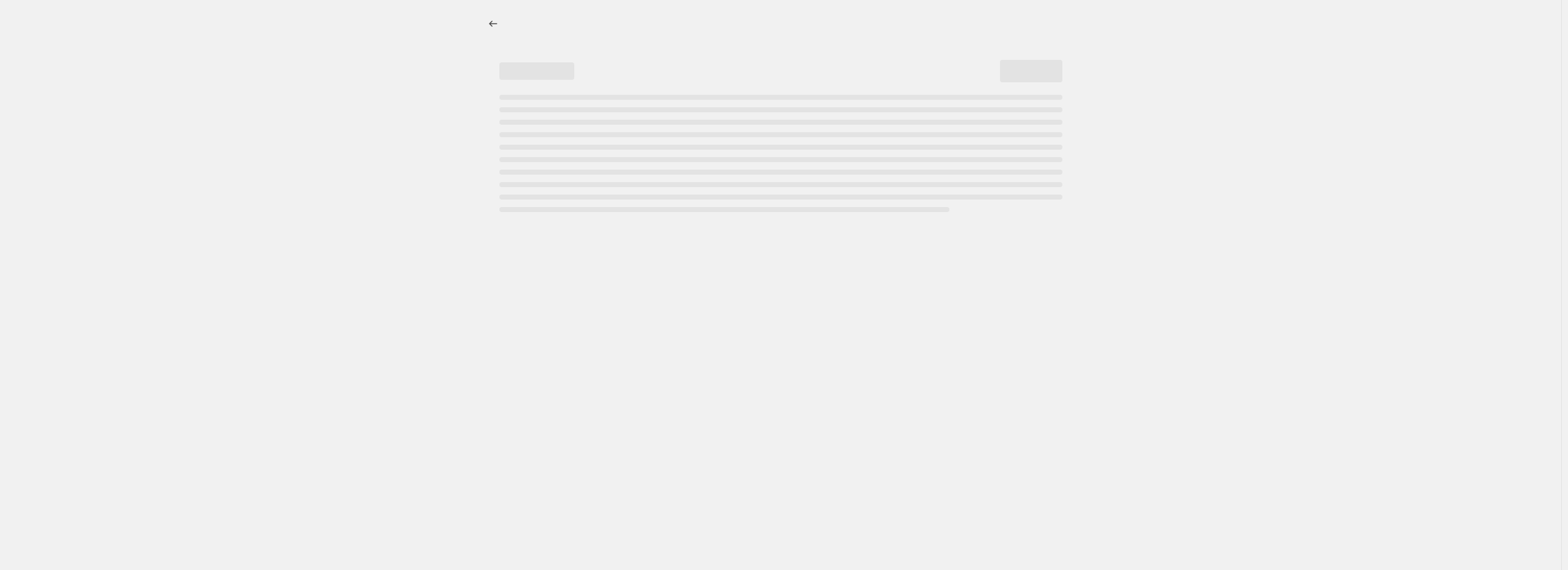
select select "collection"
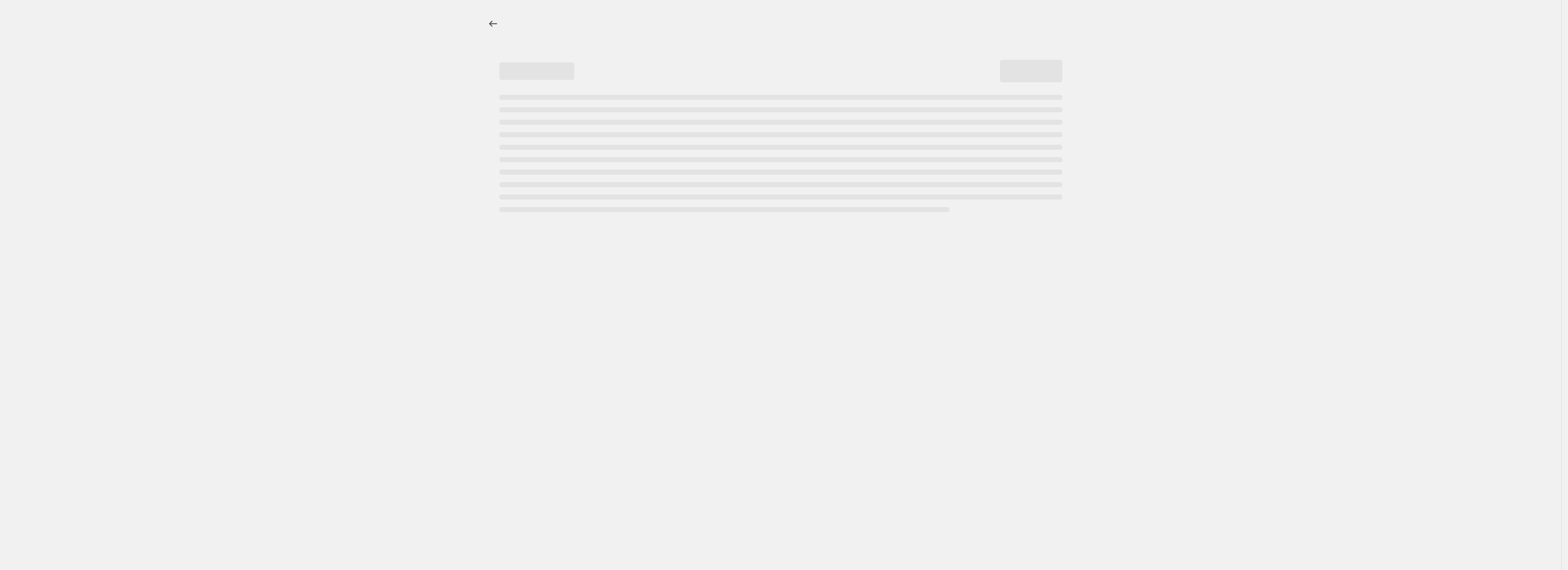
select select "percentage"
select select "pp"
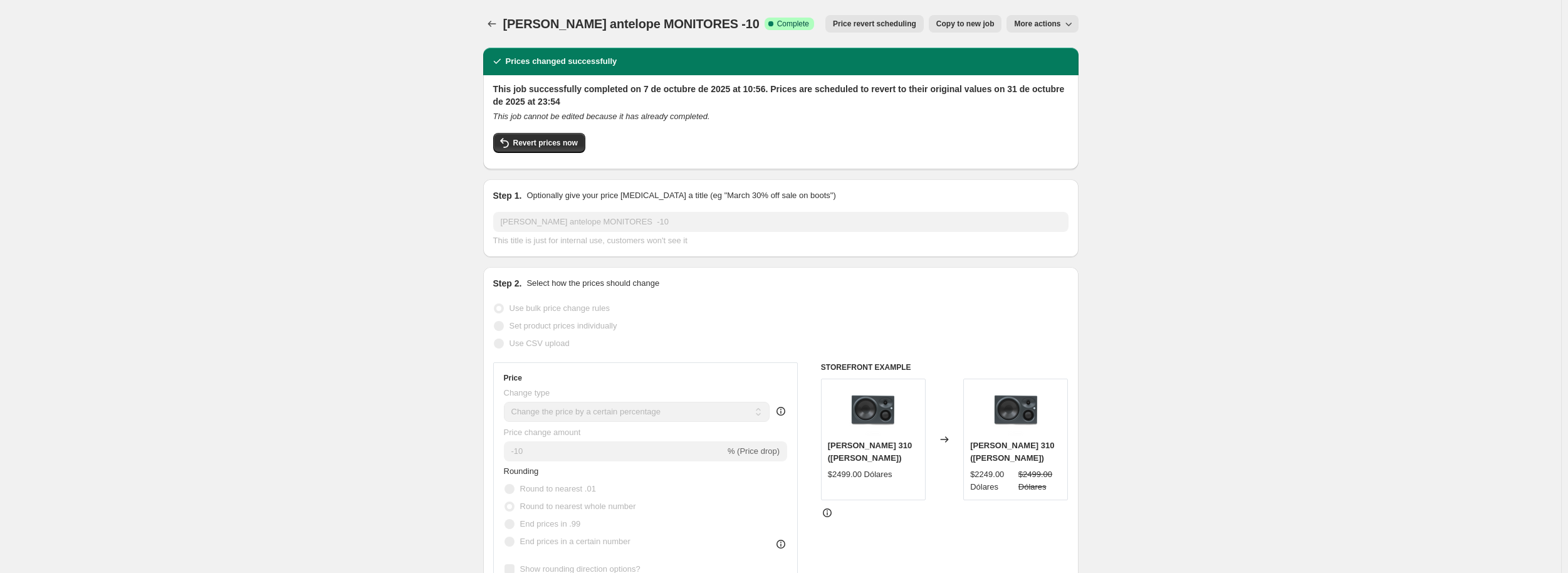
click at [987, 20] on span "Copy to new job" at bounding box center [965, 24] width 58 height 10
select select "percentage"
select select "pp"
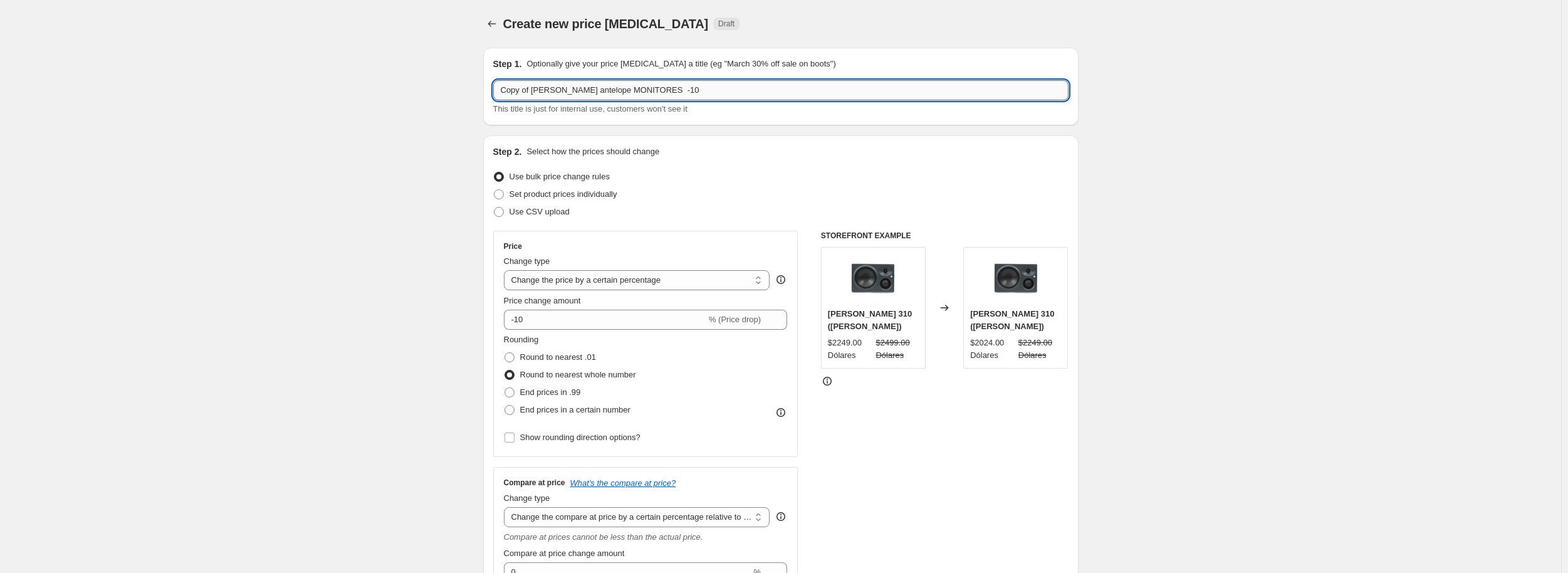
click at [689, 81] on input "Copy of [PERSON_NAME] antelope MONITORES -10" at bounding box center [780, 90] width 575 height 20
drag, startPoint x: 605, startPoint y: 90, endPoint x: 365, endPoint y: 88, distance: 240.0
paste input "Ocean Way Audio"
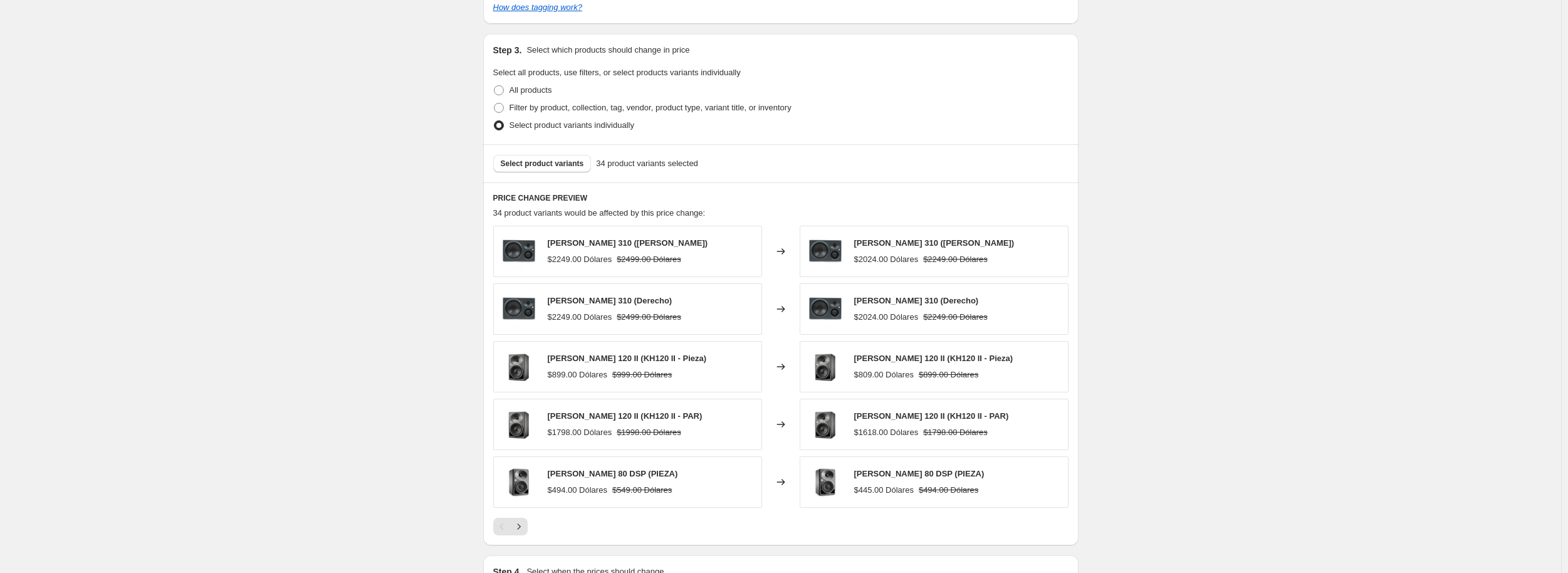
scroll to position [836, 0]
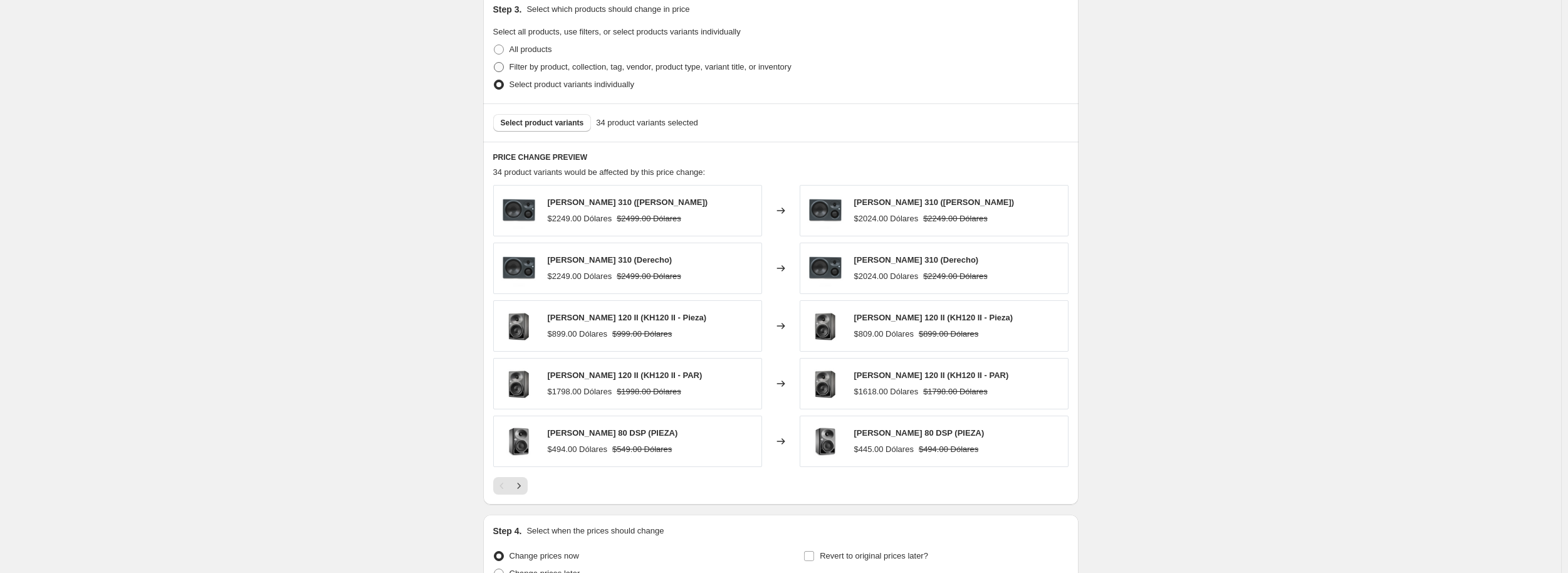
type input "Ocean Way Audio MONITORES -10"
click at [514, 66] on span "Filter by product, collection, tag, vendor, product type, variant title, or inv…" at bounding box center [650, 66] width 282 height 10
click at [494, 63] on input "Filter by product, collection, tag, vendor, product type, variant title, or inv…" at bounding box center [494, 62] width 1 height 1
radio input "true"
select select "collection"
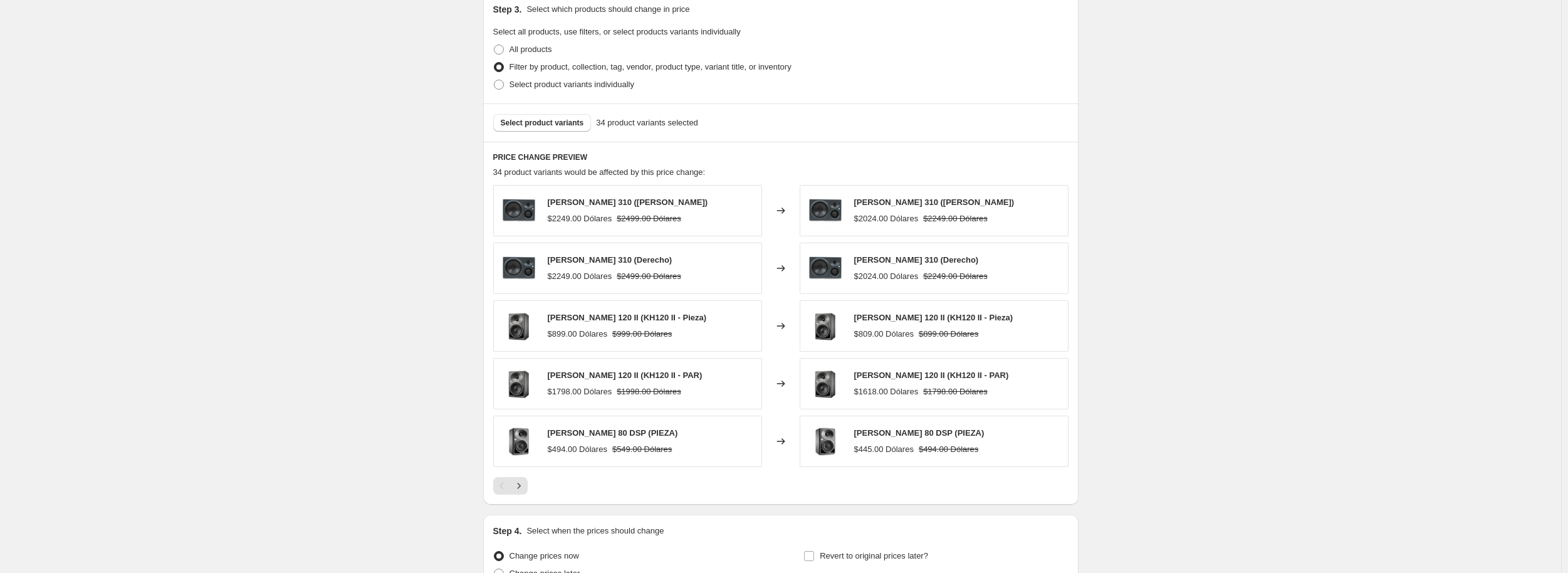
select select "collection"
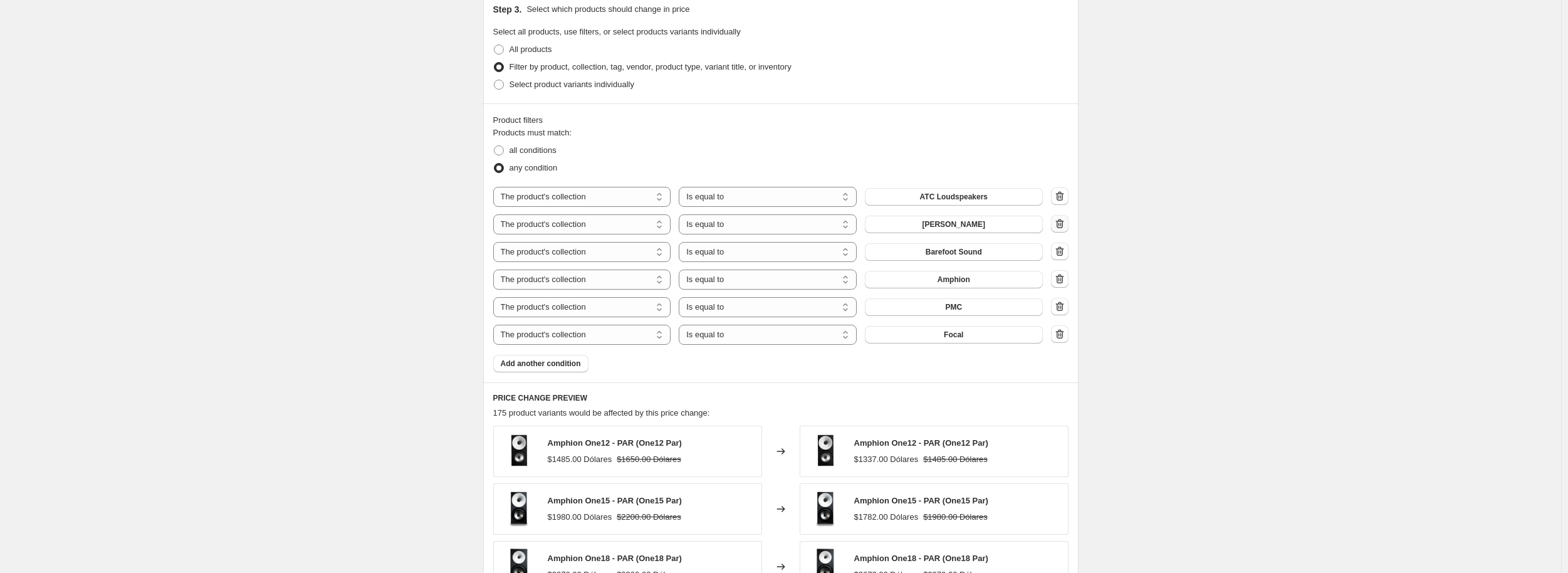
click at [1068, 223] on button "button" at bounding box center [1060, 224] width 18 height 18
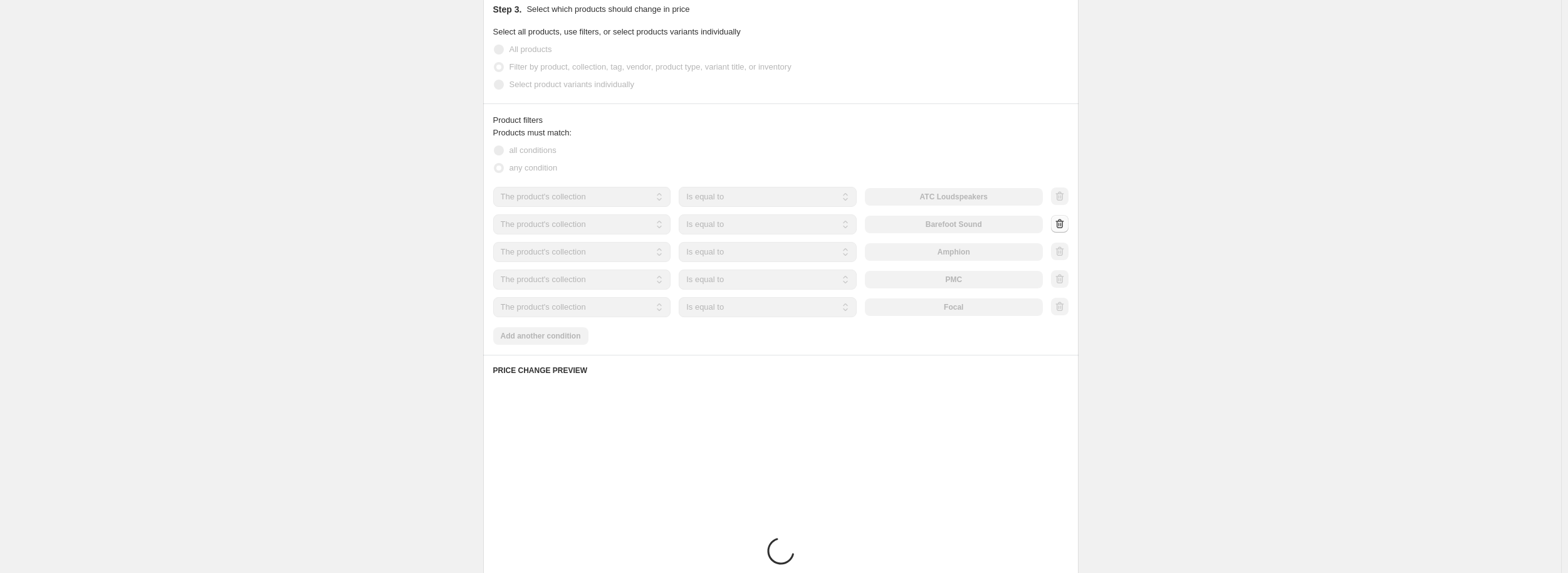
click at [1068, 223] on div at bounding box center [1060, 225] width 18 height 19
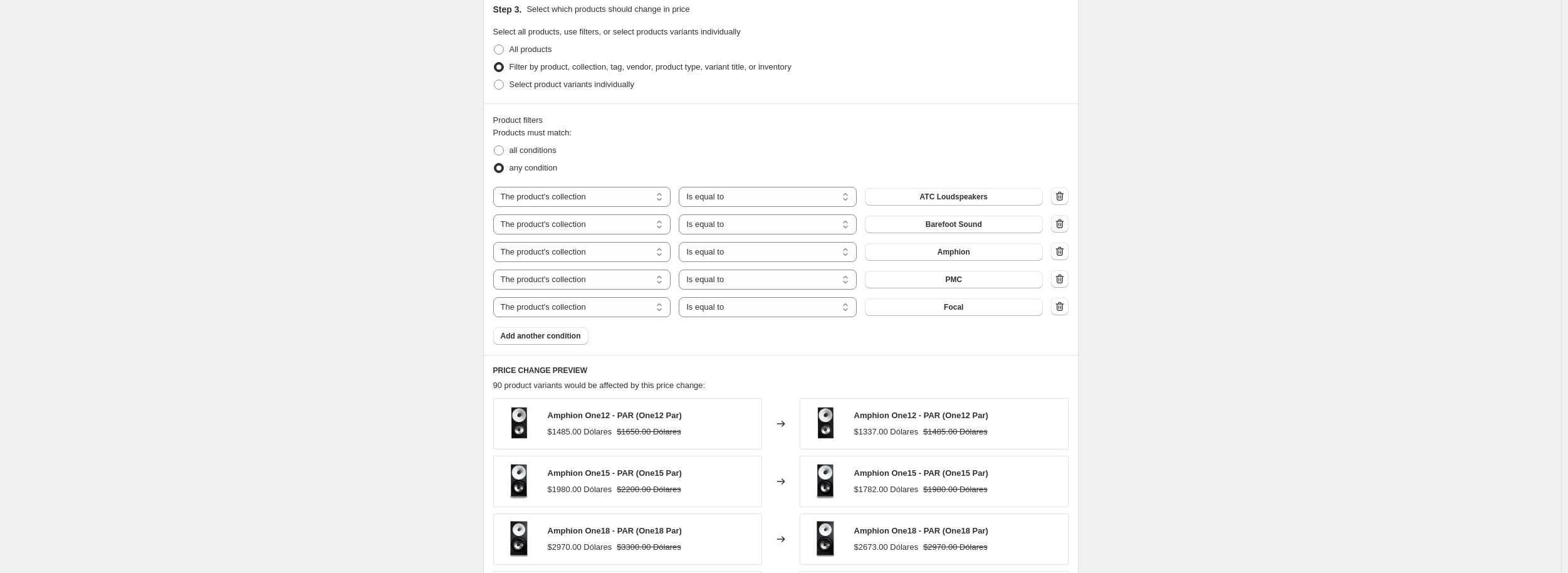
click at [1068, 223] on button "button" at bounding box center [1060, 224] width 18 height 18
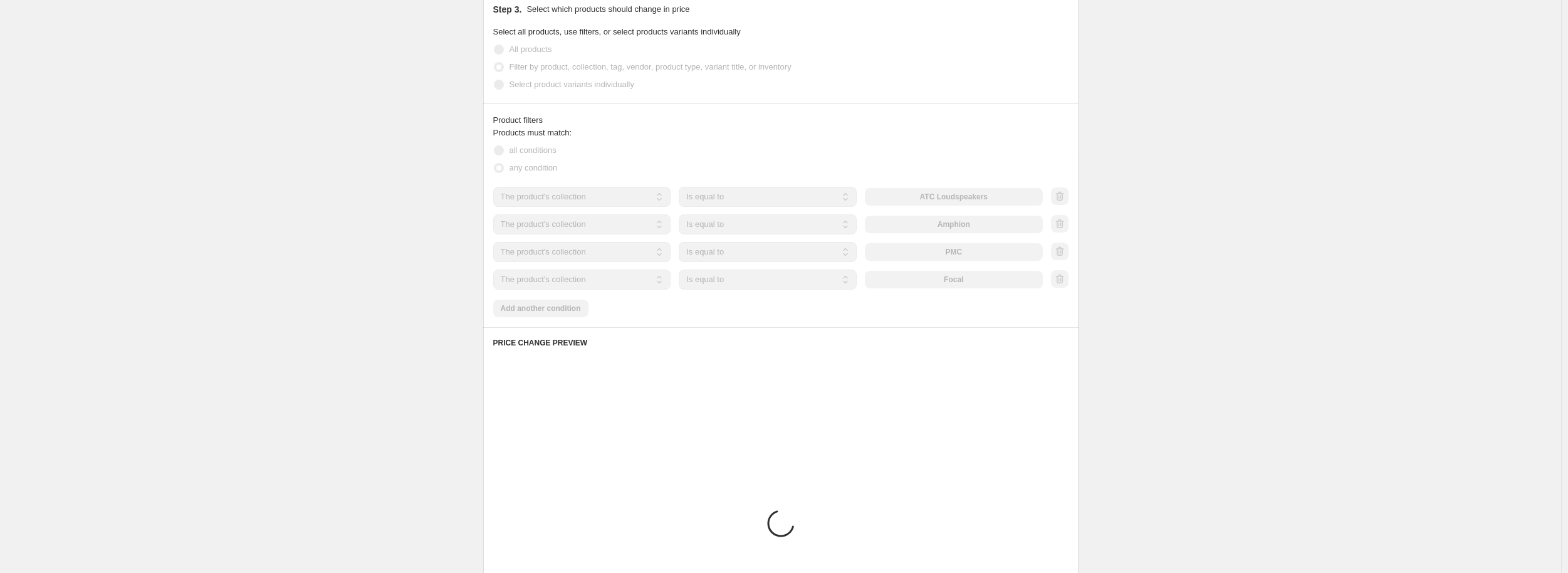
click at [1055, 228] on div at bounding box center [1060, 225] width 18 height 19
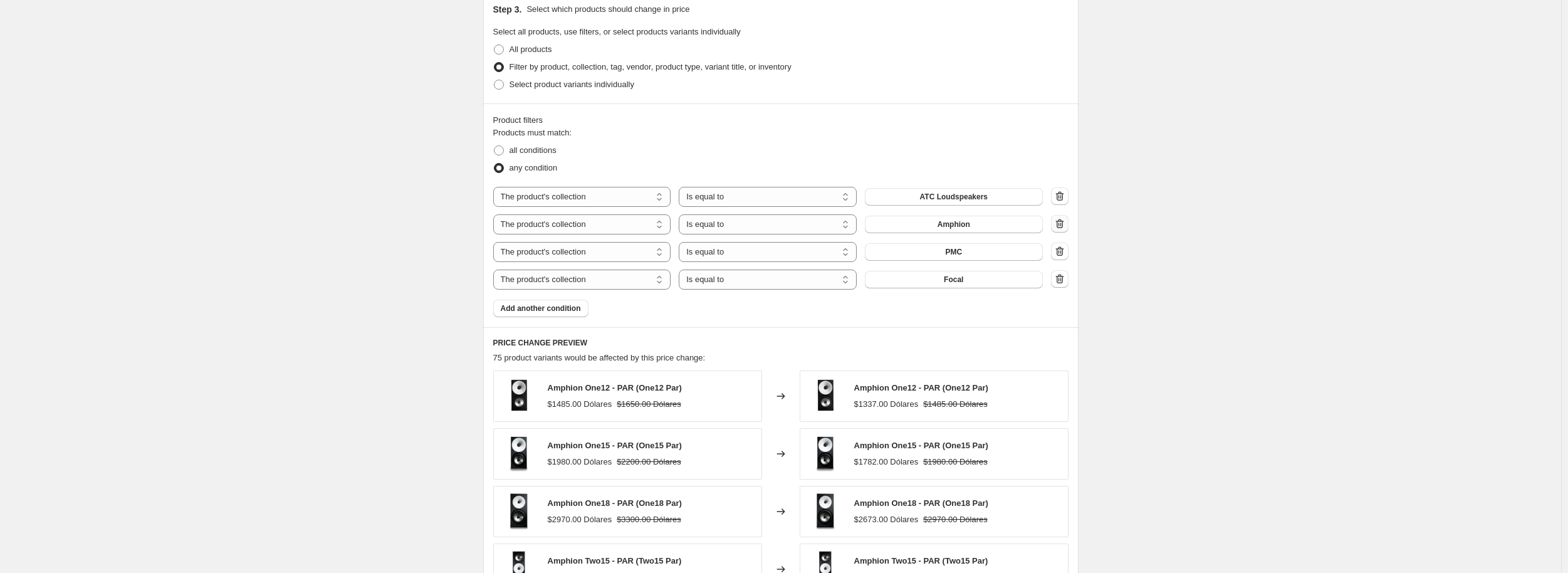
click at [1060, 224] on icon "button" at bounding box center [1060, 223] width 13 height 13
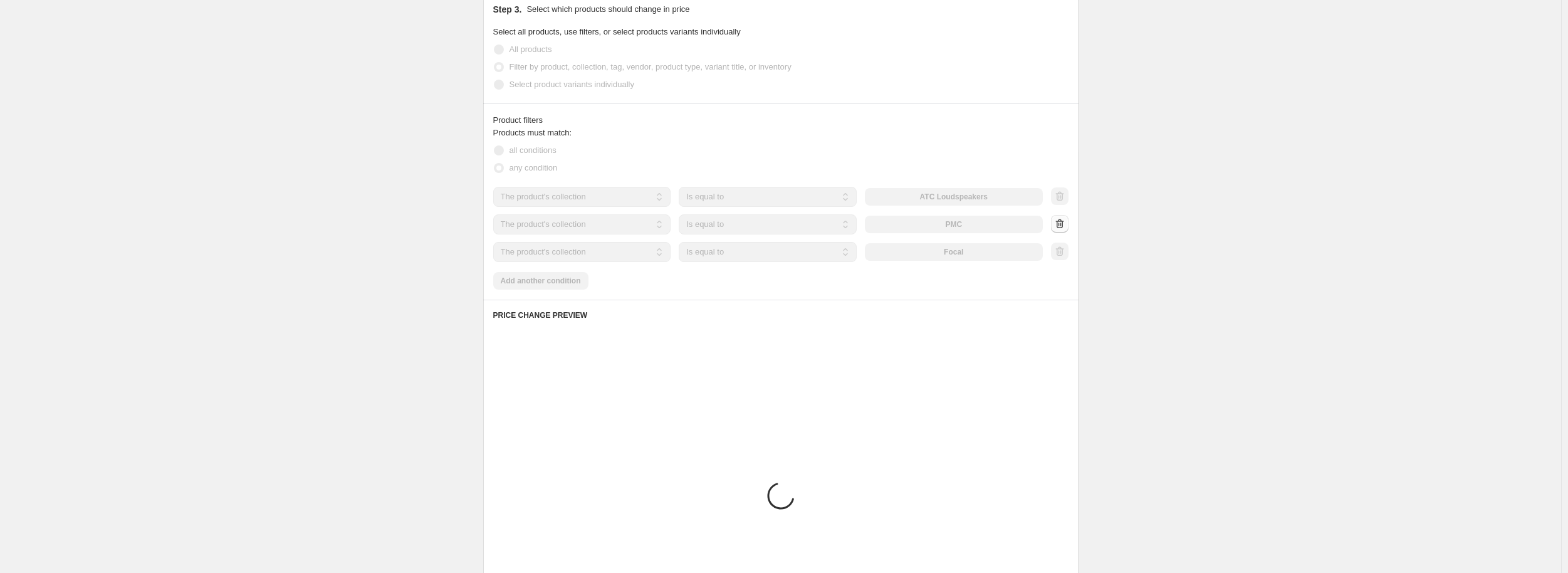
click at [1060, 224] on div at bounding box center [1060, 225] width 18 height 19
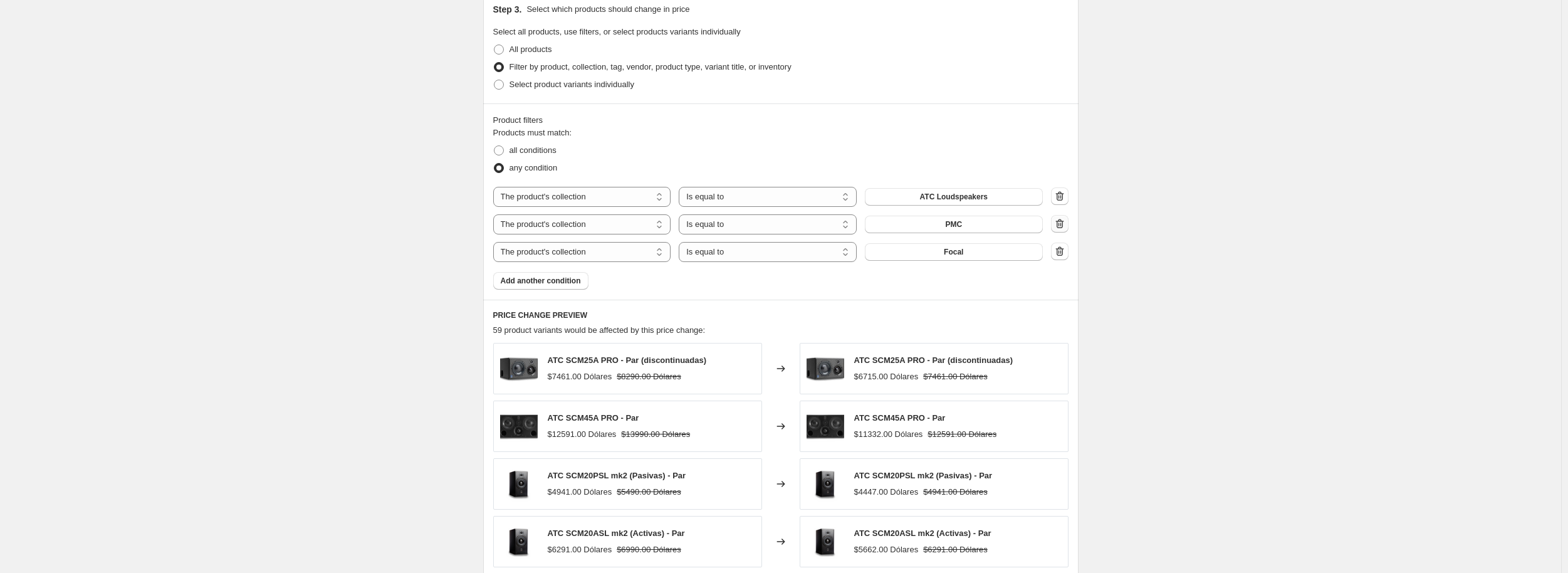
click at [1060, 224] on icon "button" at bounding box center [1060, 223] width 13 height 13
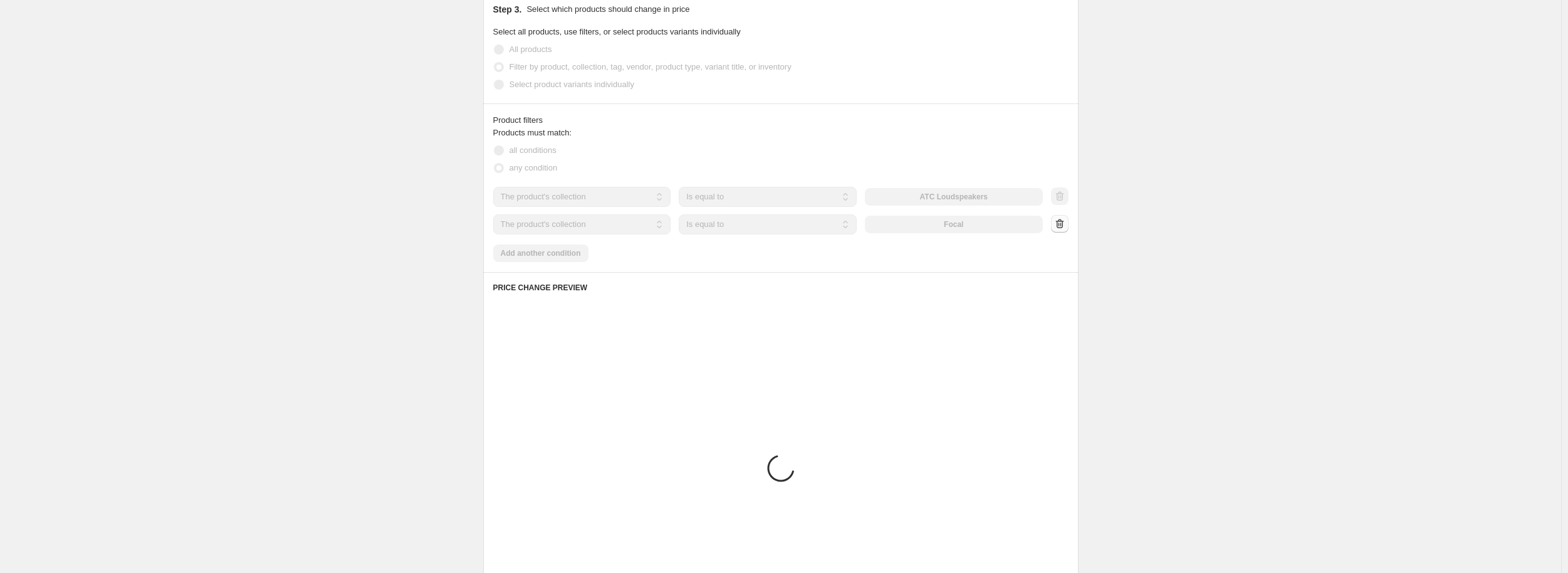
click at [1060, 224] on div at bounding box center [1060, 225] width 18 height 19
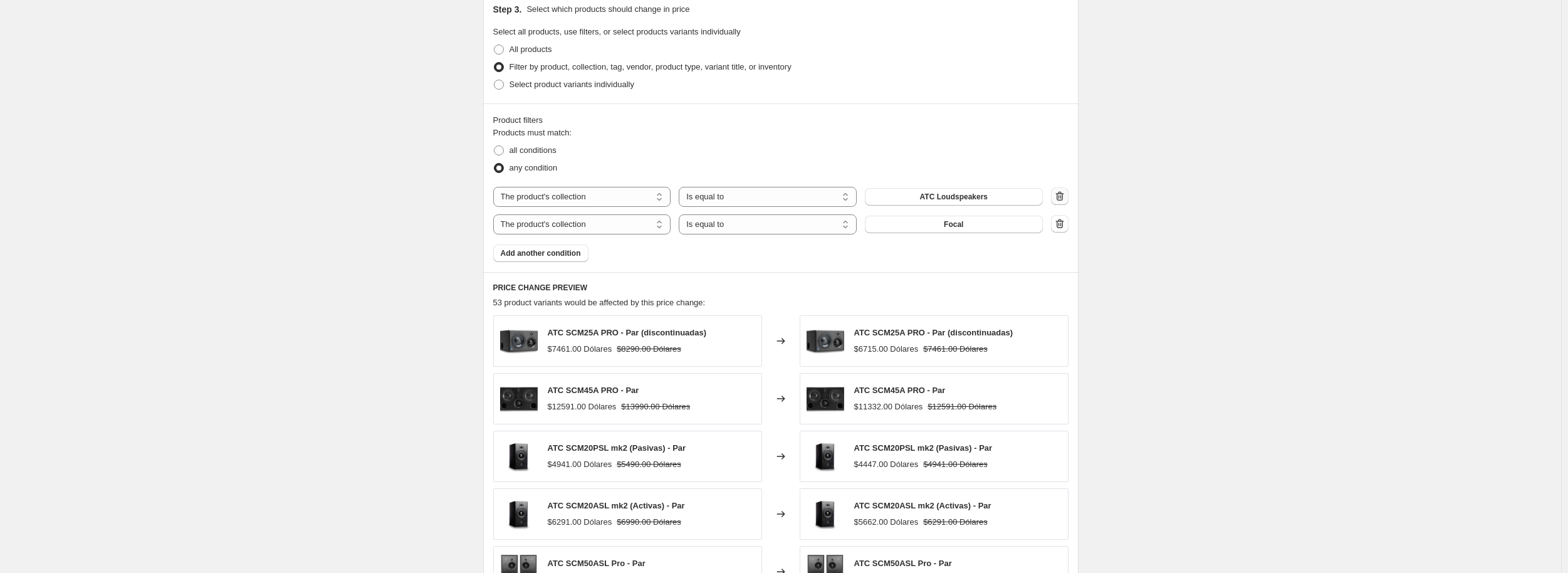
click at [1063, 205] on button "button" at bounding box center [1060, 196] width 18 height 18
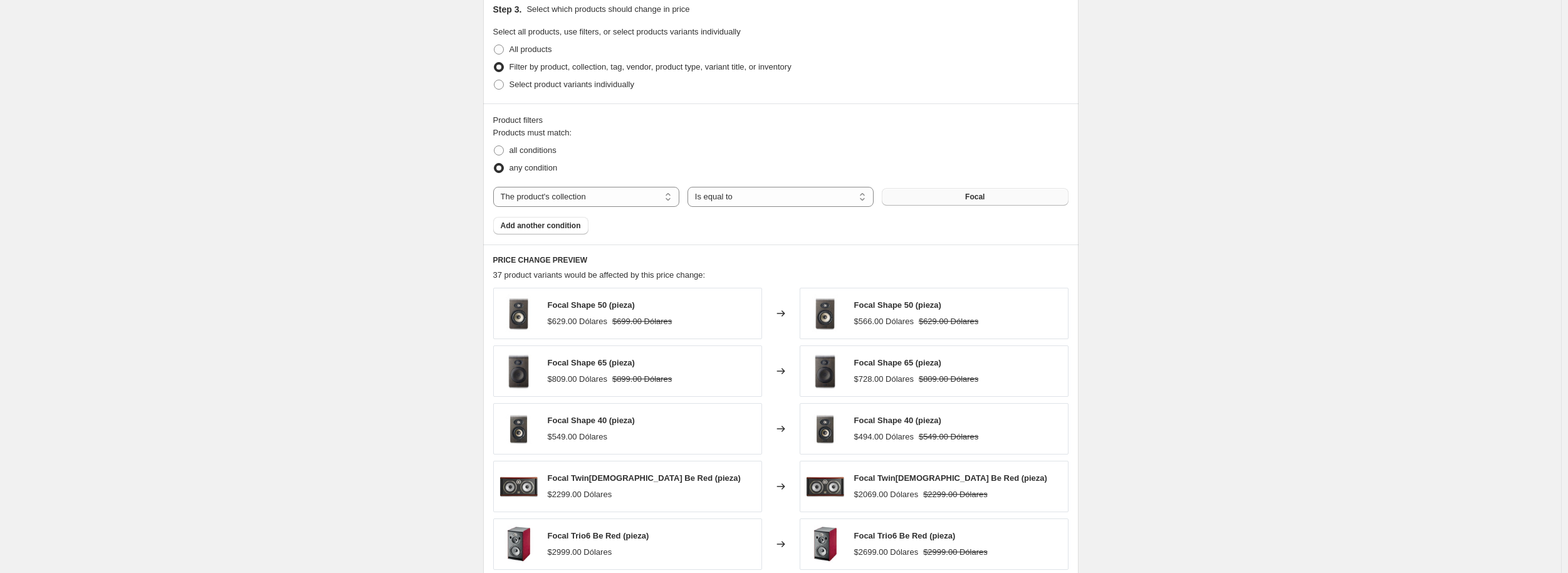
click at [1041, 201] on button "Focal" at bounding box center [975, 197] width 186 height 18
click at [534, 83] on span "Select product variants individually" at bounding box center [571, 84] width 125 height 10
click at [494, 80] on input "Select product variants individually" at bounding box center [494, 80] width 1 height 1
radio input "true"
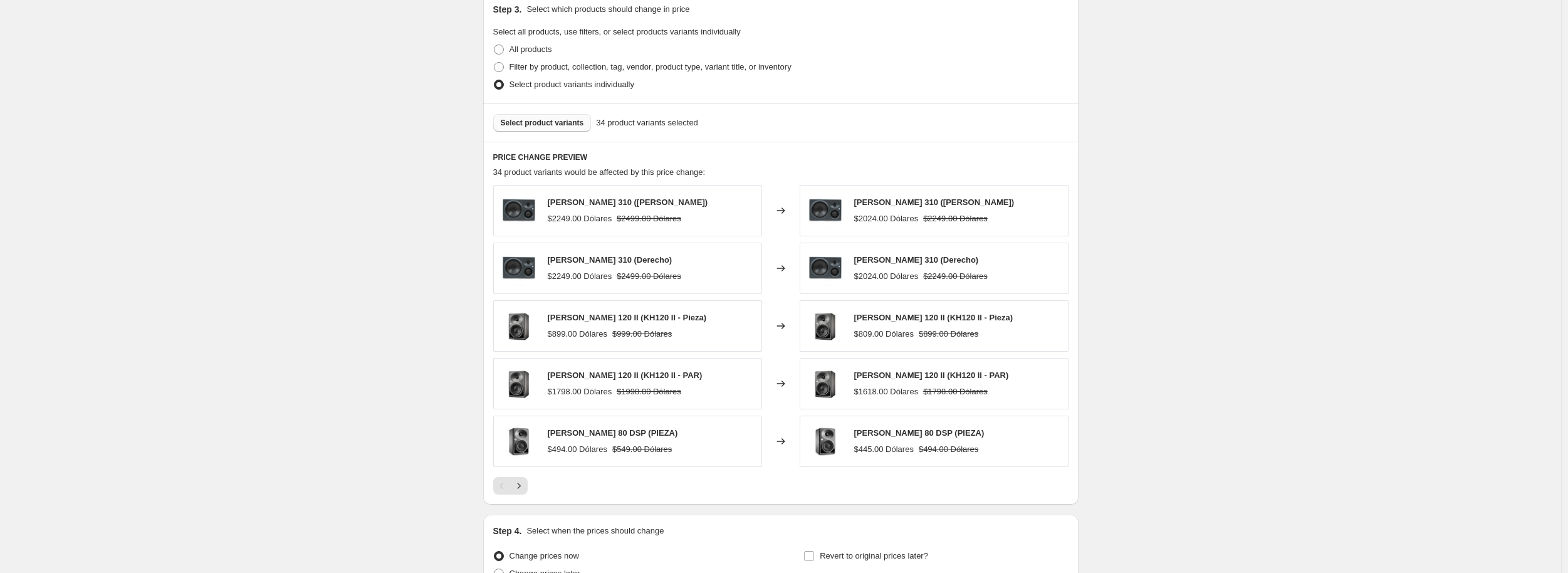
click at [559, 121] on span "Select product variants" at bounding box center [542, 123] width 83 height 10
click at [564, 116] on button "Select product variants" at bounding box center [542, 123] width 99 height 18
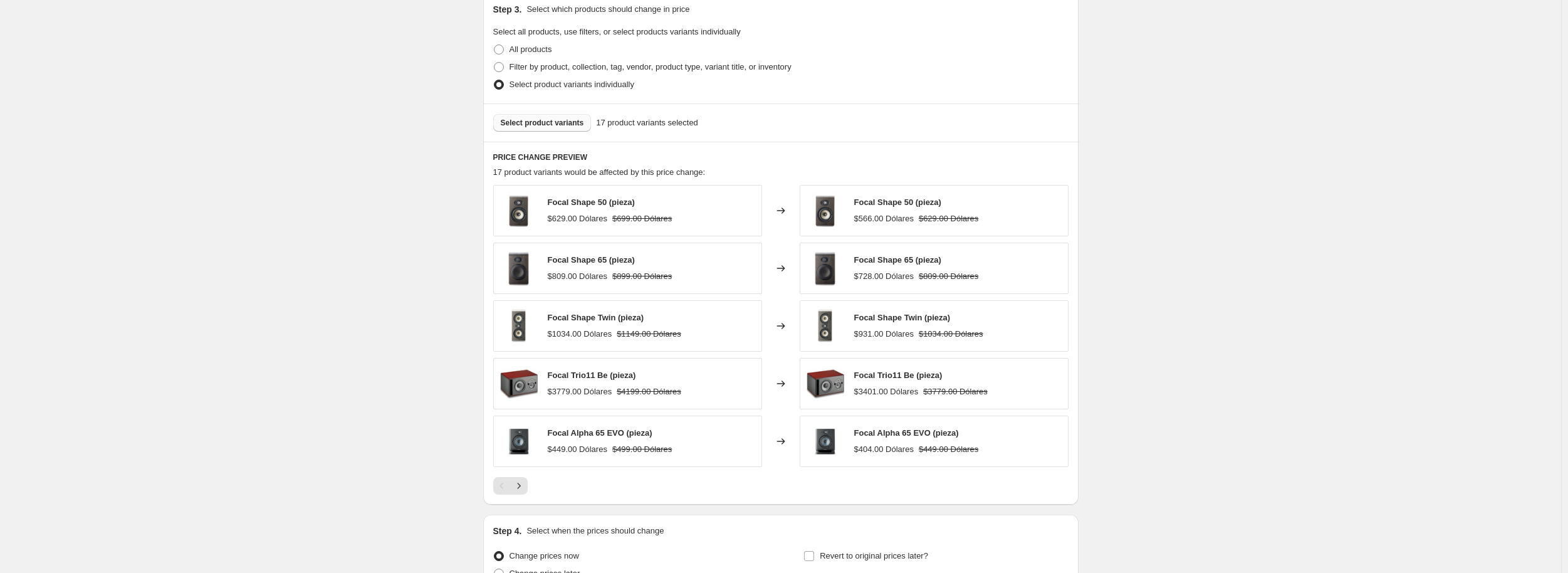
click at [553, 126] on span "Select product variants" at bounding box center [542, 123] width 83 height 10
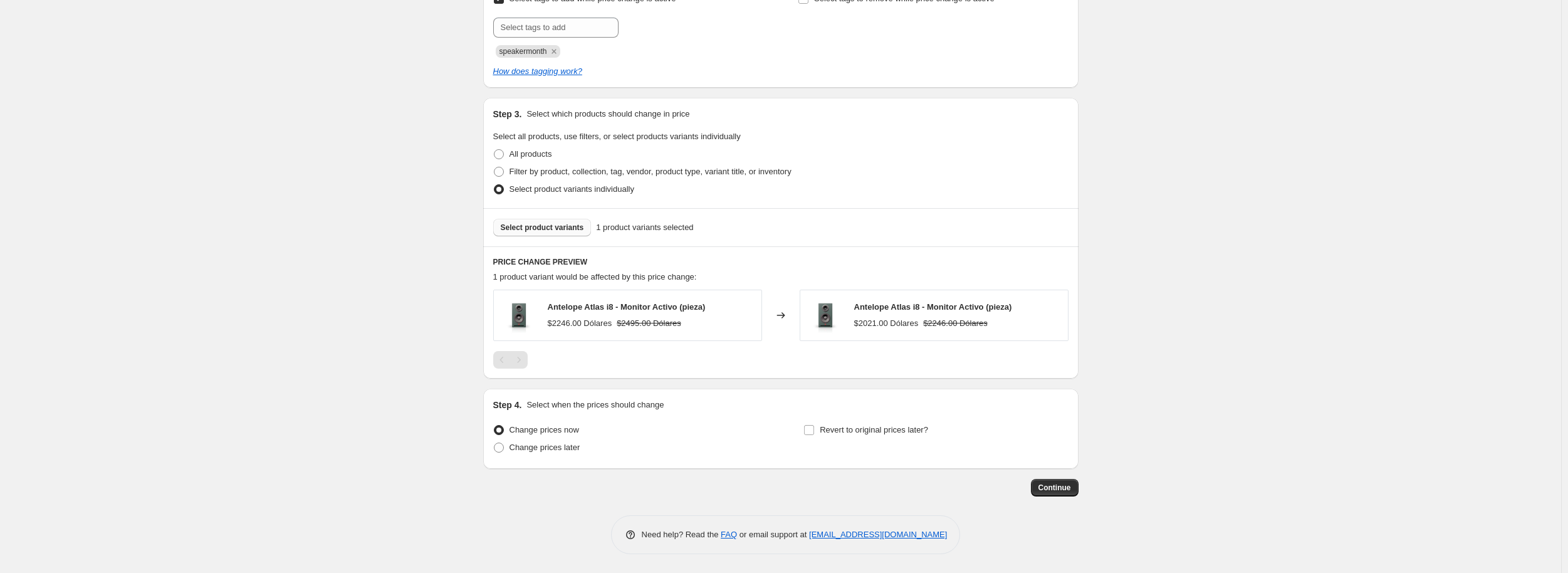
scroll to position [731, 0]
click at [550, 232] on span "Select product variants" at bounding box center [542, 228] width 83 height 10
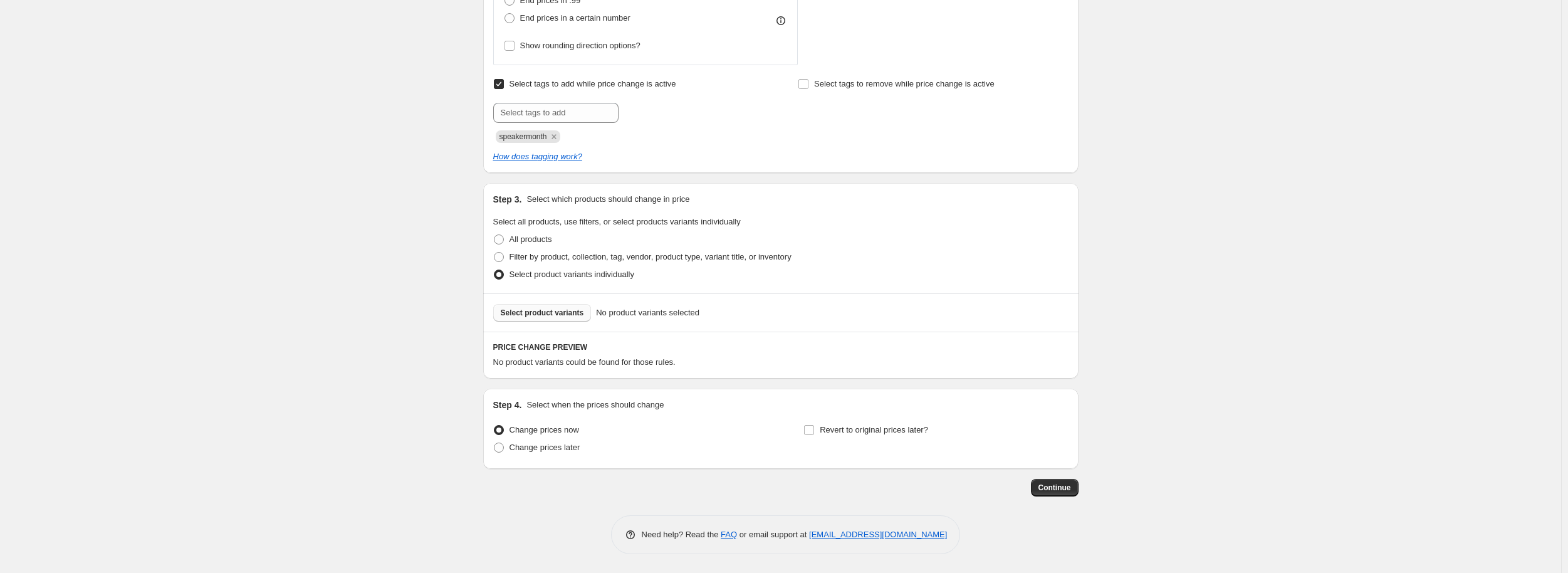
scroll to position [645, 0]
click at [553, 310] on span "Select product variants" at bounding box center [542, 313] width 83 height 10
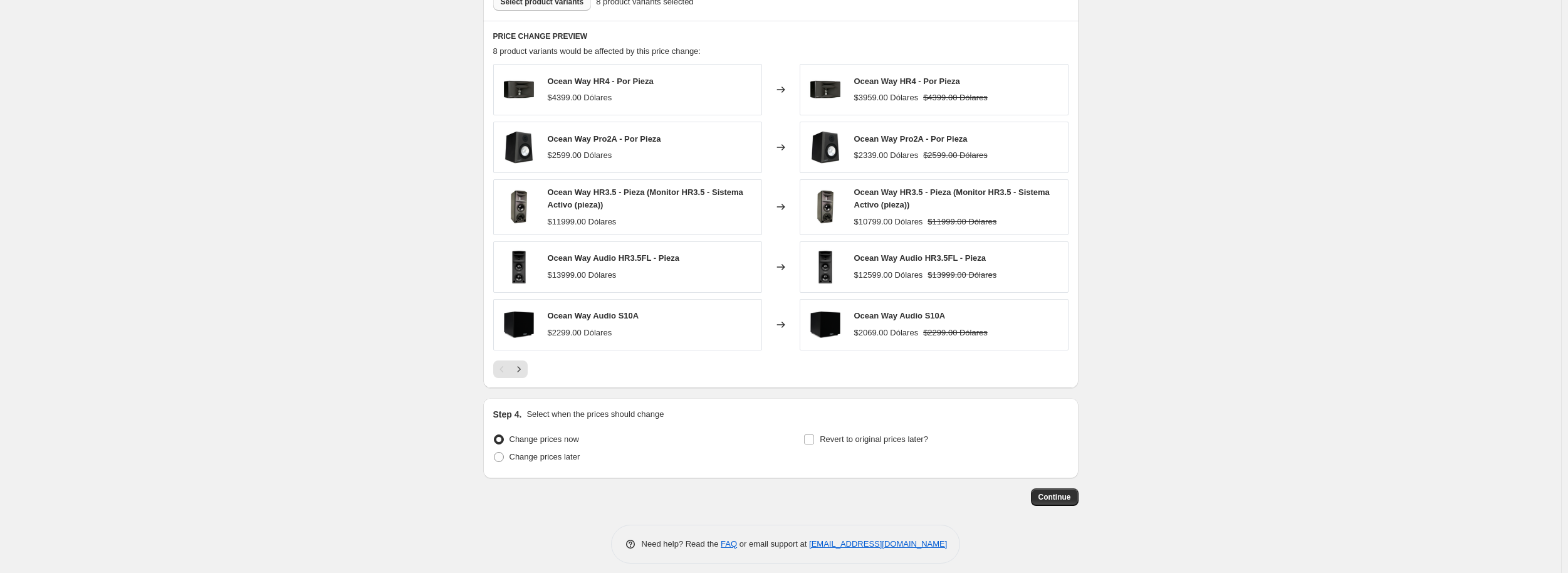
scroll to position [965, 0]
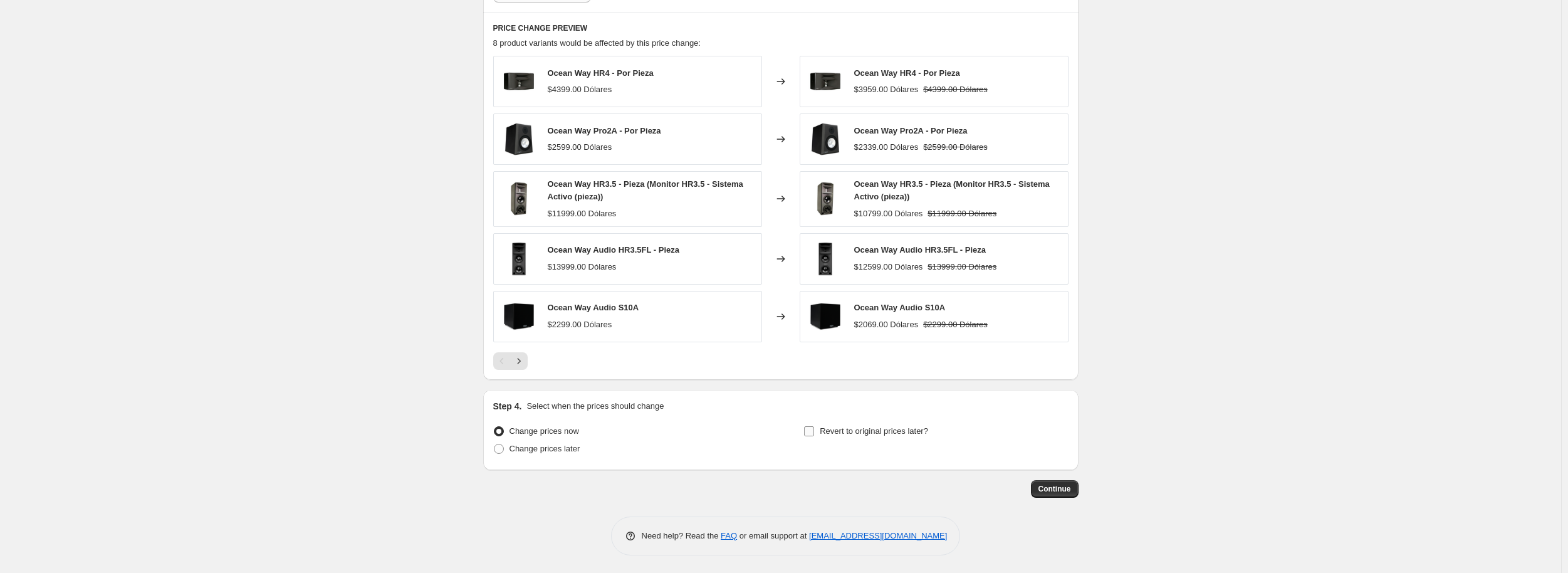
click at [815, 436] on label "Revert to original prices later?" at bounding box center [865, 431] width 125 height 18
click at [814, 436] on input "Revert to original prices later?" at bounding box center [809, 431] width 10 height 10
checkbox input "true"
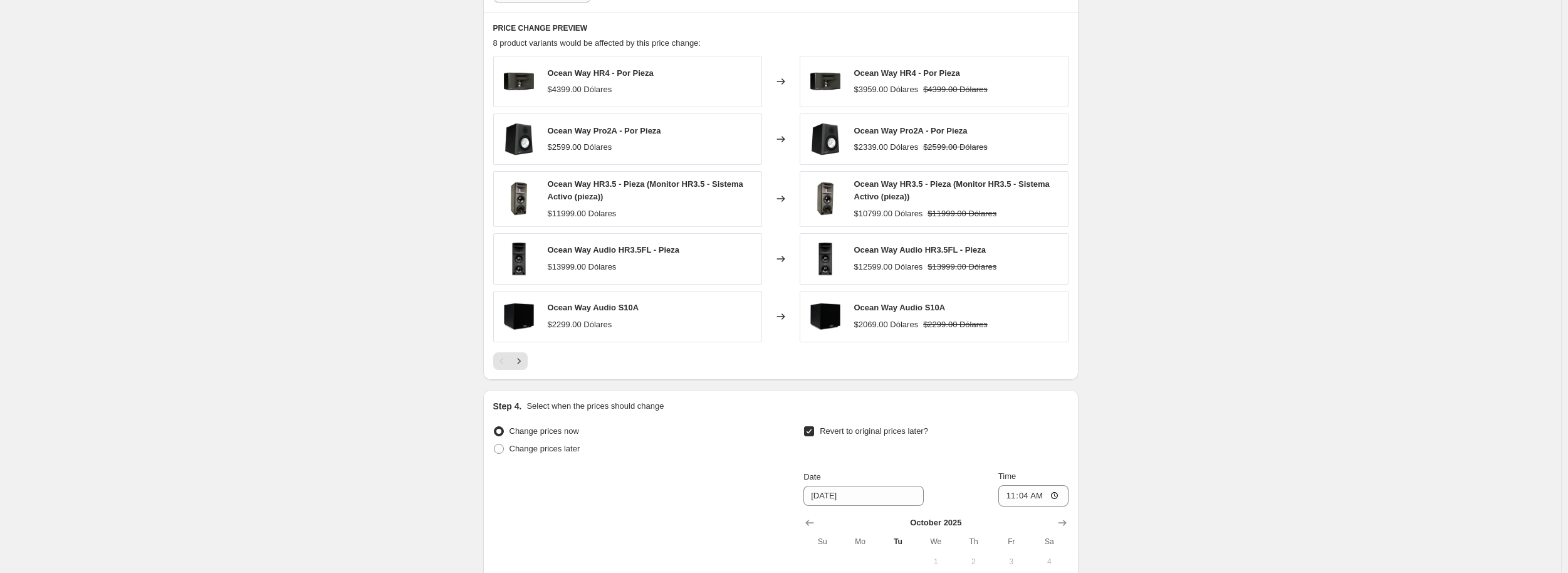
scroll to position [1179, 0]
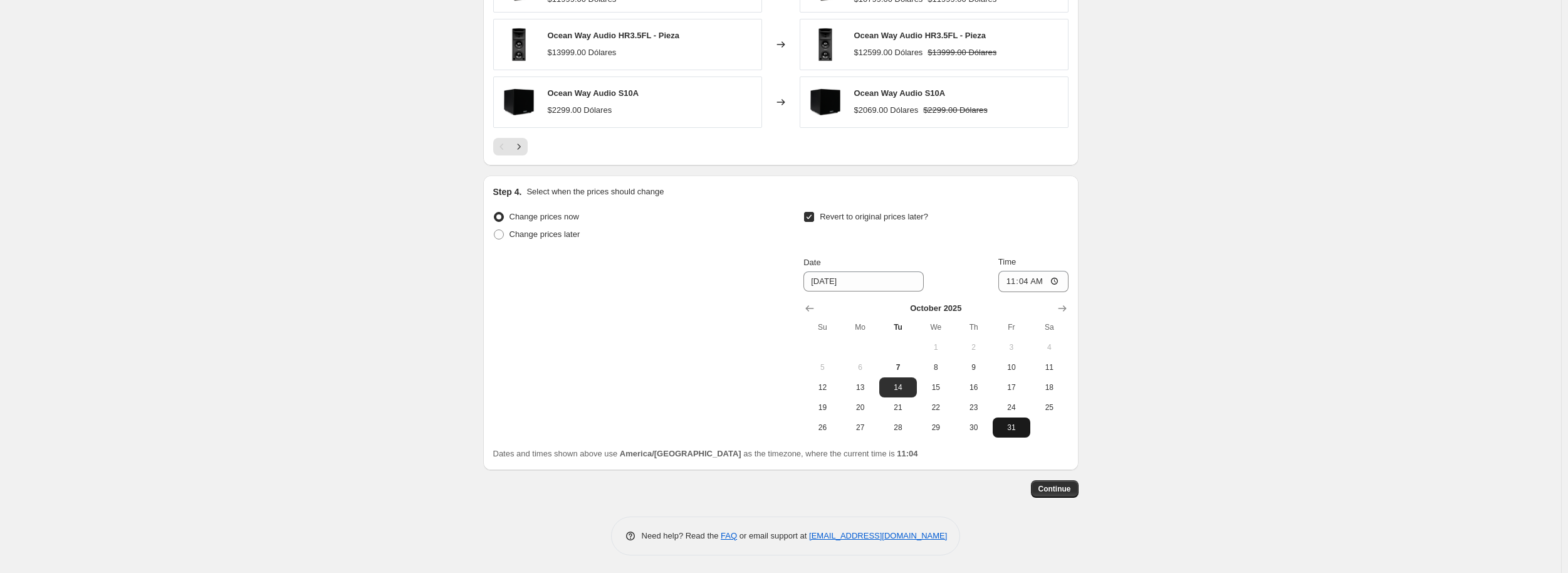
click at [1018, 418] on button "31" at bounding box center [1011, 427] width 38 height 20
type input "[DATE]"
click at [1055, 279] on input "11:04" at bounding box center [1033, 281] width 70 height 21
type input "23:56"
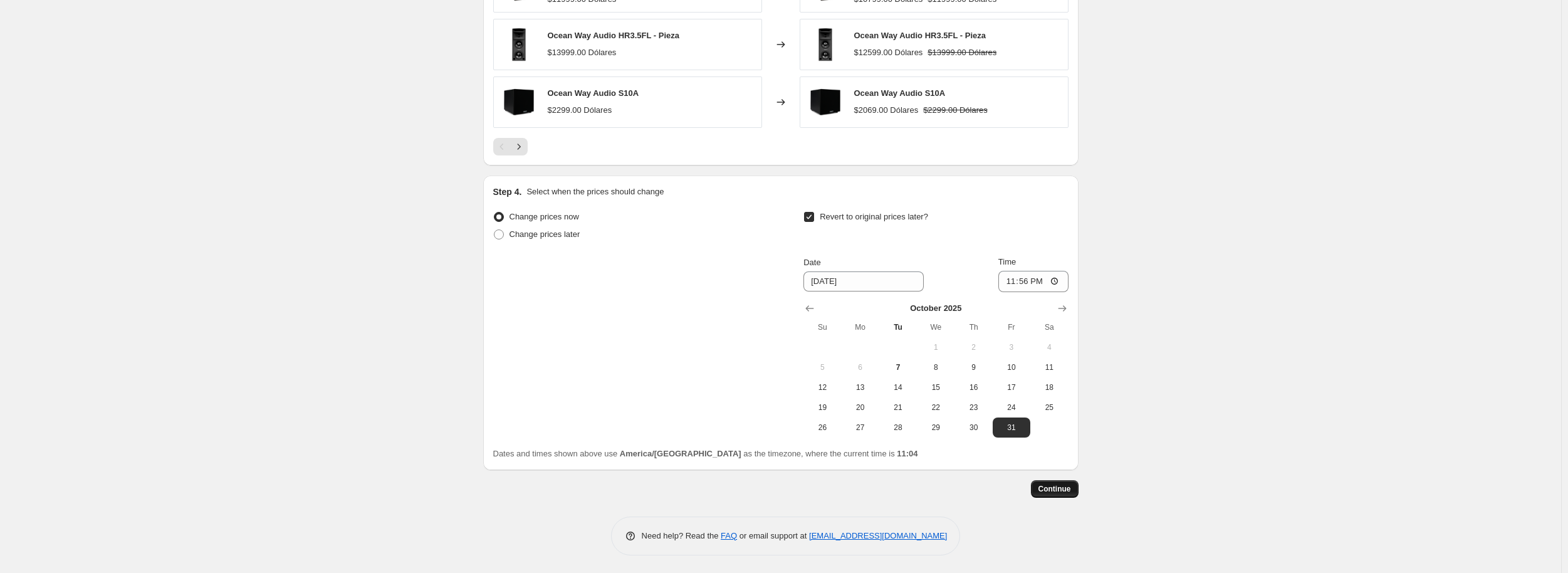
click at [1058, 493] on button "Continue" at bounding box center [1054, 489] width 48 height 18
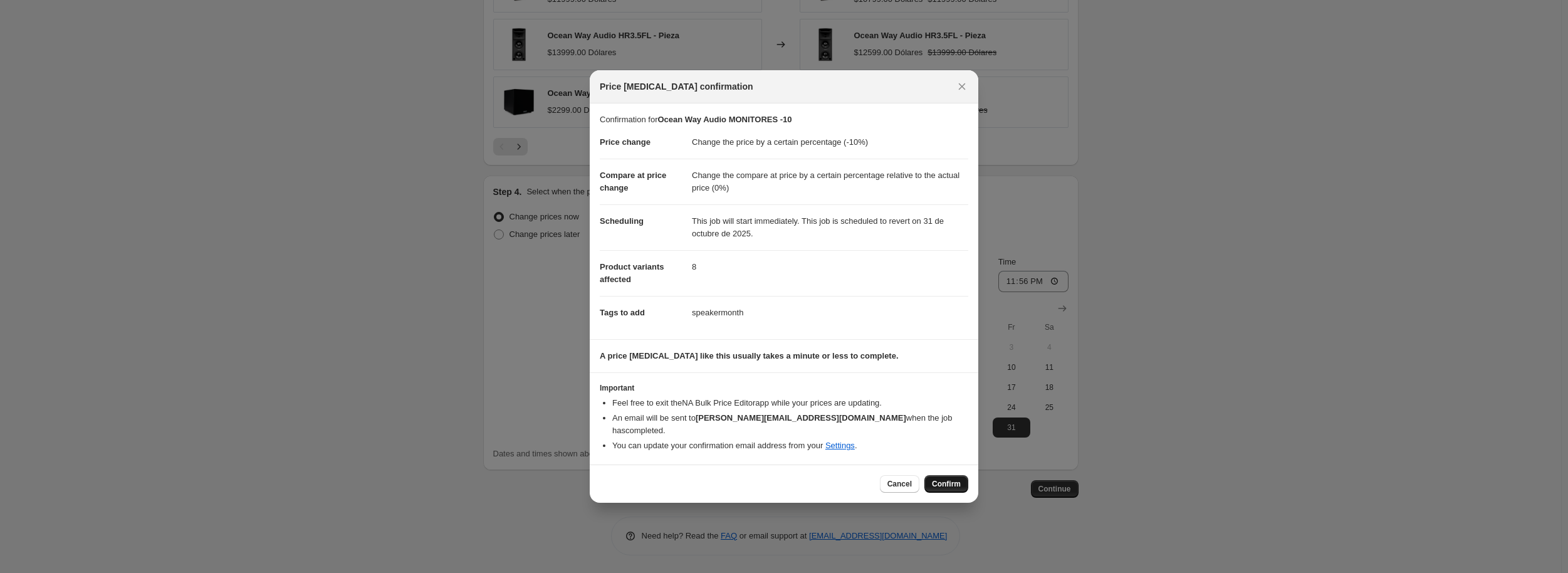
click at [947, 479] on span "Confirm" at bounding box center [946, 485] width 29 height 10
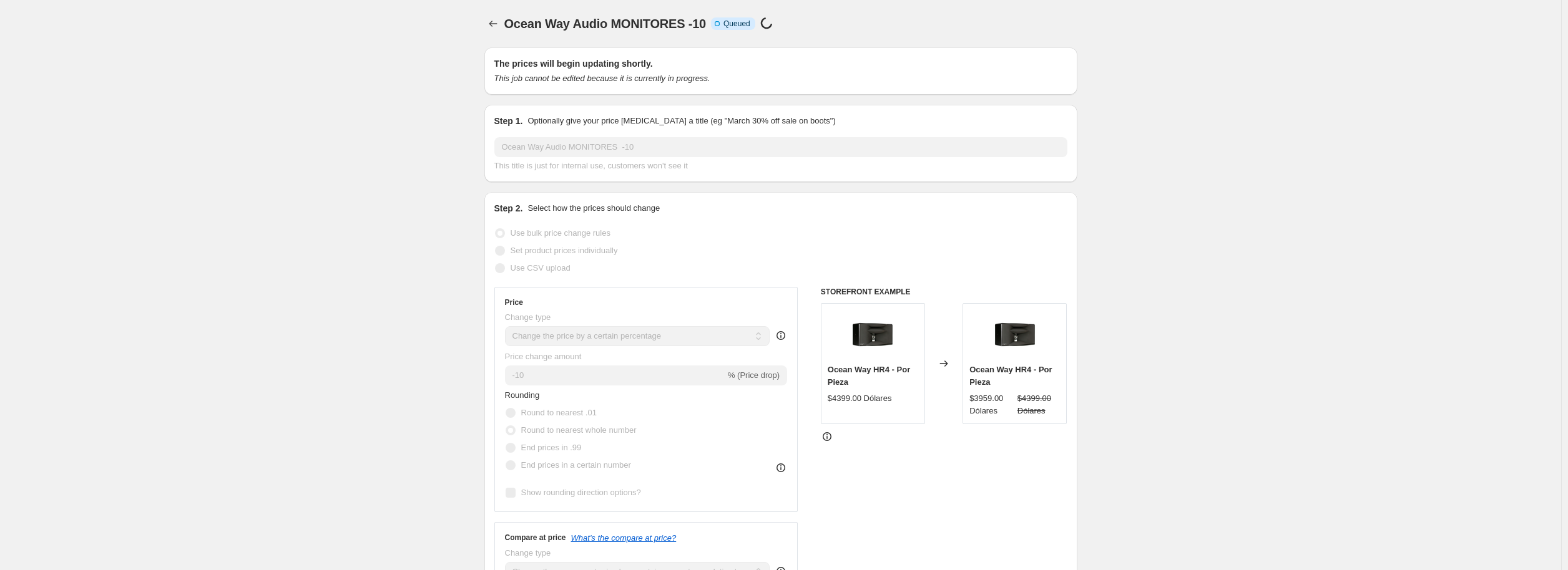
select select "percentage"
select select "pp"
